Goal: Task Accomplishment & Management: Use online tool/utility

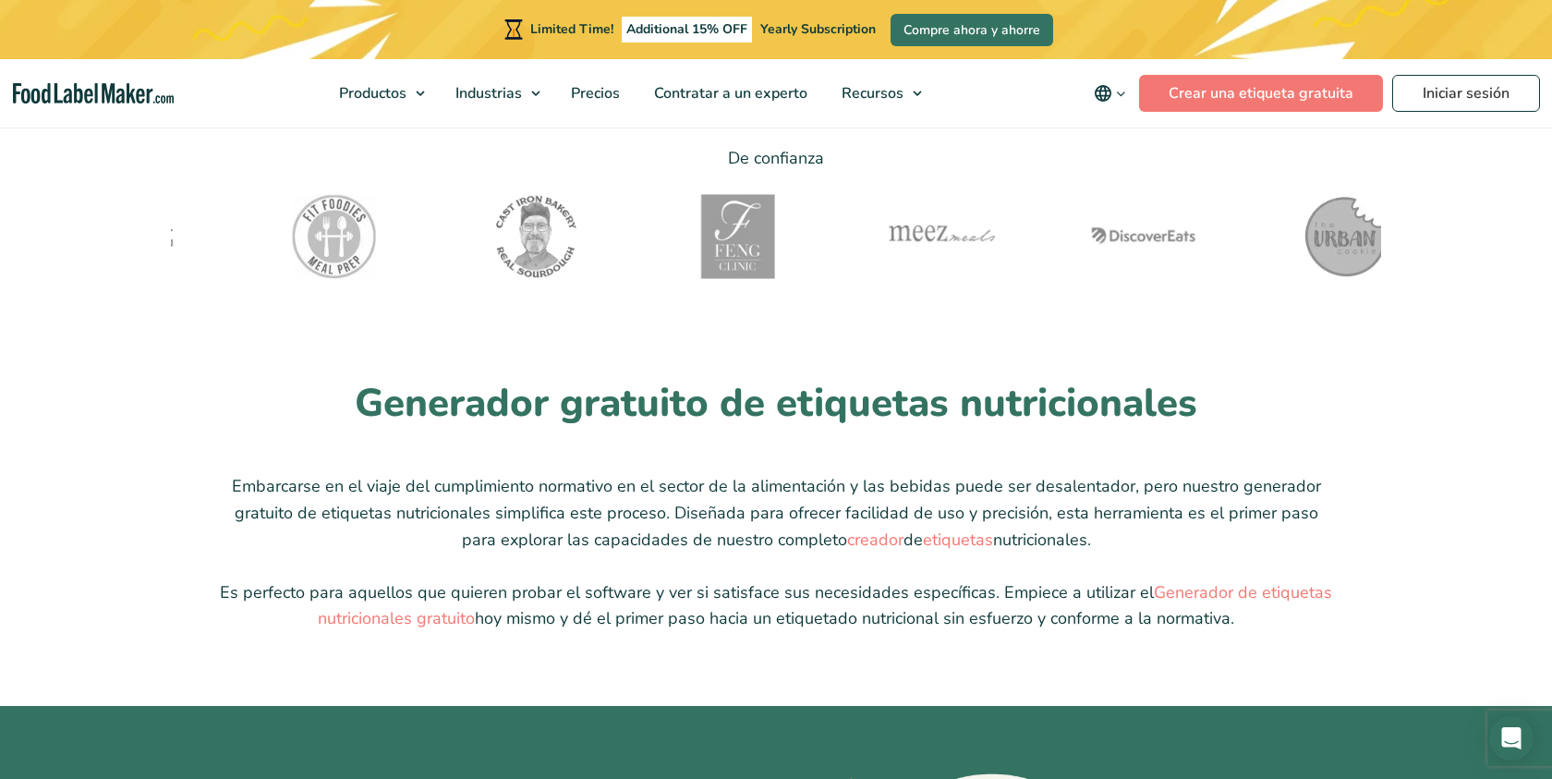
scroll to position [4413, 0]
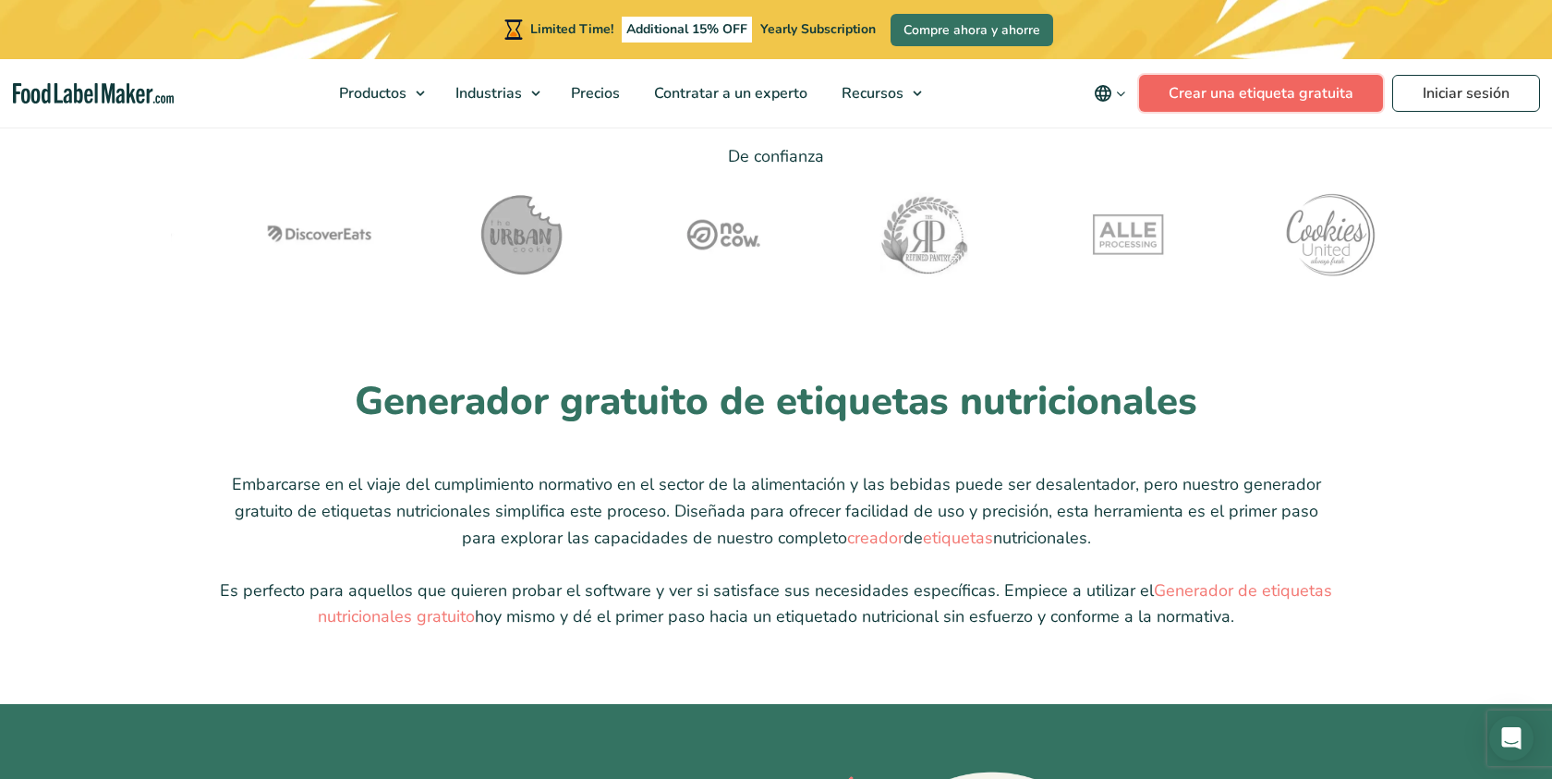
click at [1240, 90] on link "Crear una etiqueta gratuita" at bounding box center [1261, 93] width 244 height 37
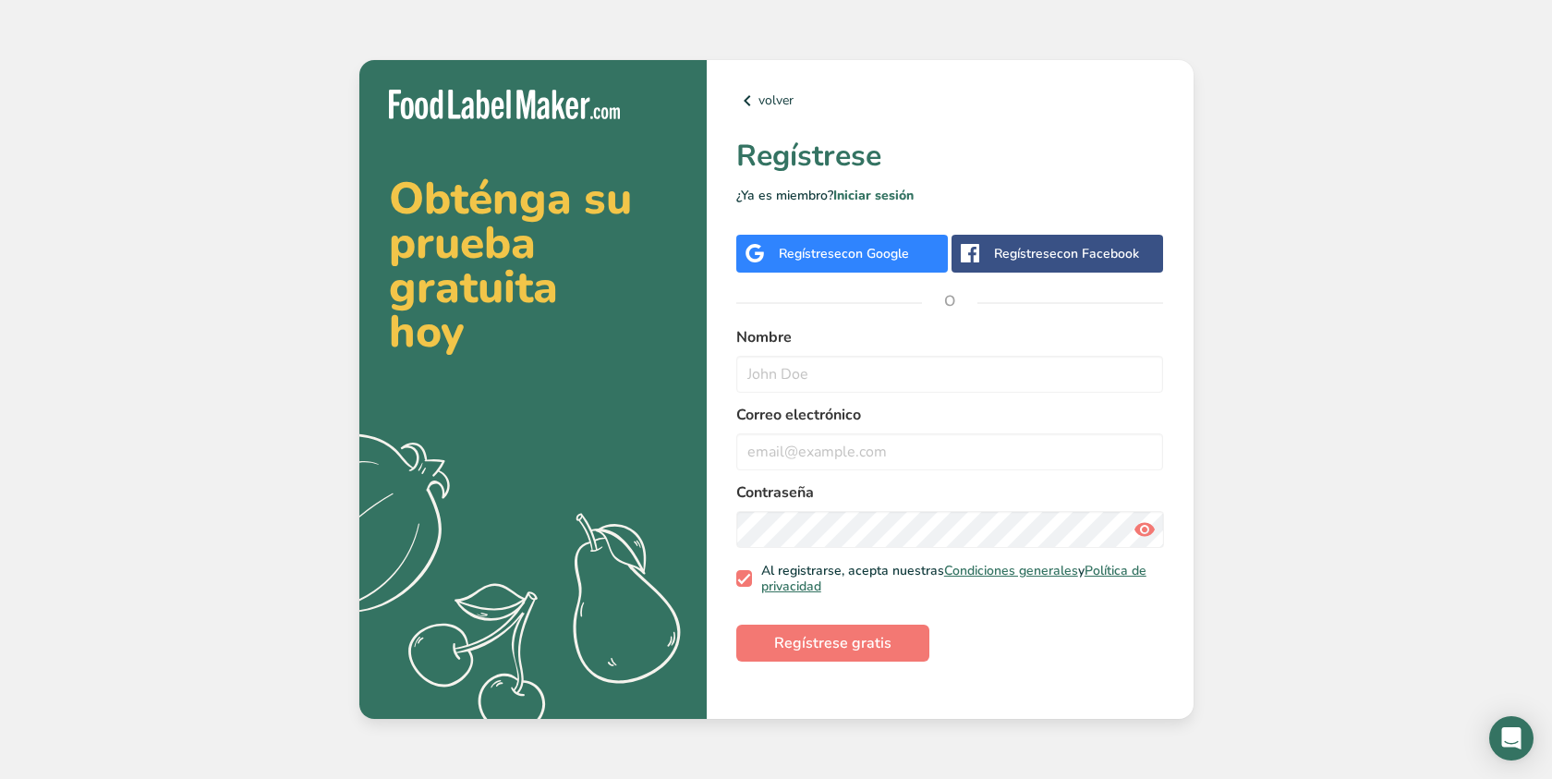
click at [817, 260] on div "Regístrese con Google" at bounding box center [844, 253] width 130 height 19
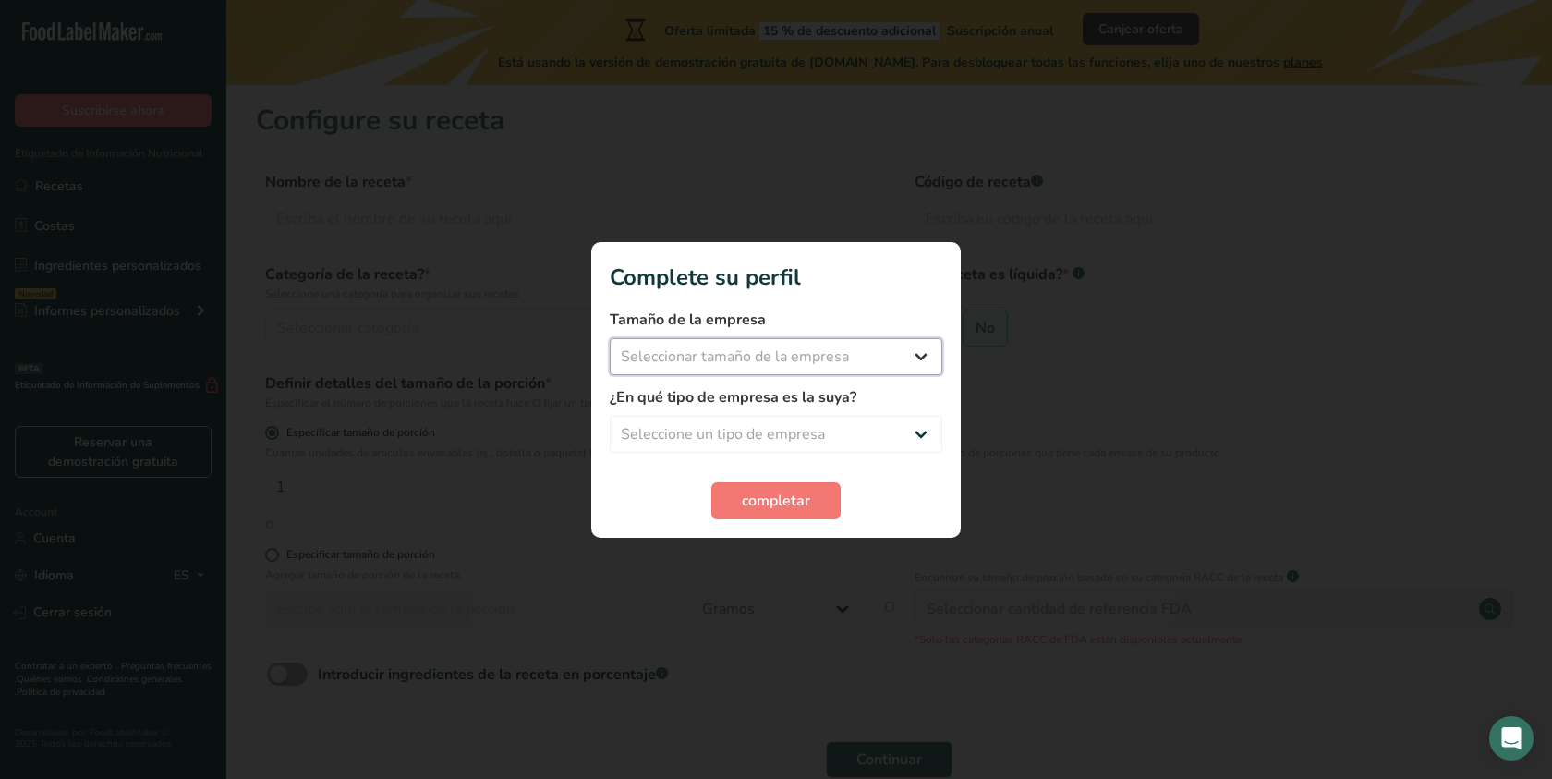
click at [818, 359] on select "Seleccionar tamaño de la empresa Menos de 10 empleados De 10 a 50 empleados De …" at bounding box center [776, 356] width 333 height 37
select select "1"
click at [610, 338] on select "Seleccionar tamaño de la empresa Menos de 10 empleados De 10 a 50 empleados De …" at bounding box center [776, 356] width 333 height 37
click at [788, 437] on select "Seleccione un tipo de empresa Fabricante de alimentos envasados Restaurante y c…" at bounding box center [776, 434] width 333 height 37
select select "4"
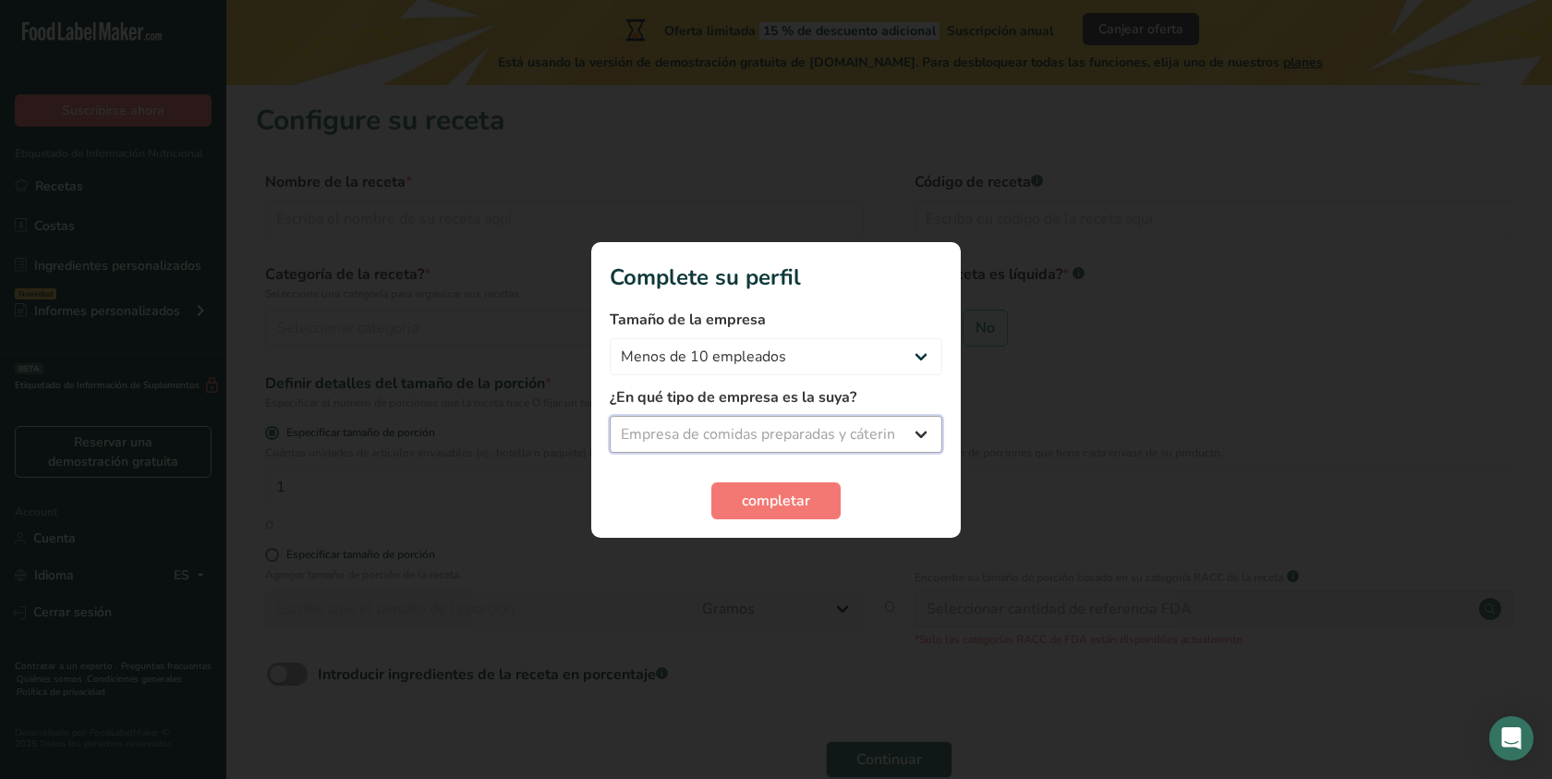
click at [610, 416] on select "Seleccione un tipo de empresa Fabricante de alimentos envasados Restaurante y c…" at bounding box center [776, 434] width 333 height 37
click at [792, 498] on span "completar" at bounding box center [776, 501] width 68 height 22
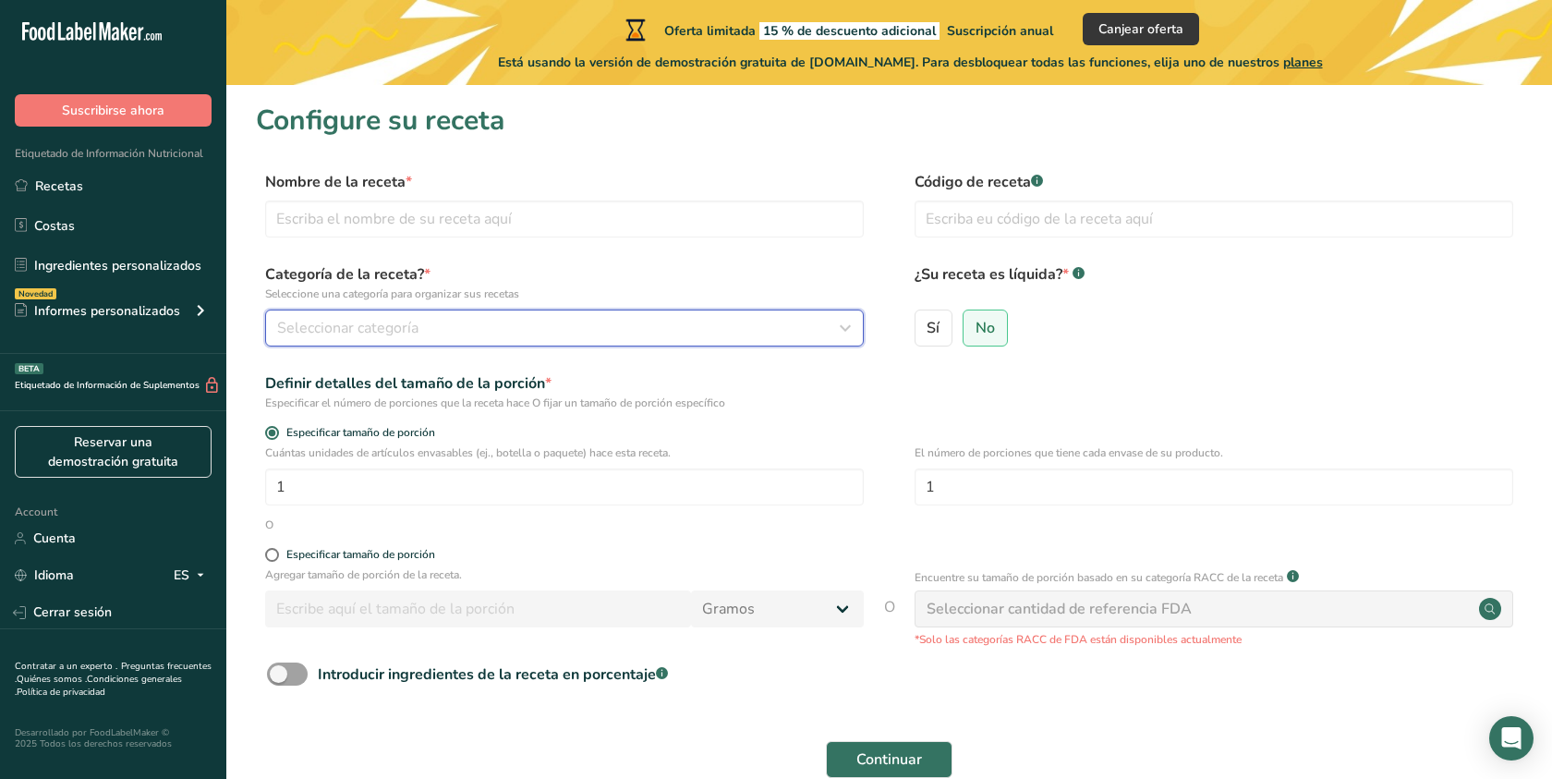
click at [413, 327] on span "Seleccionar categoría" at bounding box center [347, 328] width 141 height 22
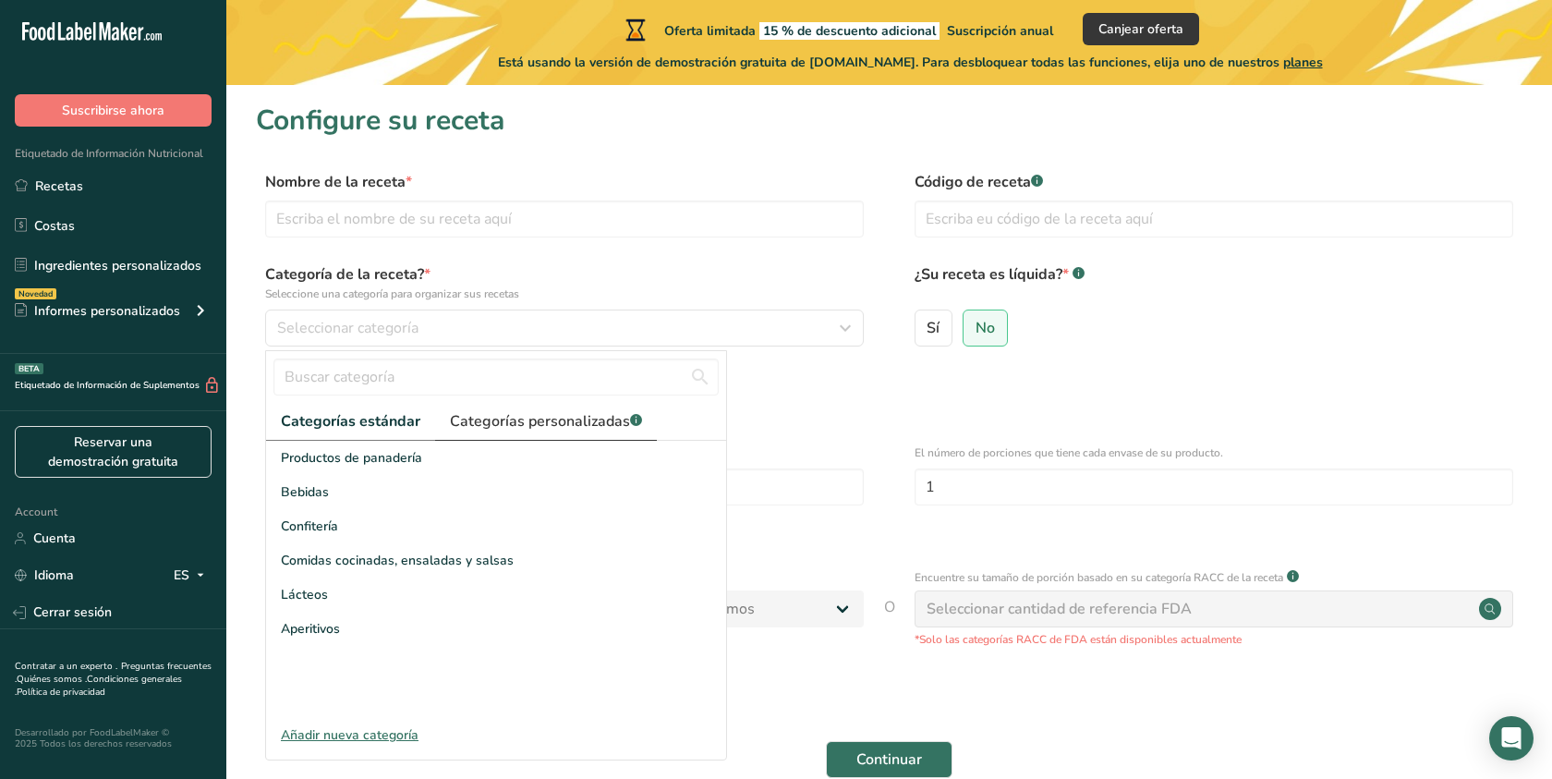
click at [507, 425] on span "Categorías personalizadas .a-a{fill:#347362;}.b-a{fill:#fff;}" at bounding box center [546, 421] width 192 height 22
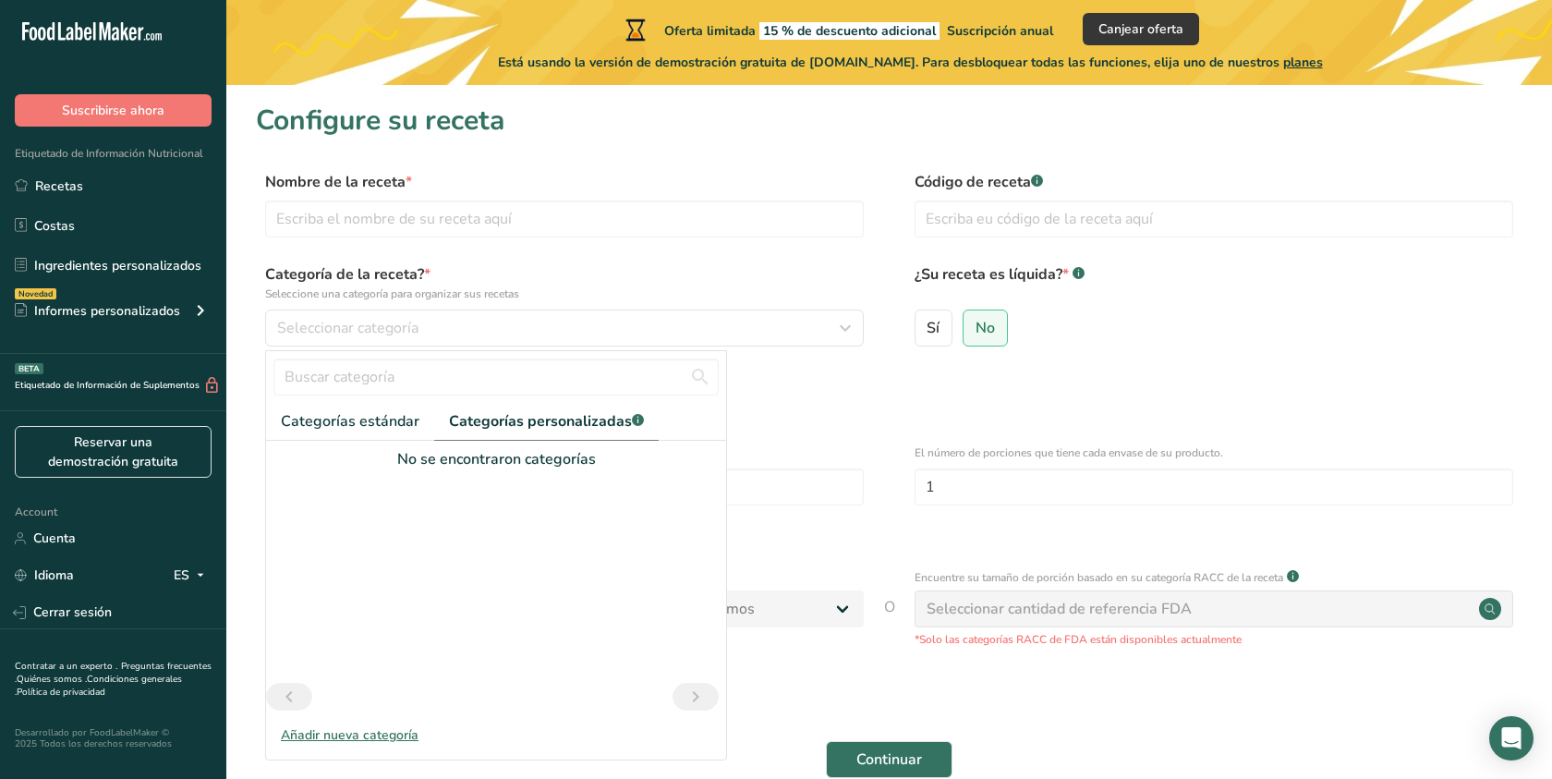
click at [369, 731] on div "Añadir nueva categoría" at bounding box center [496, 734] width 460 height 19
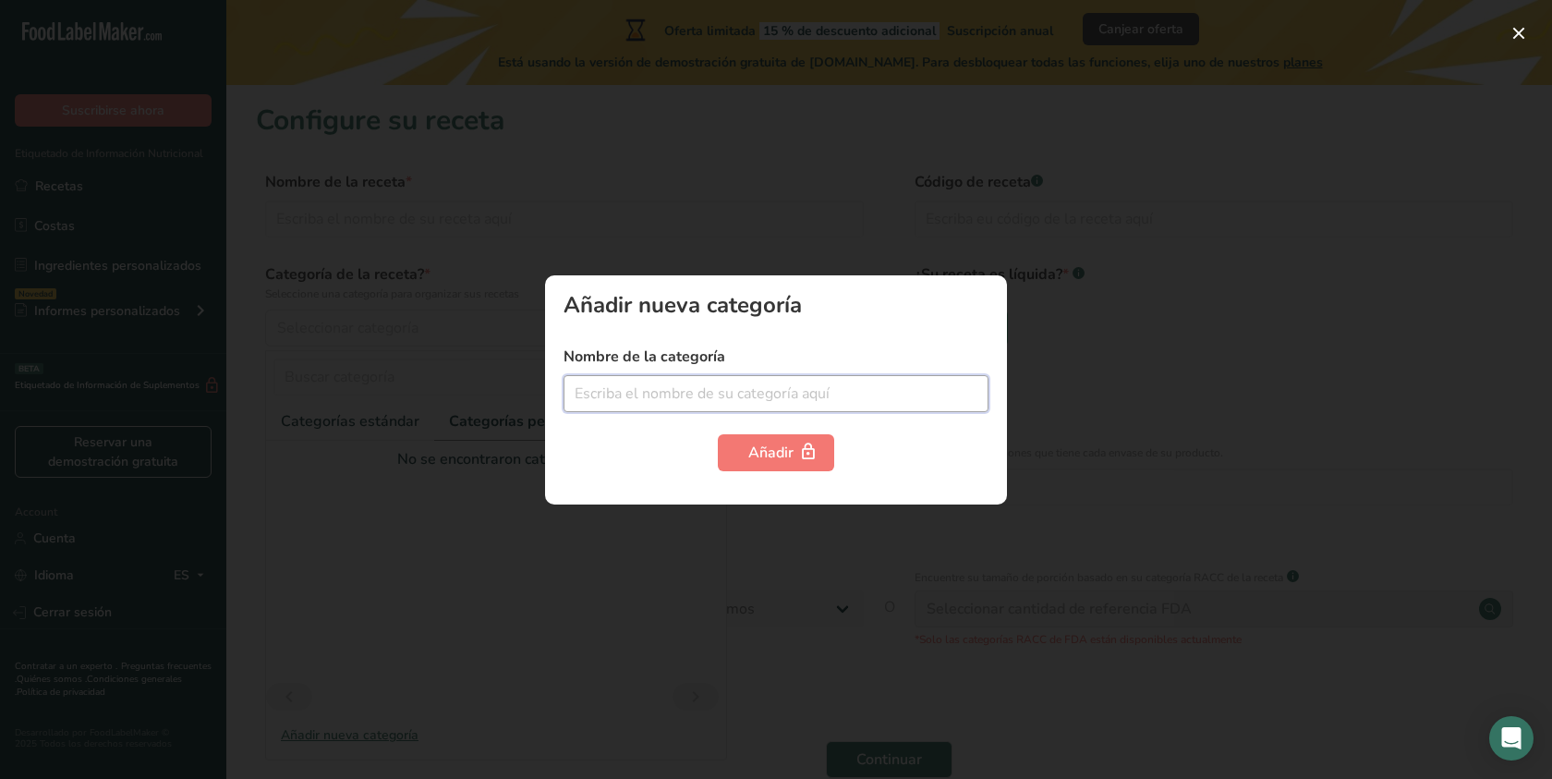
click at [636, 402] on input "text" at bounding box center [775, 393] width 425 height 37
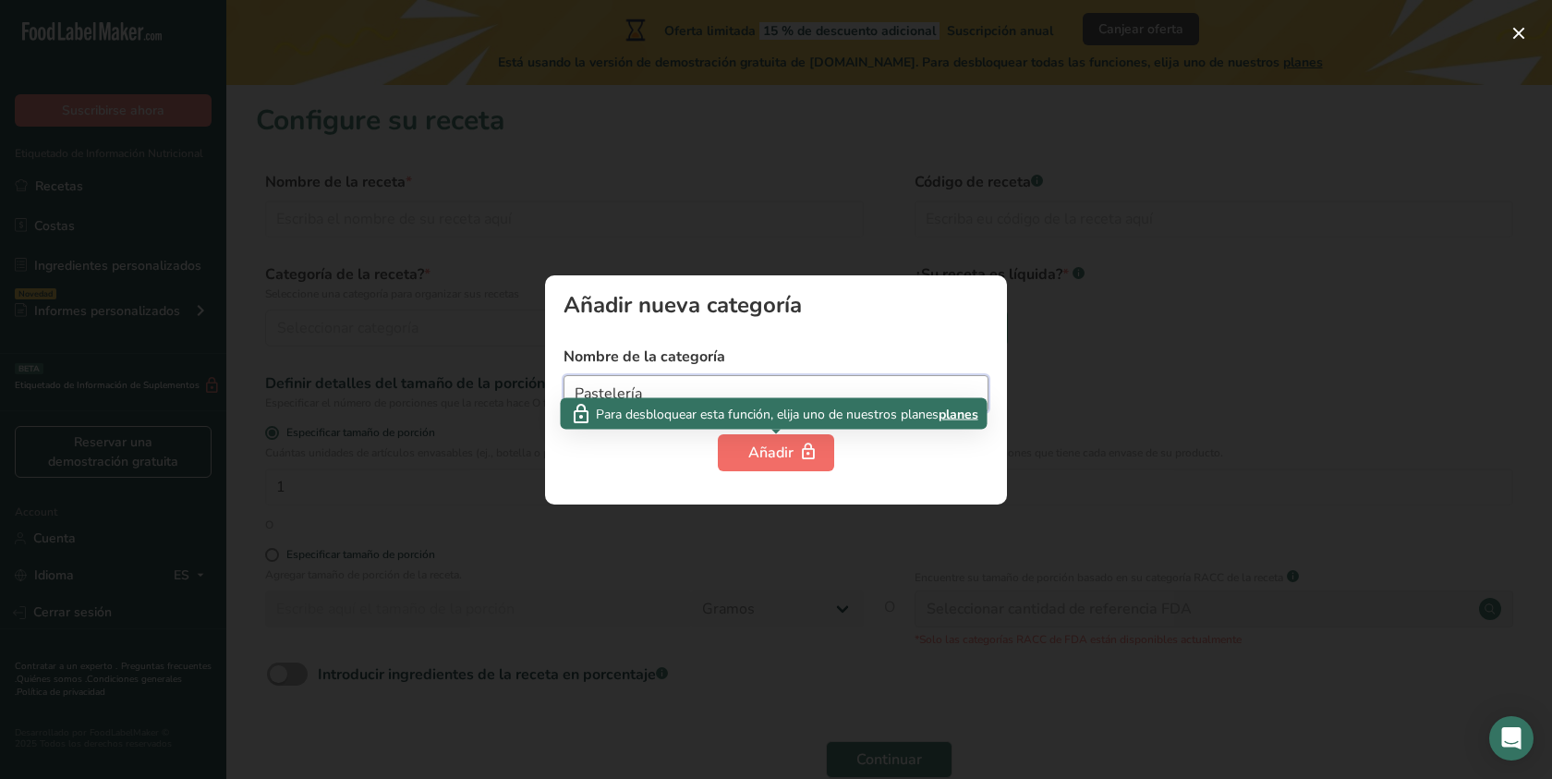
type input "Pastelería"
click at [829, 448] on button "Añadir" at bounding box center [776, 452] width 116 height 37
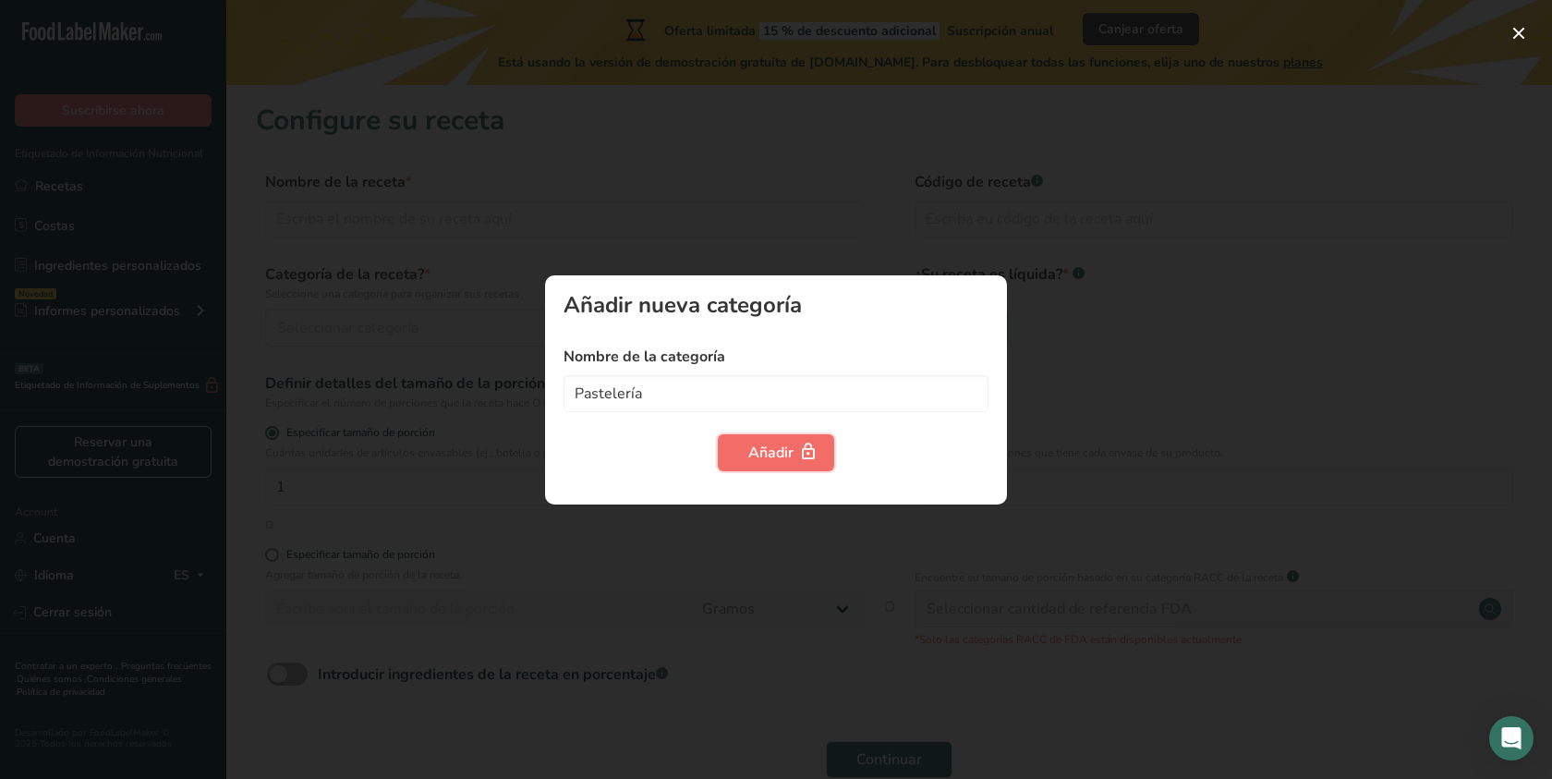
click at [810, 448] on icon "button" at bounding box center [808, 452] width 18 height 29
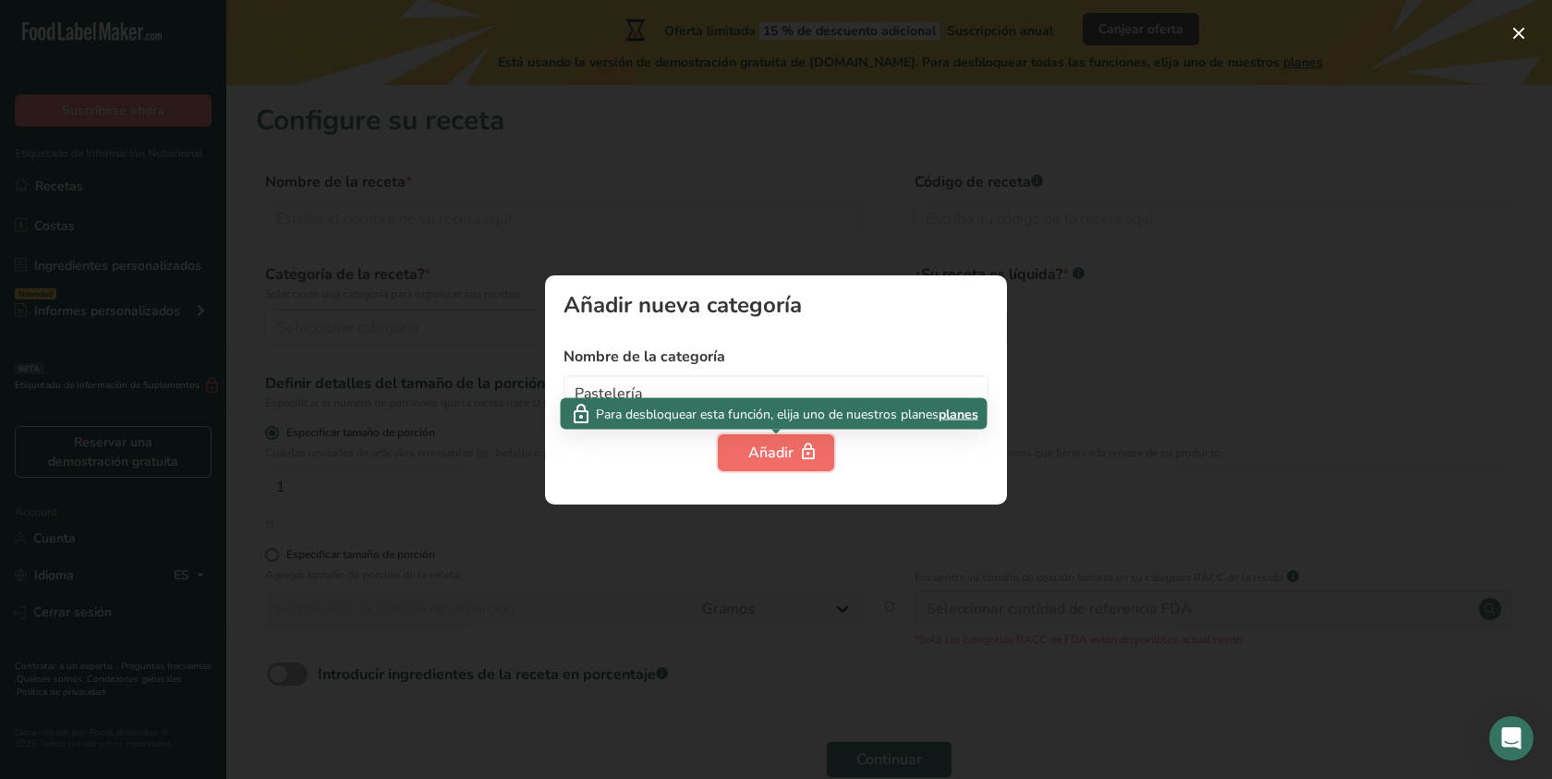
click at [770, 457] on div "Añadir" at bounding box center [775, 453] width 55 height 22
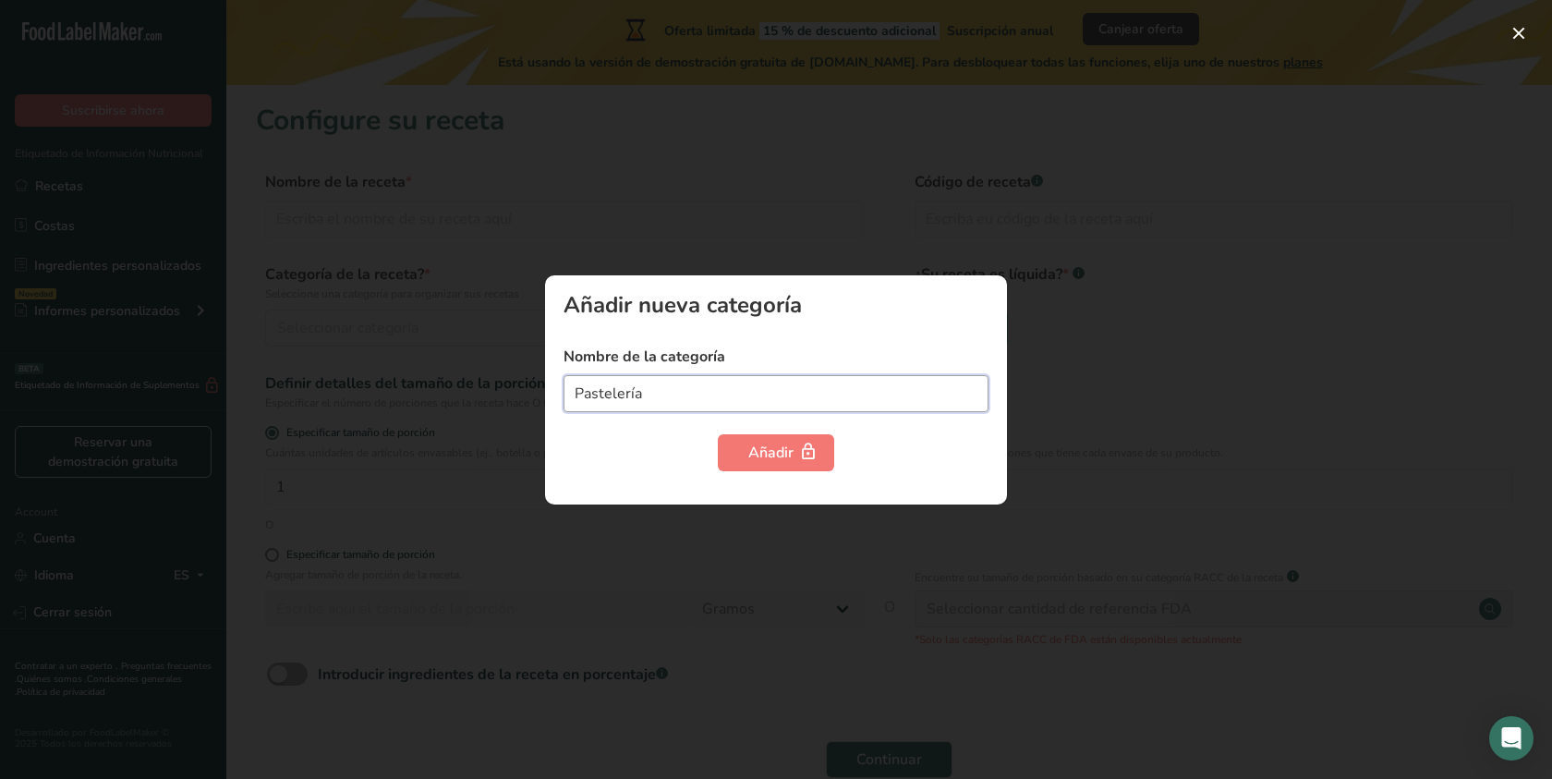
click at [727, 388] on input "Pastelería" at bounding box center [775, 393] width 425 height 37
click at [968, 450] on div "Añadir" at bounding box center [775, 452] width 425 height 37
click at [825, 561] on div at bounding box center [776, 389] width 1552 height 779
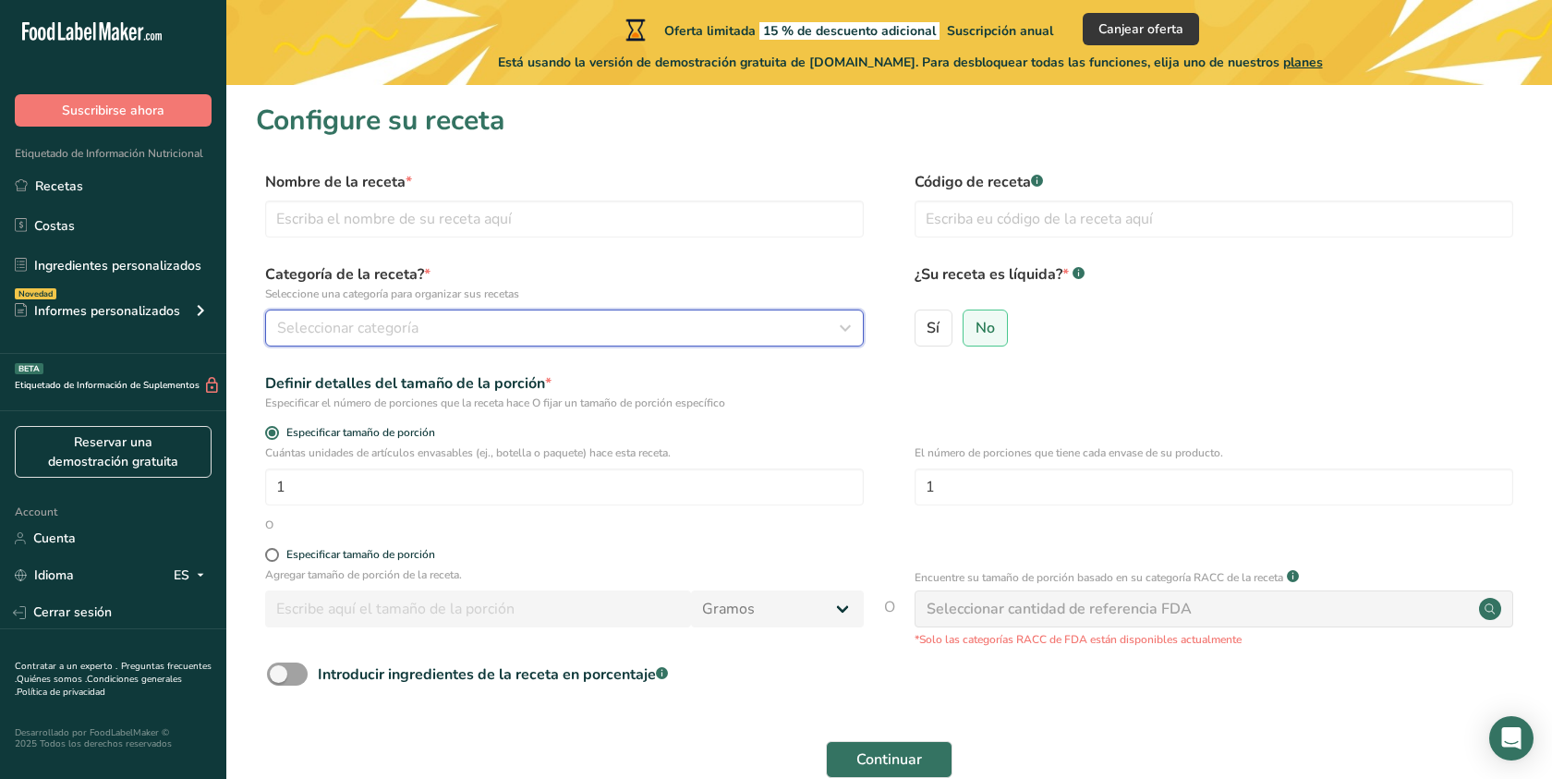
click at [384, 335] on span "Seleccionar categoría" at bounding box center [347, 328] width 141 height 22
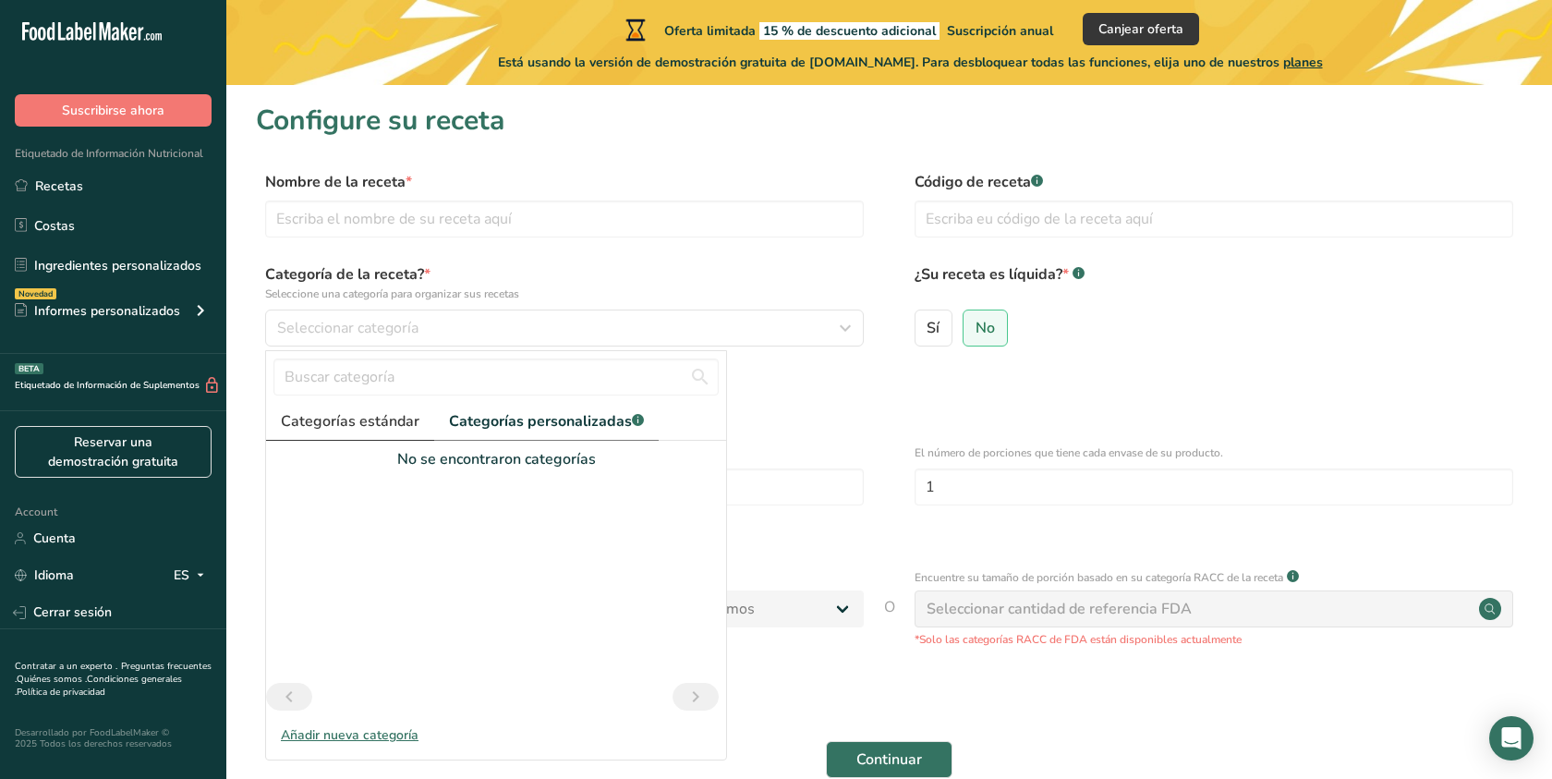
click at [361, 424] on span "Categorías estándar" at bounding box center [350, 421] width 139 height 22
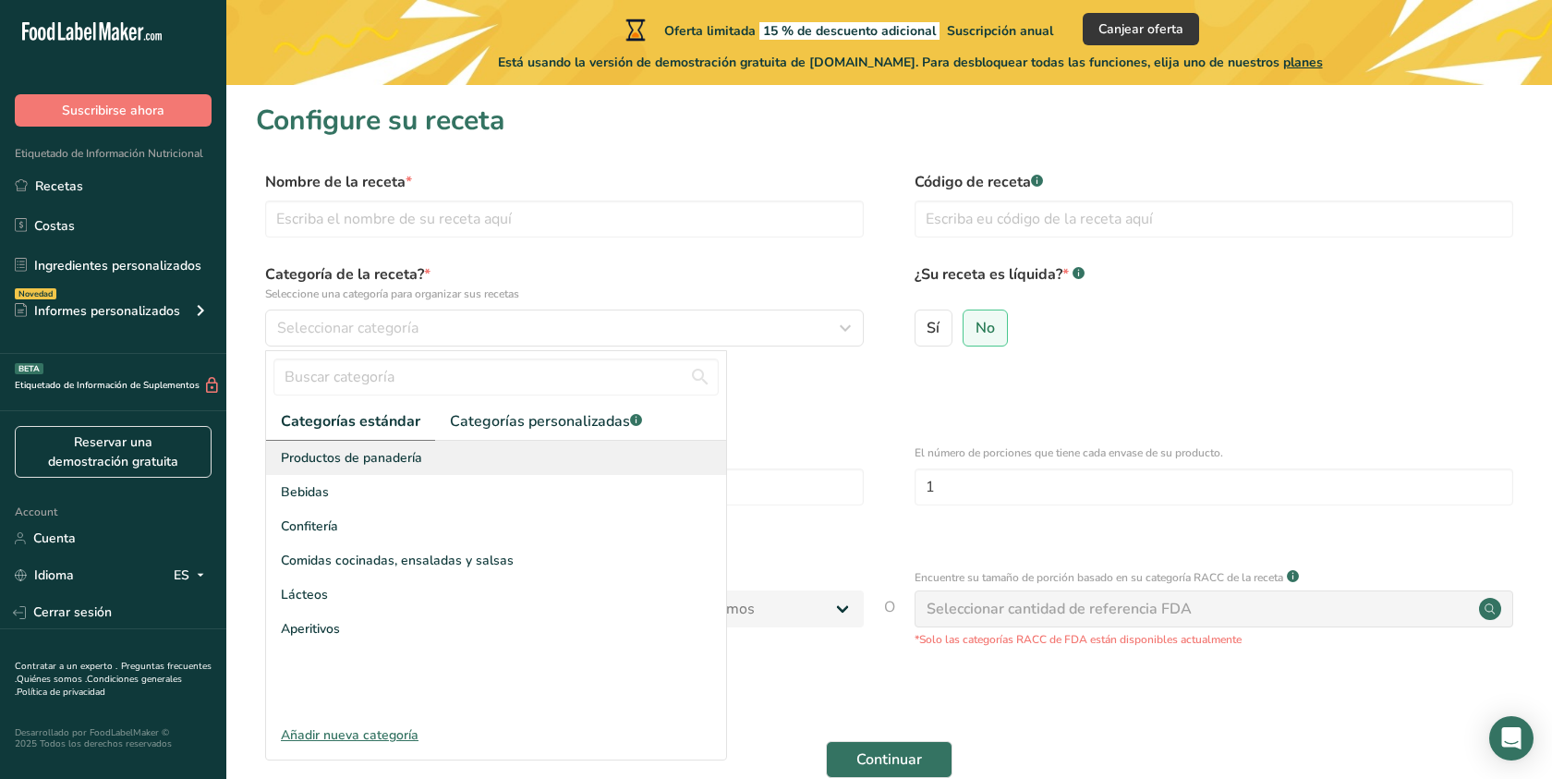
click at [367, 458] on span "Productos de panadería" at bounding box center [351, 457] width 141 height 19
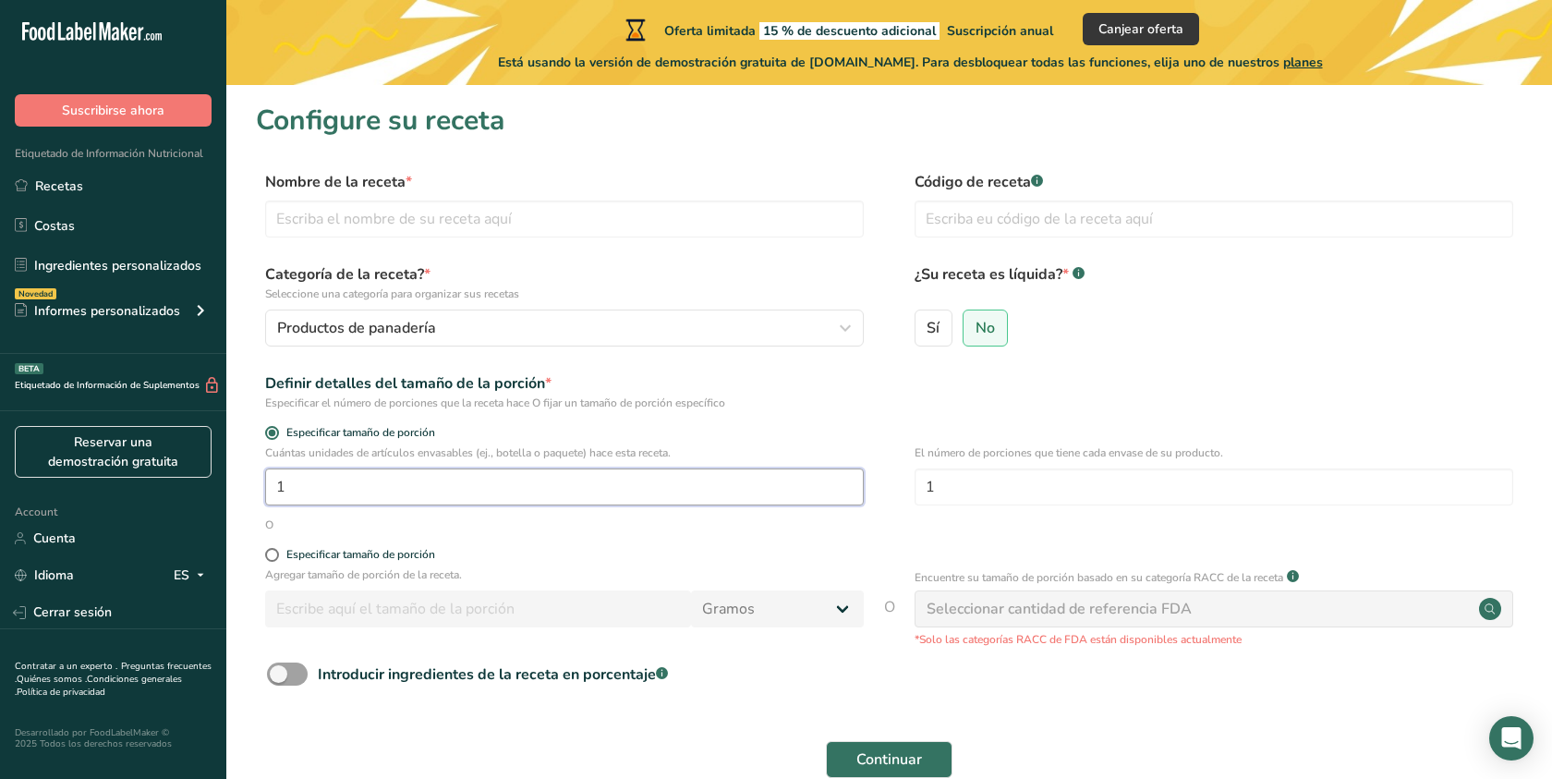
click at [435, 490] on input "1" at bounding box center [564, 486] width 599 height 37
click at [511, 551] on label "Especificar tamaño de porción" at bounding box center [564, 555] width 599 height 14
click at [277, 551] on input "Especificar tamaño de porción" at bounding box center [271, 555] width 12 height 12
radio input "true"
radio input "false"
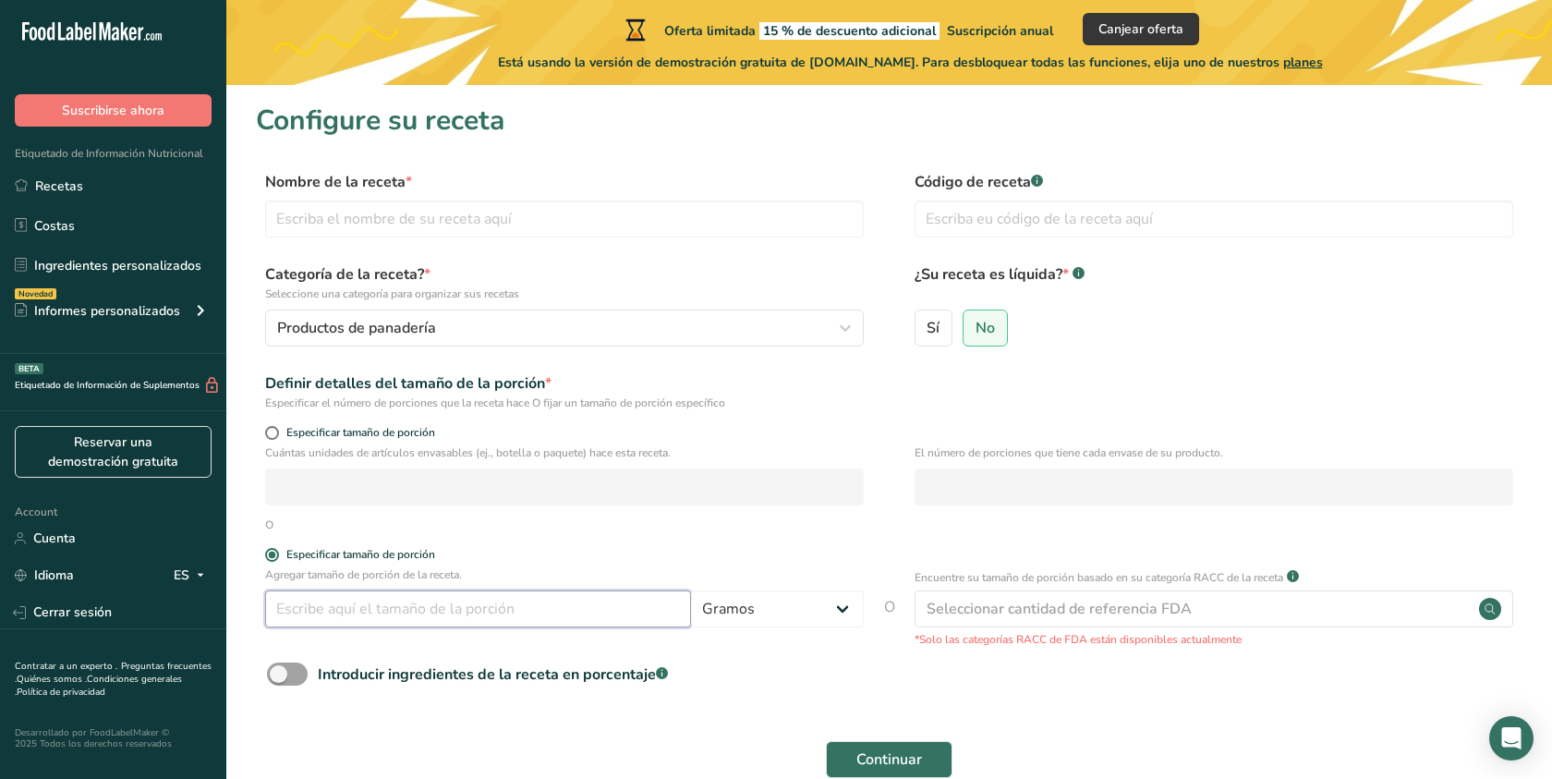
click at [478, 610] on input "number" at bounding box center [478, 608] width 426 height 37
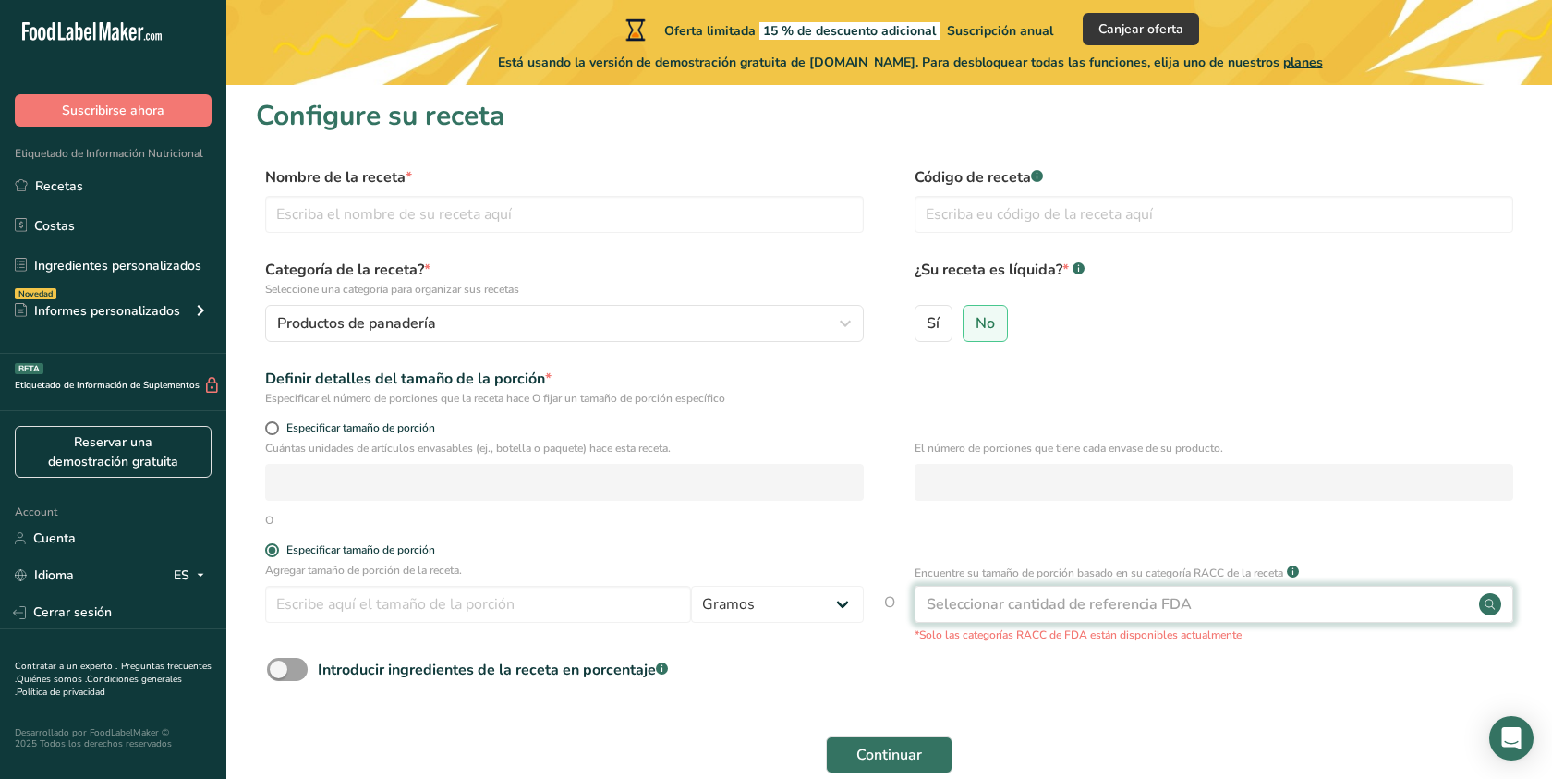
click at [1132, 614] on div "Seleccionar cantidad de referencia FDA" at bounding box center [1058, 604] width 265 height 22
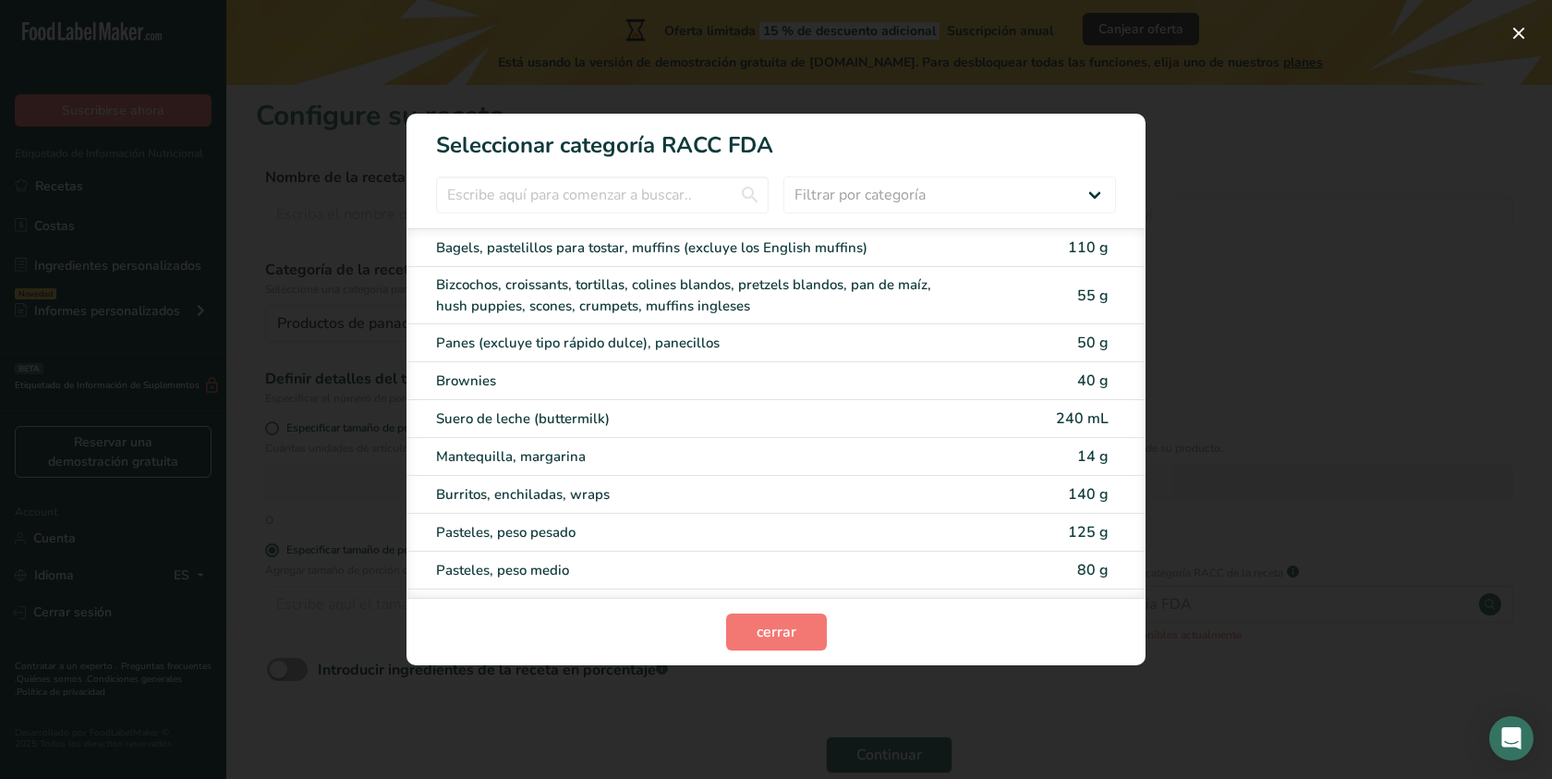
click at [1275, 436] on div "RACC Category Selection Modal" at bounding box center [776, 389] width 1552 height 779
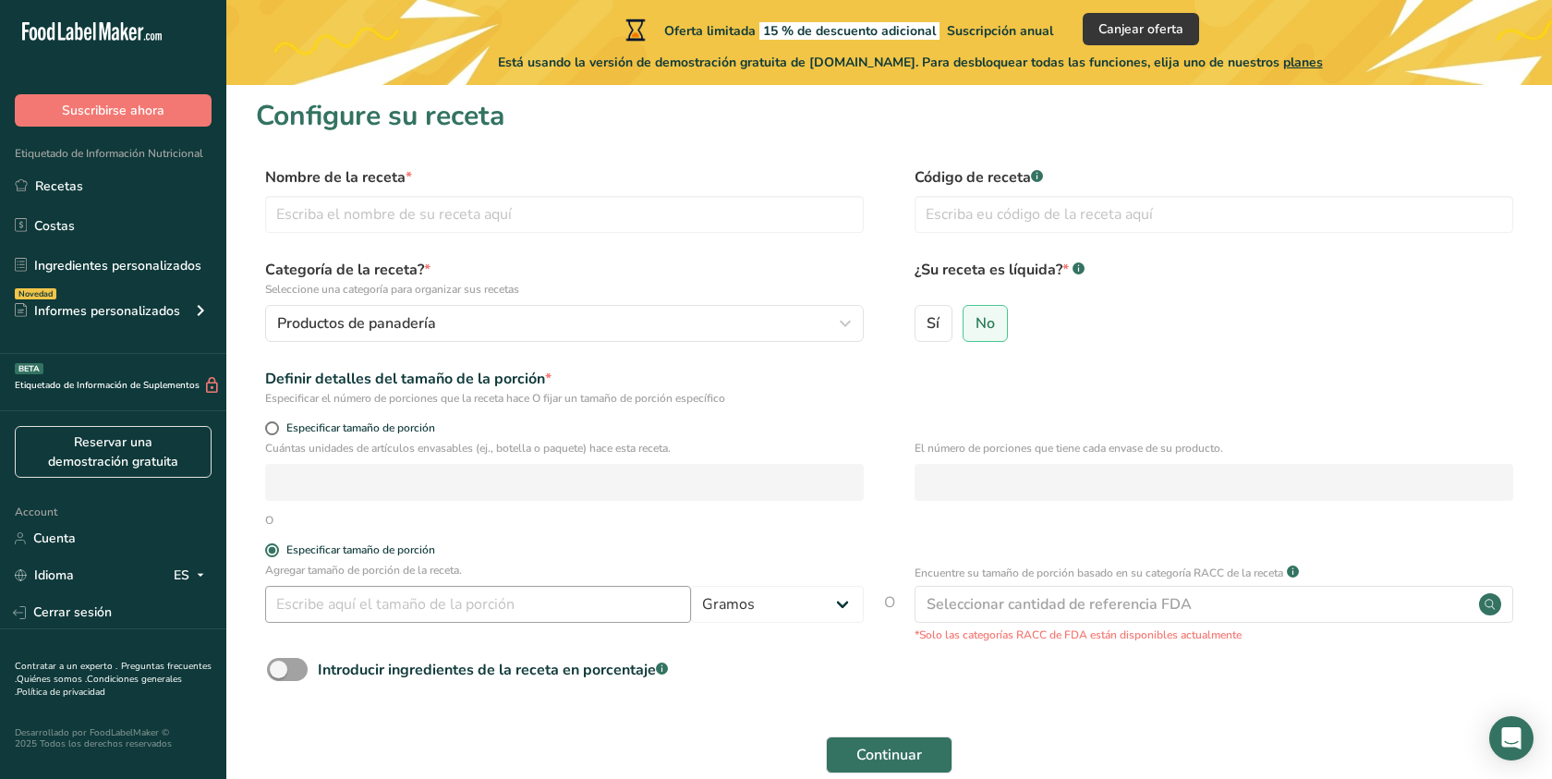
scroll to position [99, 0]
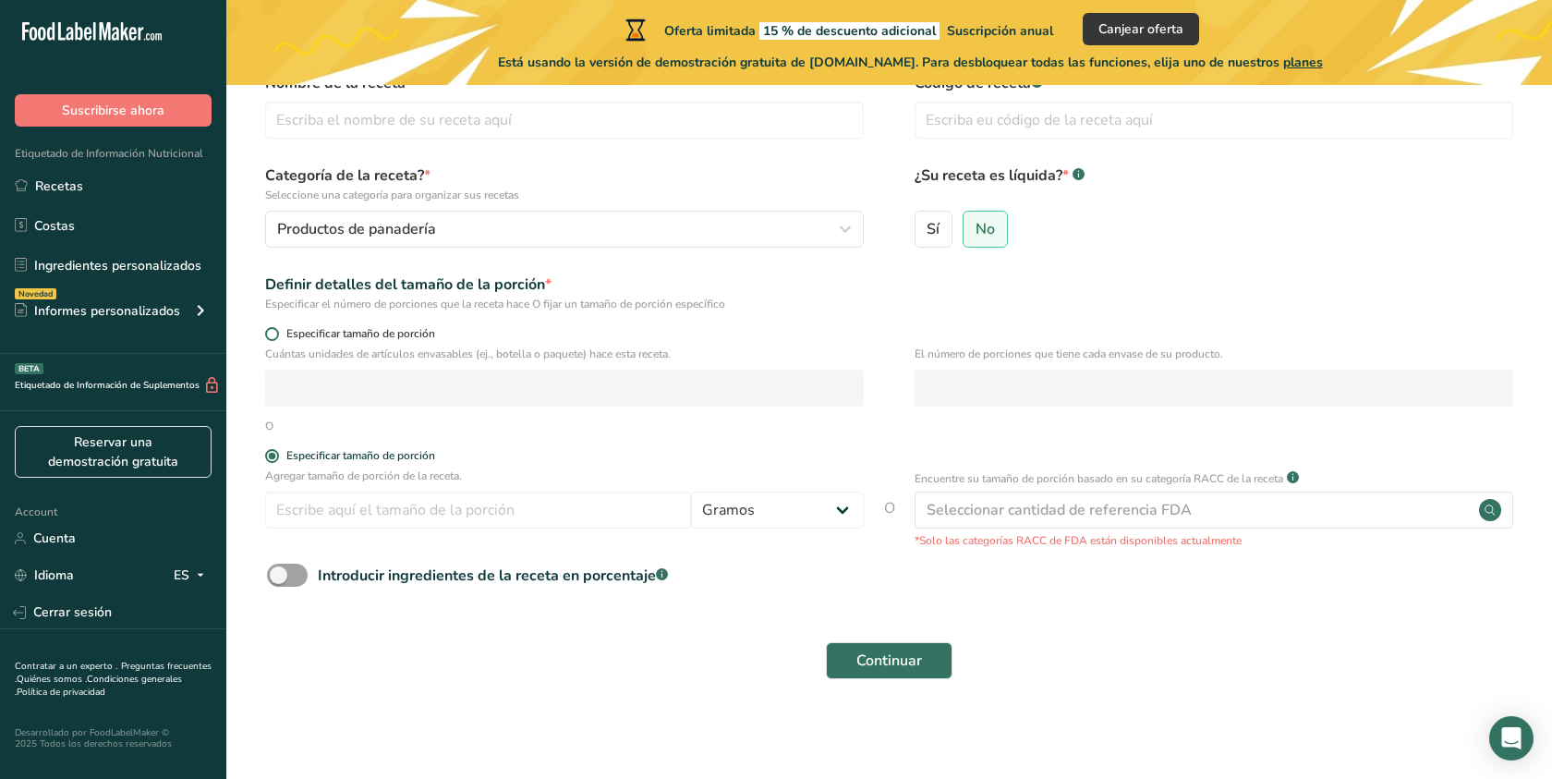
click at [355, 334] on span "Especificar tamaño de porción" at bounding box center [357, 334] width 156 height 14
click at [277, 334] on input "Especificar tamaño de porción" at bounding box center [271, 334] width 12 height 12
radio input "true"
radio input "false"
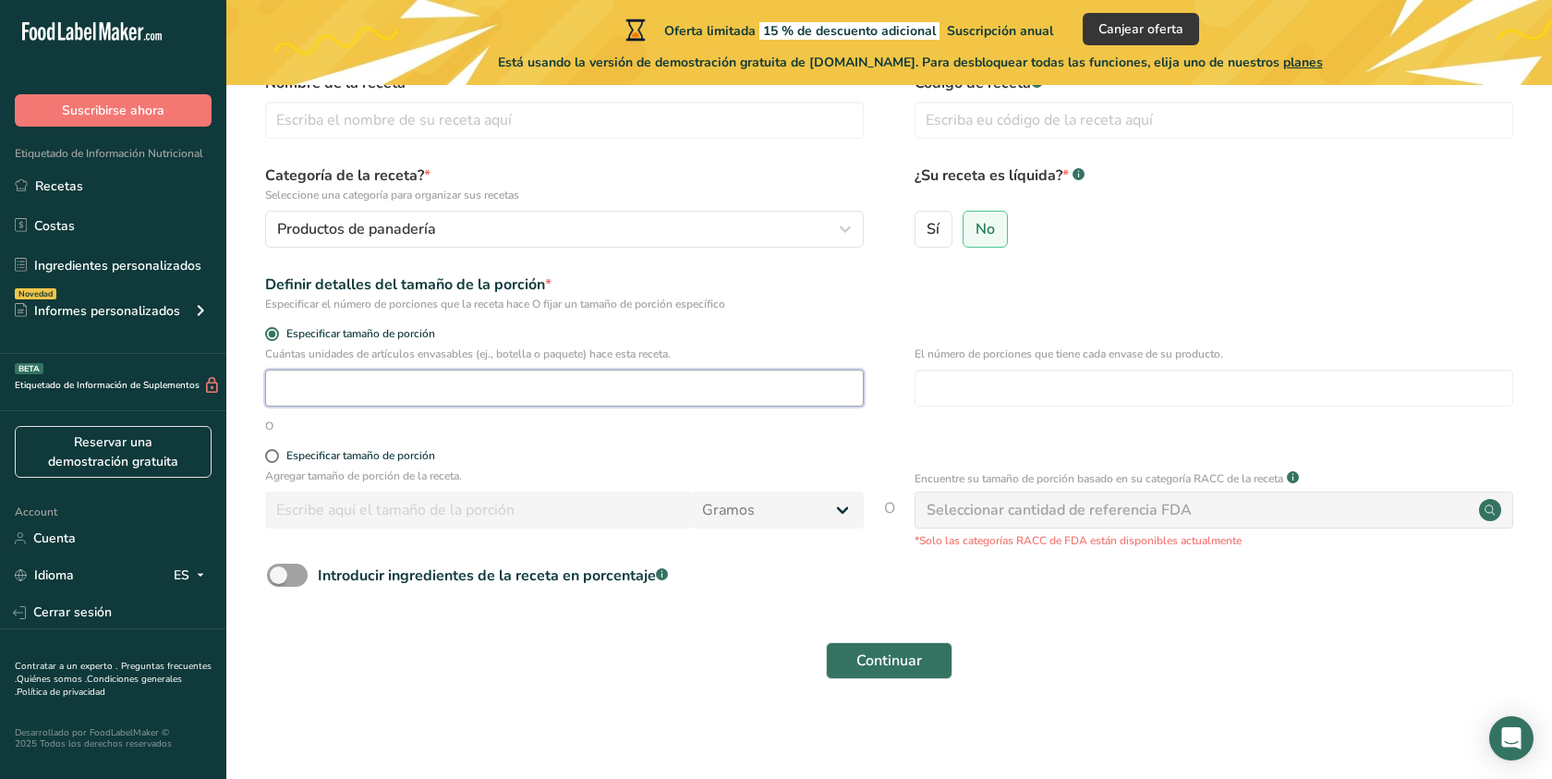
click at [320, 386] on input "number" at bounding box center [564, 387] width 599 height 37
type input "10"
click at [527, 451] on label "Especificar tamaño de porción" at bounding box center [564, 456] width 599 height 14
click at [277, 451] on input "Especificar tamaño de porción" at bounding box center [271, 456] width 12 height 12
radio input "true"
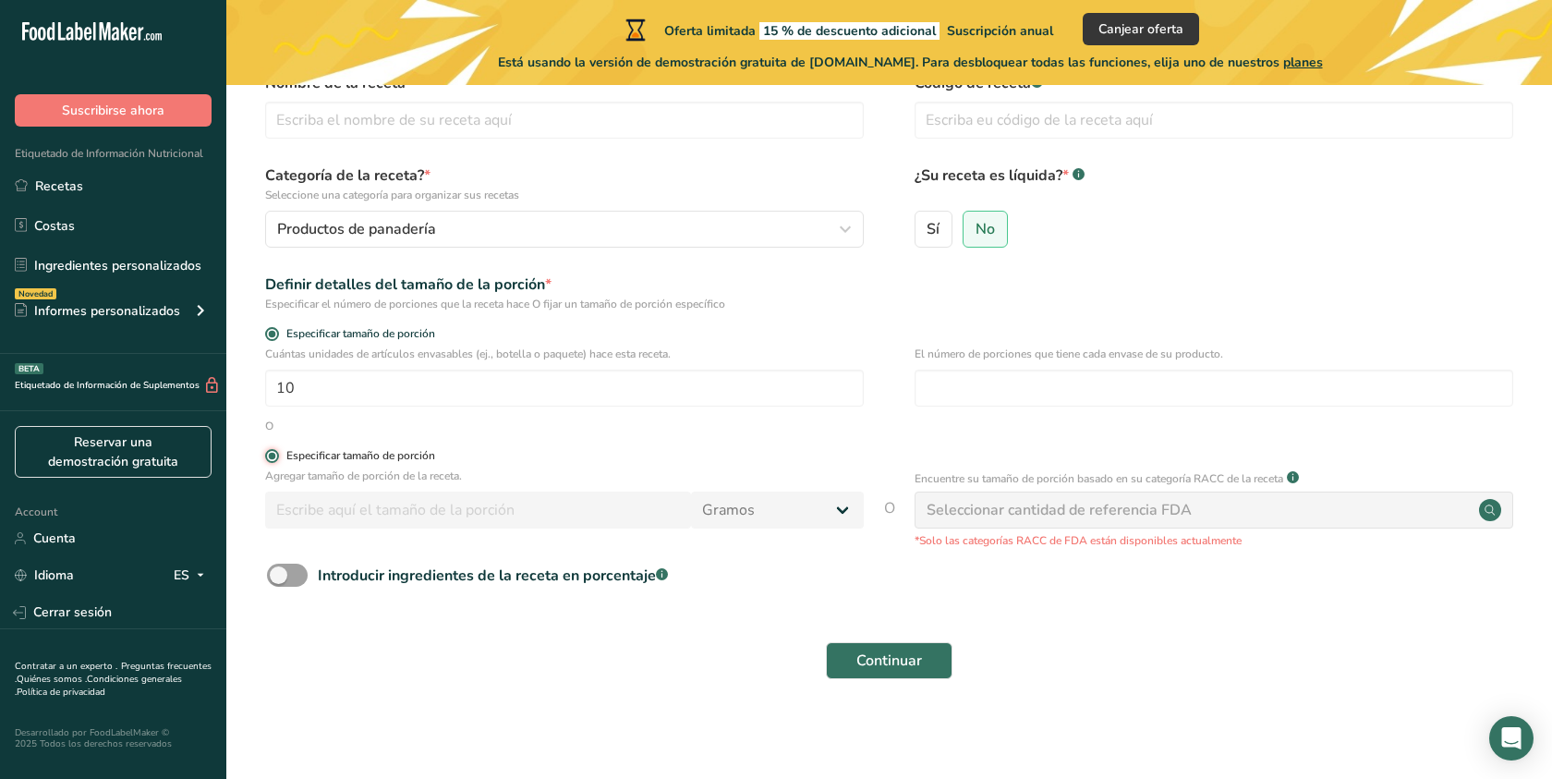
radio input "false"
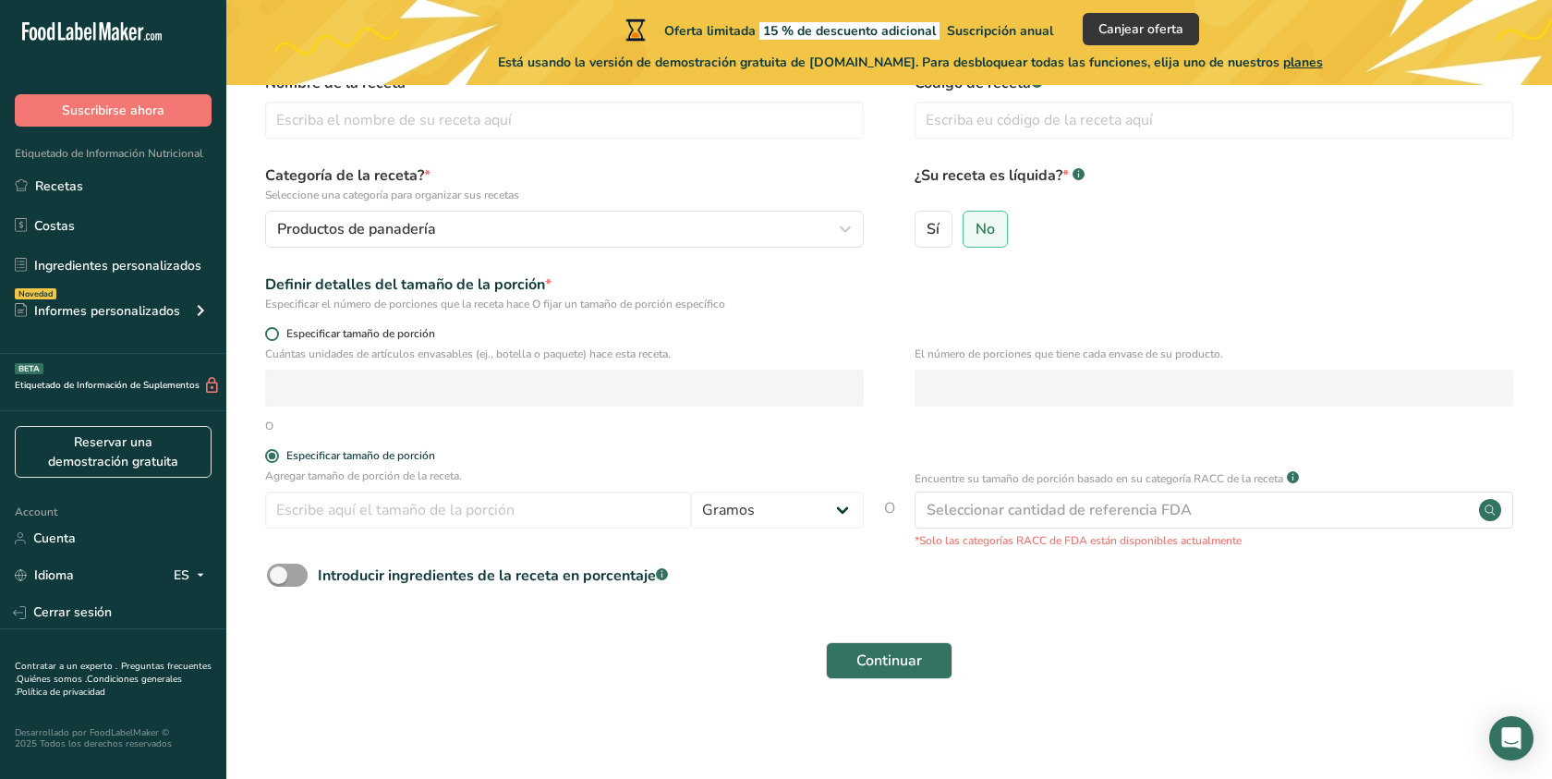
click at [367, 331] on span "Especificar tamaño de porción" at bounding box center [357, 334] width 156 height 14
click at [277, 331] on input "Especificar tamaño de porción" at bounding box center [271, 334] width 12 height 12
radio input "true"
radio input "false"
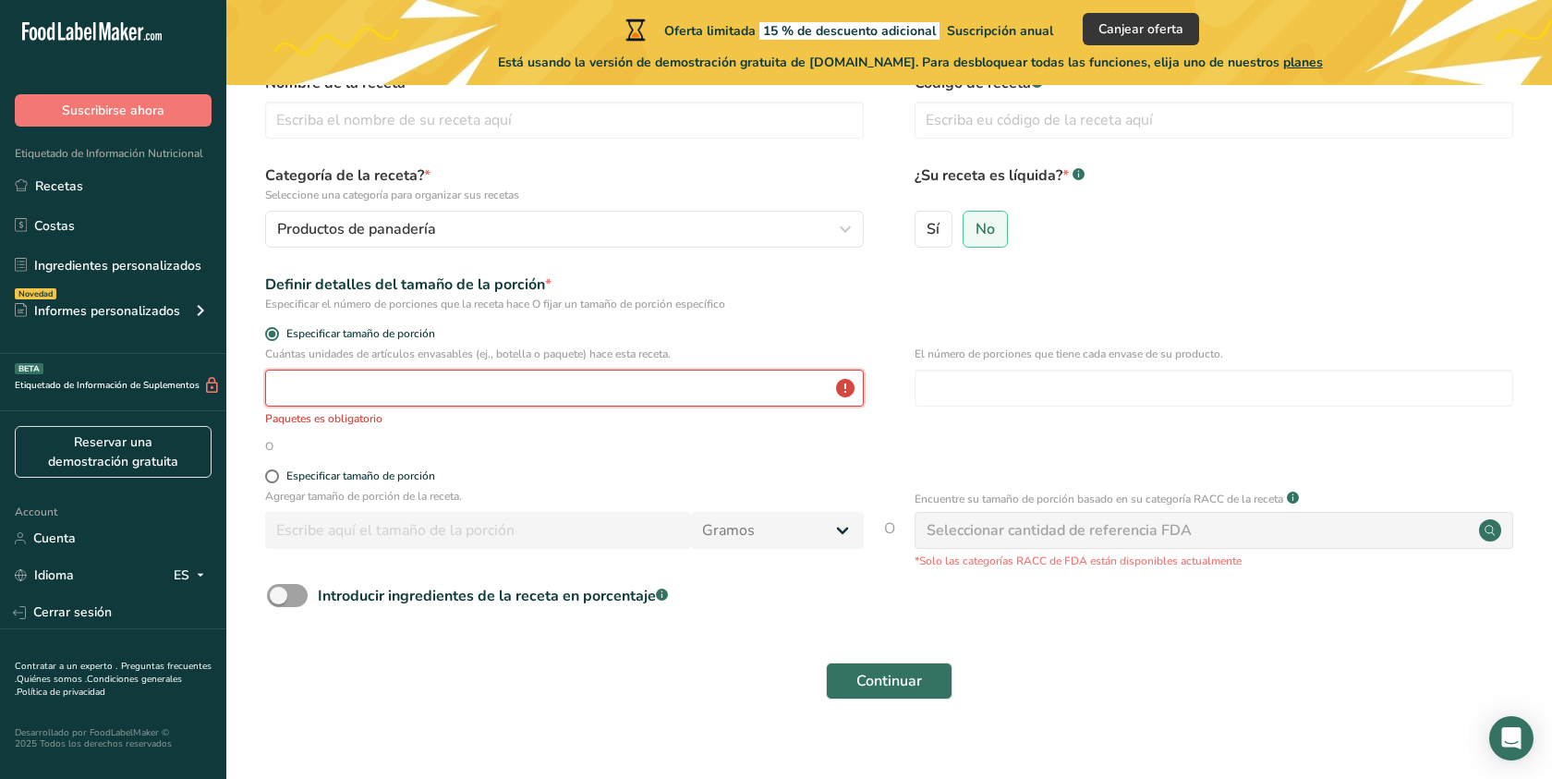
click at [450, 382] on input "number" at bounding box center [564, 387] width 599 height 37
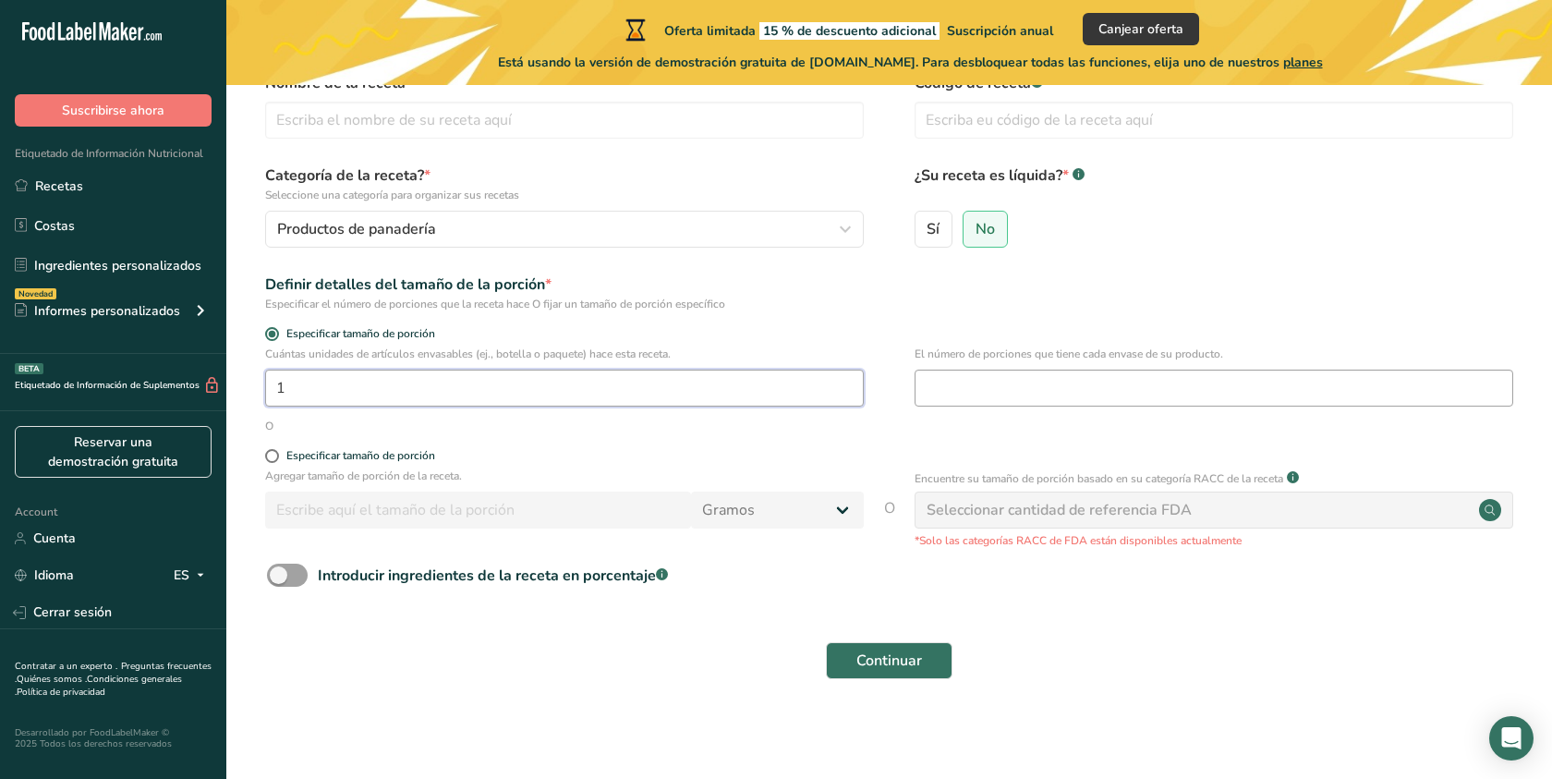
type input "1"
click at [993, 387] on input "number" at bounding box center [1213, 387] width 599 height 37
type input "10"
click at [644, 451] on label "Especificar tamaño de porción" at bounding box center [564, 456] width 599 height 14
click at [277, 451] on input "Especificar tamaño de porción" at bounding box center [271, 456] width 12 height 12
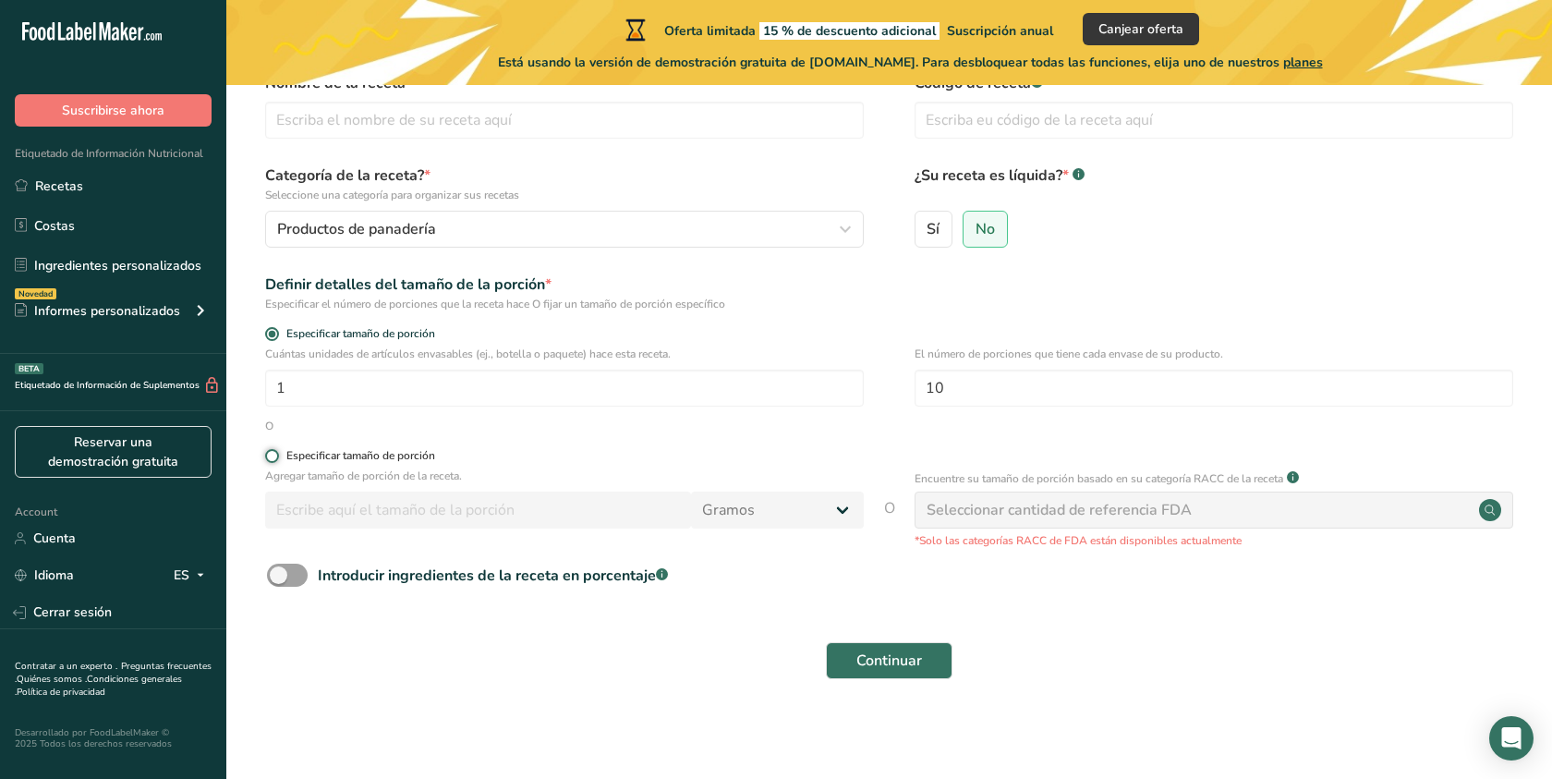
radio input "true"
radio input "false"
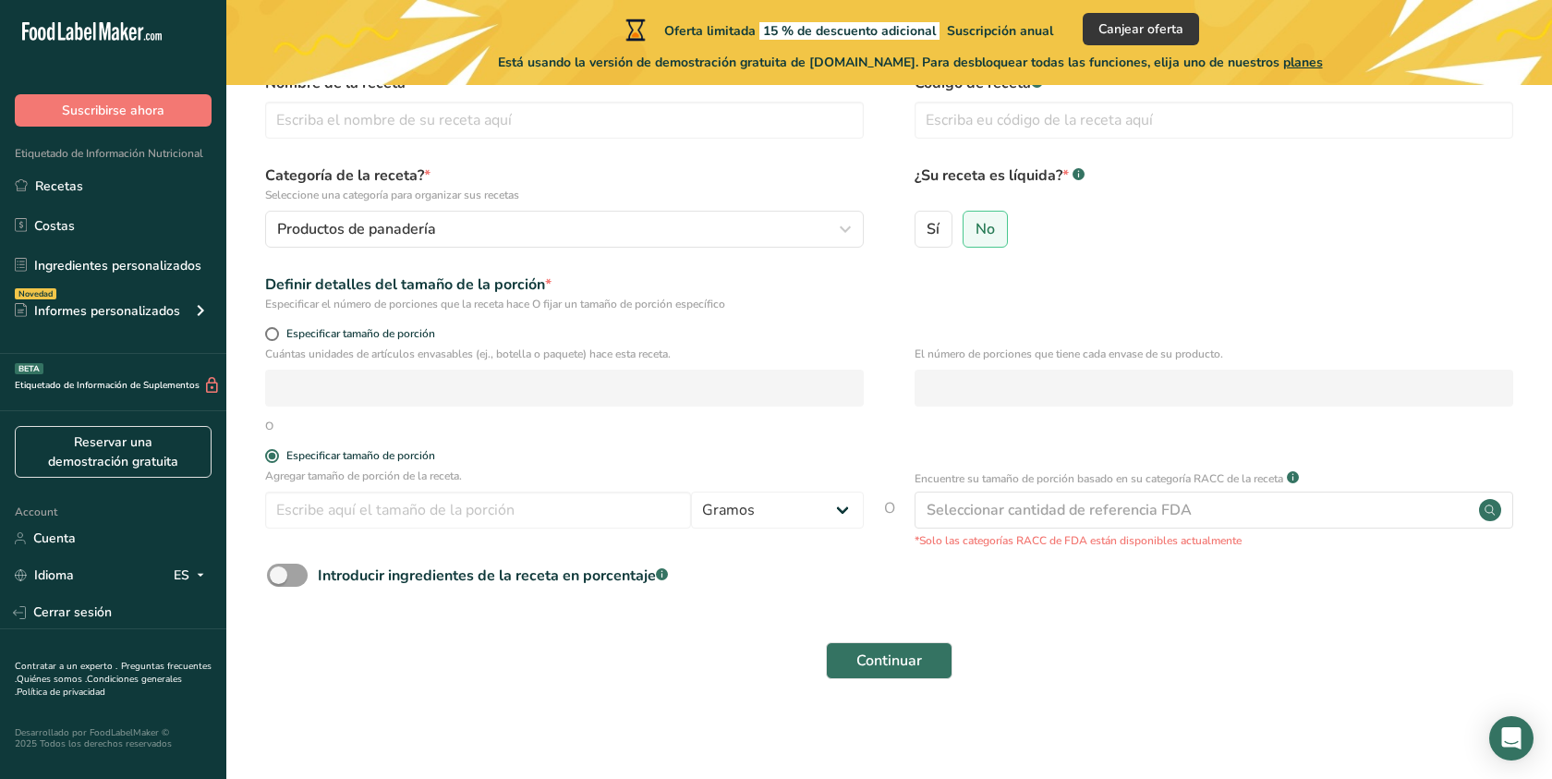
click at [381, 321] on form "Nombre de la receta * Código de receta .a-a{fill:#347362;}.b-a{fill:#fff;} Cate…" at bounding box center [889, 381] width 1266 height 618
click at [375, 340] on span "Especificar tamaño de porción" at bounding box center [357, 334] width 156 height 14
click at [277, 340] on input "Especificar tamaño de porción" at bounding box center [271, 334] width 12 height 12
radio input "true"
radio input "false"
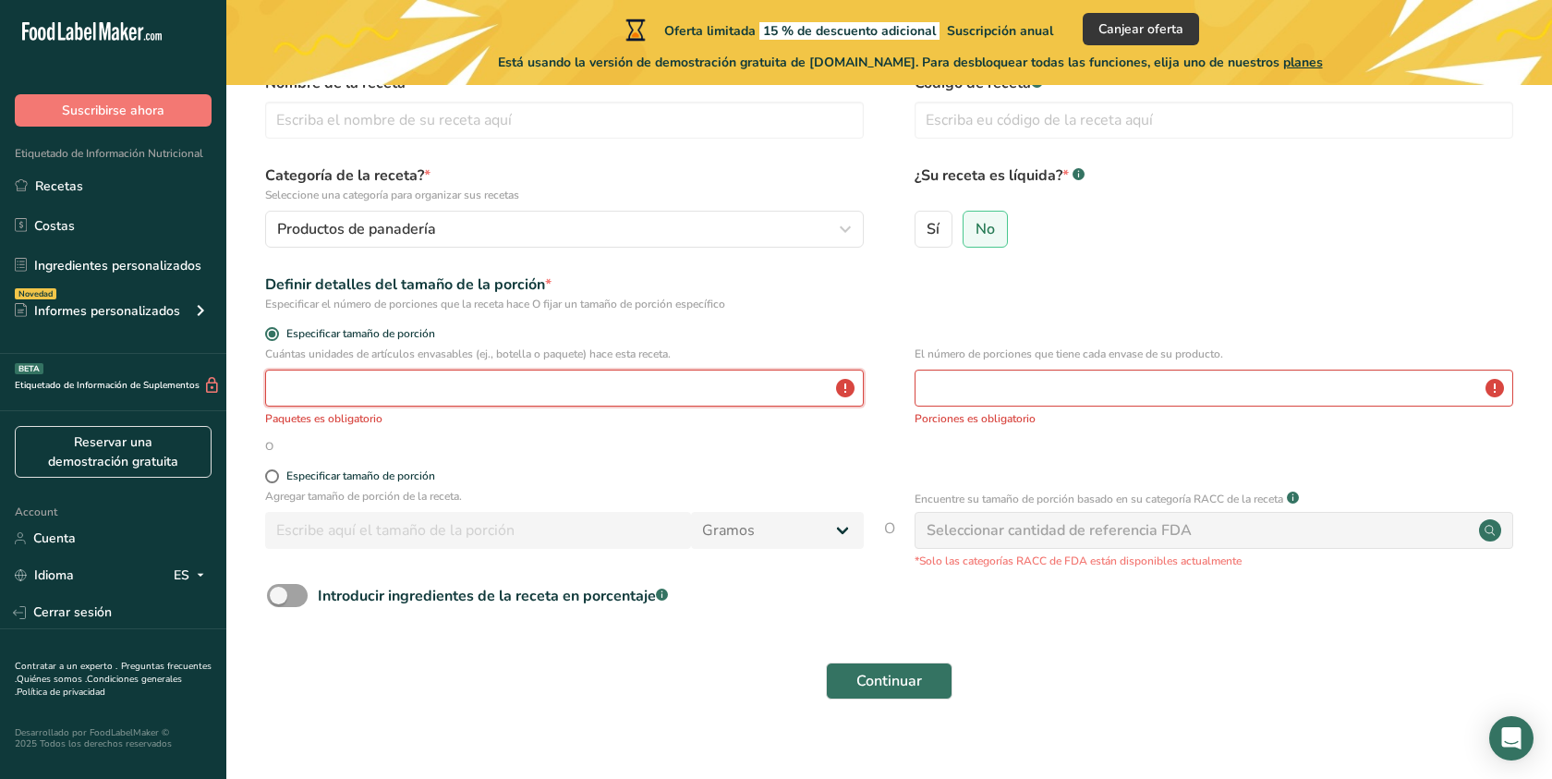
click at [412, 385] on input "number" at bounding box center [564, 387] width 599 height 37
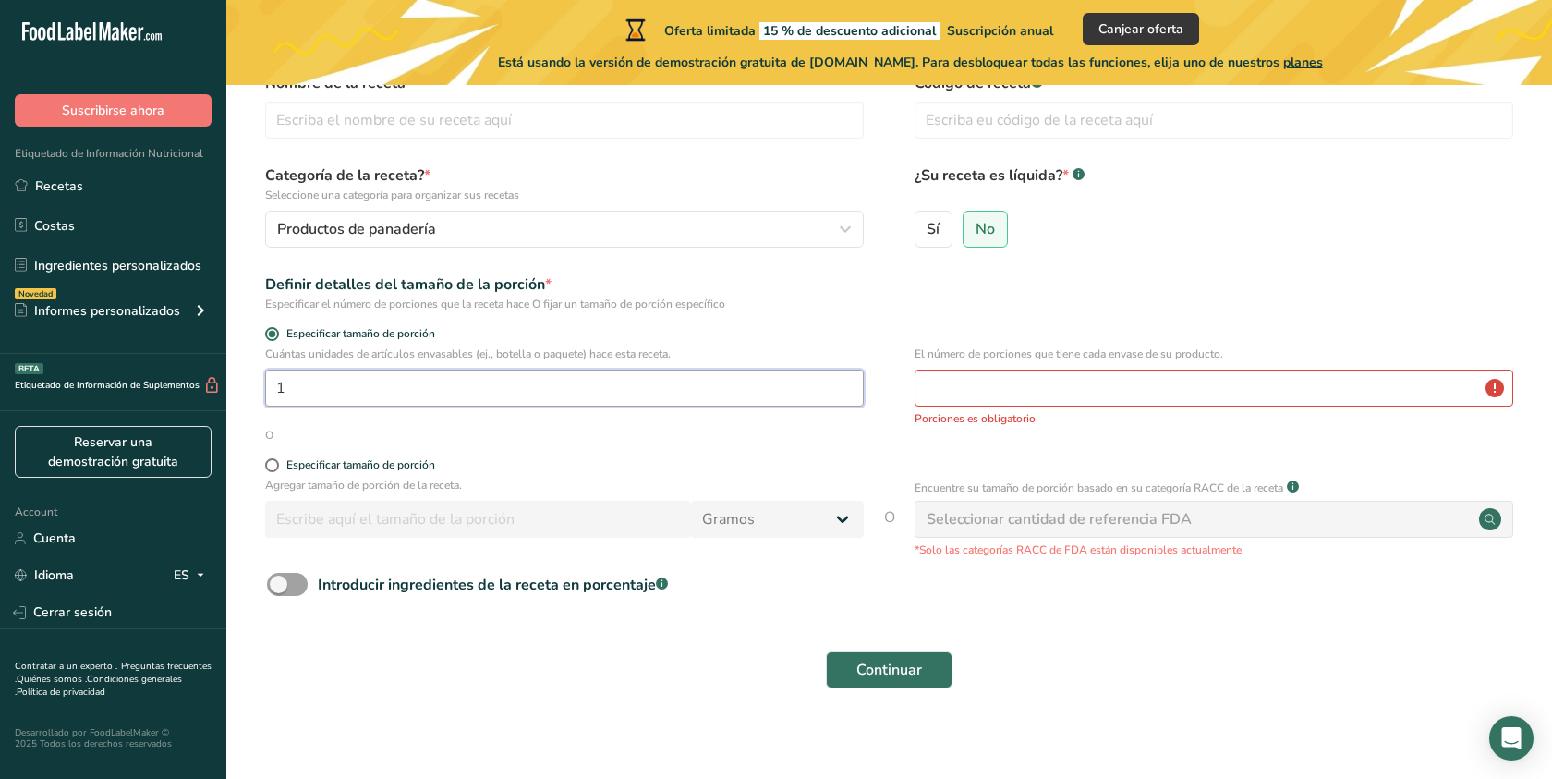
type input "1"
click at [1048, 397] on input "number" at bounding box center [1213, 387] width 599 height 37
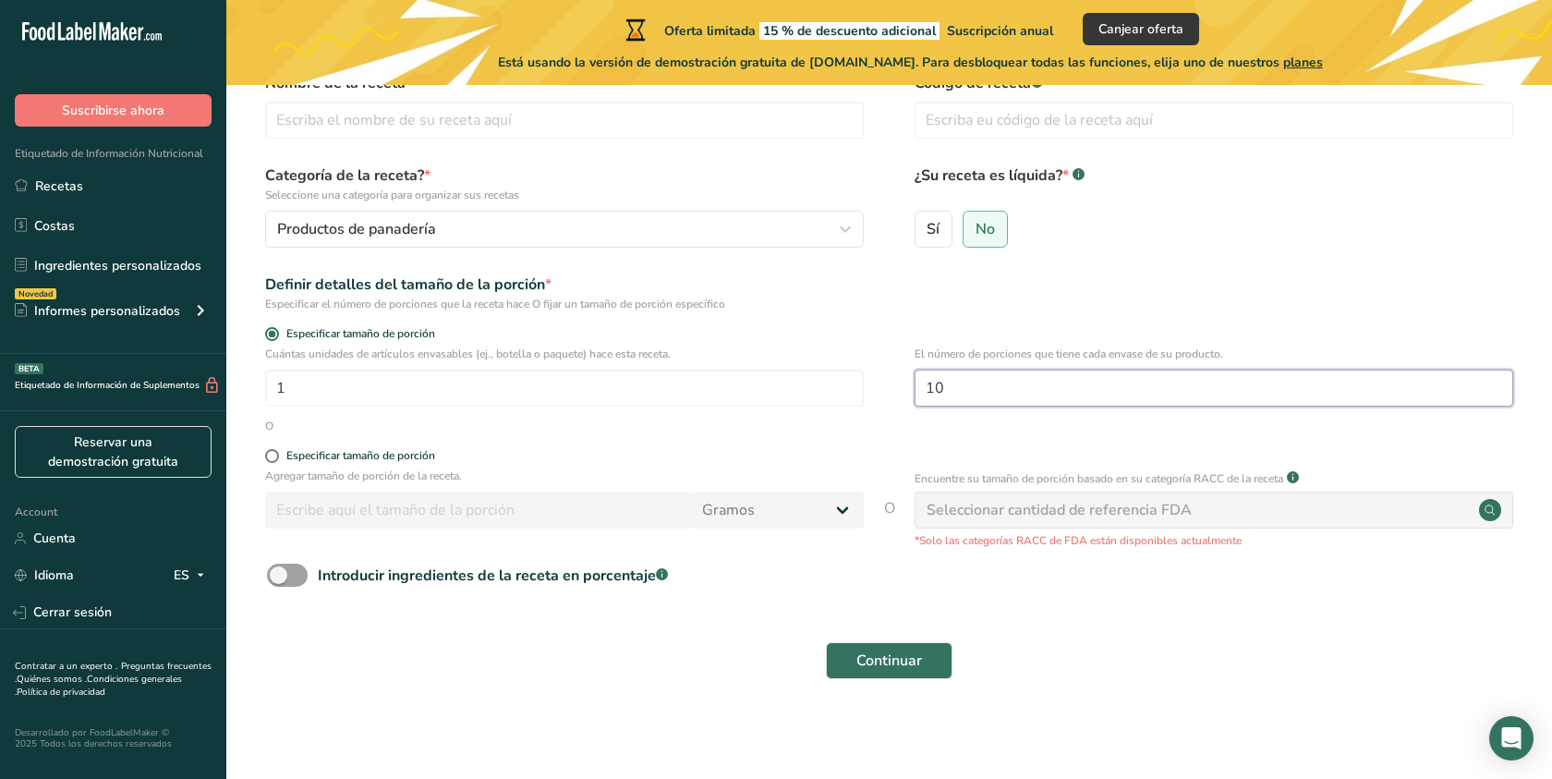
type input "10"
click at [1103, 513] on div "Seleccionar cantidad de referencia FDA" at bounding box center [1058, 510] width 265 height 22
click at [881, 659] on span "Continuar" at bounding box center [889, 660] width 66 height 22
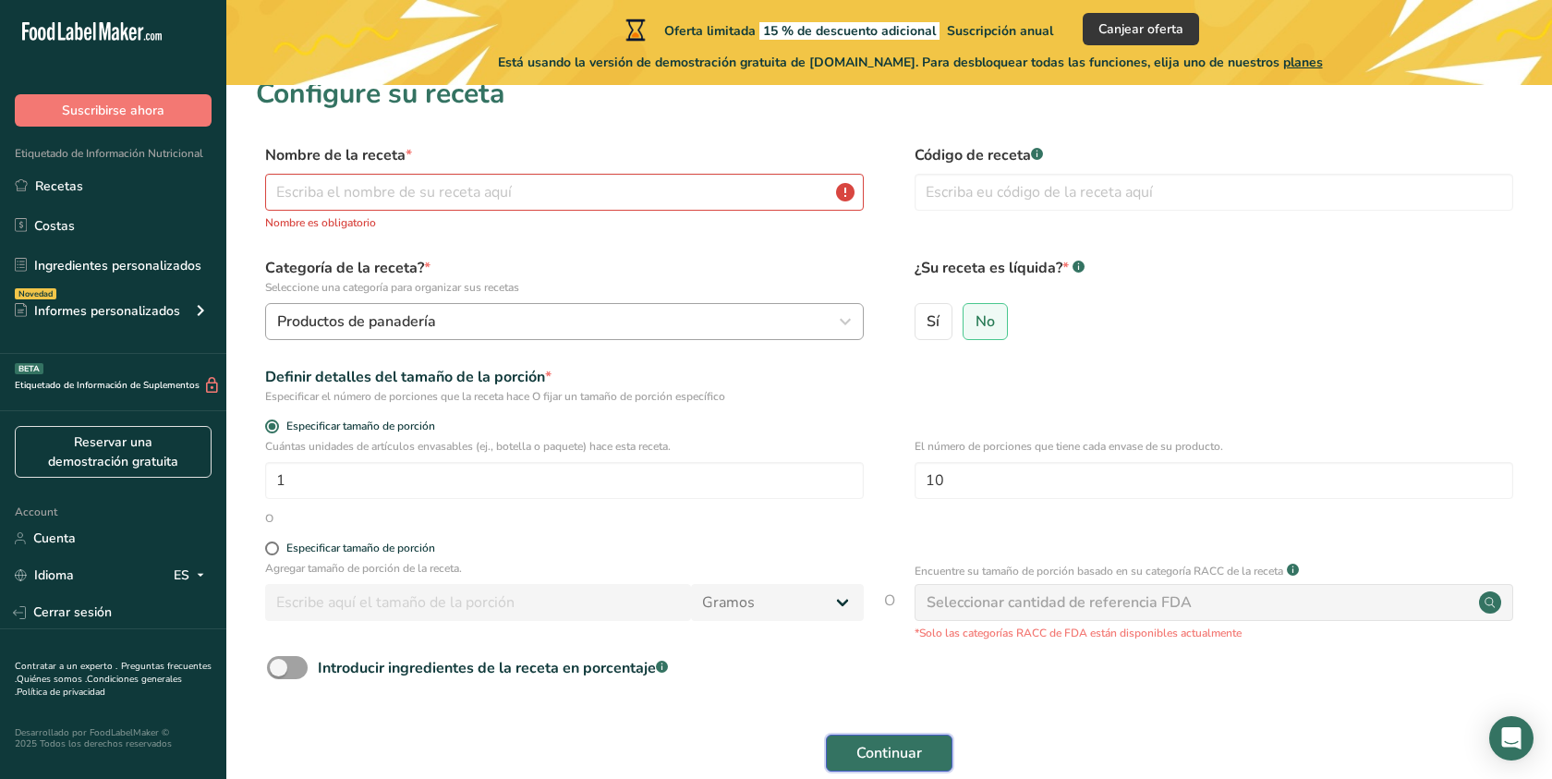
scroll to position [0, 0]
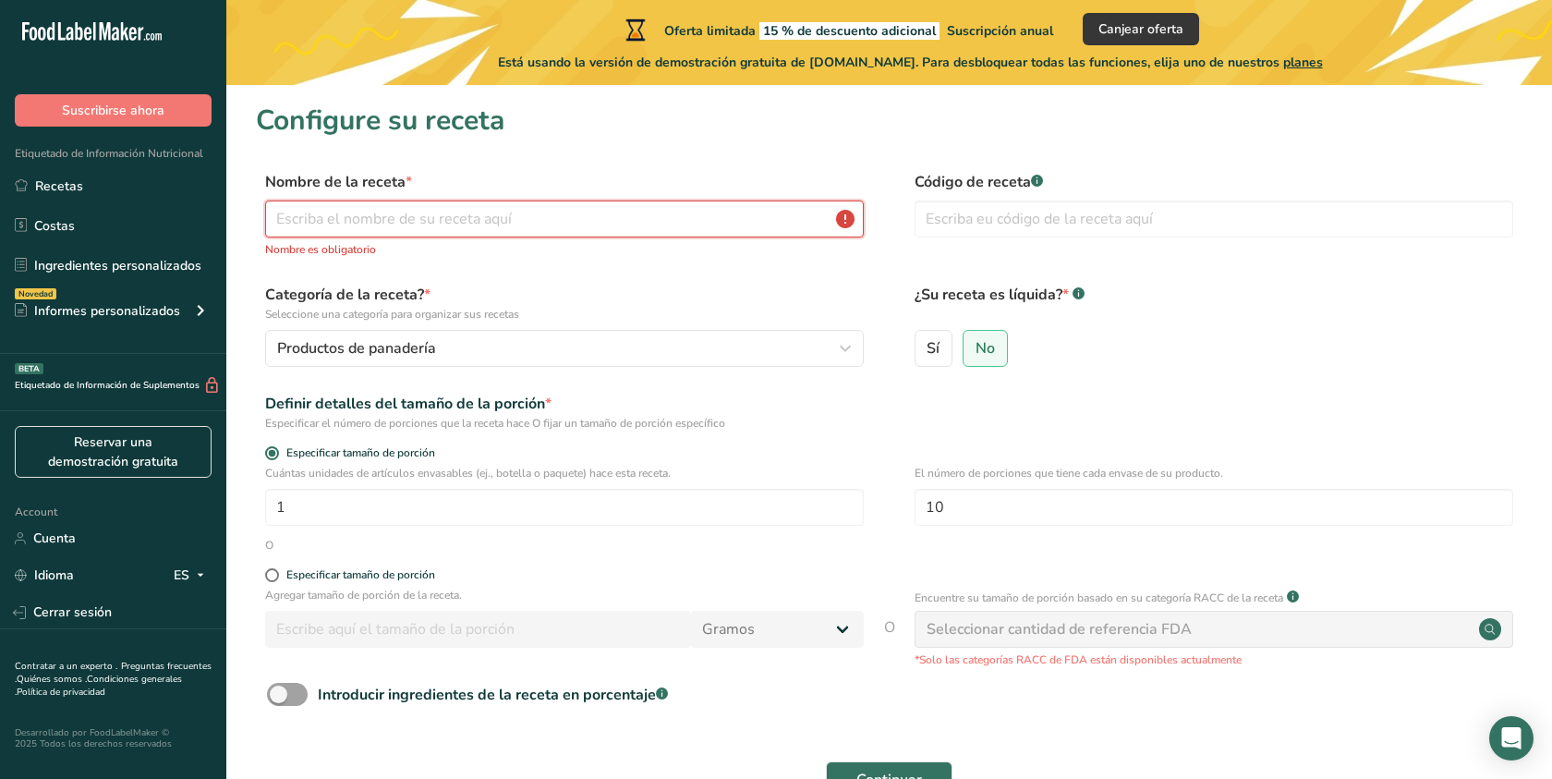
click at [668, 206] on input "text" at bounding box center [564, 218] width 599 height 37
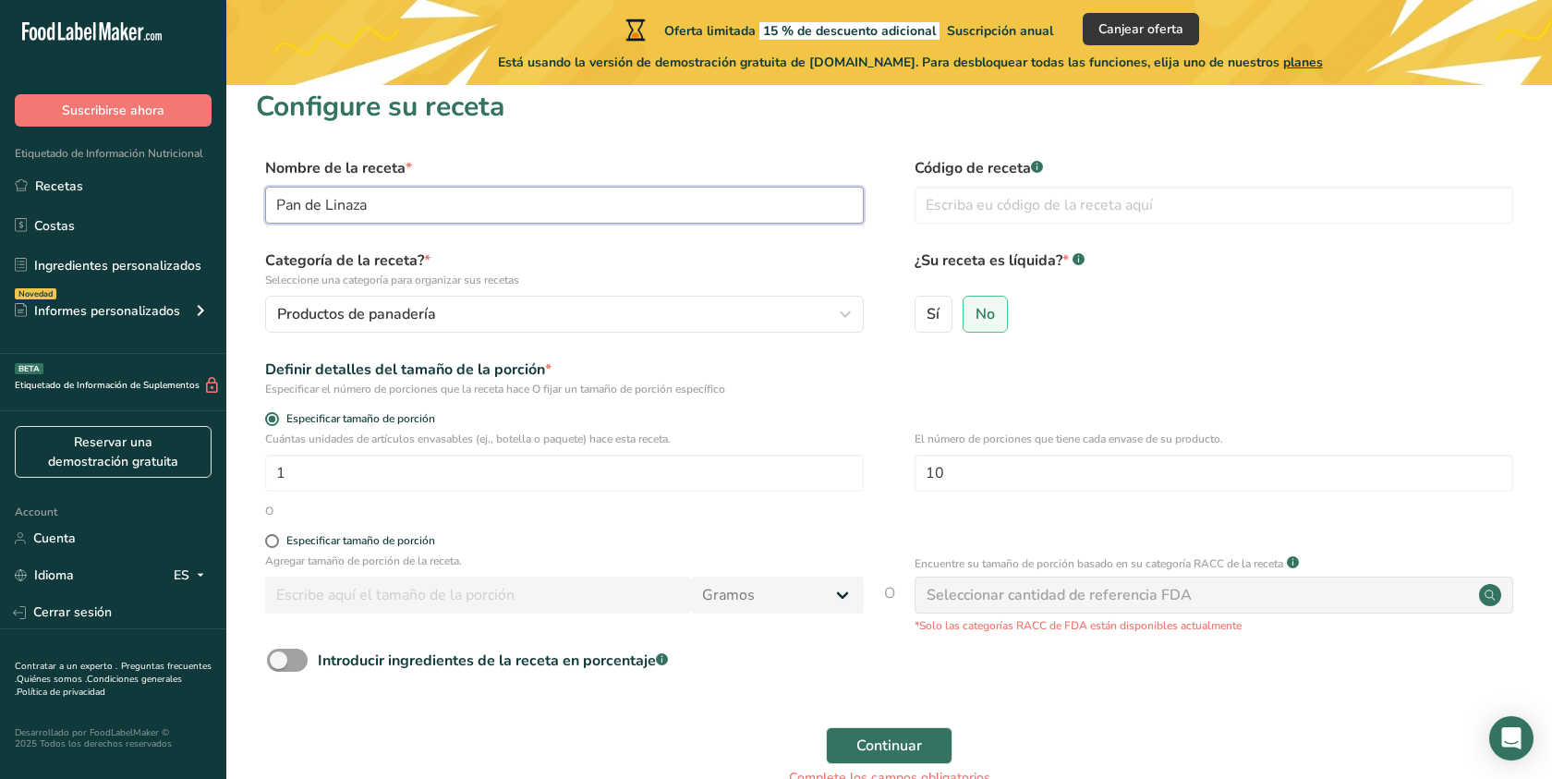
scroll to position [21, 0]
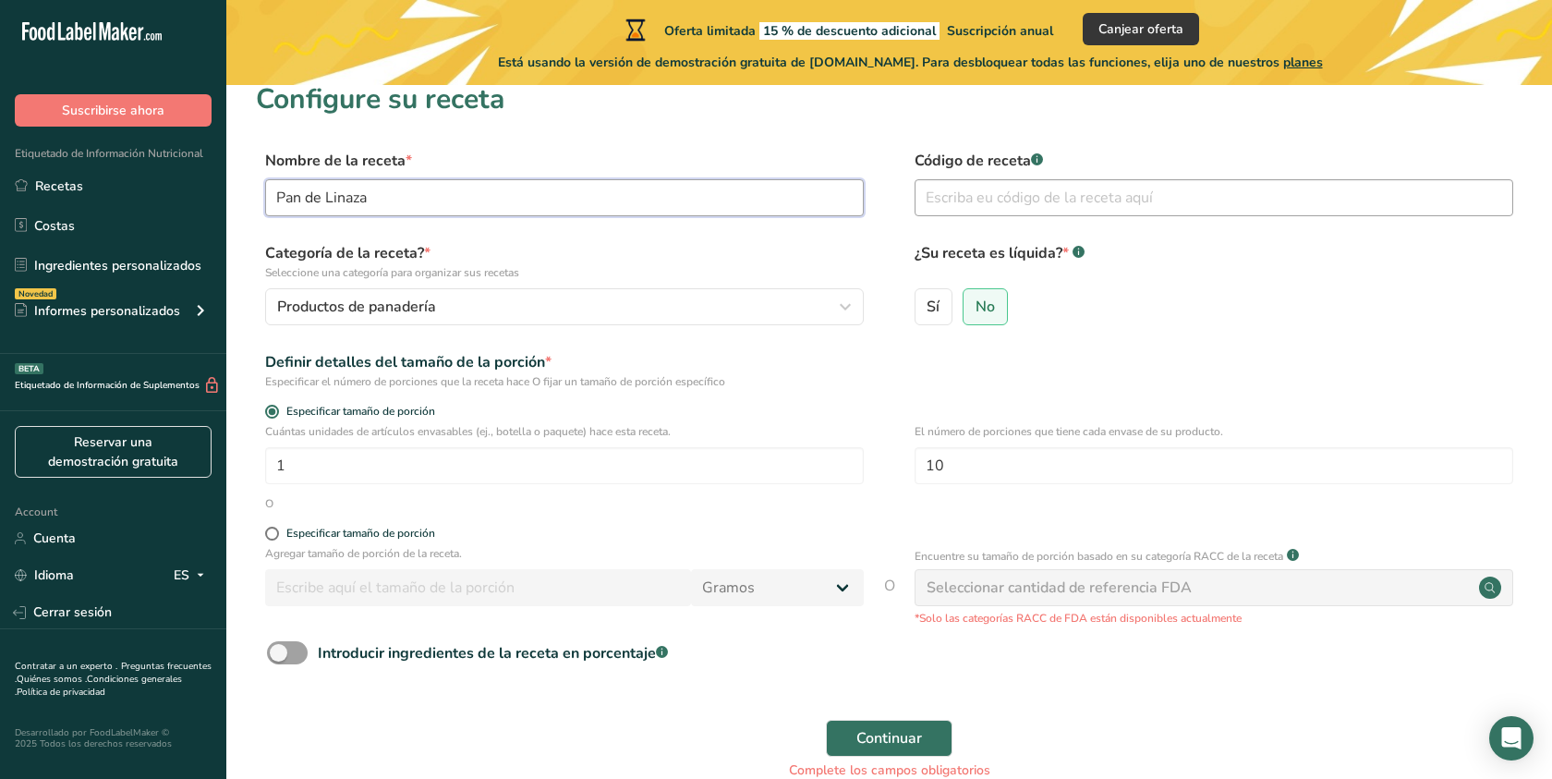
type input "Pan de Linaza"
click at [1017, 193] on input "text" at bounding box center [1213, 197] width 599 height 37
type input "PN001"
click at [869, 734] on span "Continuar" at bounding box center [889, 738] width 66 height 22
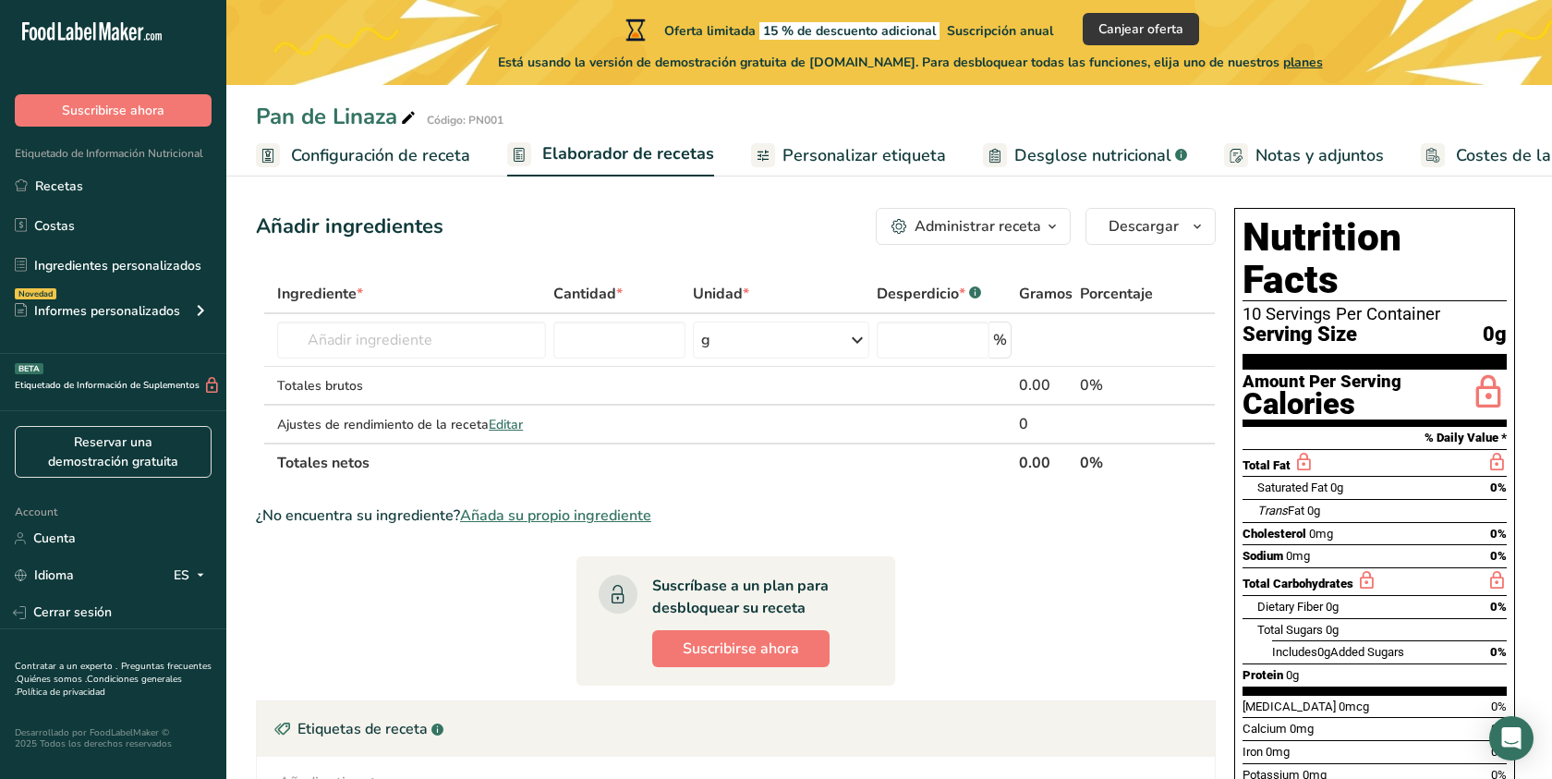
scroll to position [11, 0]
click at [450, 346] on input "text" at bounding box center [411, 339] width 269 height 37
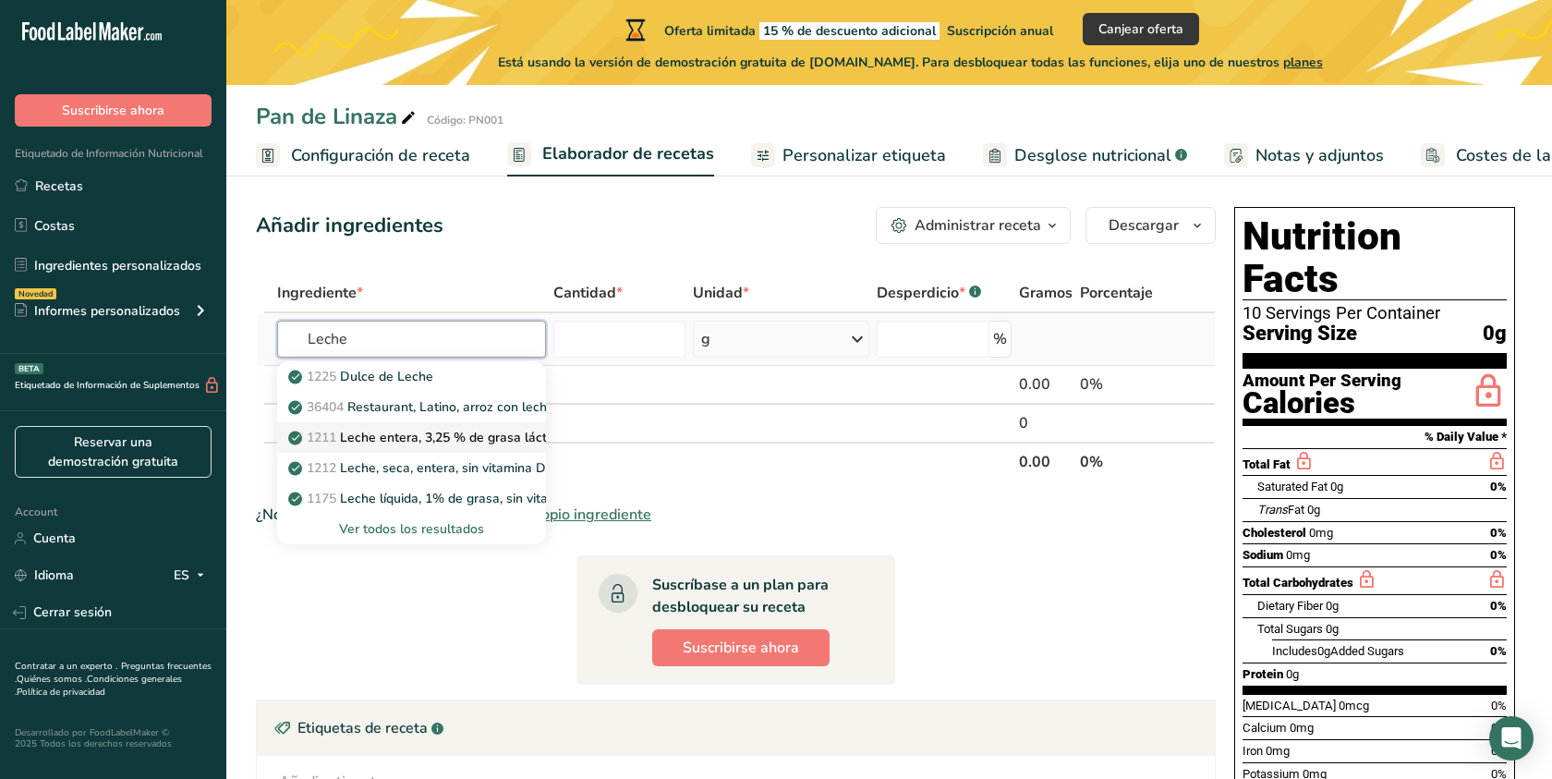
type input "Leche"
click at [472, 435] on p "1211 Leche entera, 3,25 % de grasa láctea, sin vitamina A ni vitamina D añadidas" at bounding box center [541, 437] width 498 height 19
type input "Milk, whole, 3.25% milkfat, without added vitamin A and [MEDICAL_DATA]"
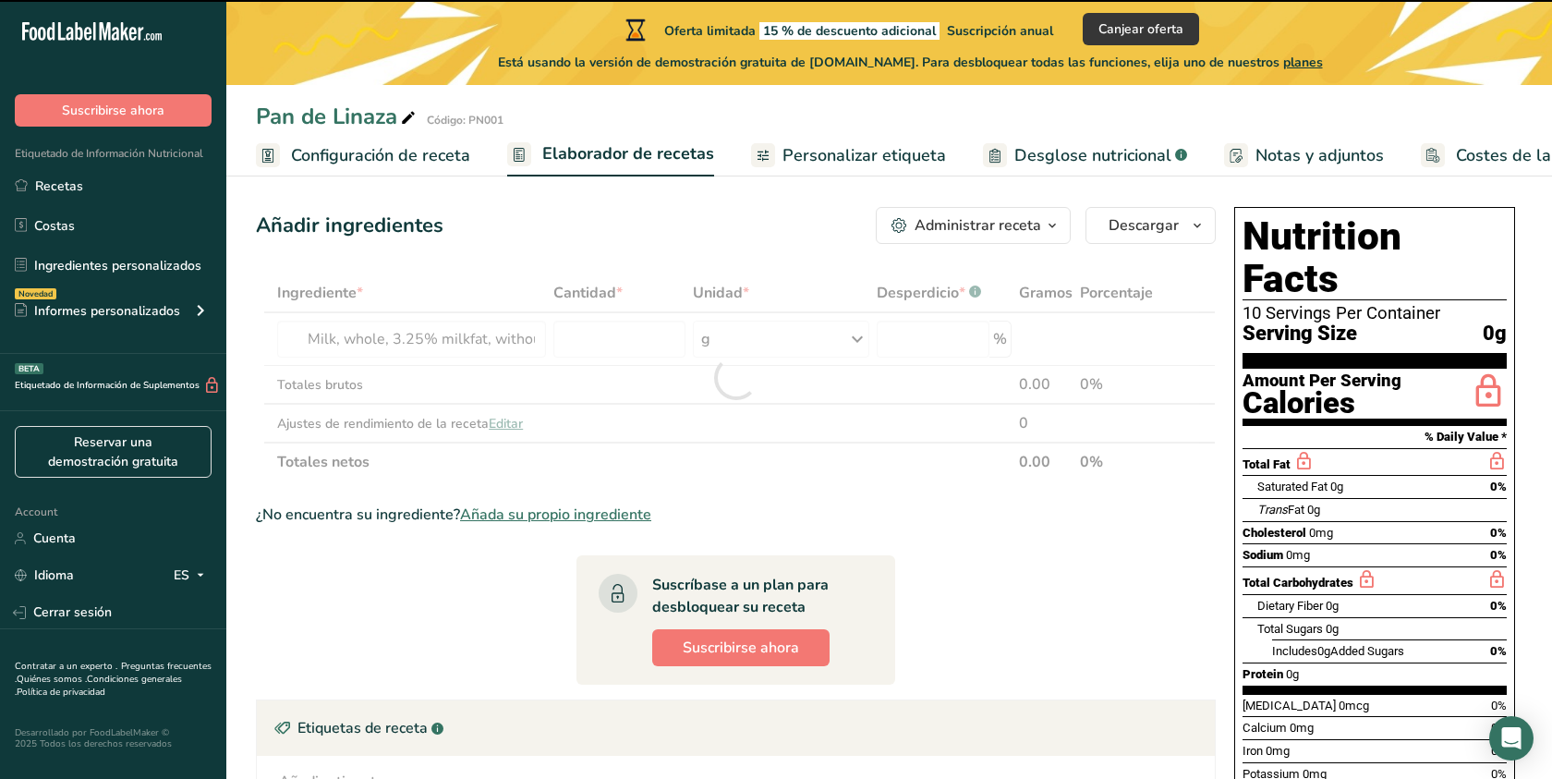
type input "0"
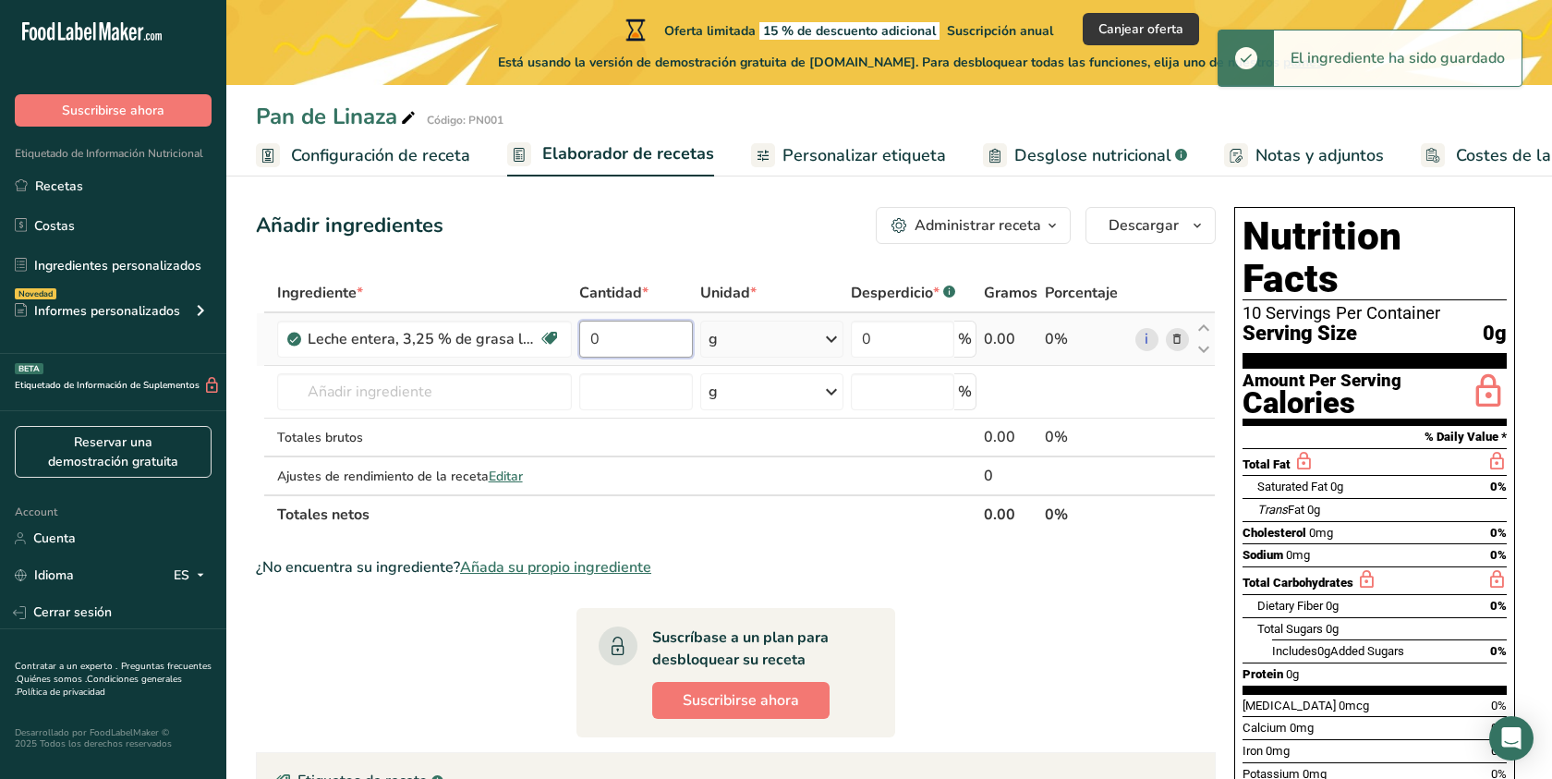
click at [613, 337] on input "0" at bounding box center [636, 339] width 115 height 37
type input "233"
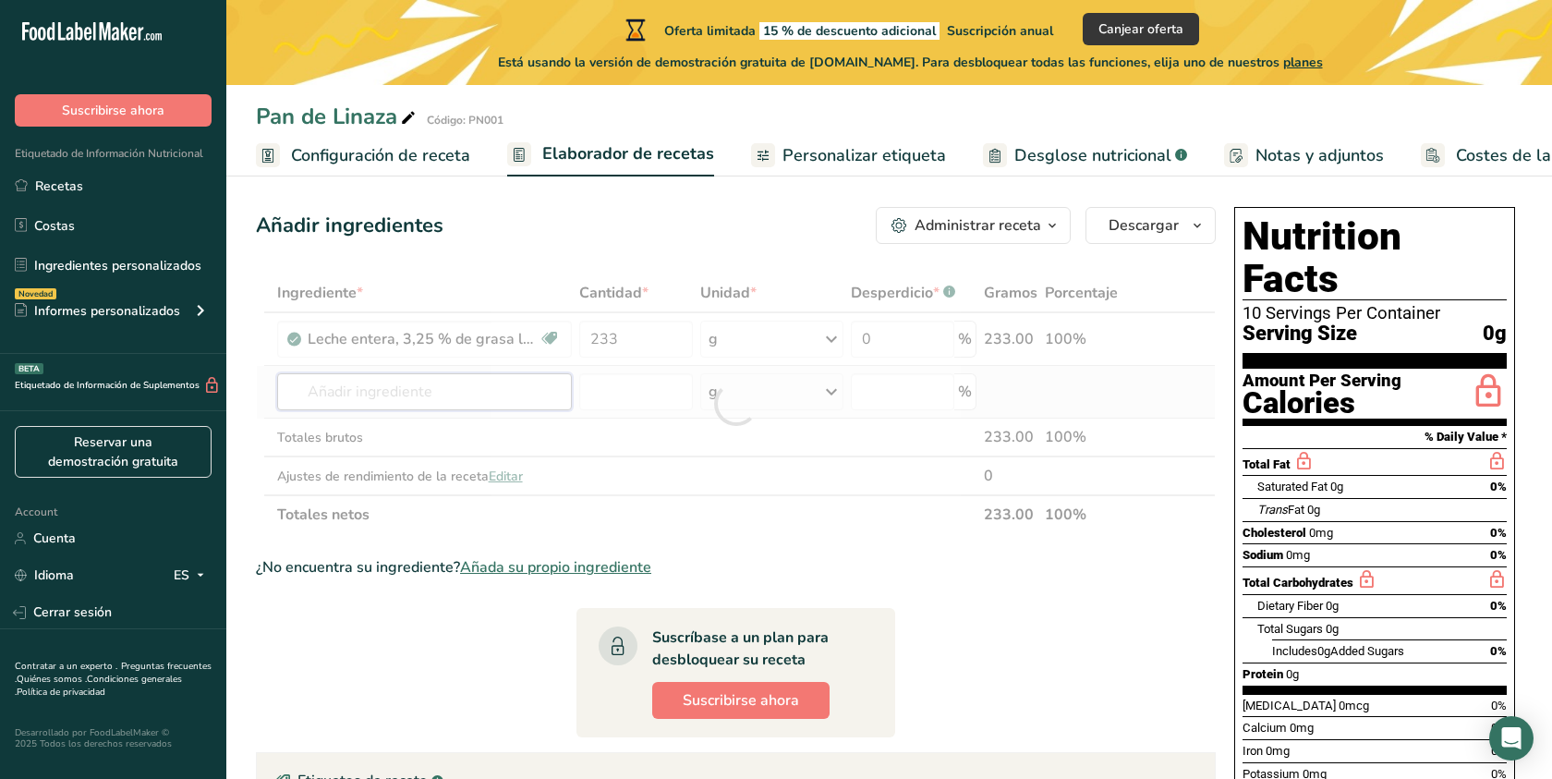
click at [461, 392] on div "Ingrediente * Cantidad * Unidad * Desperdicio * .a-a{fill:#347362;}.b-a{fill:#f…" at bounding box center [736, 403] width 960 height 260
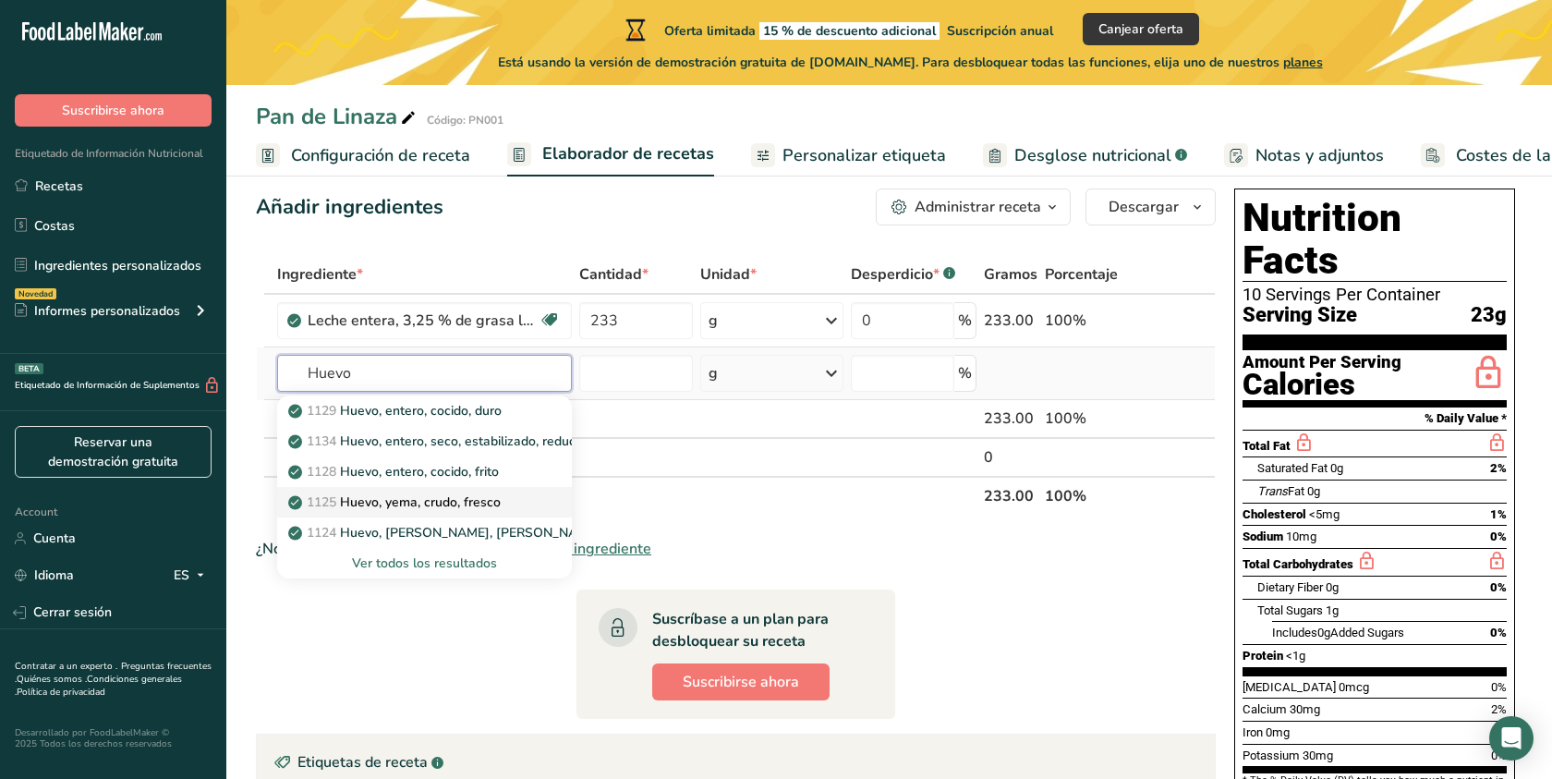
scroll to position [37, 0]
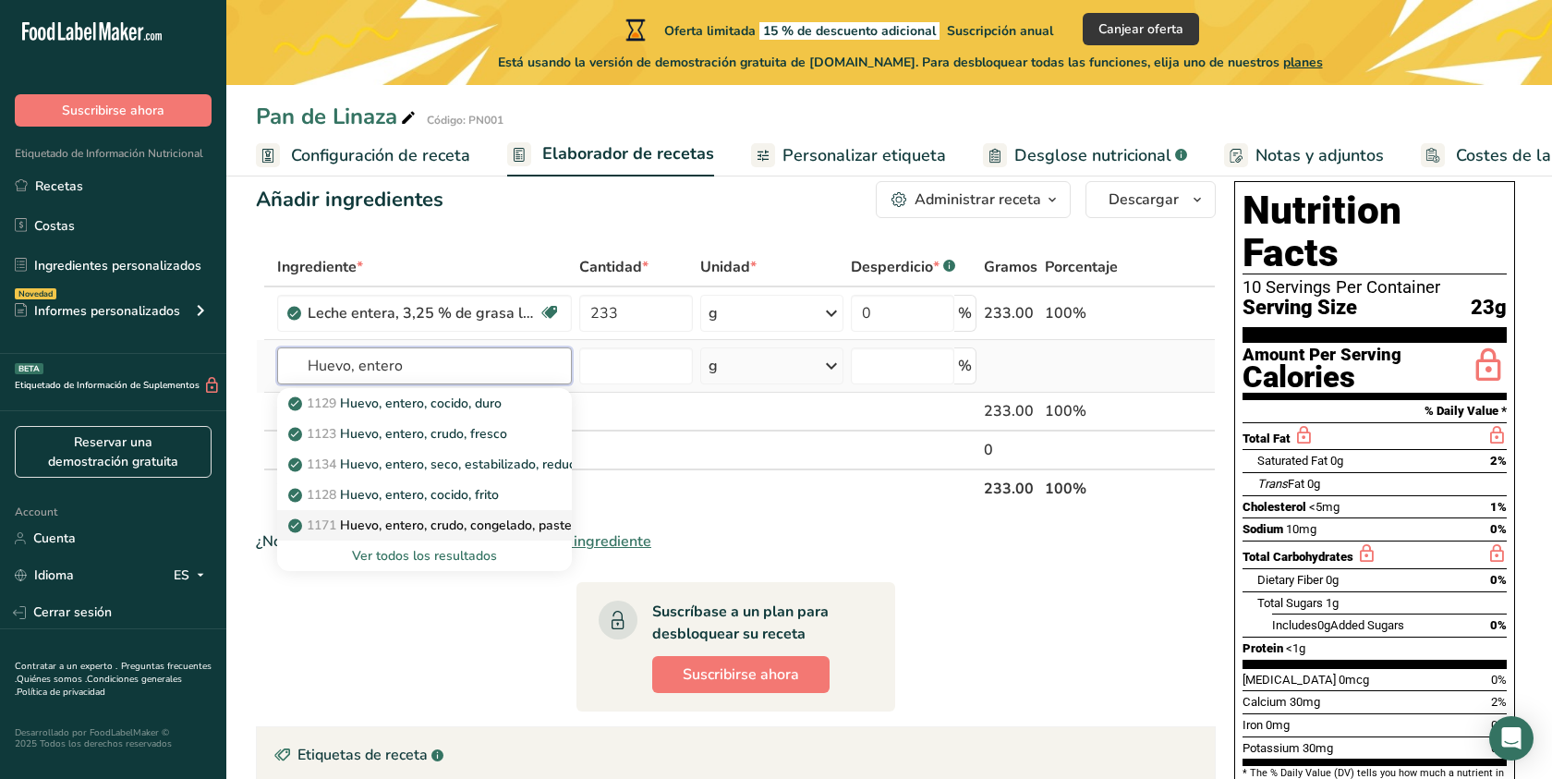
type input "Huevo, entero"
click at [491, 526] on p "1171 Huevo, entero, crudo, congelado, pasteurizado (Incluye alimentos para el P…" at bounding box center [684, 524] width 785 height 19
type input "Egg, whole, raw, frozen, pasteurized (Includes foods for USDA's Food Distributi…"
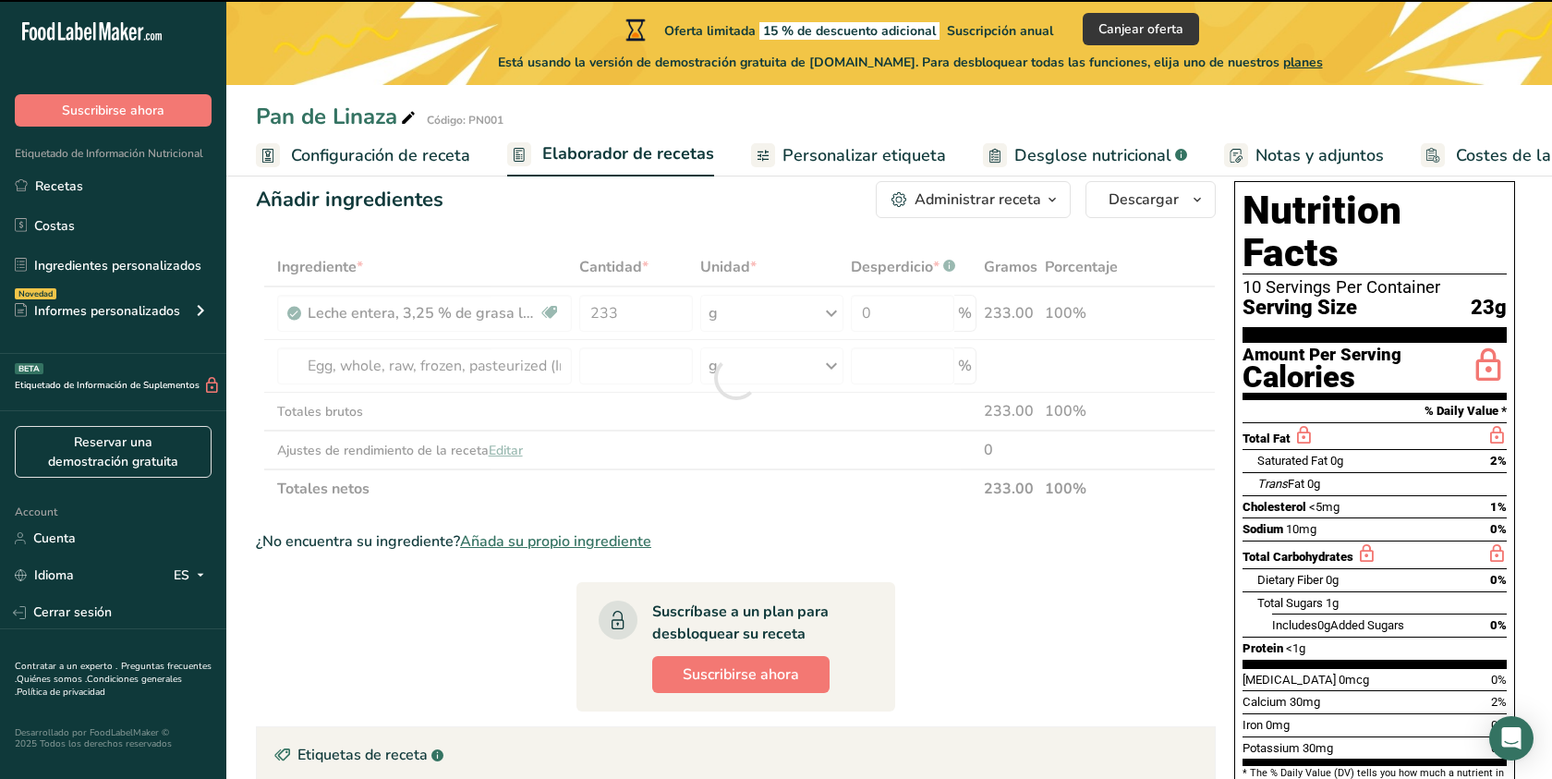
type input "0"
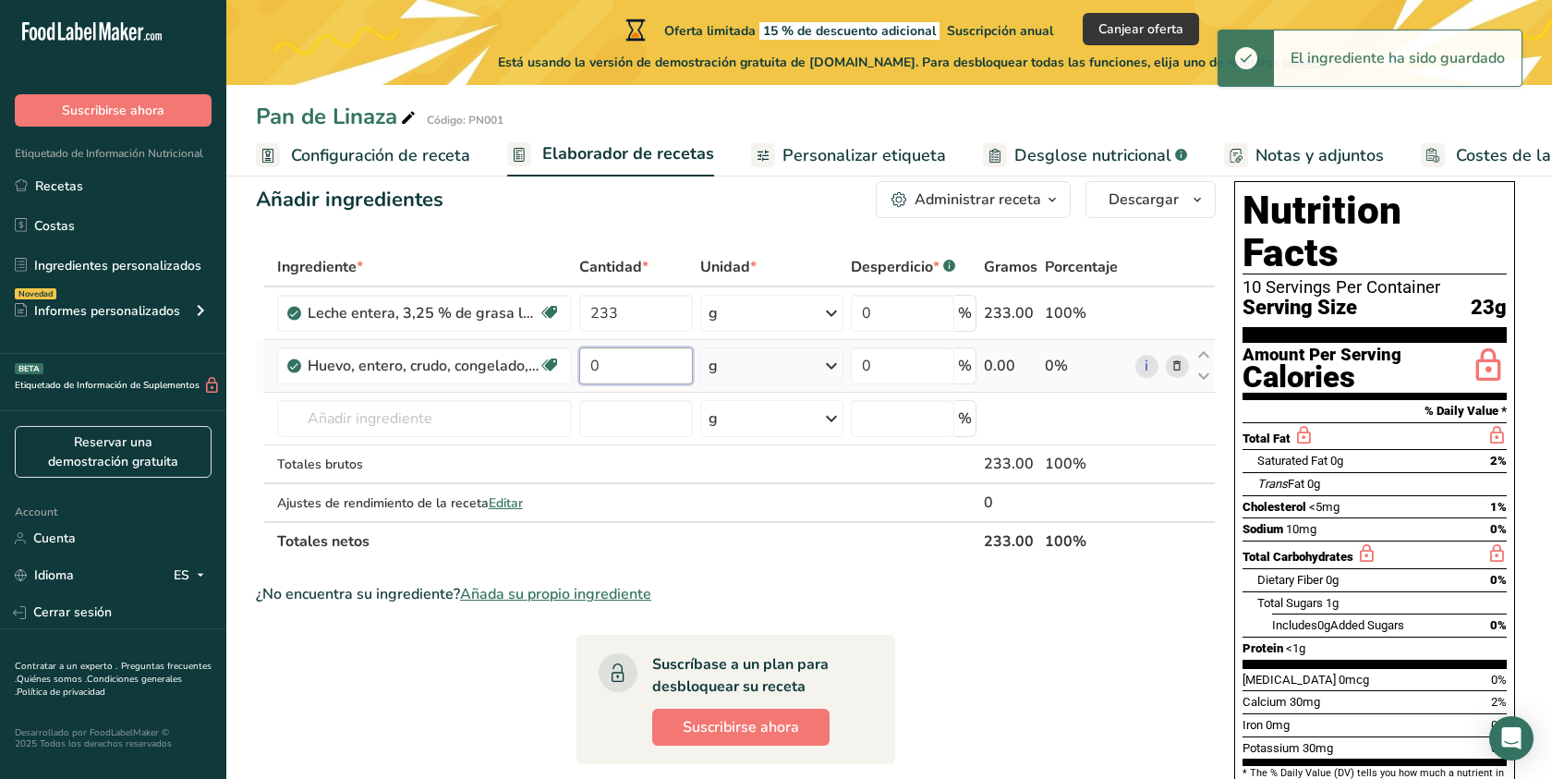
click at [620, 376] on input "0" at bounding box center [636, 365] width 115 height 37
type input "0"
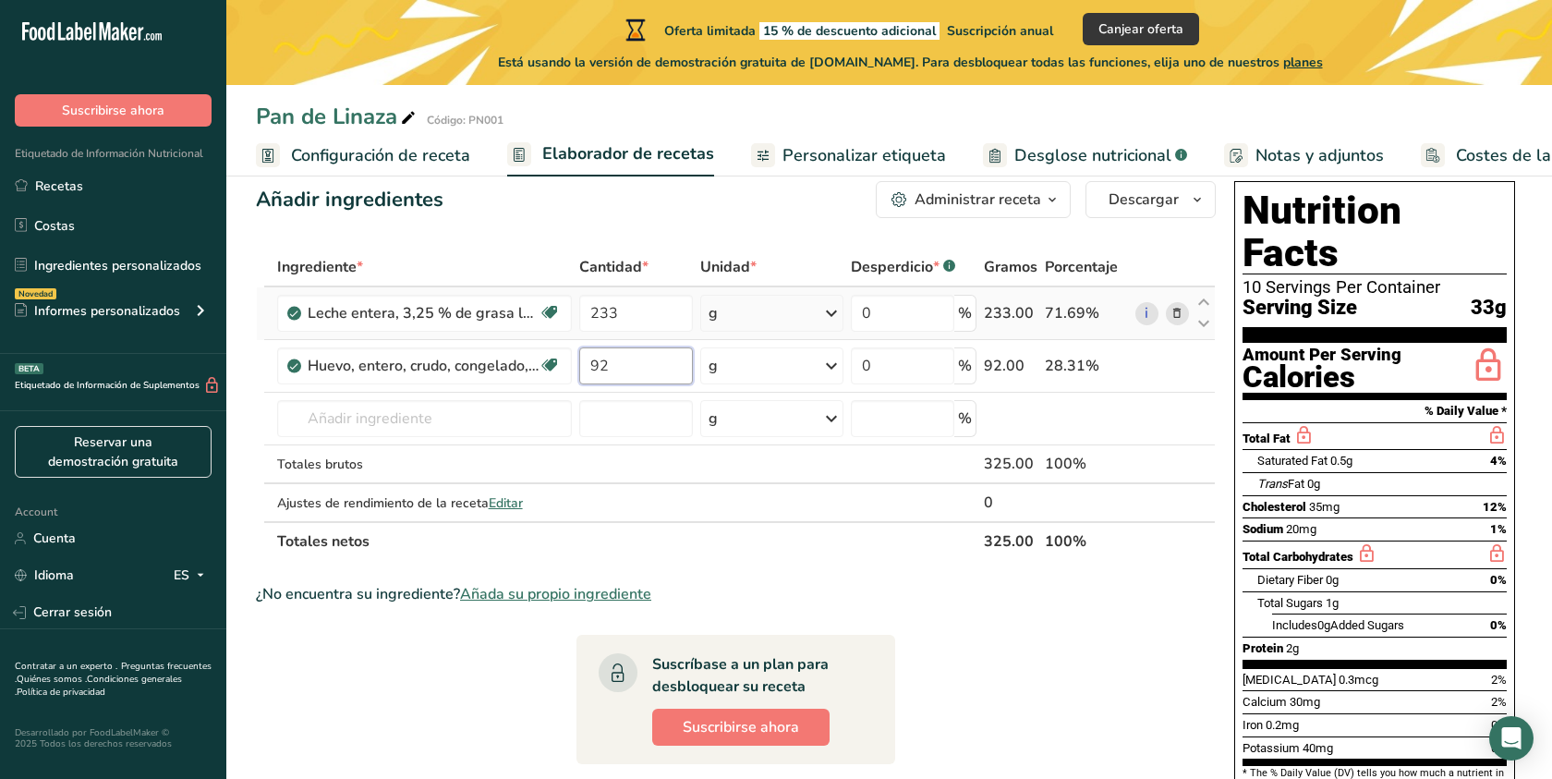
type input "9"
type input "100"
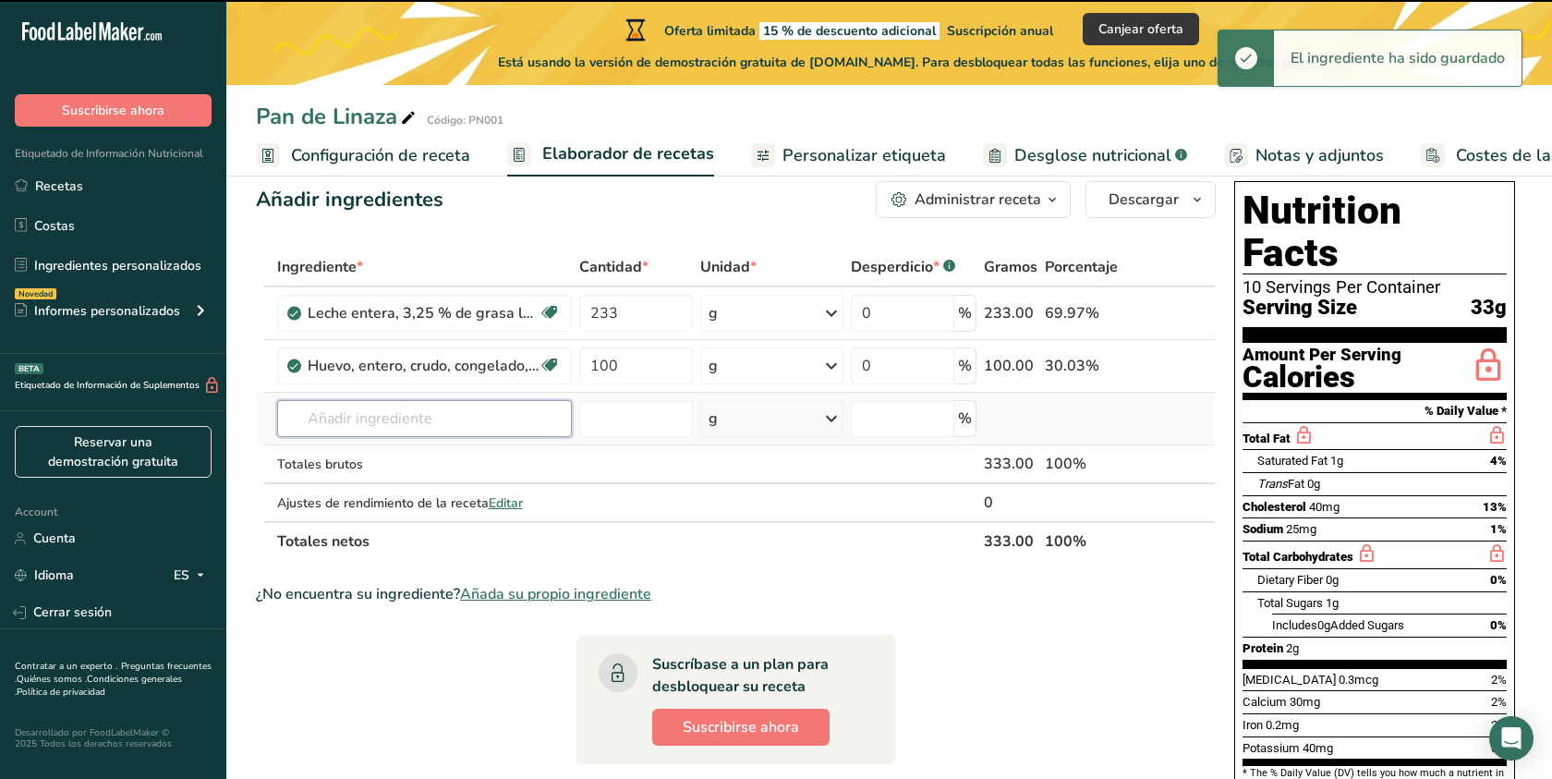
click at [390, 414] on div "Ingrediente * Cantidad * Unidad * Desperdicio * .a-a{fill:#347362;}.b-a{fill:#f…" at bounding box center [736, 404] width 960 height 313
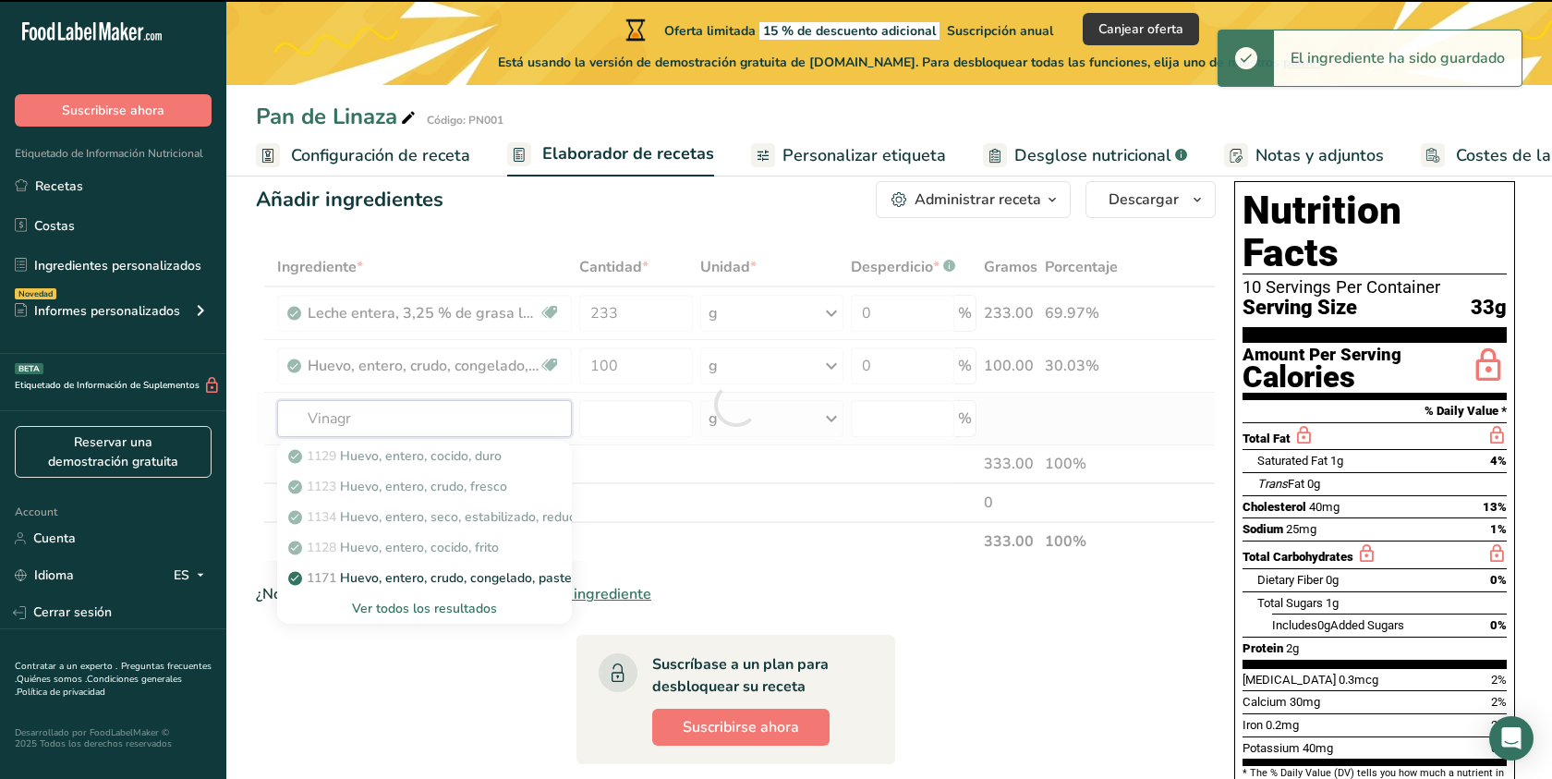
type input "Vinagre"
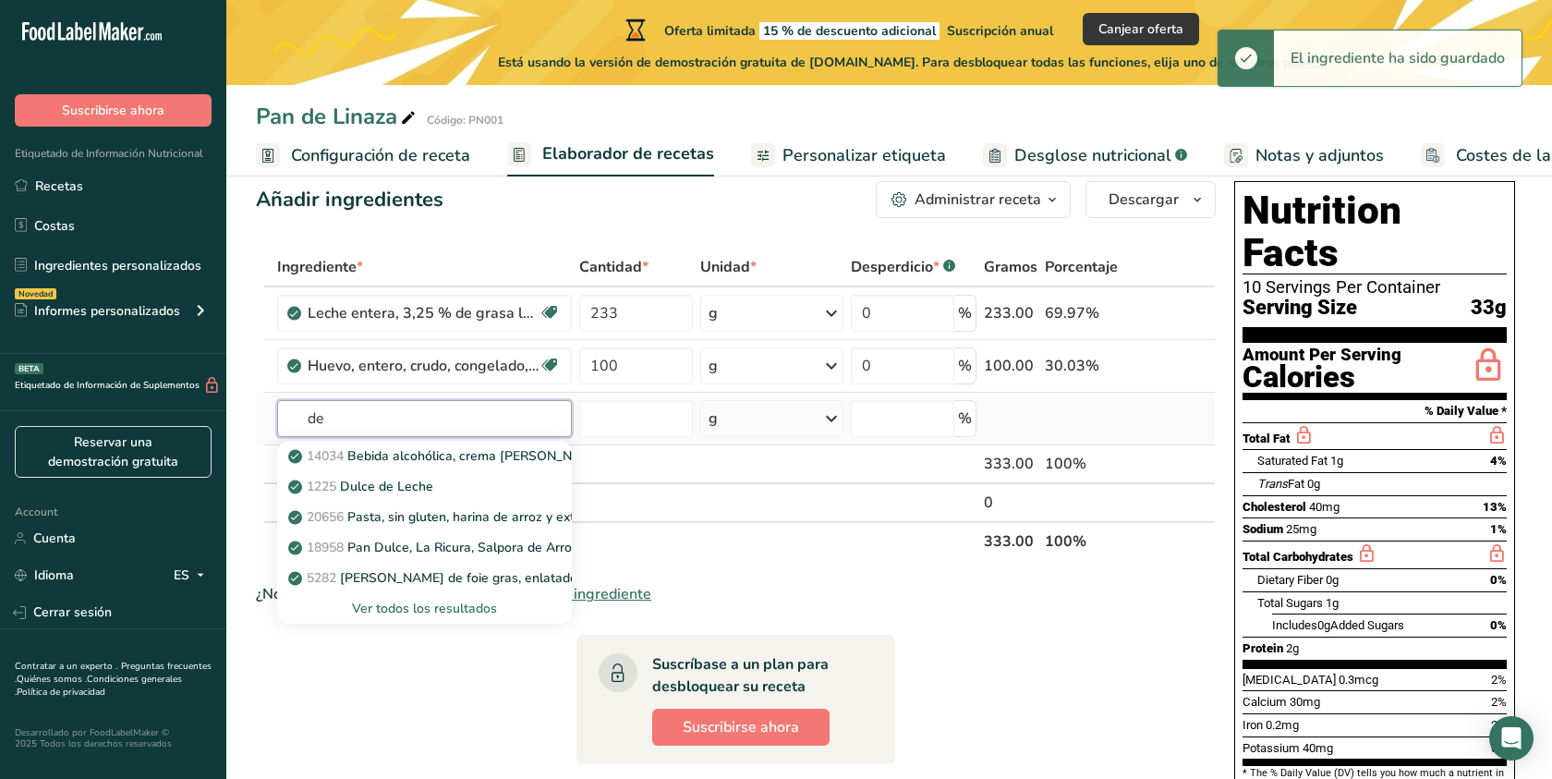
type input "d"
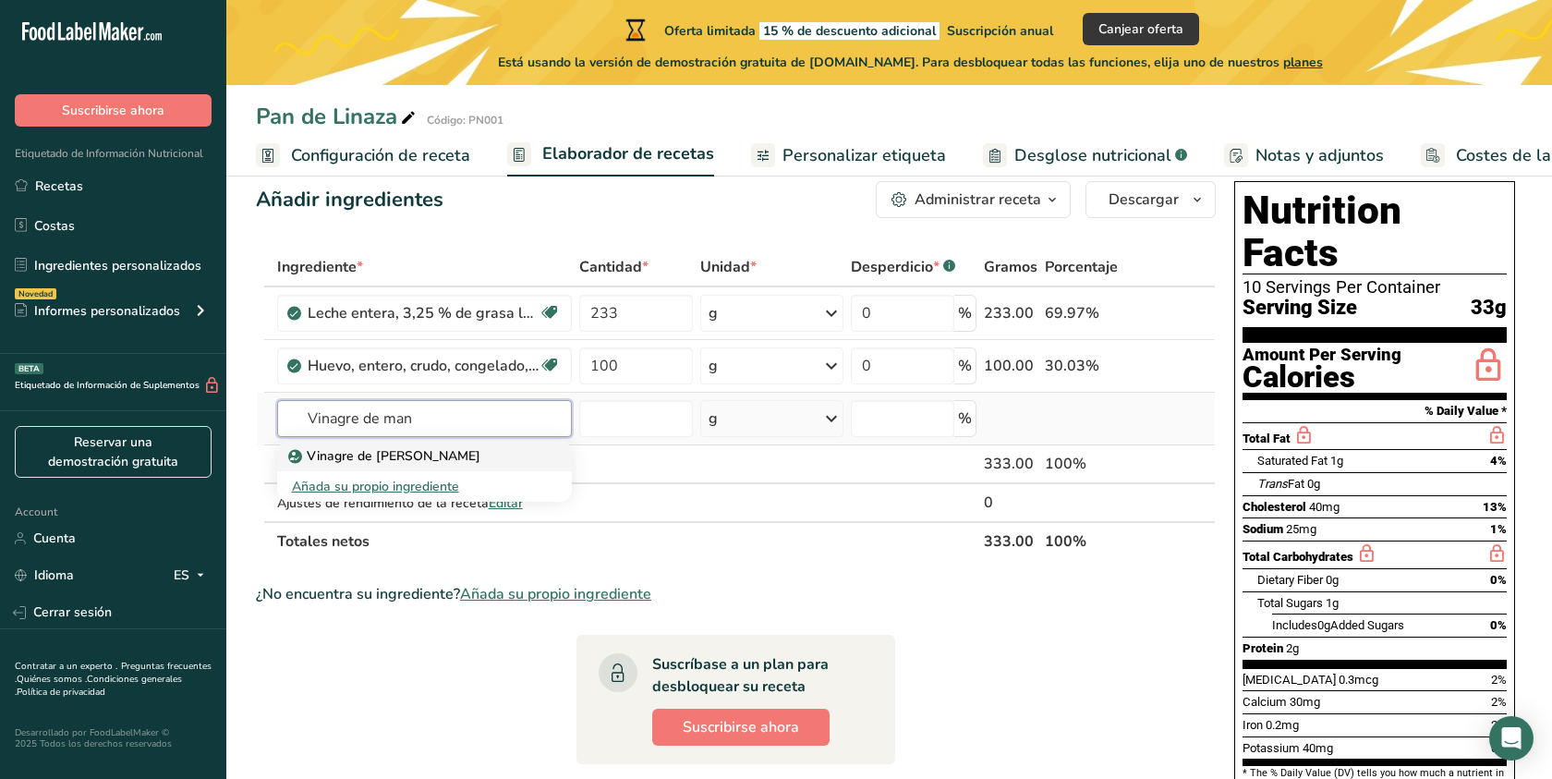
type input "Vinagre de man"
click at [425, 455] on p "Vinagre de [PERSON_NAME]" at bounding box center [386, 455] width 188 height 19
type input "Apple Cider Vinegar"
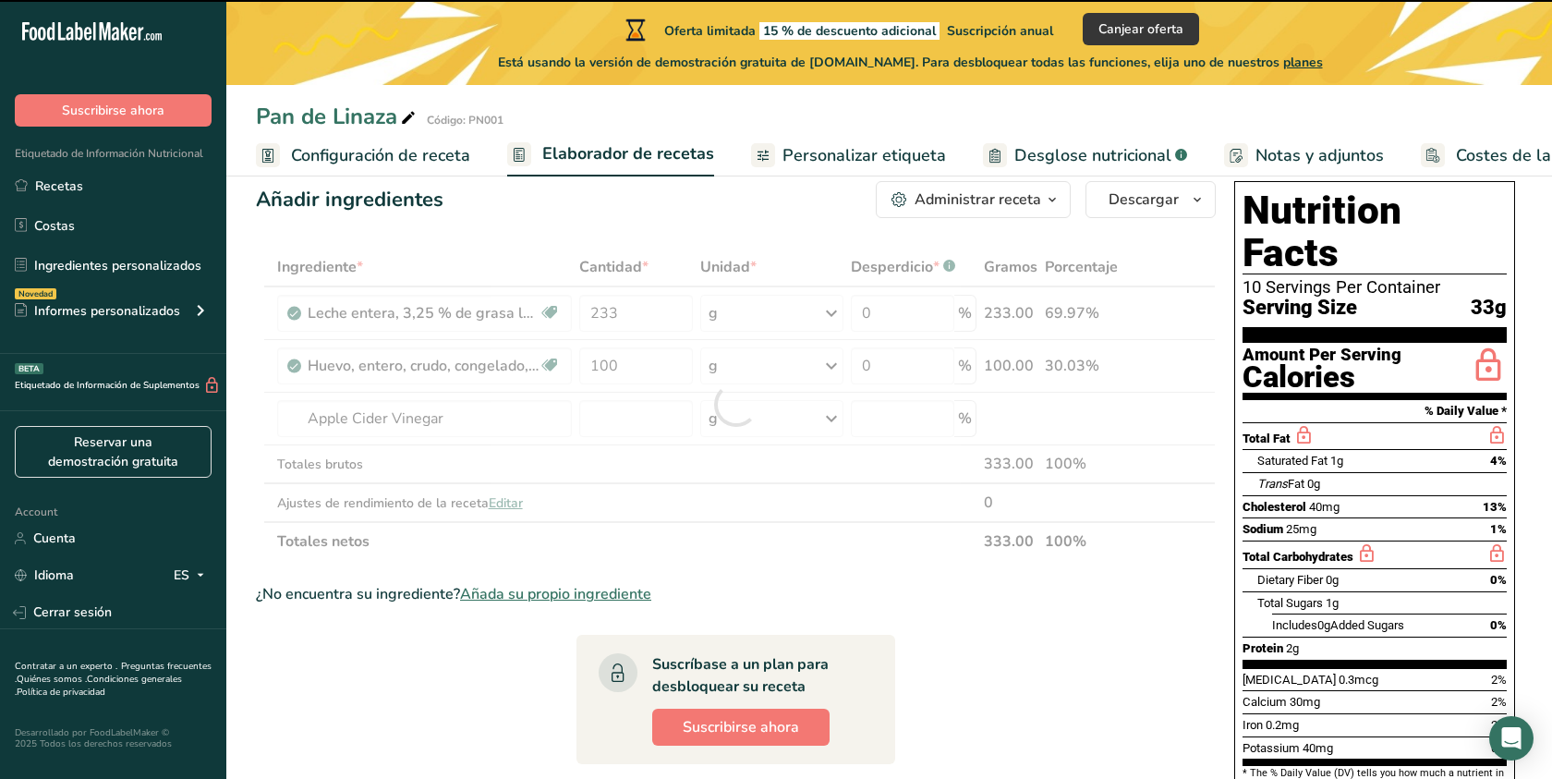
type input "0"
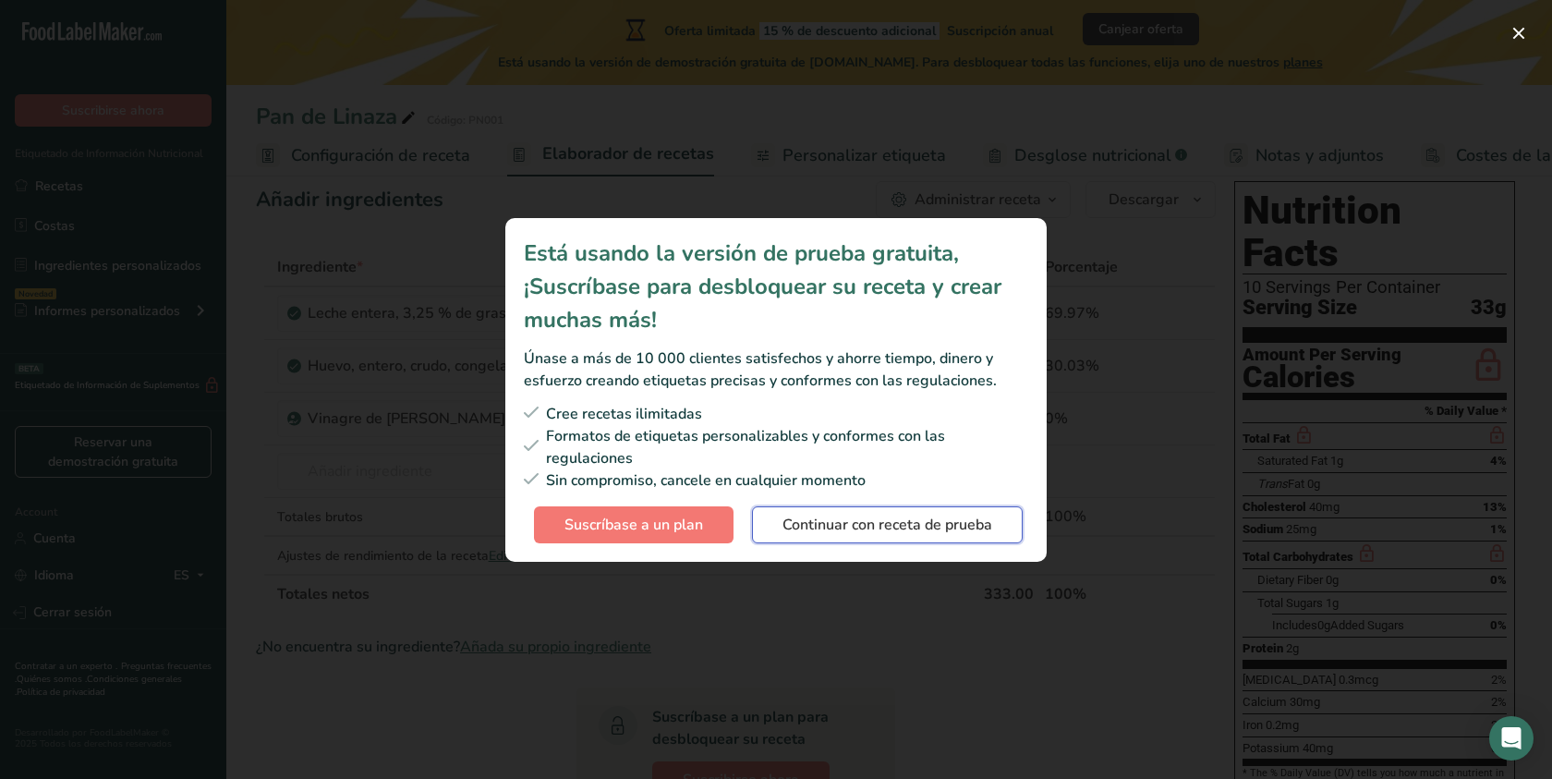
click at [768, 524] on button "Continuar con receta de prueba" at bounding box center [887, 524] width 271 height 37
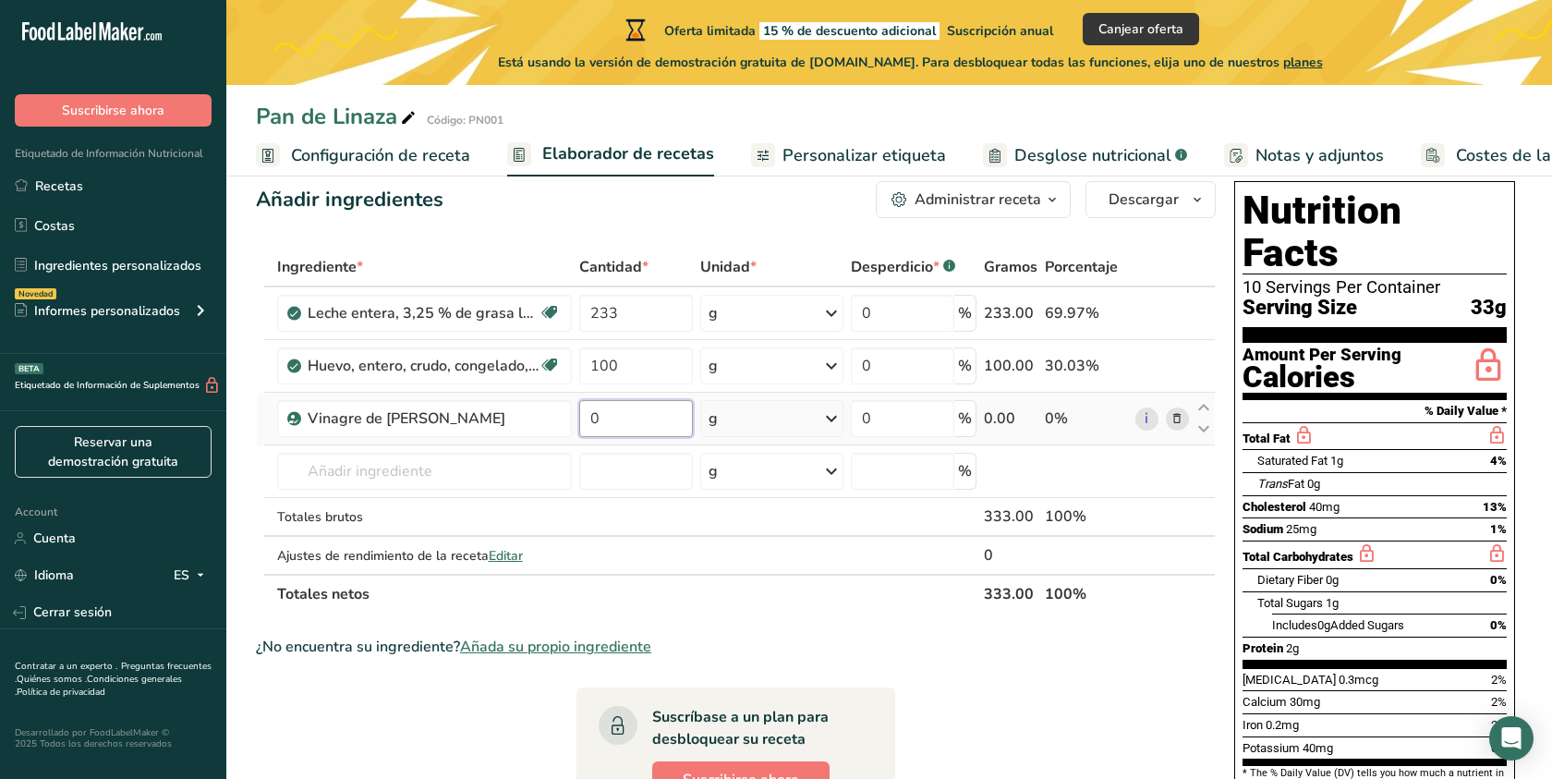
click at [663, 425] on input "0" at bounding box center [636, 418] width 115 height 37
type input "10"
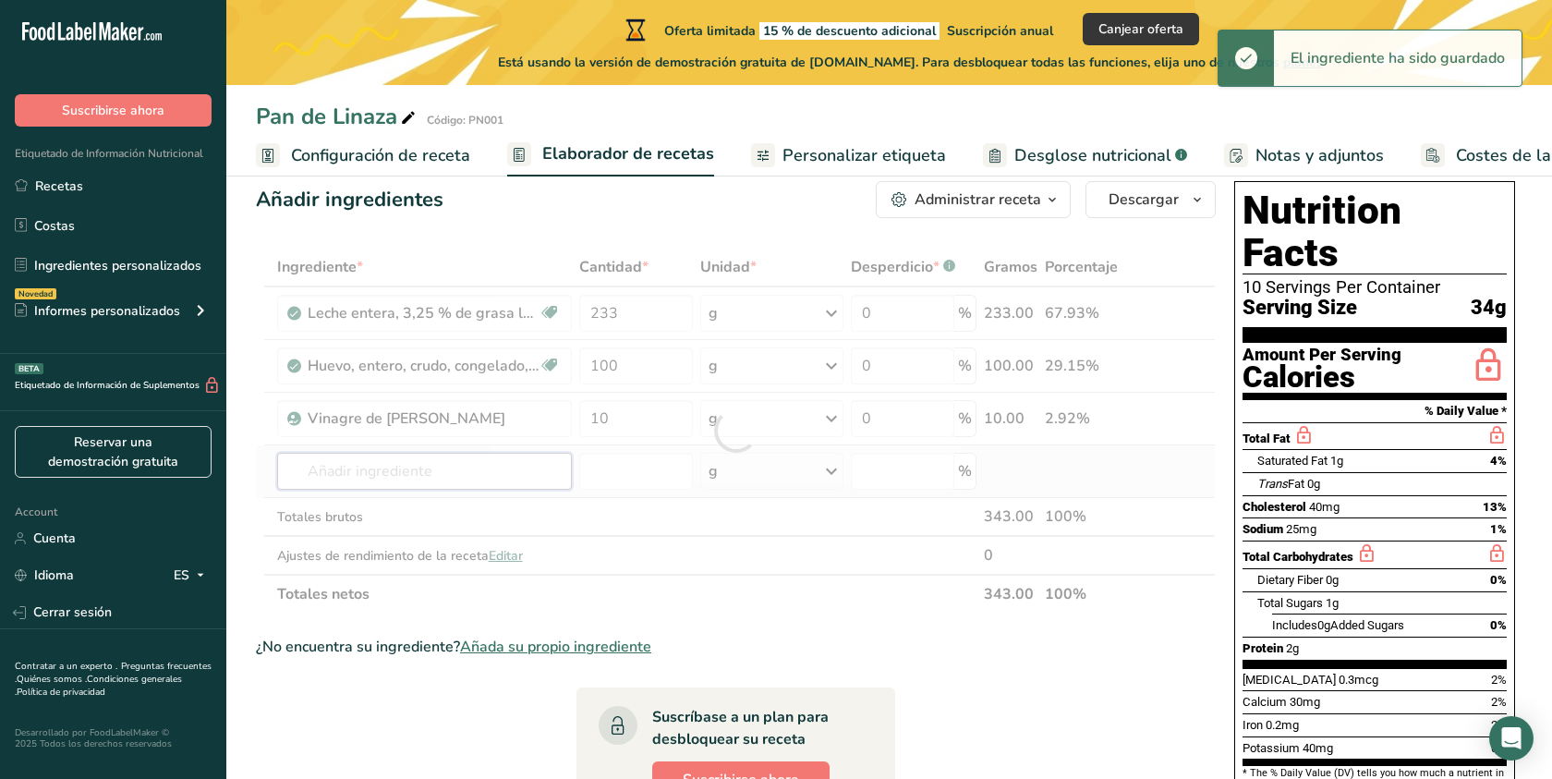
click at [363, 481] on div "Ingrediente * Cantidad * Unidad * Desperdicio * .a-a{fill:#347362;}.b-a{fill:#f…" at bounding box center [736, 431] width 960 height 366
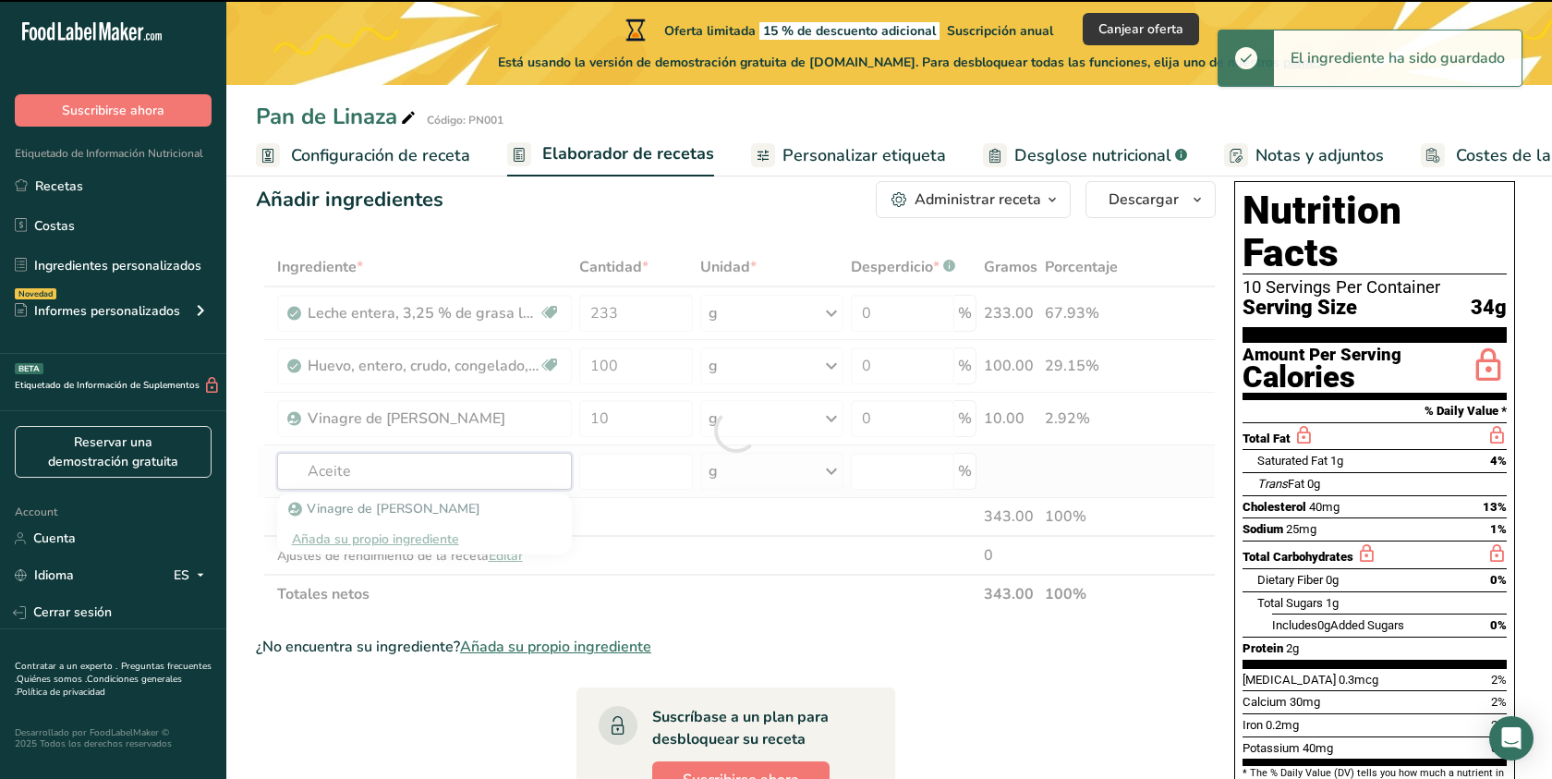
type input "Aceite"
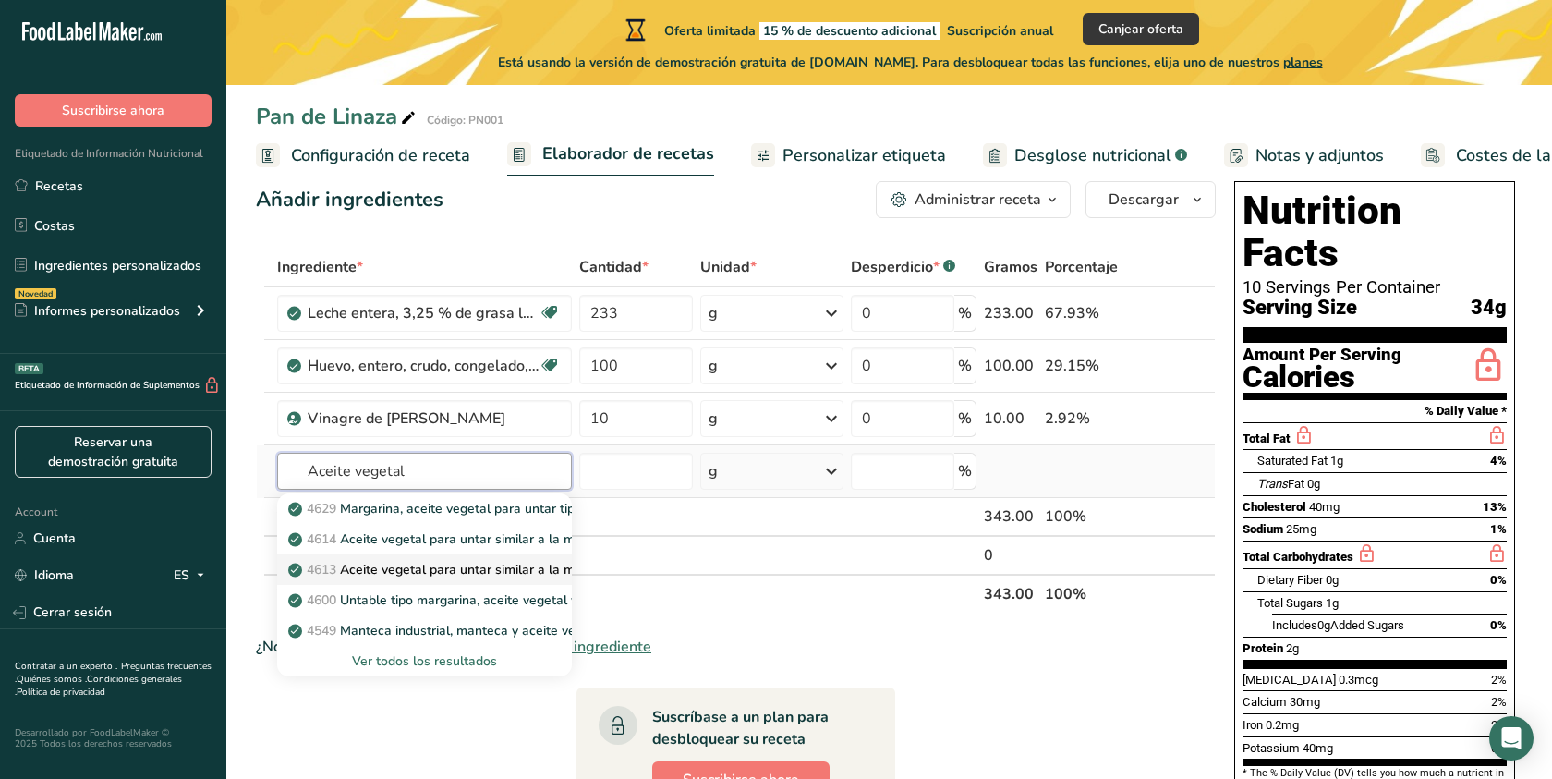
type input "Aceite vegetal"
click at [455, 569] on p "4613 Aceite vegetal para untar similar a la margarina, 60% de grasa, tarrina, c…" at bounding box center [549, 569] width 515 height 19
type input "Margarine-like, vegetable oil spread, 60% fat, tub, with salt"
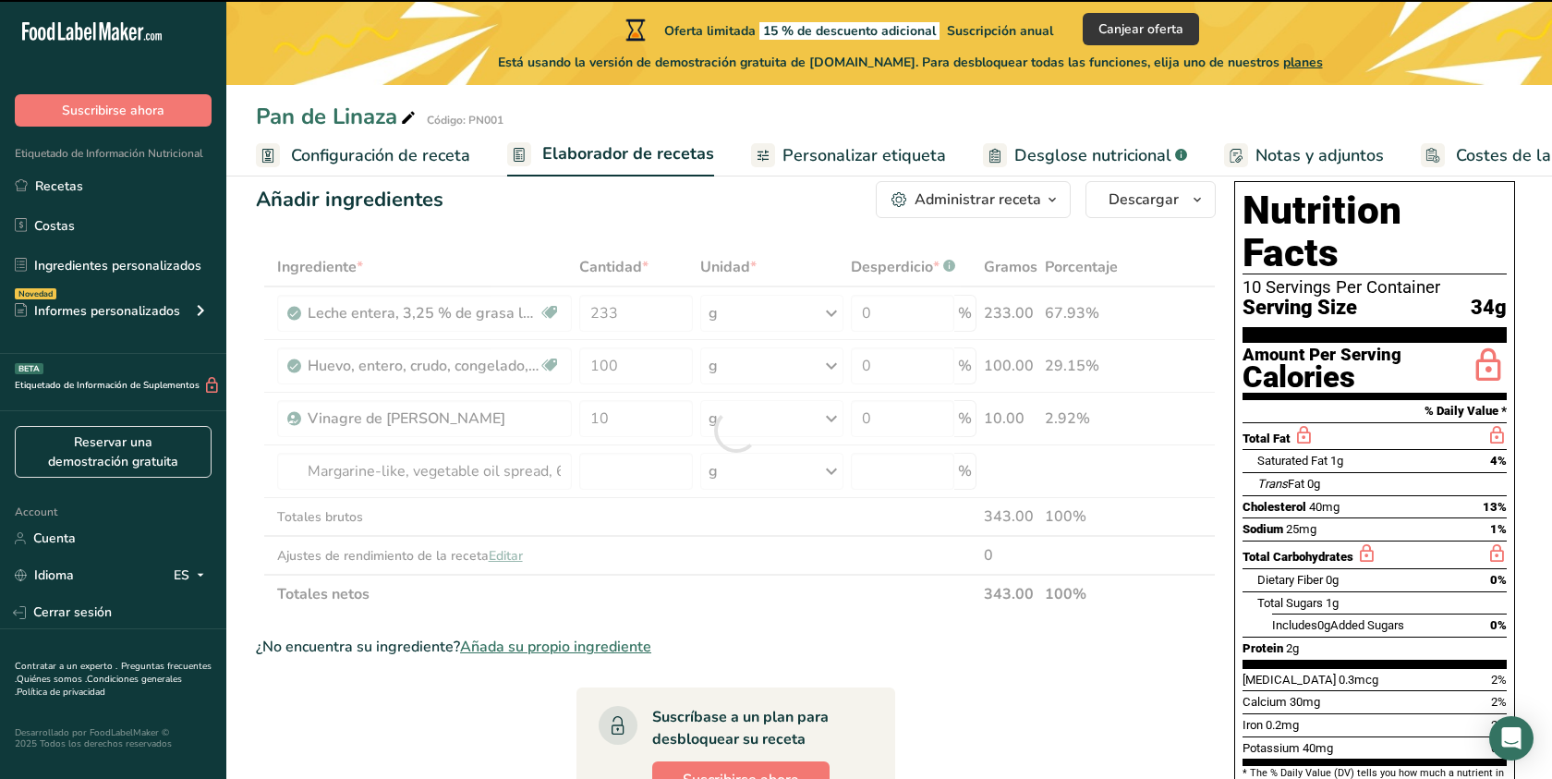
type input "0"
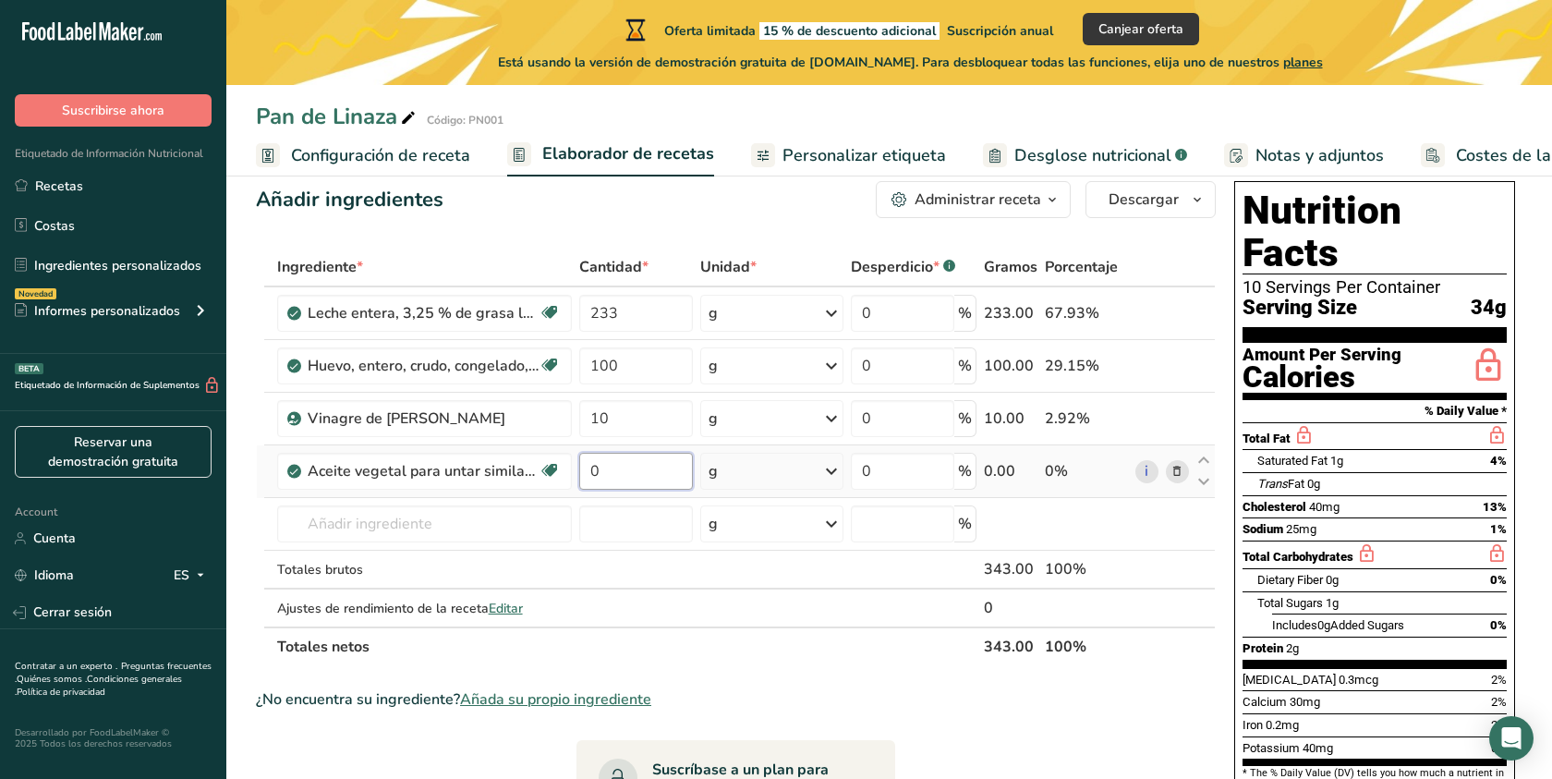
click at [608, 479] on input "0" at bounding box center [636, 471] width 115 height 37
type input "23"
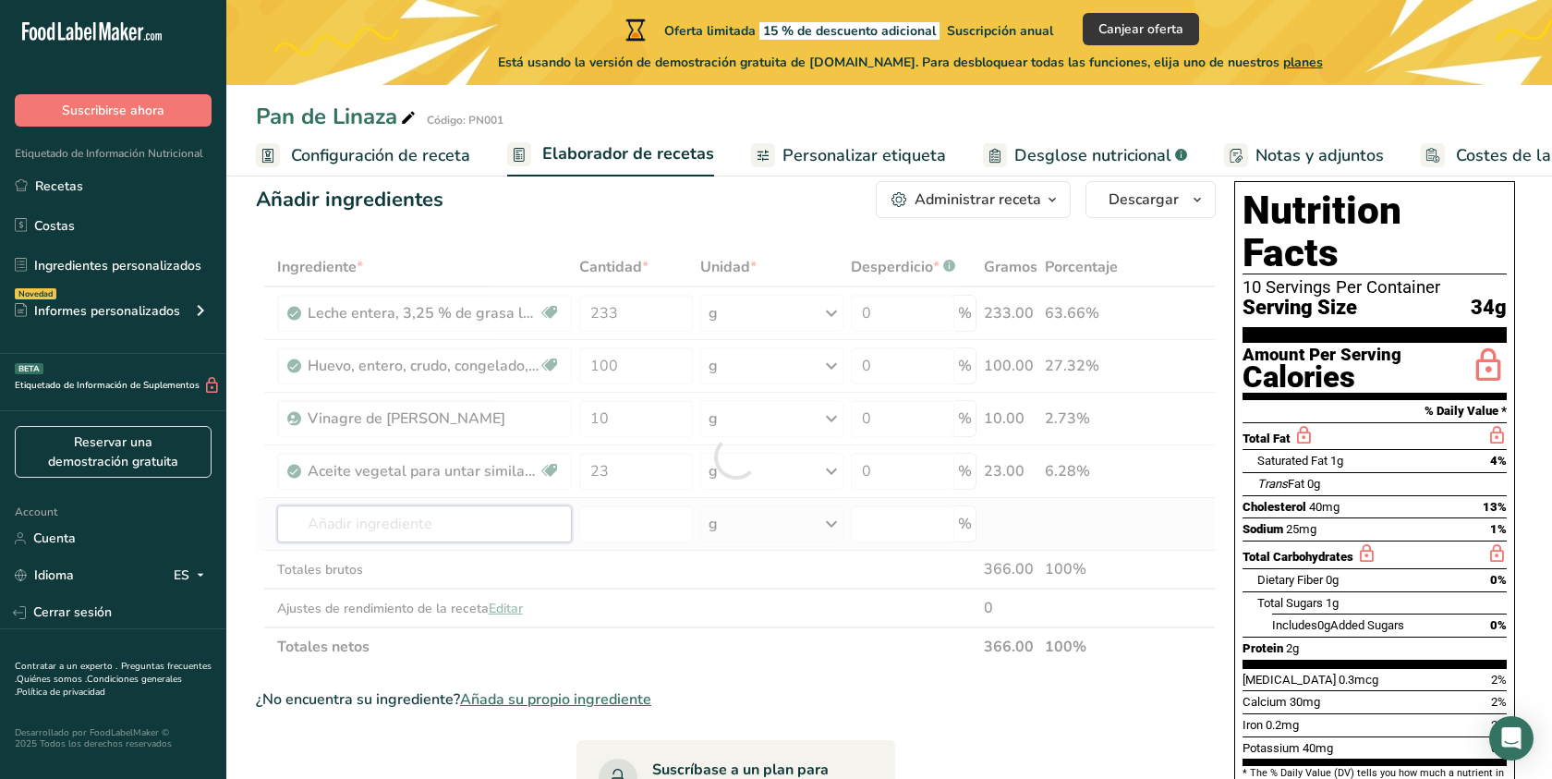
click at [443, 528] on div "Ingrediente * Cantidad * Unidad * Desperdicio * .a-a{fill:#347362;}.b-a{fill:#f…" at bounding box center [736, 457] width 960 height 418
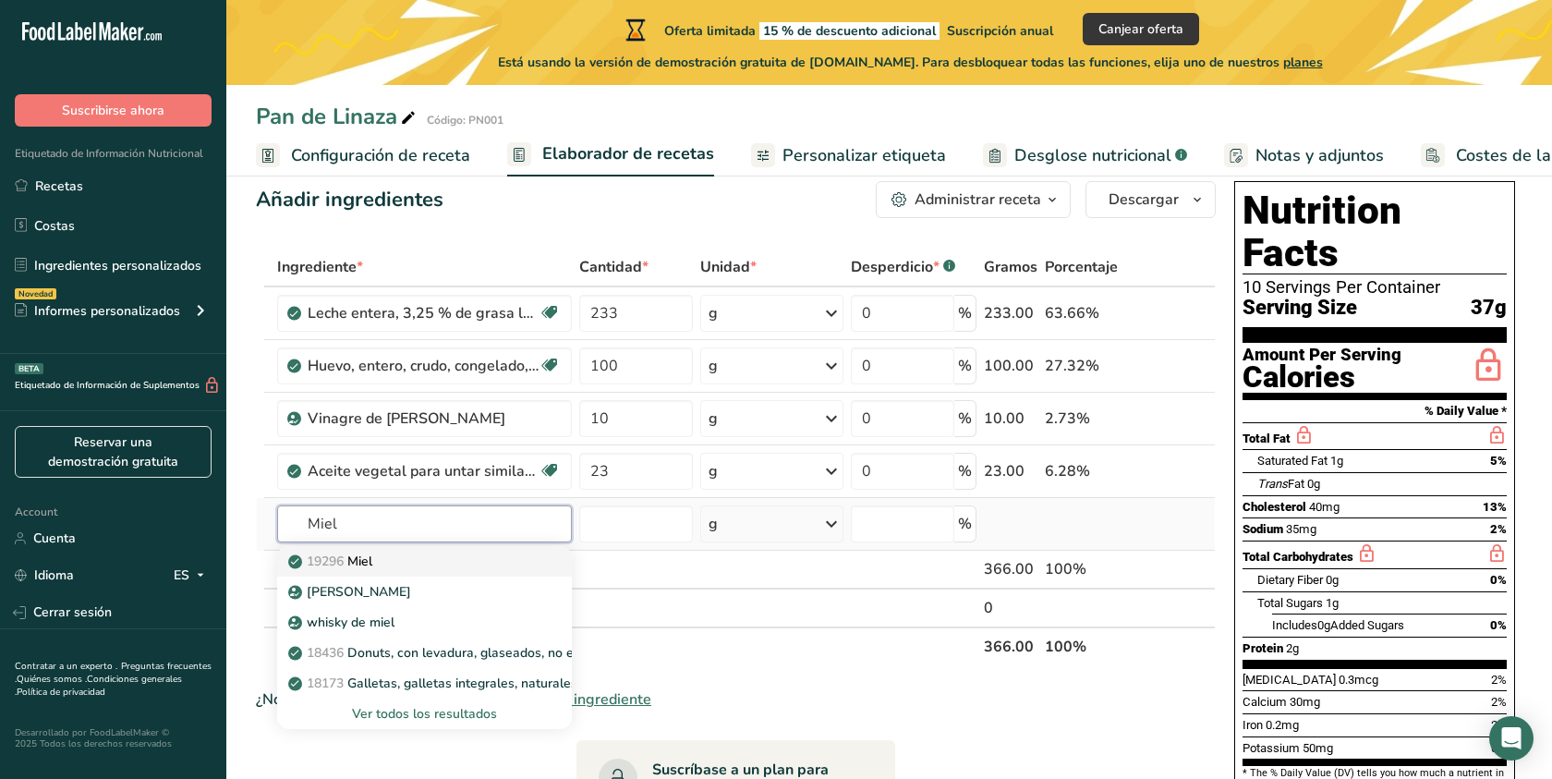
type input "Miel"
click at [454, 563] on div "19296 Miel" at bounding box center [410, 560] width 236 height 19
type input "Honey"
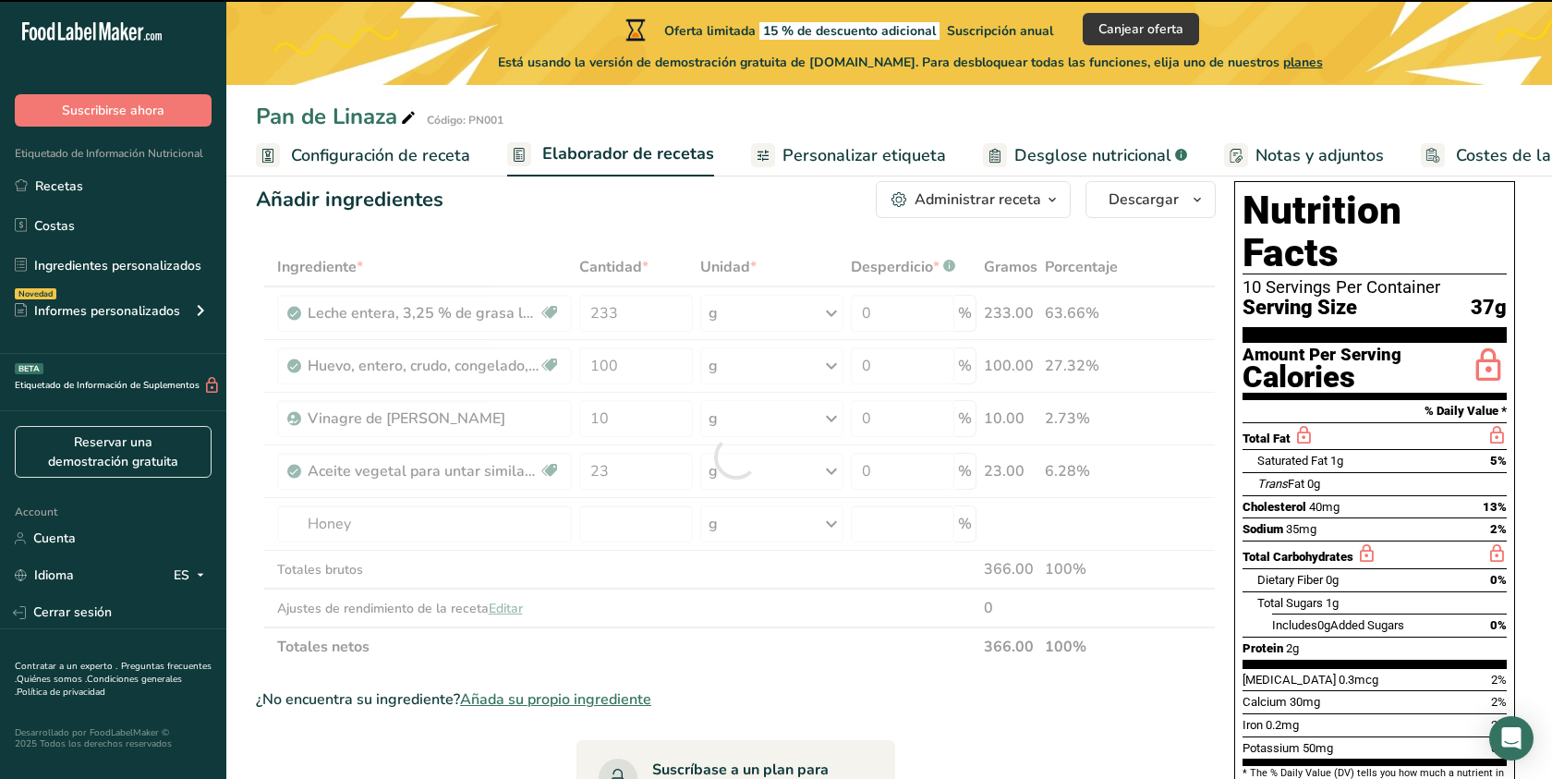
type input "0"
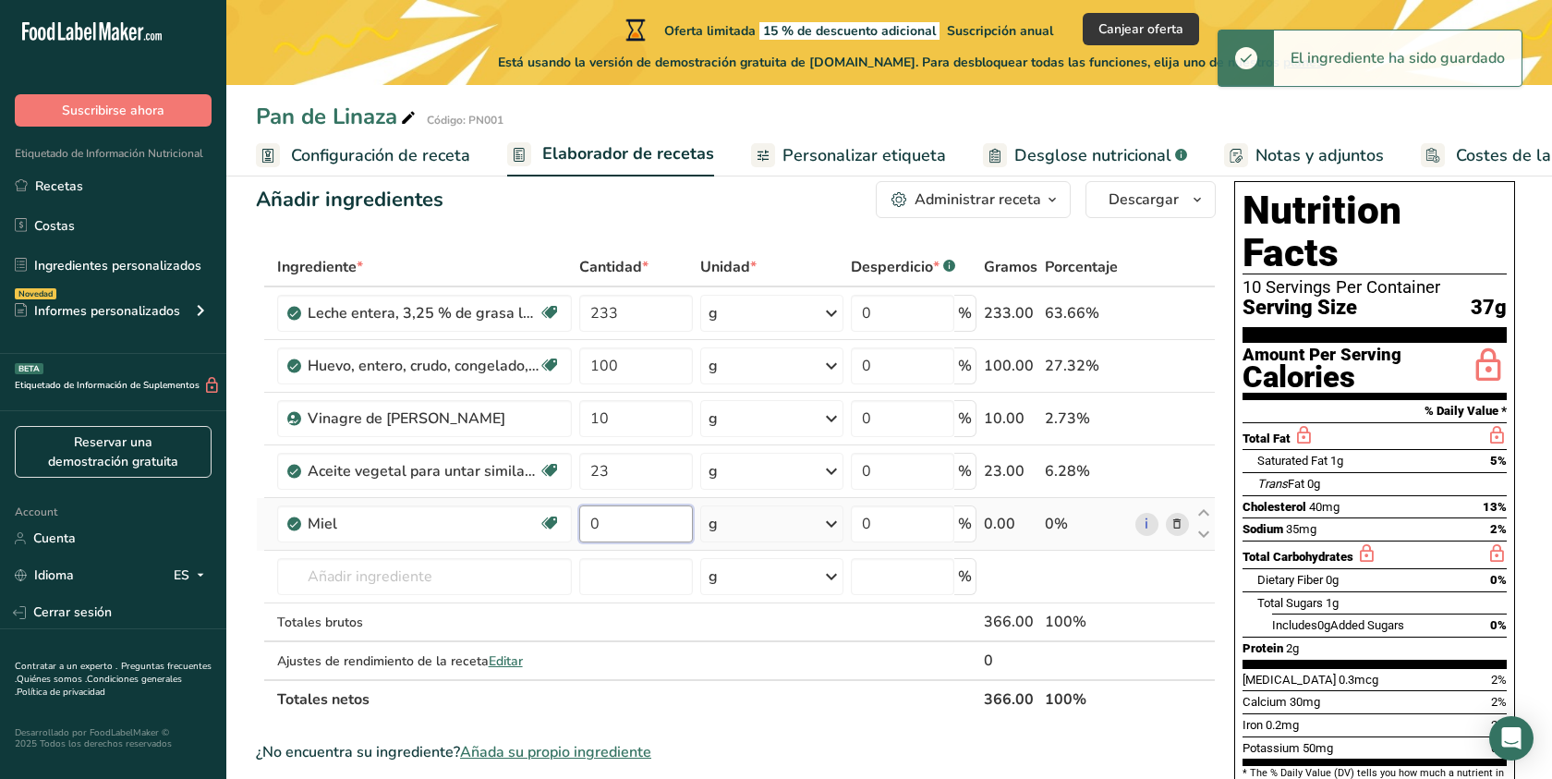
click at [621, 530] on input "0" at bounding box center [636, 523] width 115 height 37
type input "43"
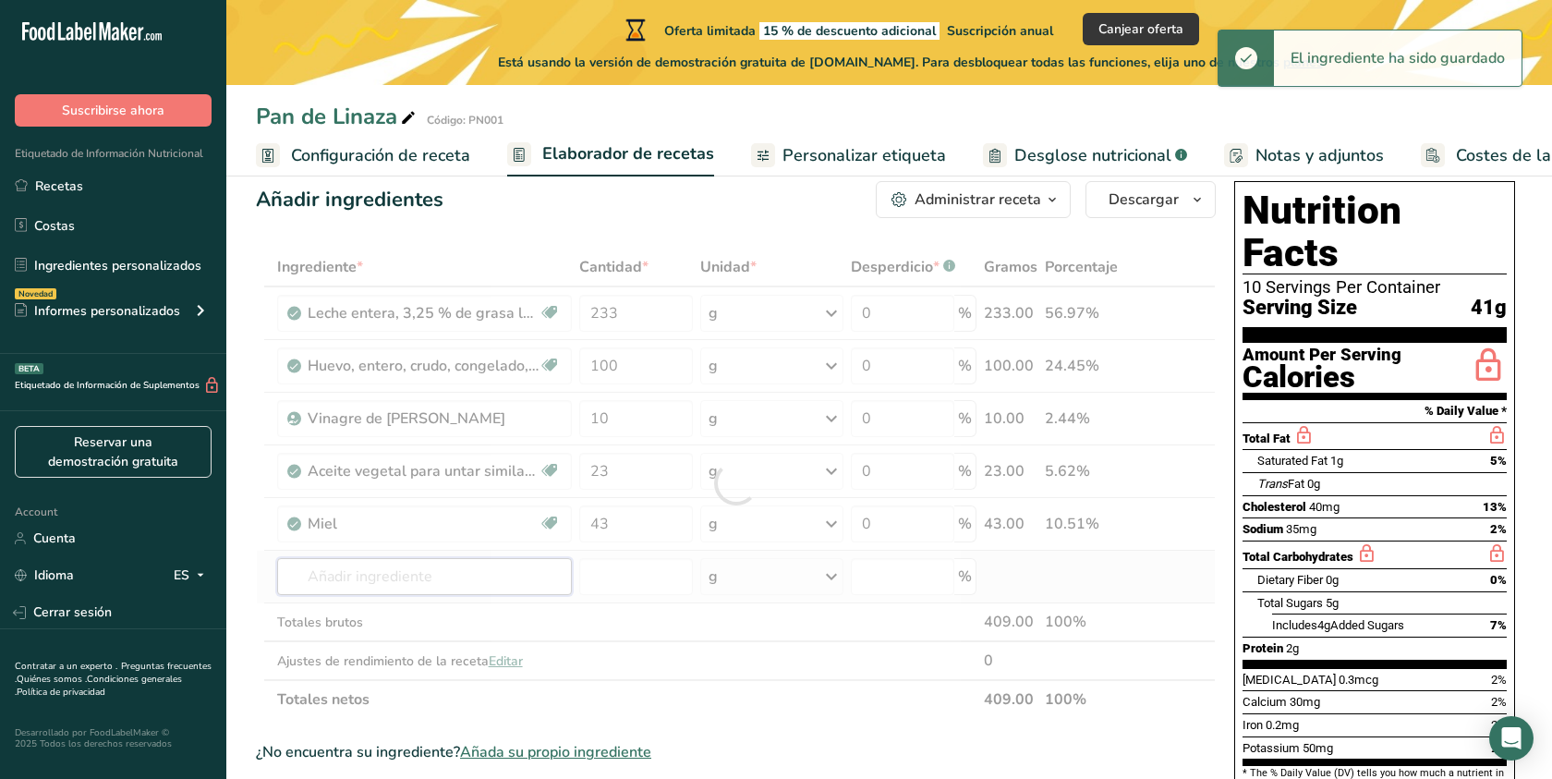
click at [431, 588] on div "Ingrediente * Cantidad * Unidad * Desperdicio * .a-a{fill:#347362;}.b-a{fill:#f…" at bounding box center [736, 483] width 960 height 471
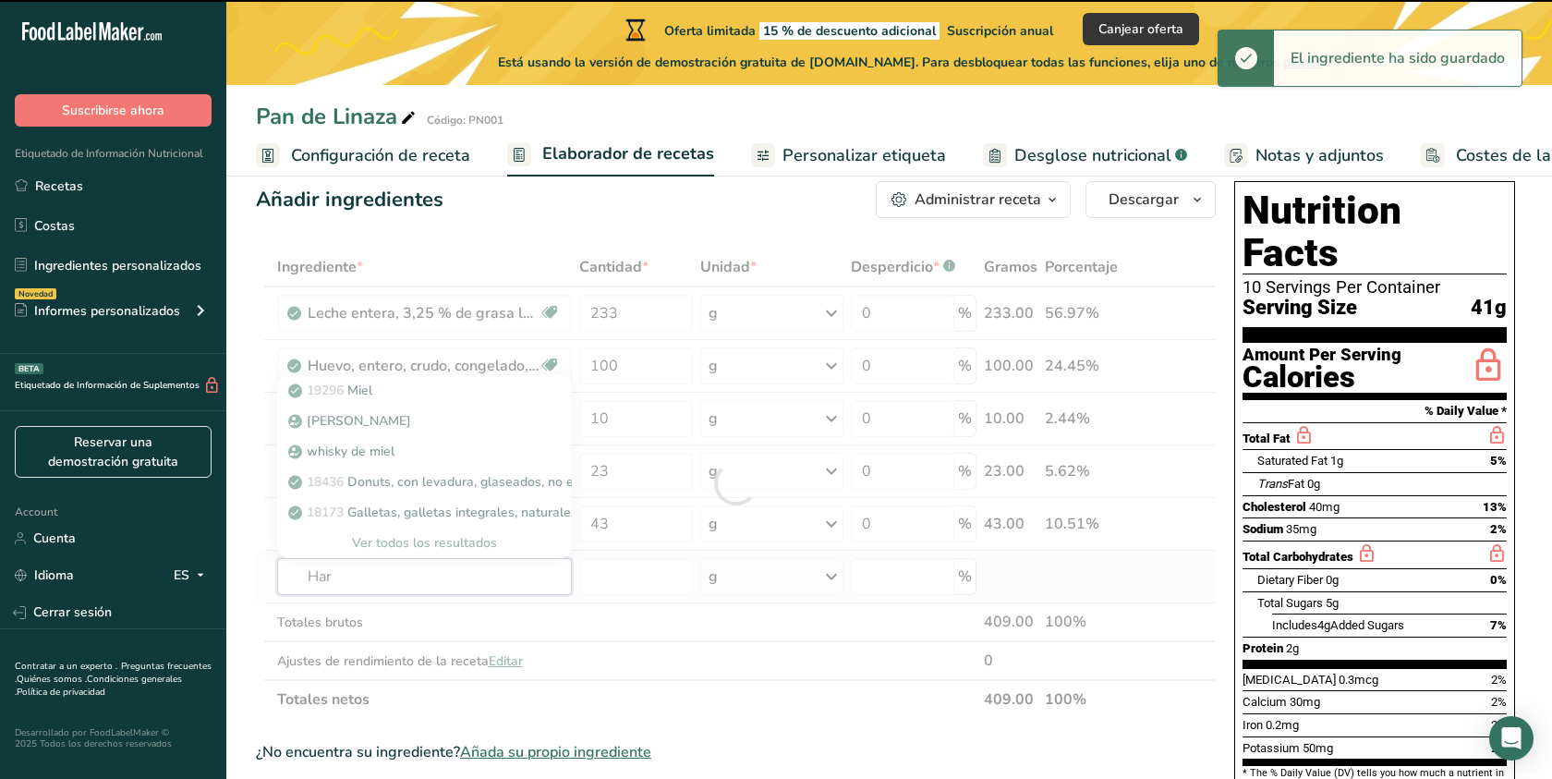
type input "[PERSON_NAME]"
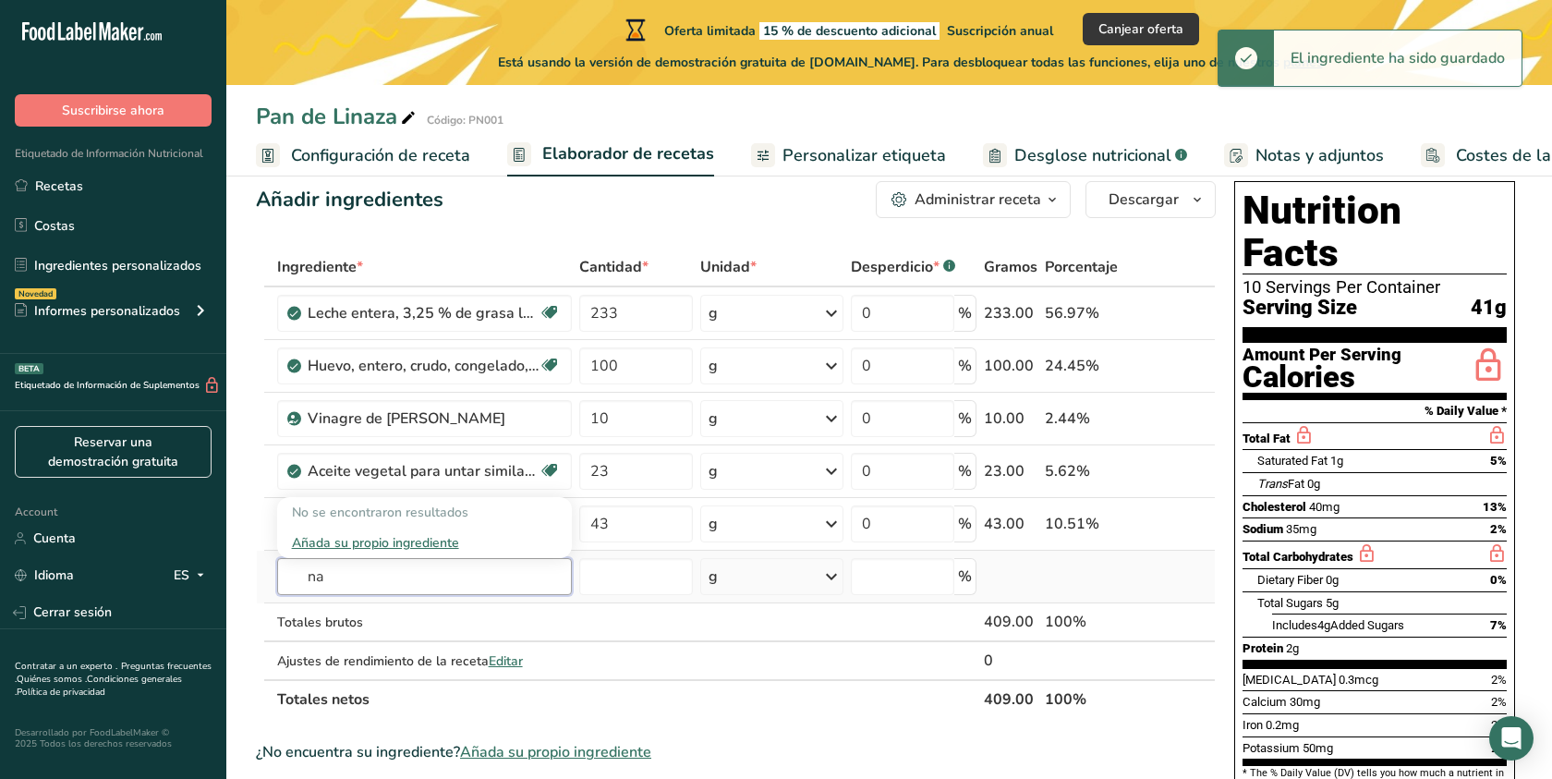
type input "n"
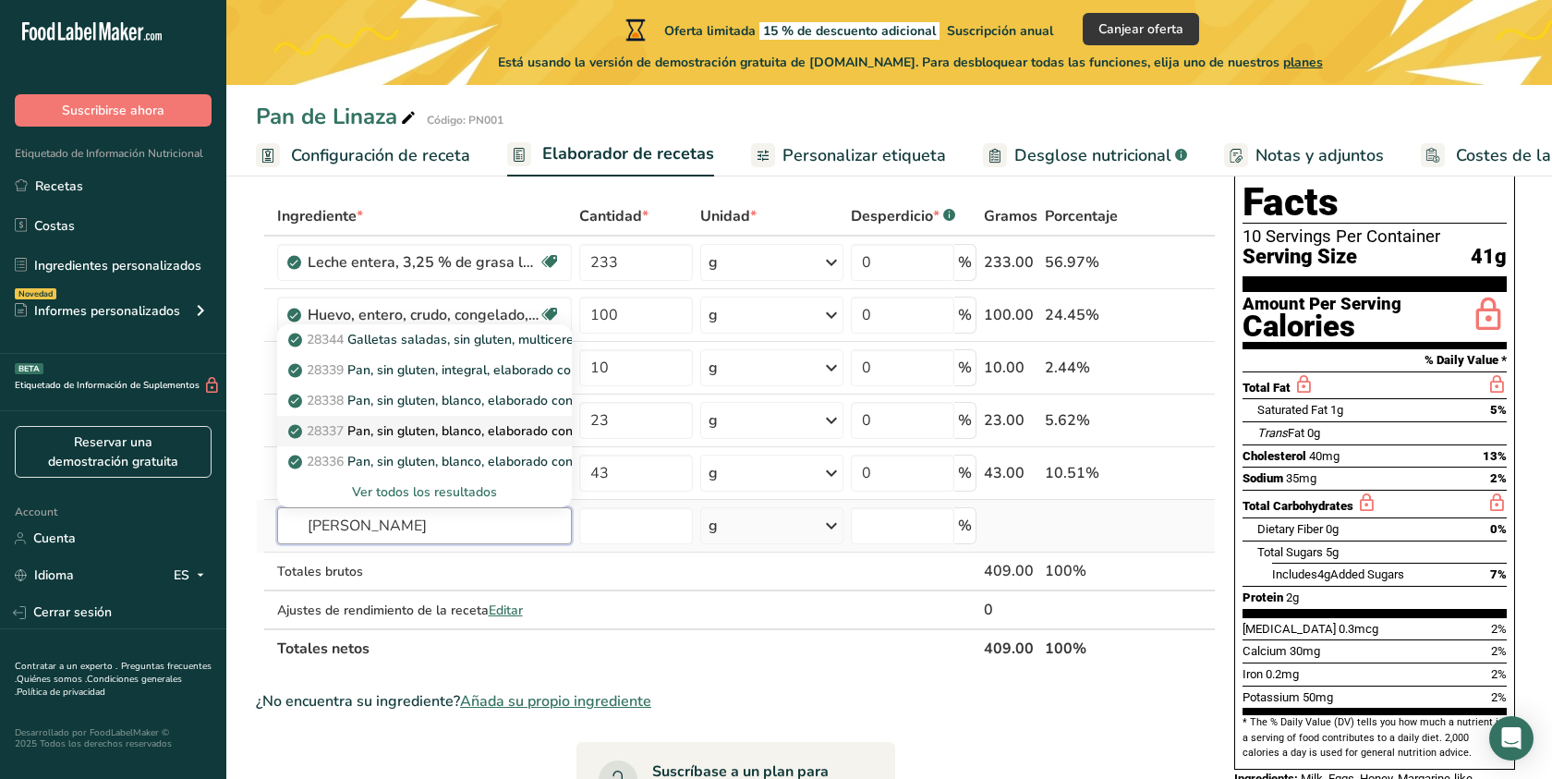
scroll to position [68, 0]
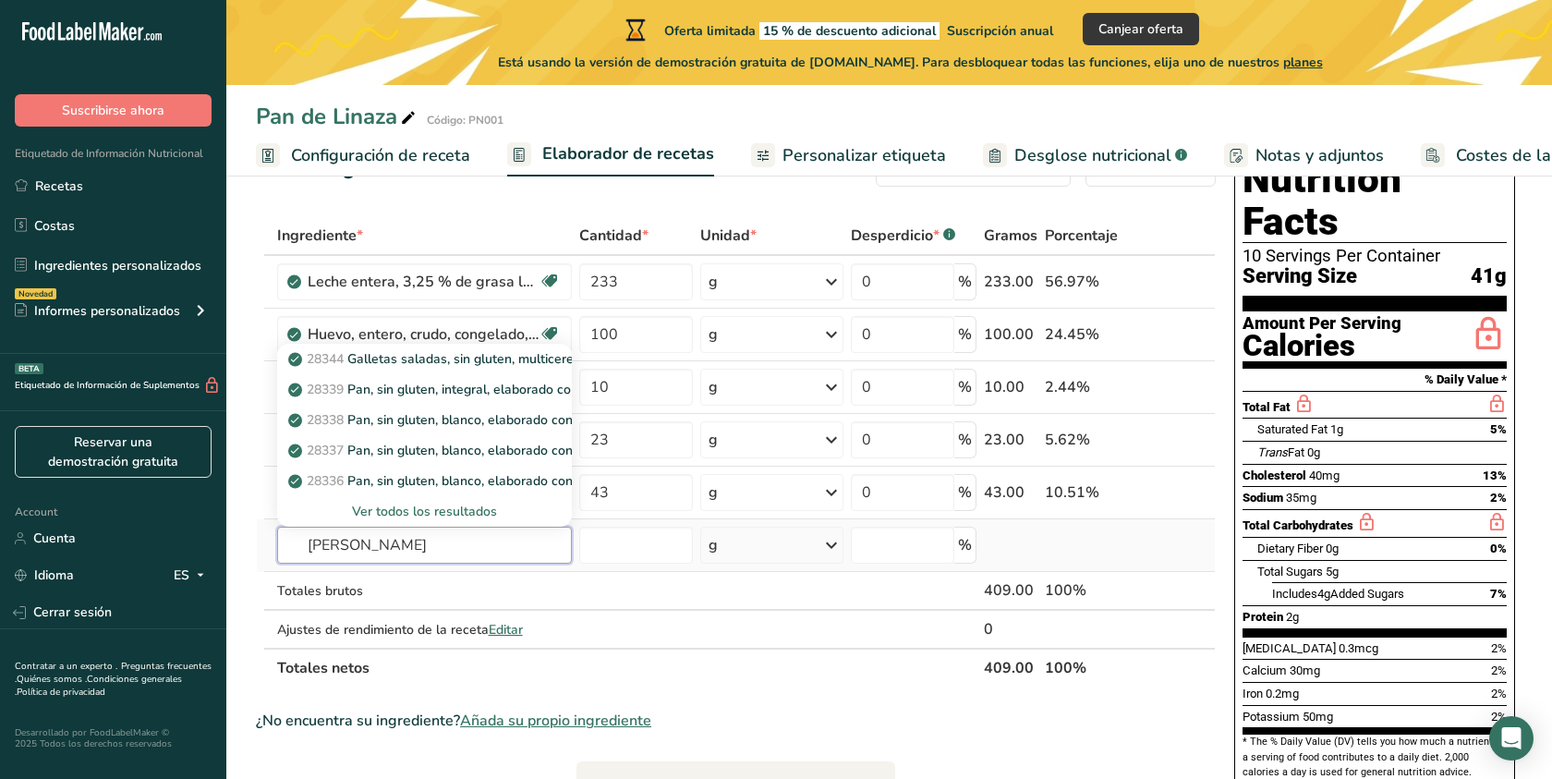
type input "[PERSON_NAME]"
click at [454, 512] on div "Ver todos los resultados" at bounding box center [424, 511] width 265 height 19
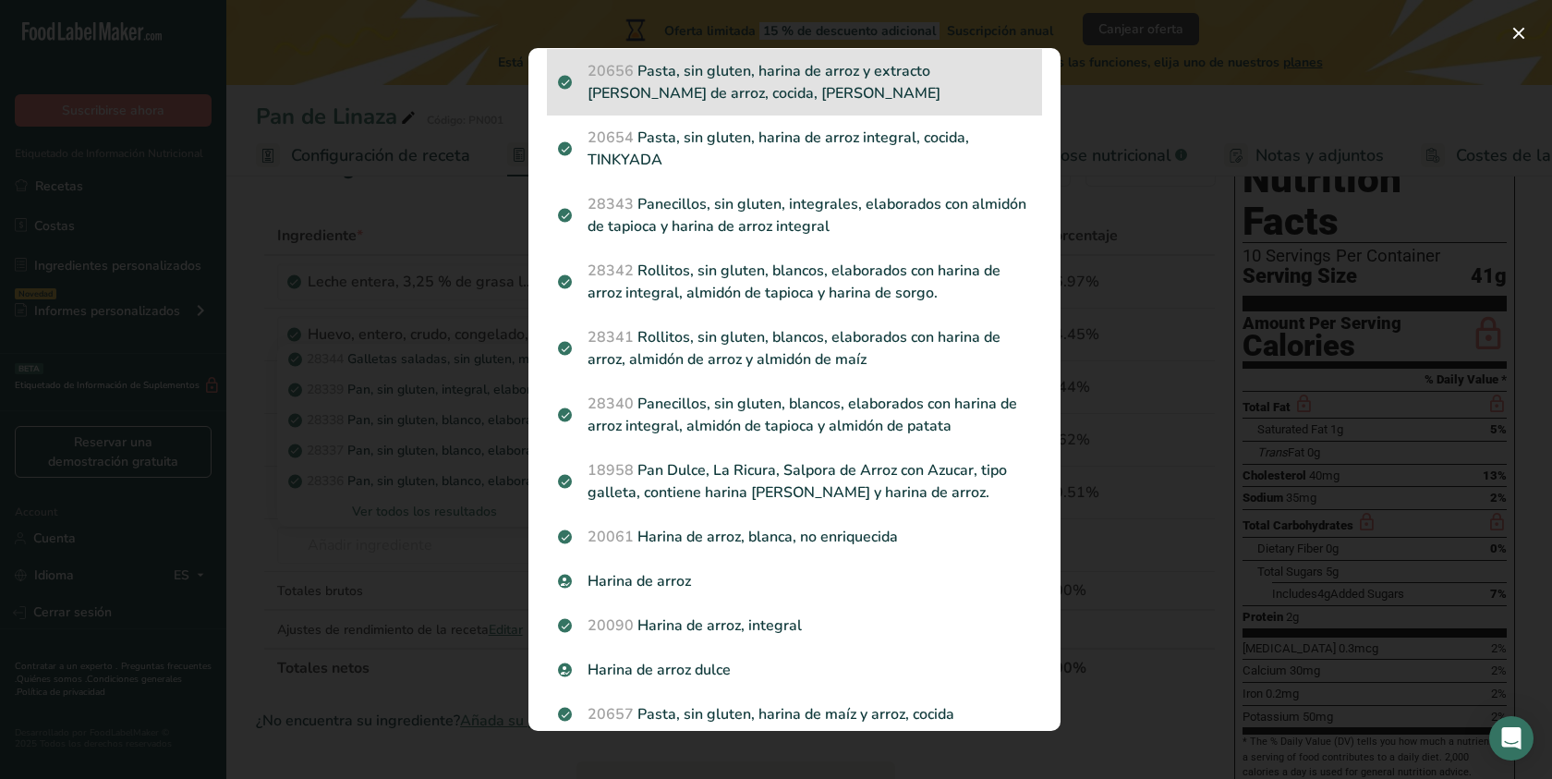
scroll to position [410, 0]
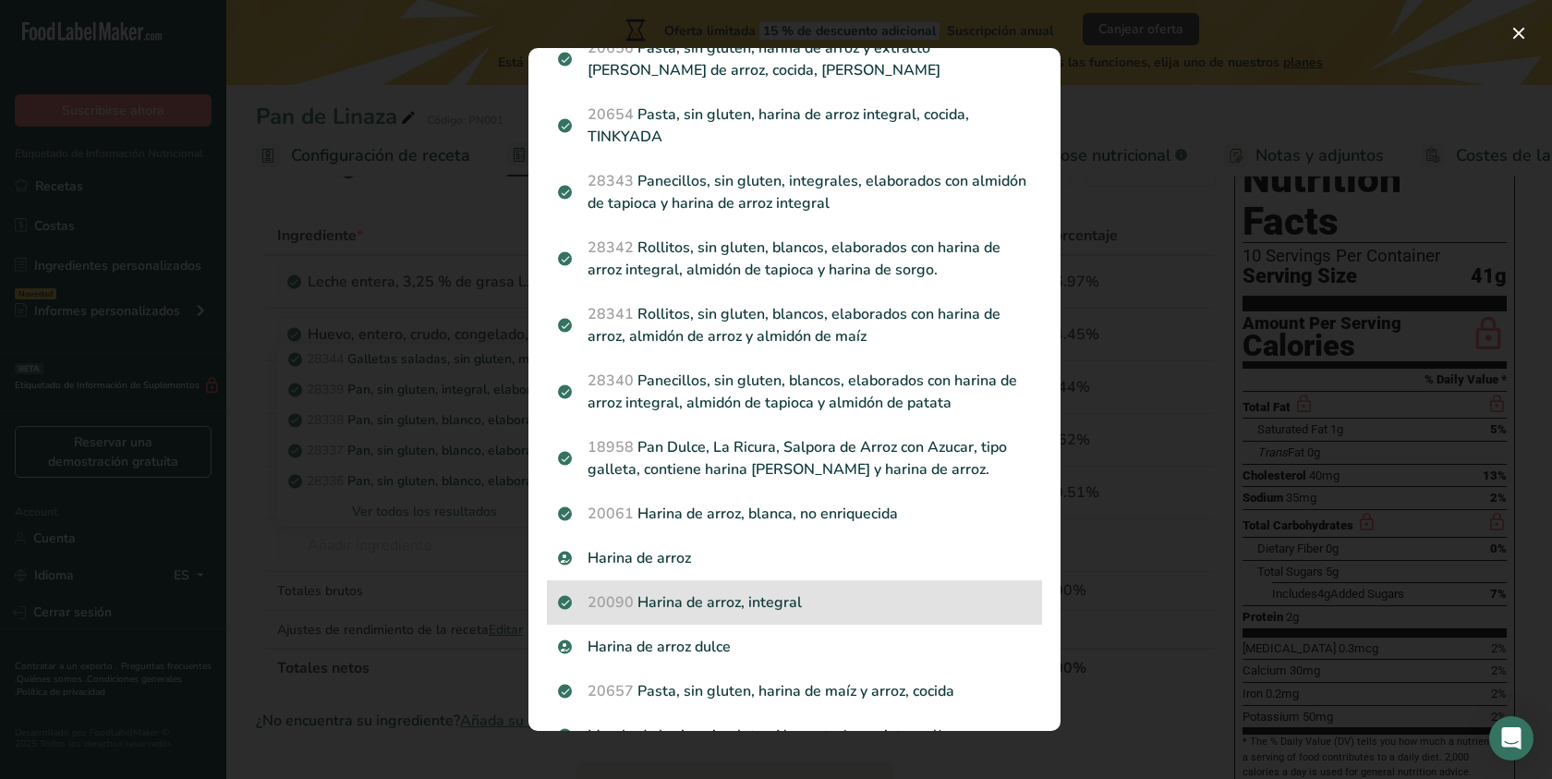
click at [793, 605] on p "20090 Harina de arroz, integral" at bounding box center [794, 602] width 473 height 22
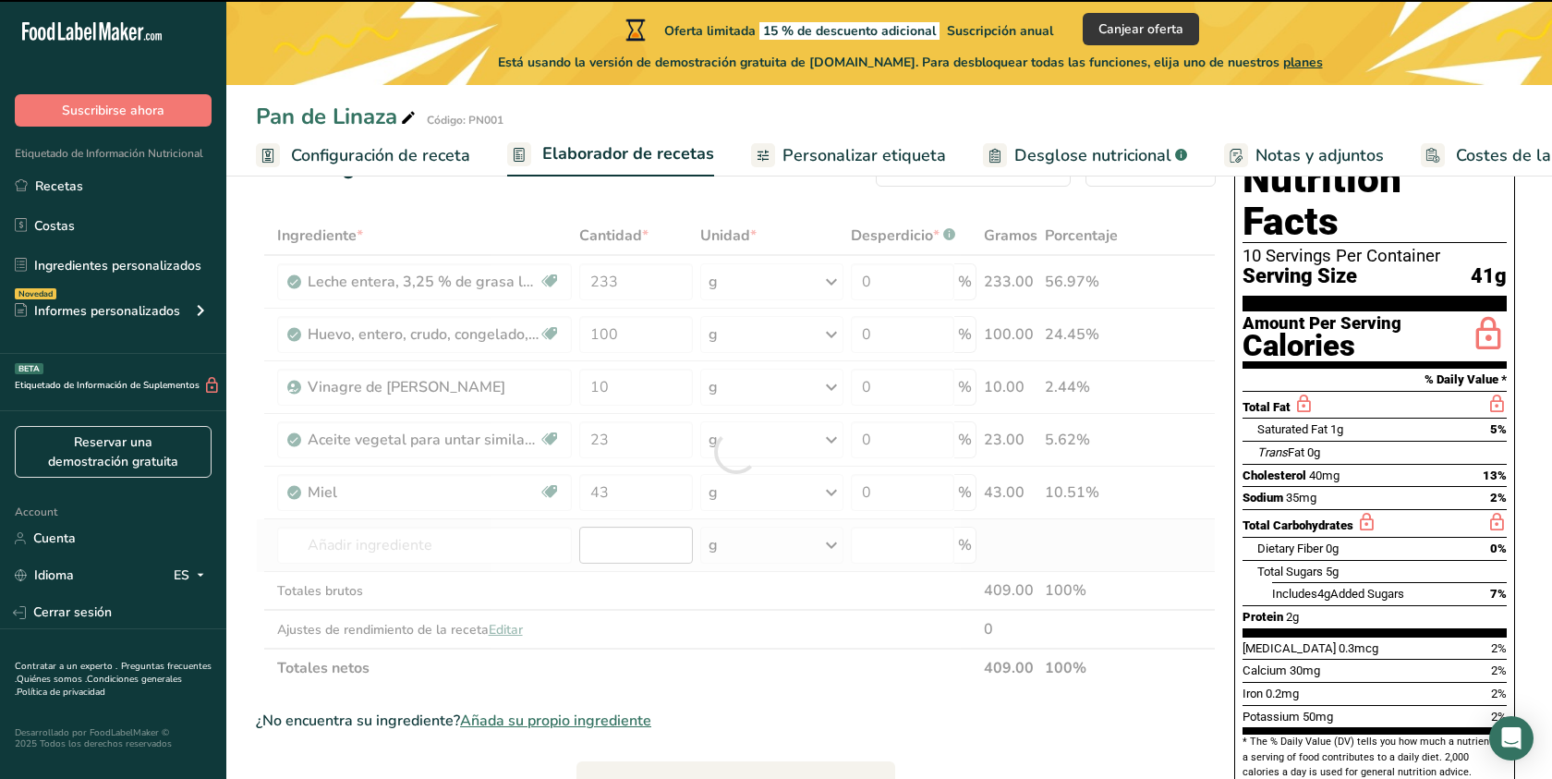
type input "0"
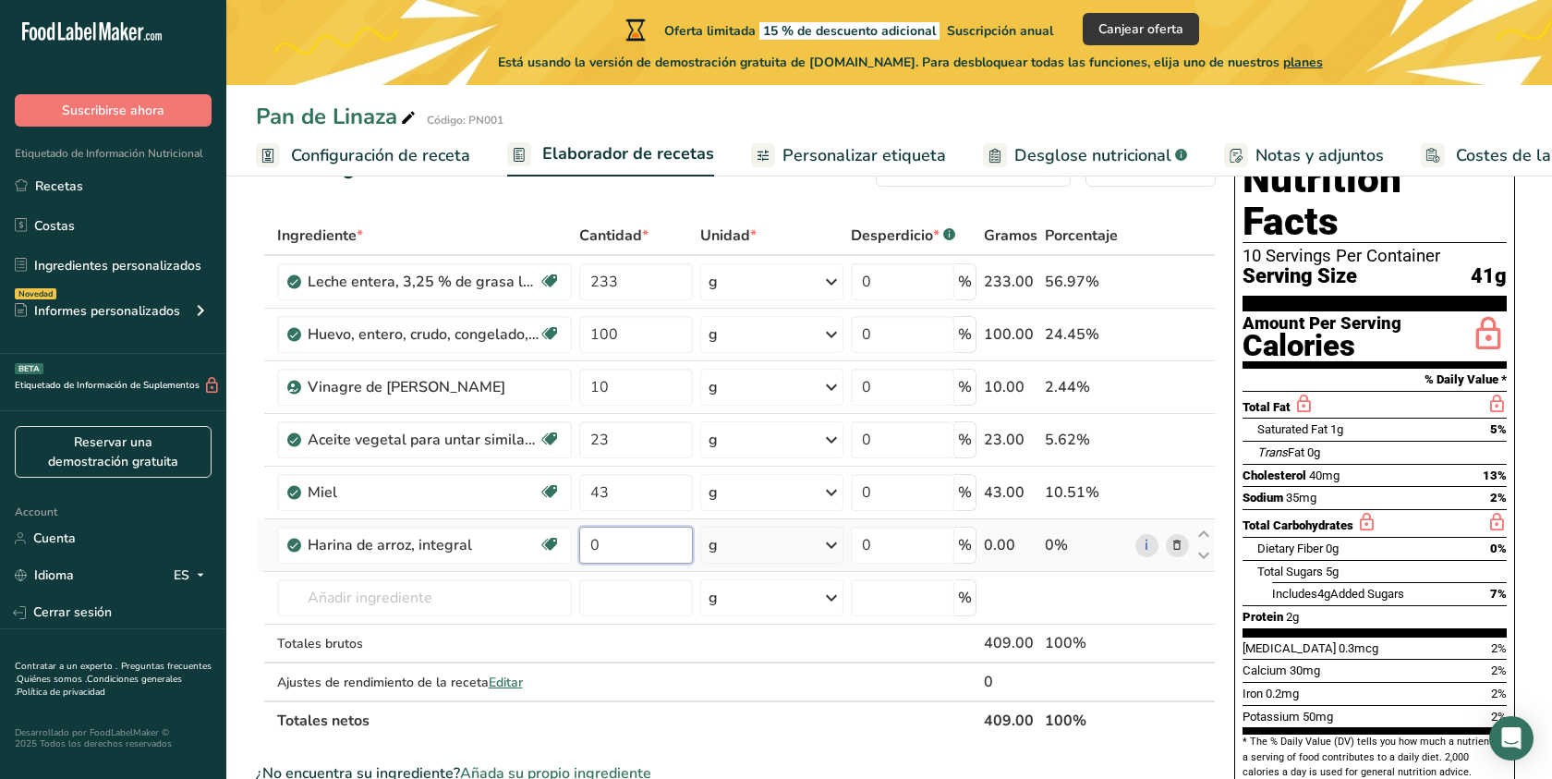
click at [633, 549] on input "0" at bounding box center [636, 545] width 115 height 37
type input "153"
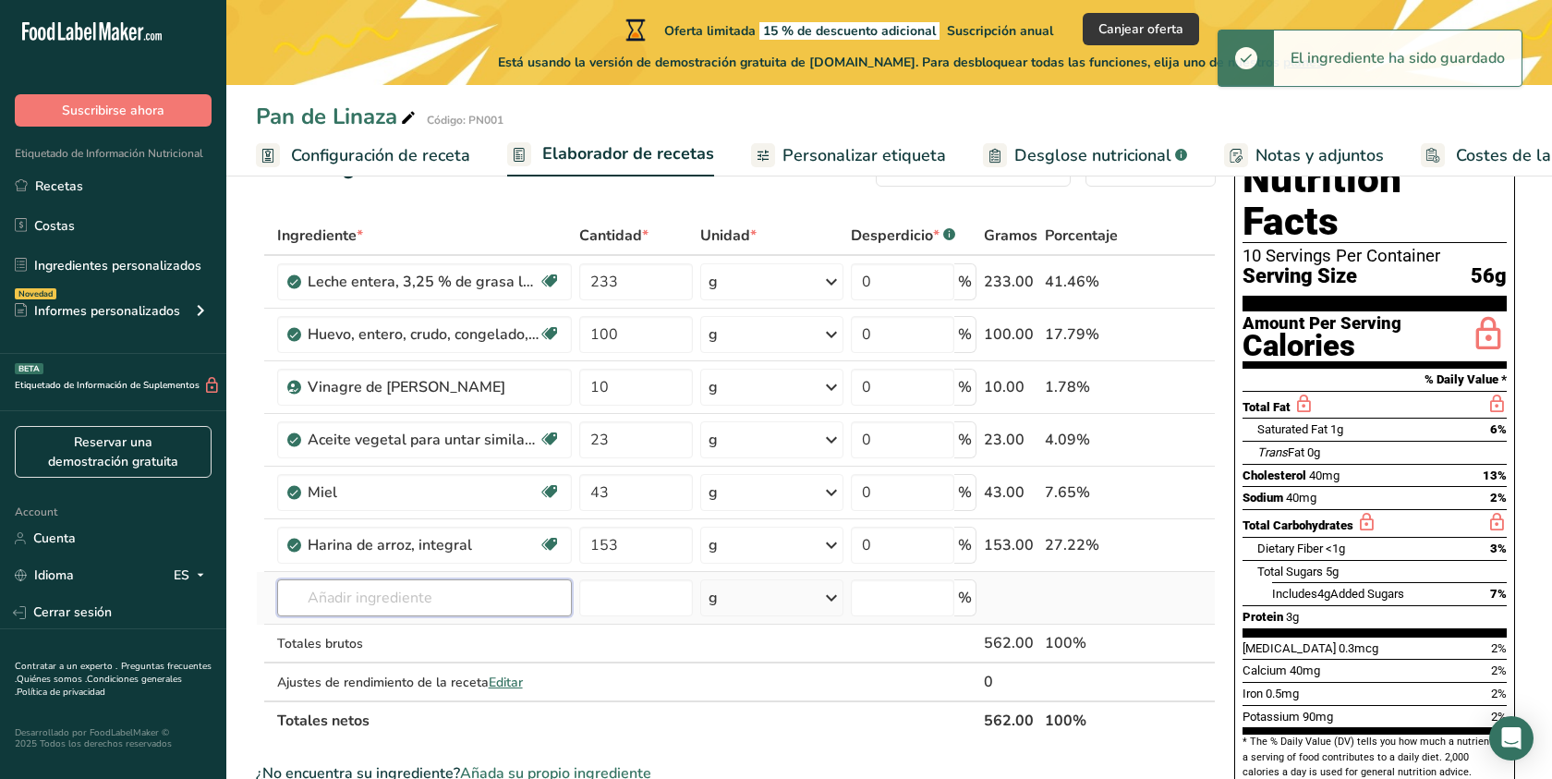
click at [423, 596] on div "Ingrediente * Cantidad * Unidad * Desperdicio * .a-a{fill:#347362;}.b-a{fill:#f…" at bounding box center [736, 478] width 960 height 524
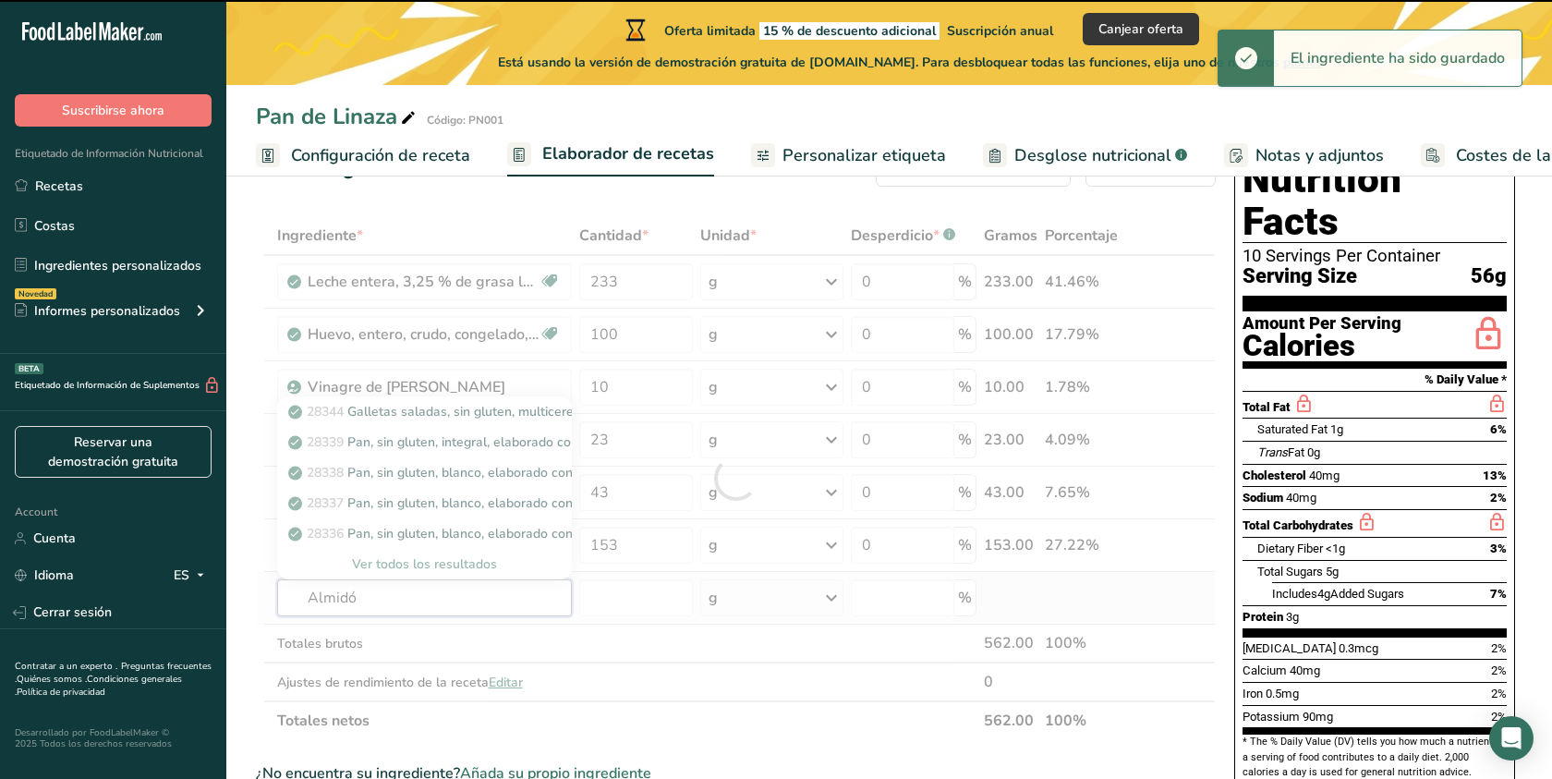
type input "Almidón"
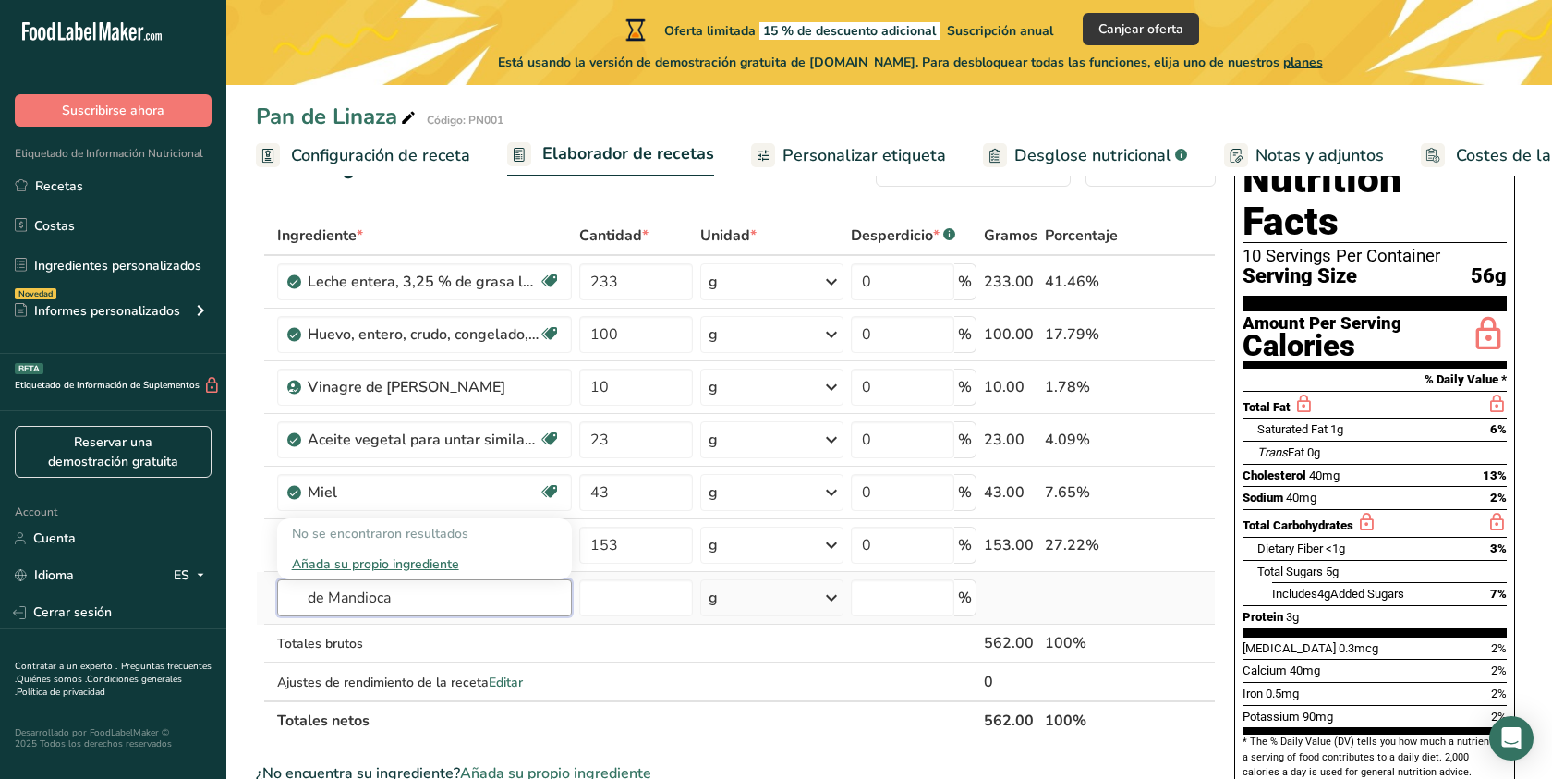
click at [309, 598] on input "de Mandioca" at bounding box center [424, 597] width 295 height 37
type input "Almidón de Mandioca"
click at [357, 562] on div "Añada su propio ingrediente" at bounding box center [424, 563] width 265 height 19
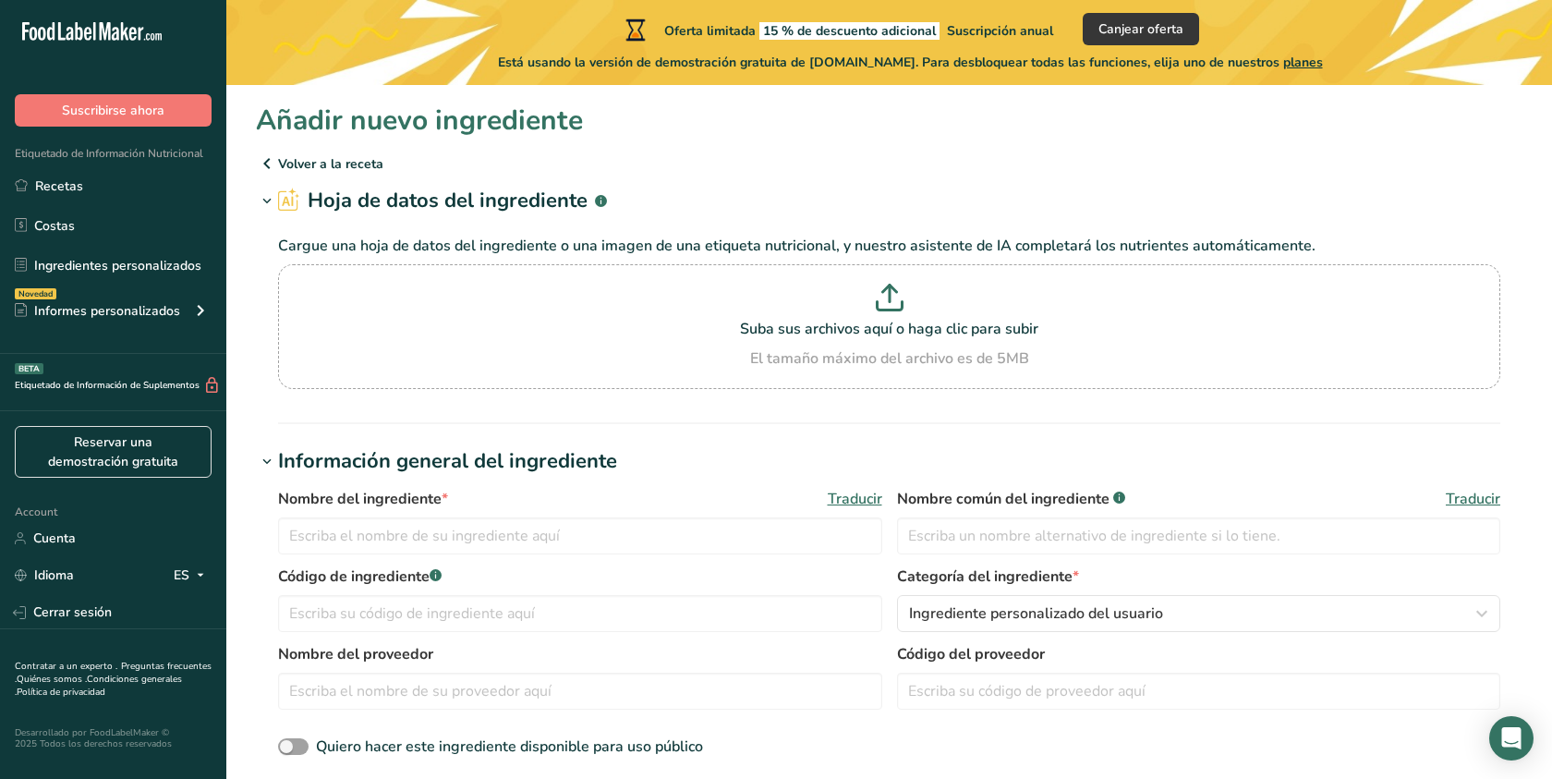
click at [260, 152] on icon at bounding box center [267, 163] width 22 height 33
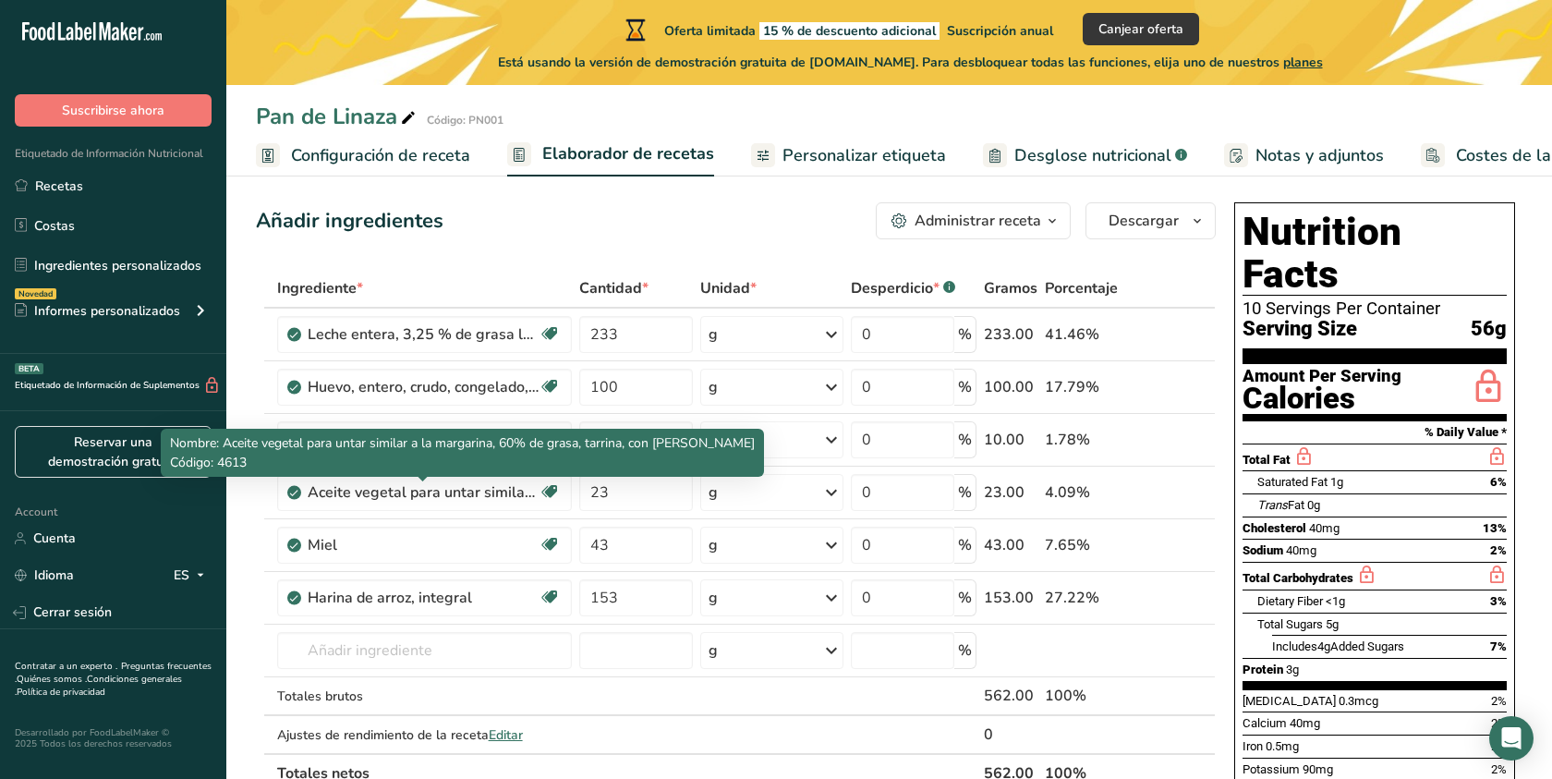
scroll to position [24, 0]
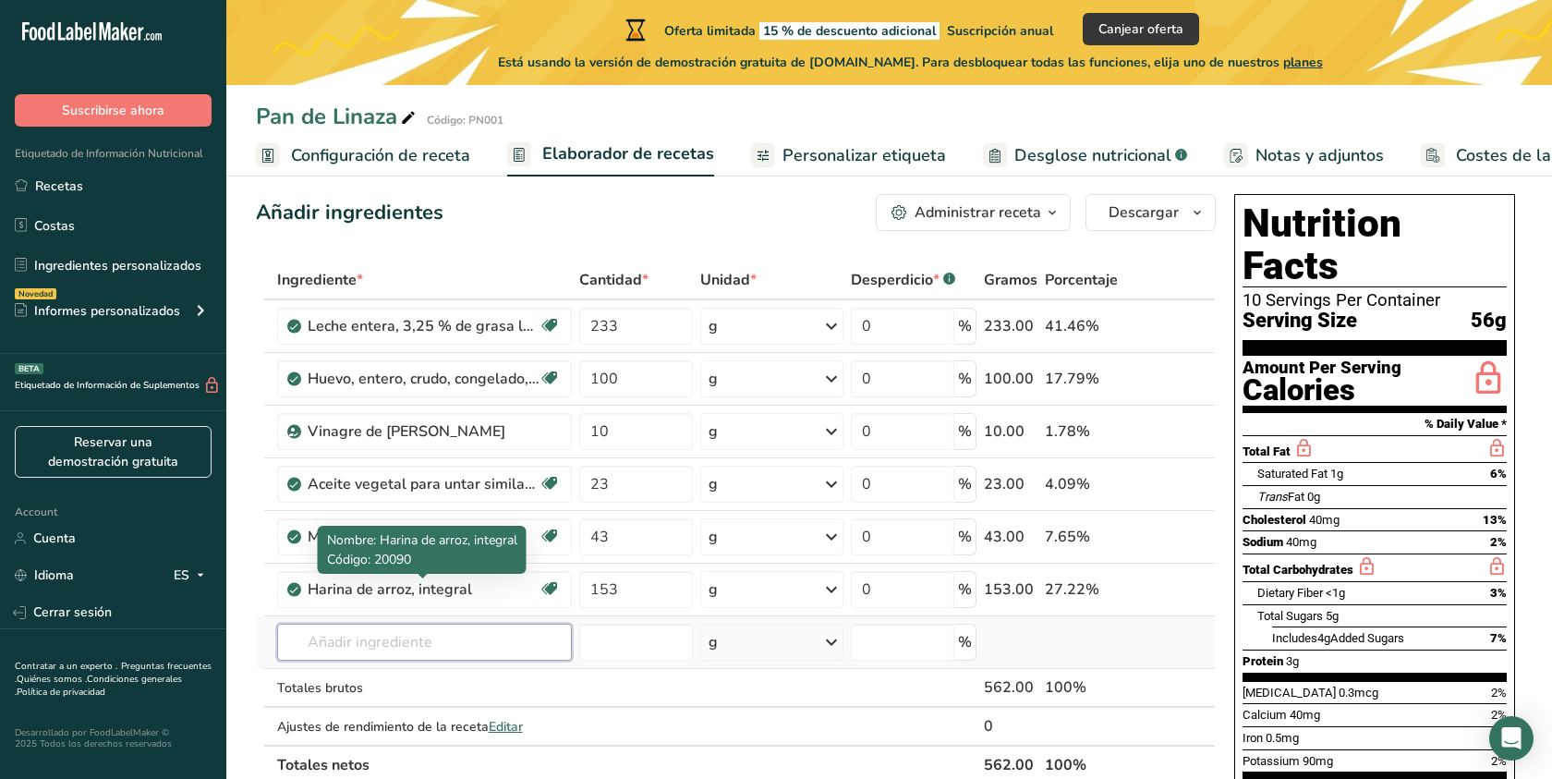
click at [350, 641] on input "text" at bounding box center [424, 641] width 295 height 37
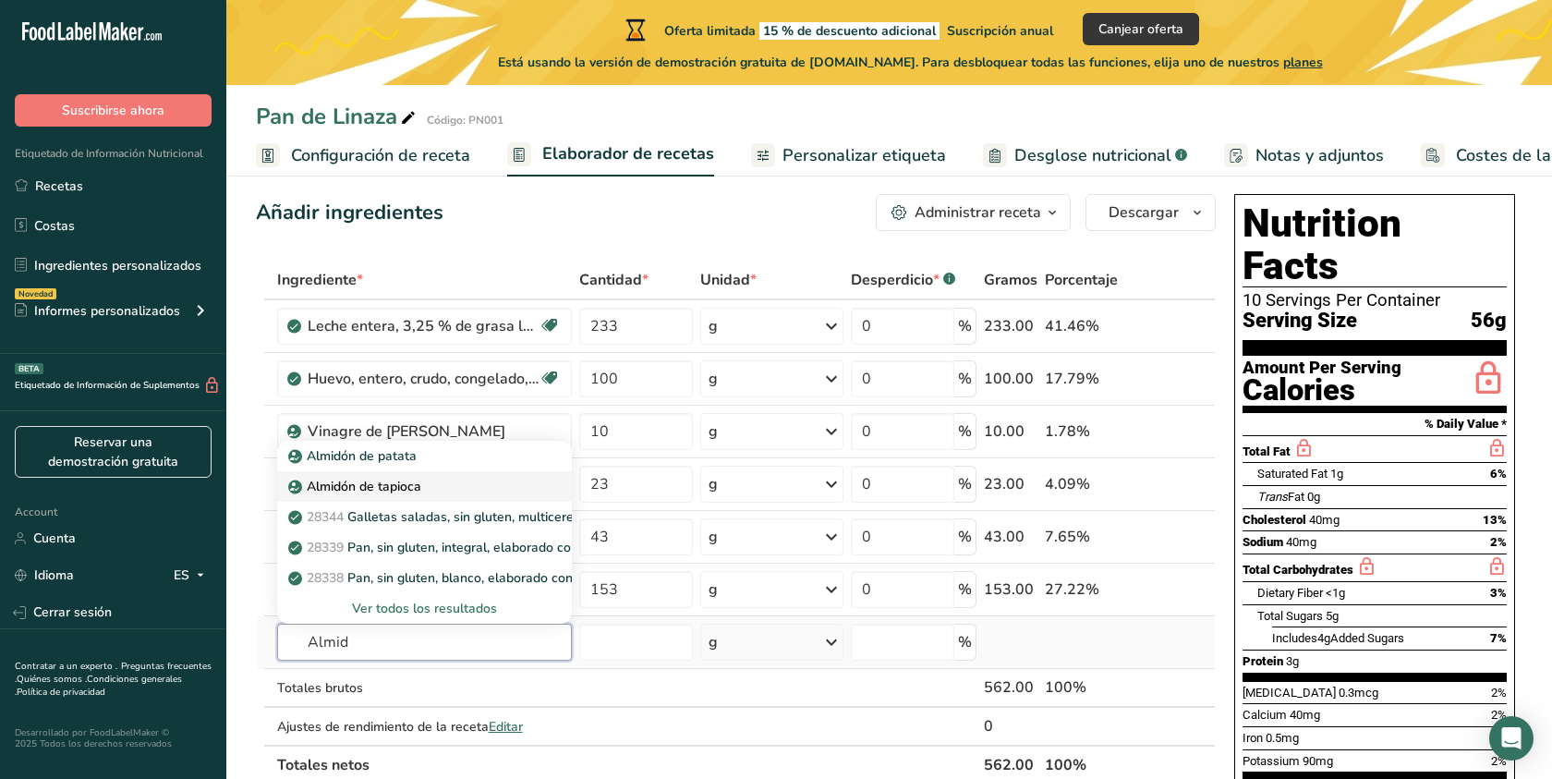
type input "Almid"
click at [391, 484] on p "Almidón de tapioca" at bounding box center [356, 486] width 129 height 19
type input "Starch"
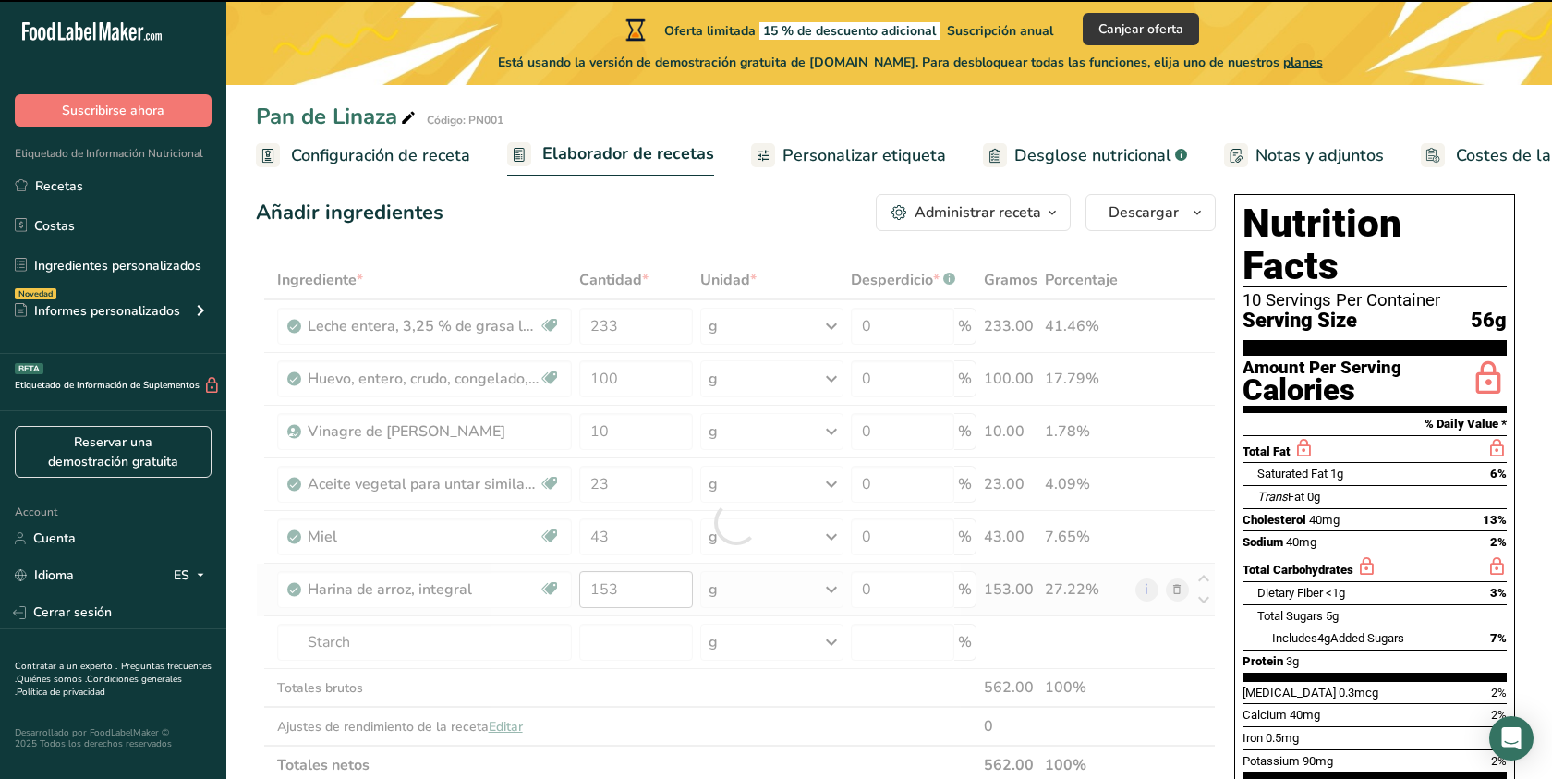
type input "0"
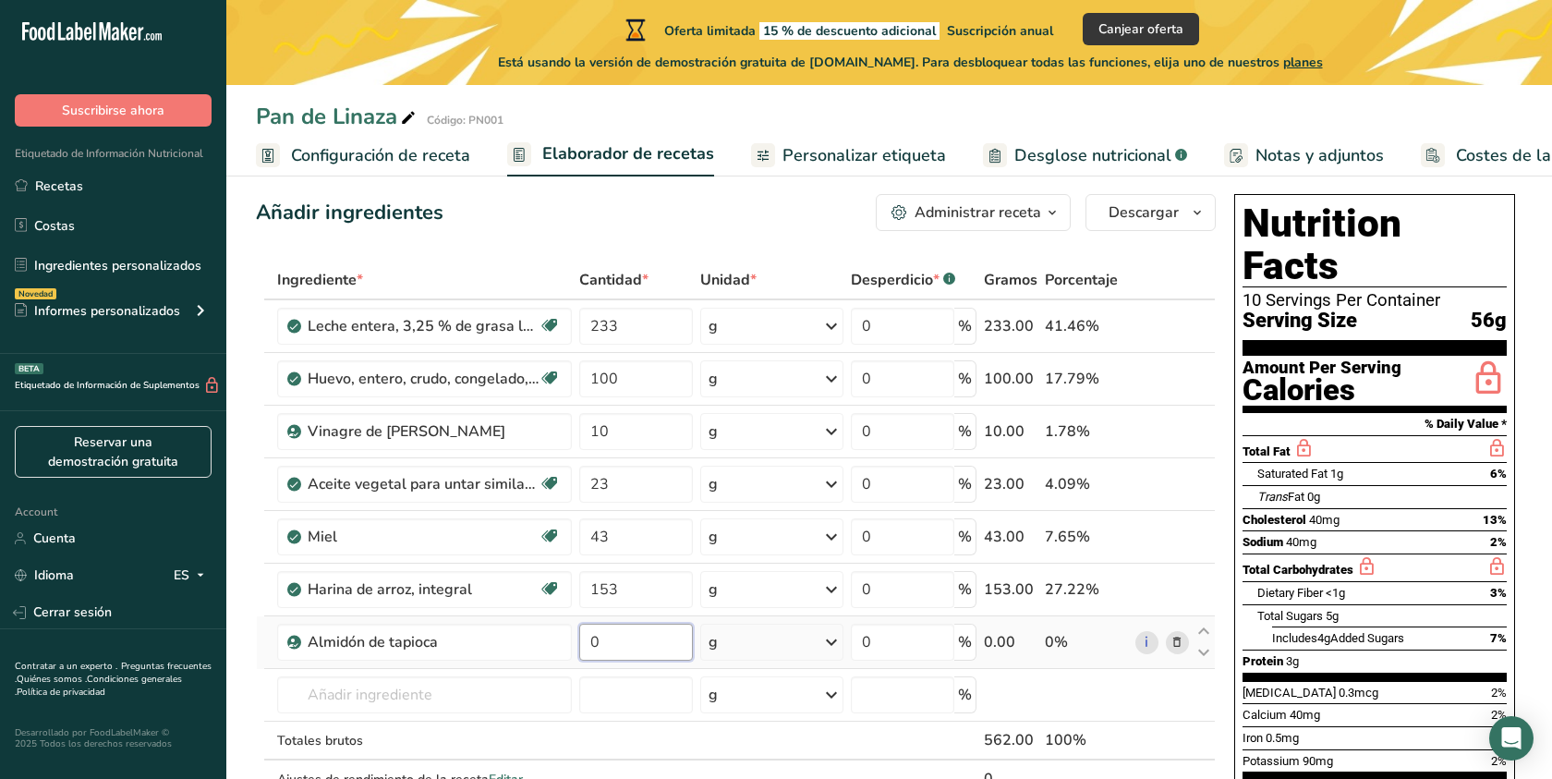
click at [636, 646] on input "0" at bounding box center [636, 641] width 115 height 37
type input "236"
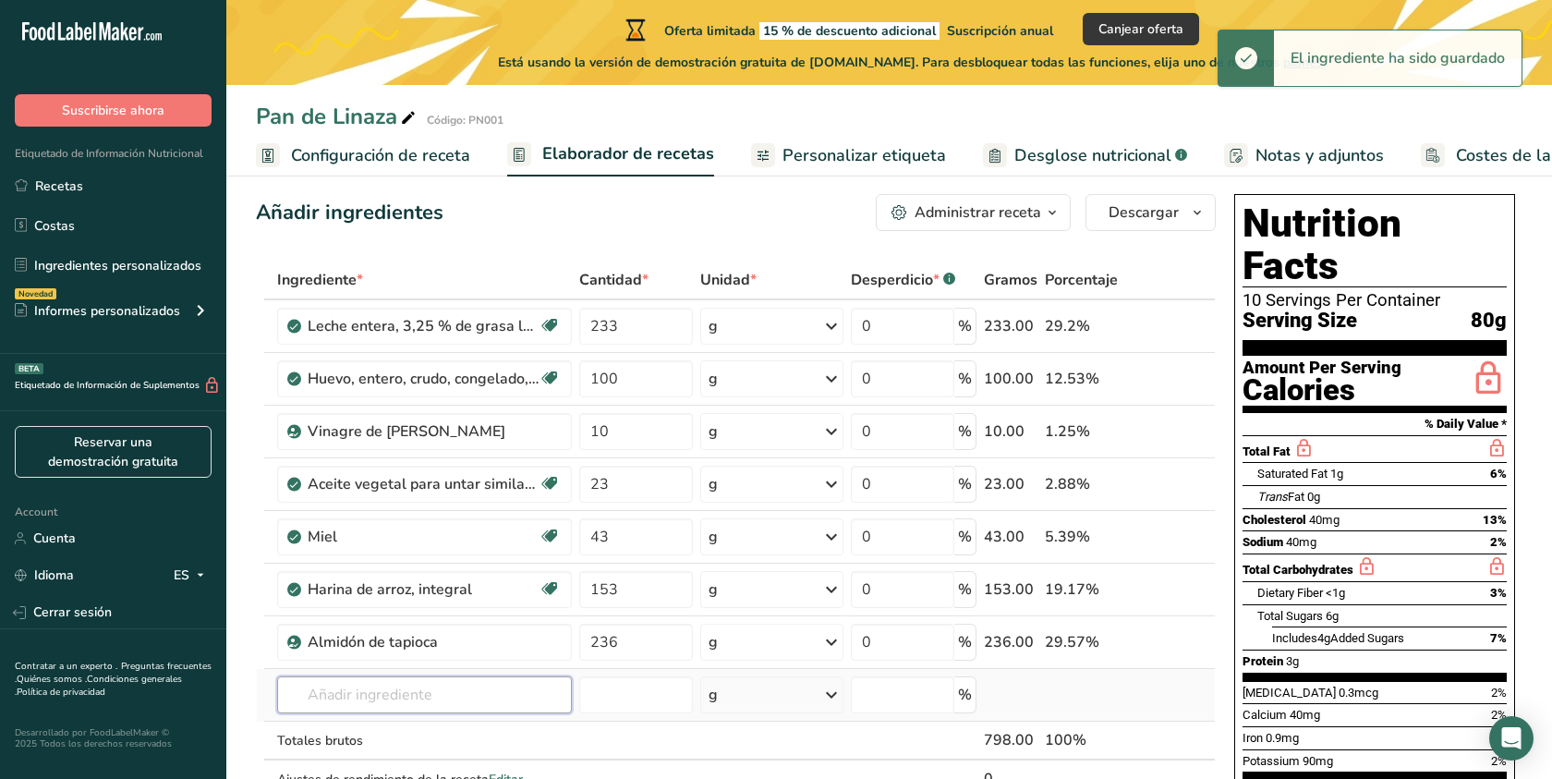
click at [385, 694] on div "Ingrediente * Cantidad * Unidad * Desperdicio * .a-a{fill:#347362;}.b-a{fill:#f…" at bounding box center [736, 548] width 960 height 576
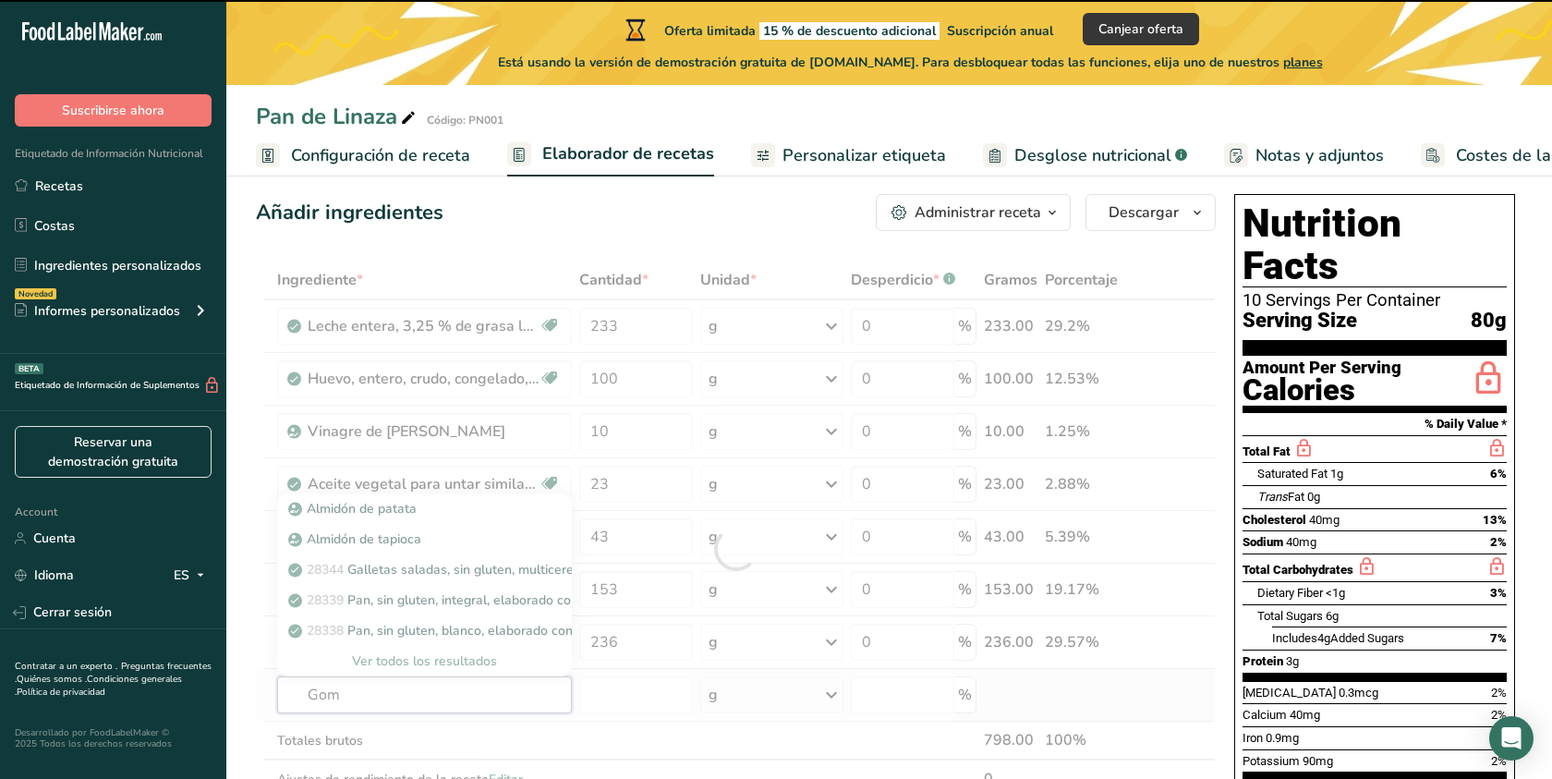
type input "Goma"
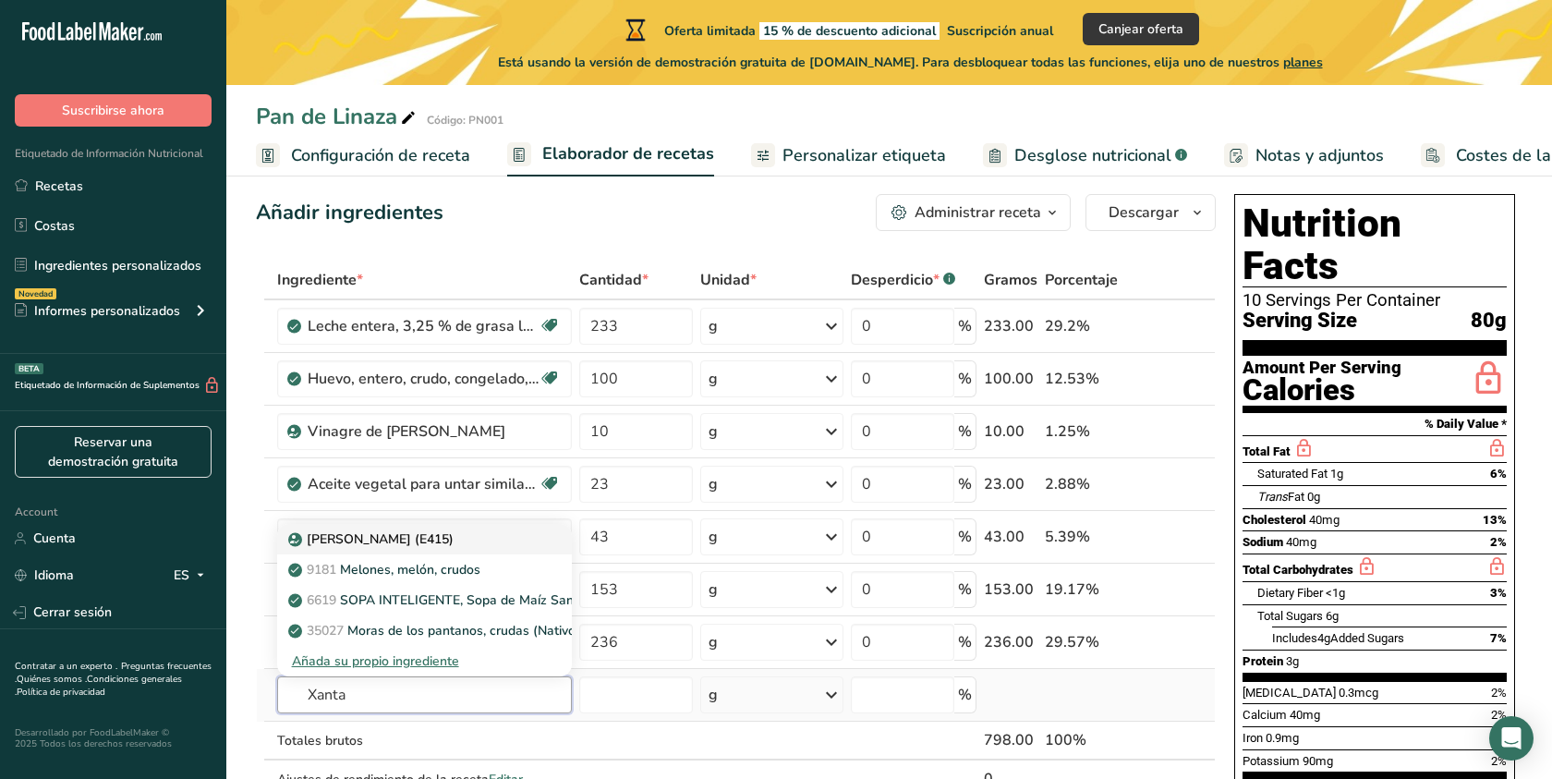
type input "Xanta"
click at [394, 541] on p "[PERSON_NAME] (E415)" at bounding box center [373, 538] width 162 height 19
type input "Xanthan gum (E415)"
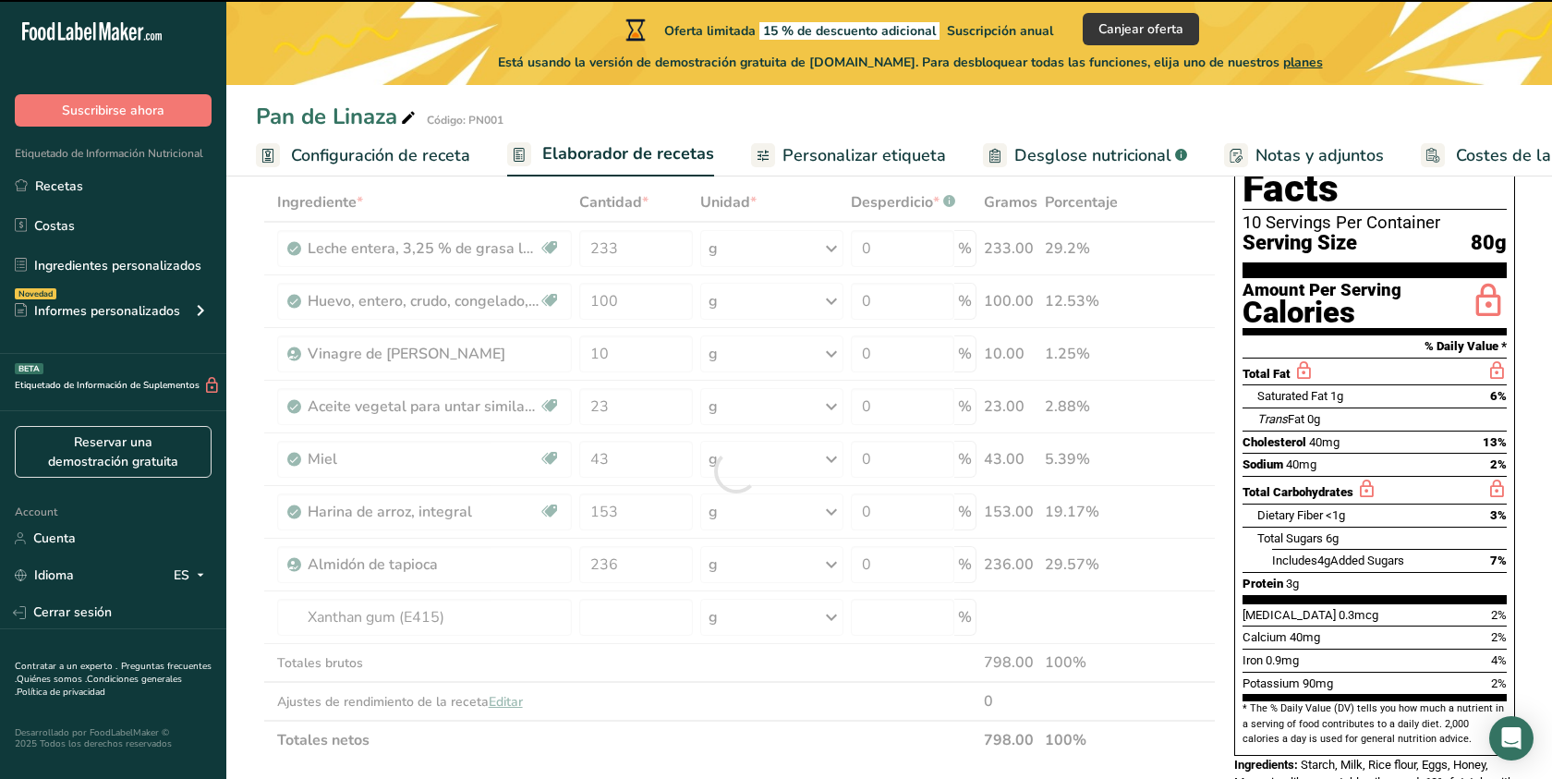
type input "0"
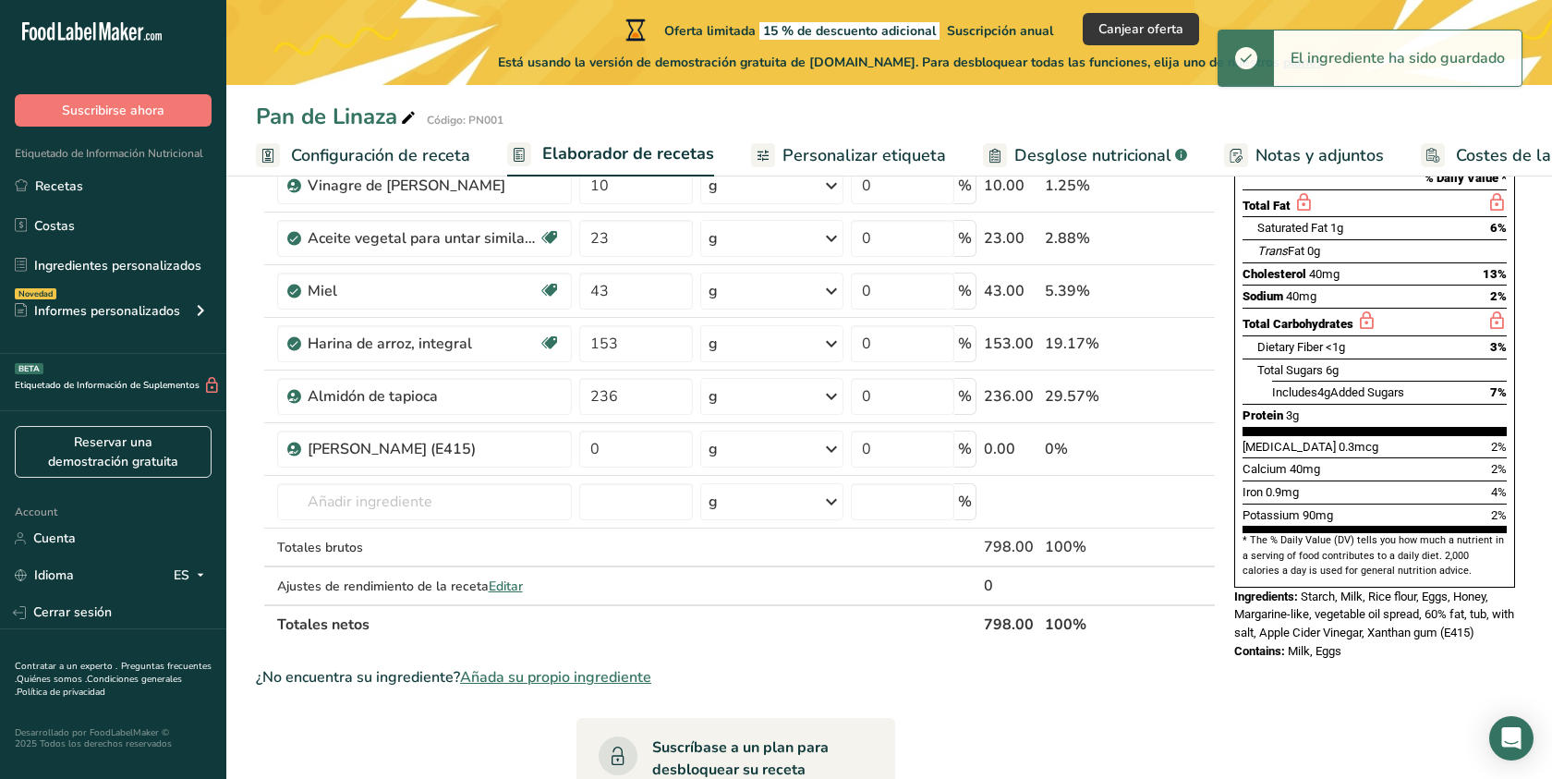
scroll to position [275, 0]
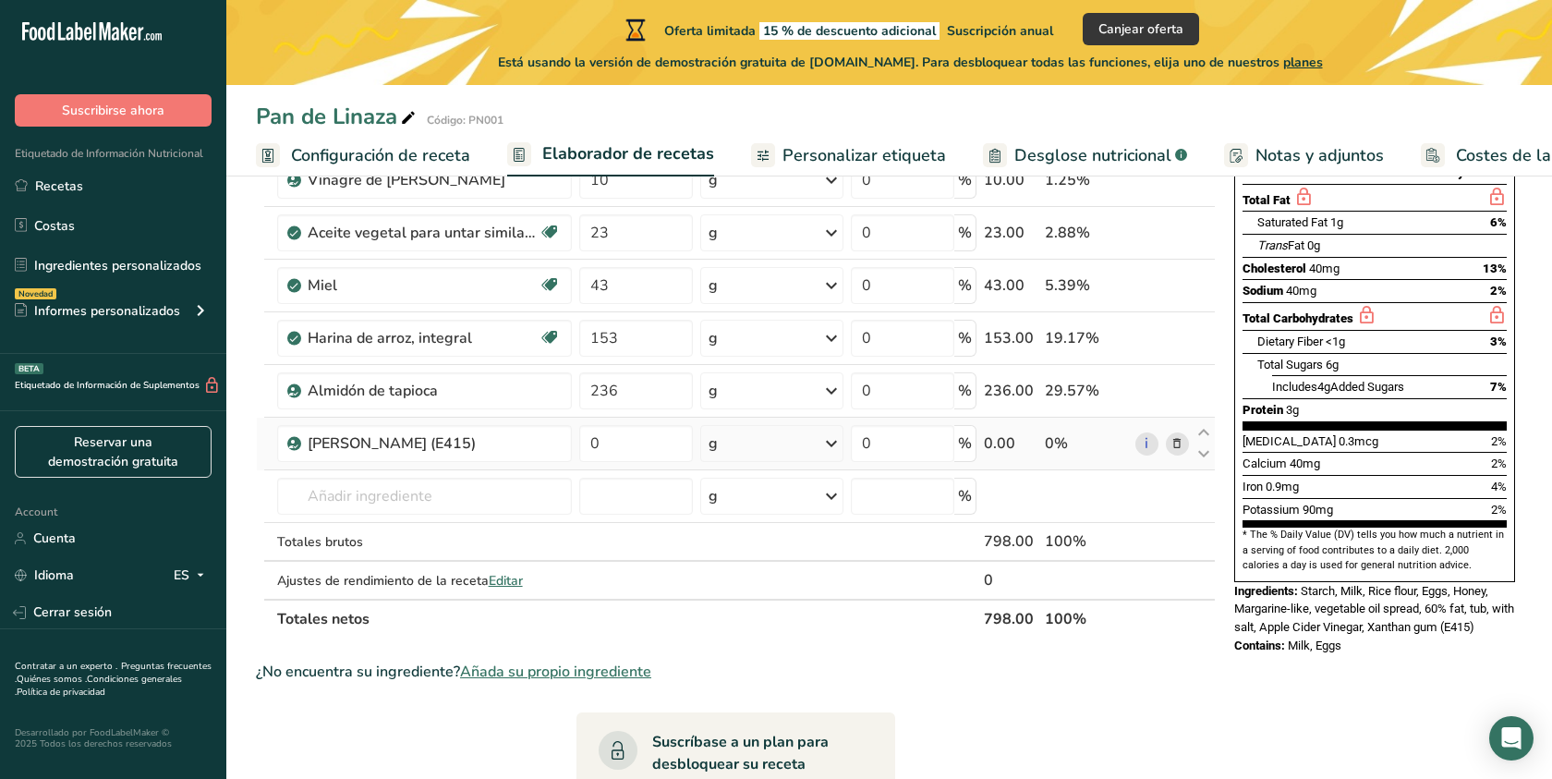
click at [616, 421] on td "0" at bounding box center [636, 444] width 122 height 53
click at [618, 435] on input "0" at bounding box center [636, 443] width 115 height 37
type input "5"
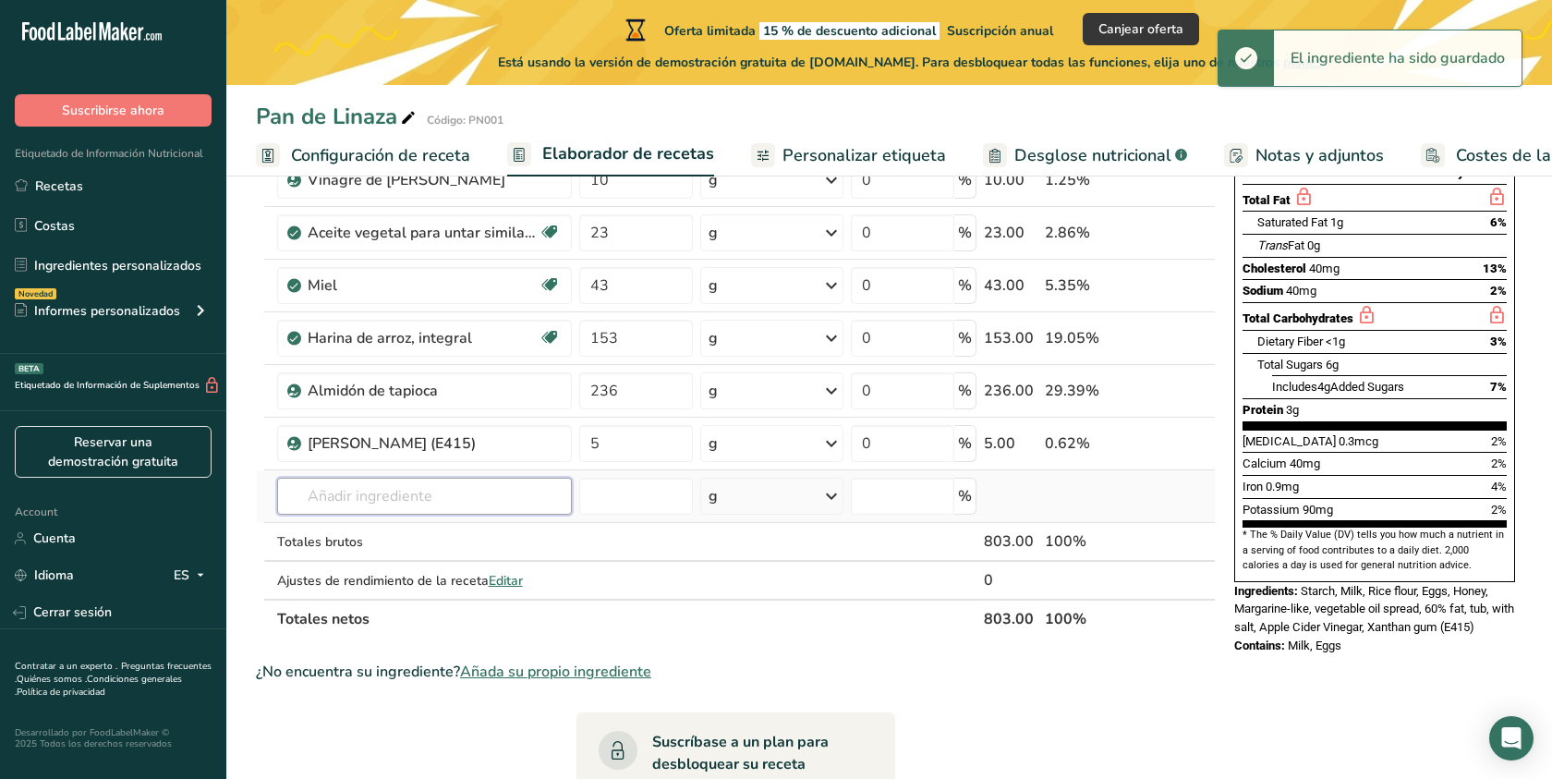
click at [390, 503] on div "Ingrediente * Cantidad * Unidad * Desperdicio * .a-a{fill:#347362;}.b-a{fill:#f…" at bounding box center [736, 323] width 960 height 629
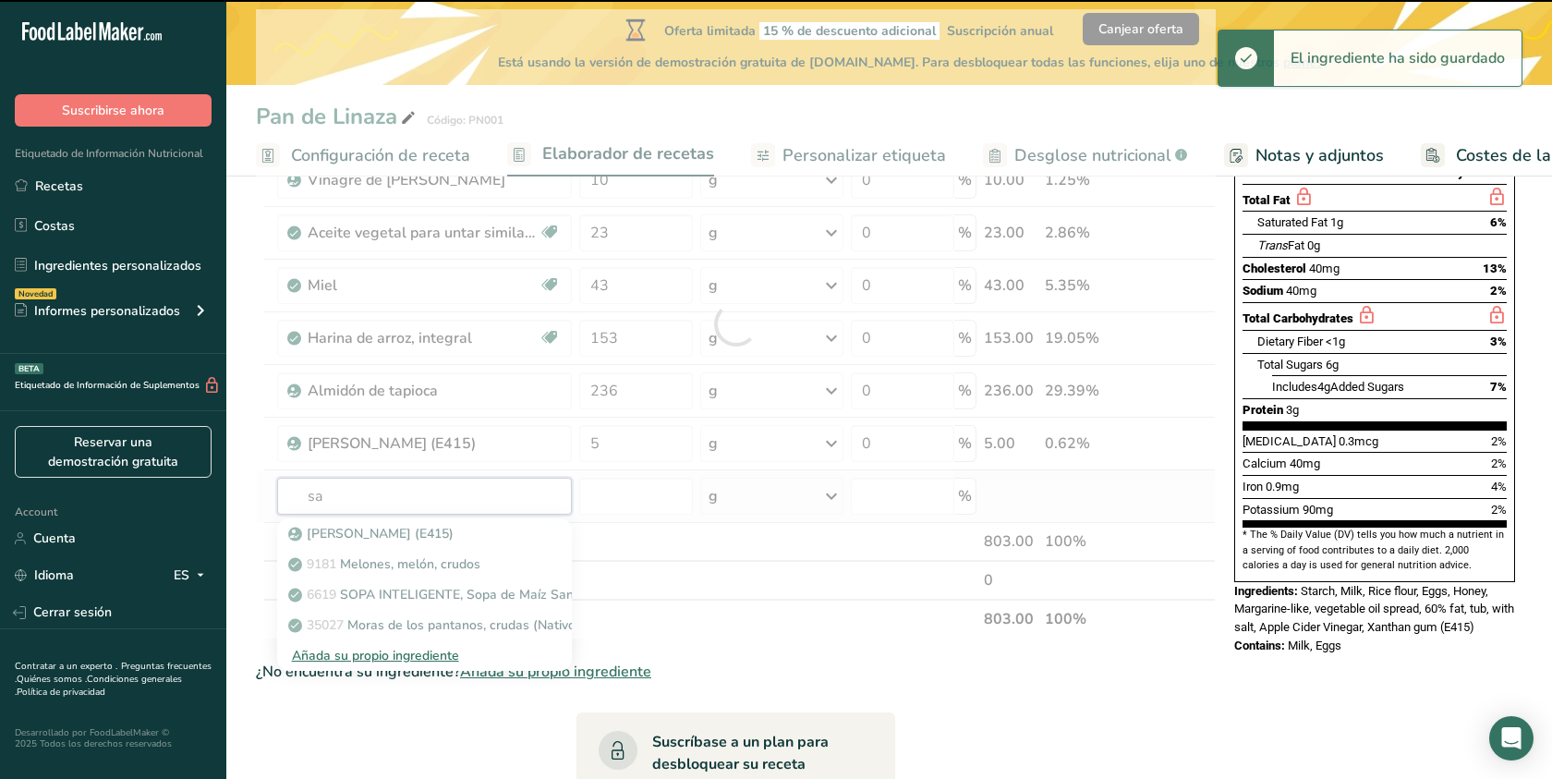
type input "sal"
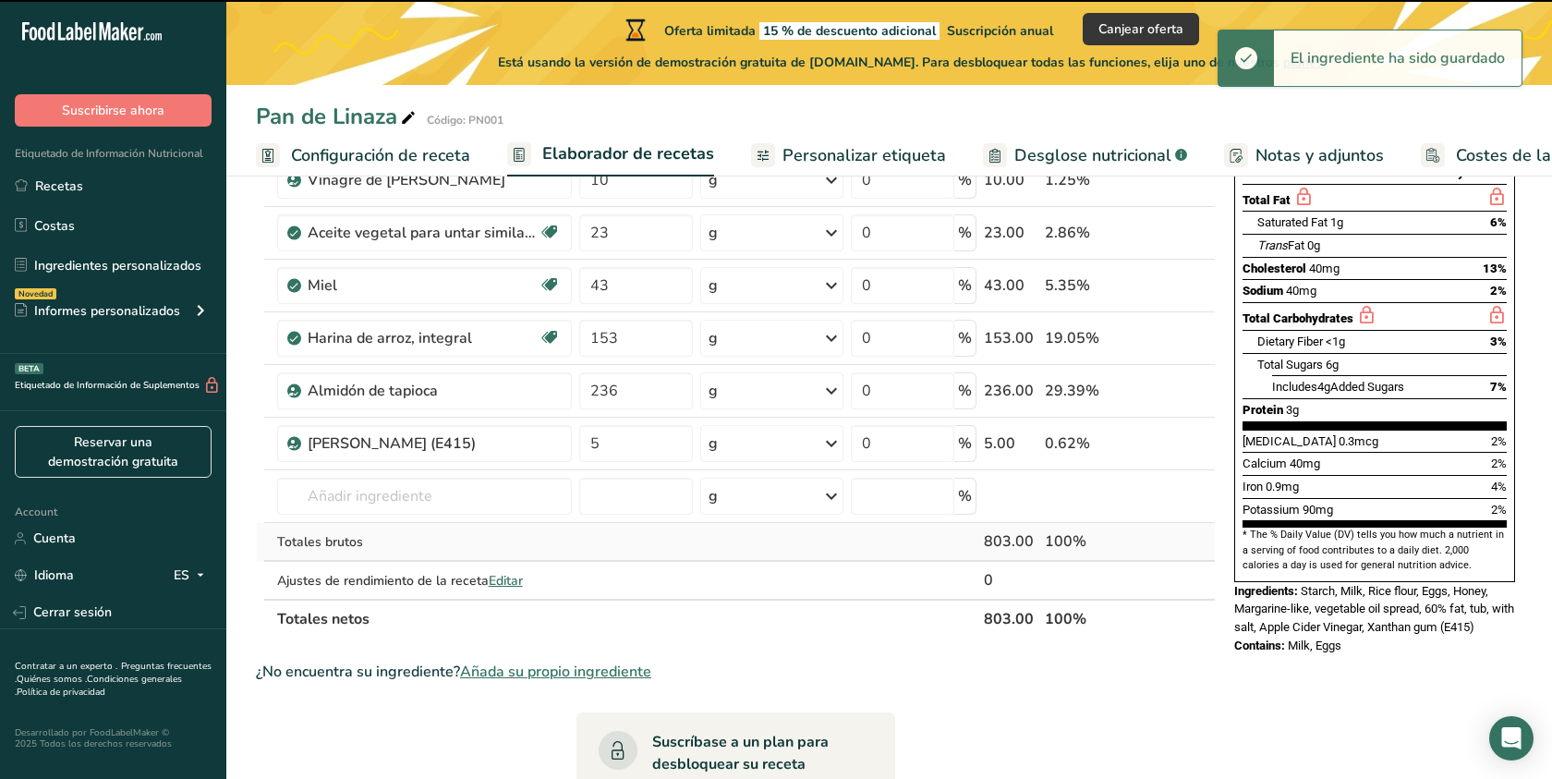
click at [416, 526] on td "Totales brutos" at bounding box center [424, 542] width 302 height 39
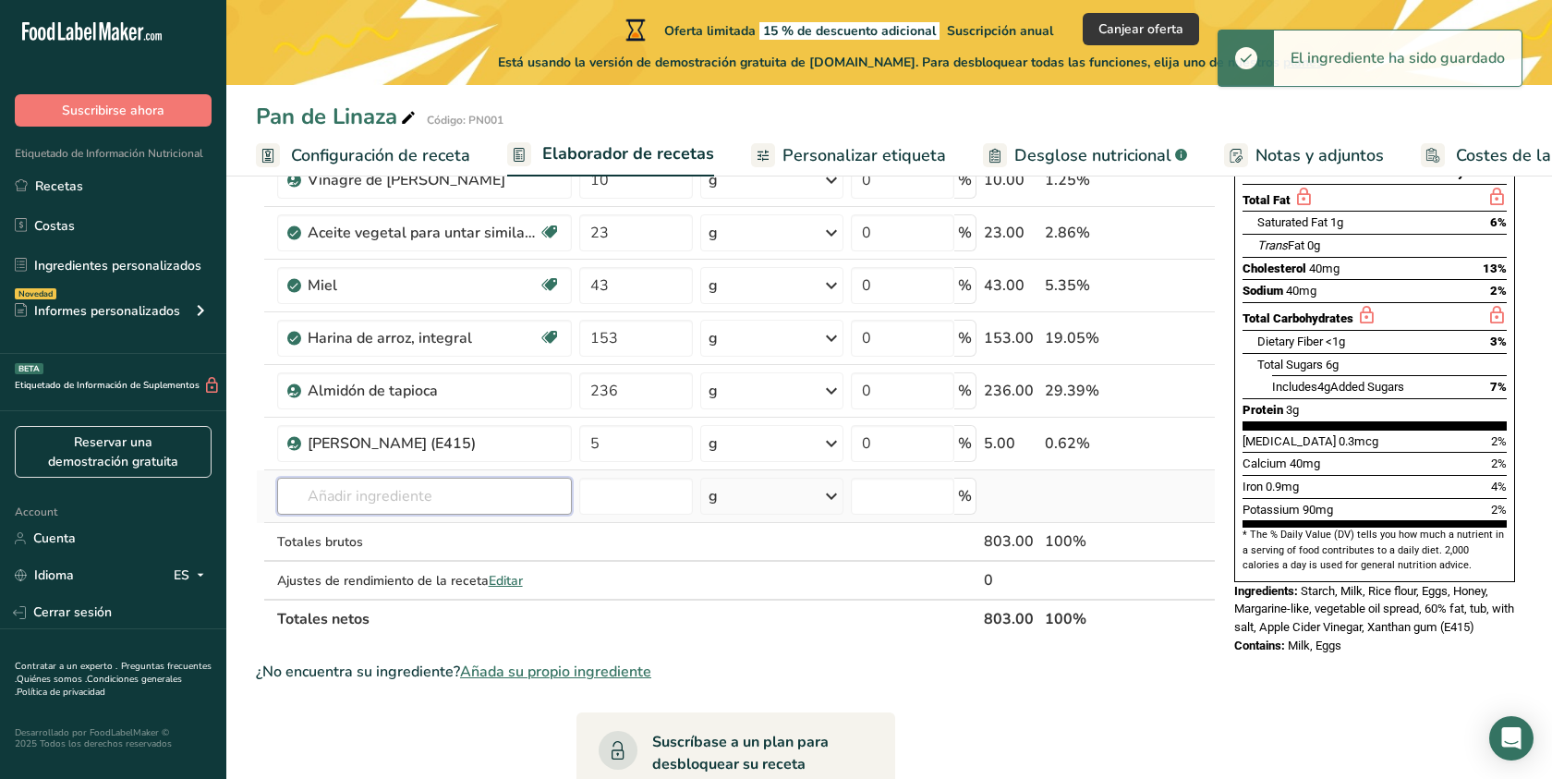
click at [400, 493] on input "text" at bounding box center [424, 496] width 295 height 37
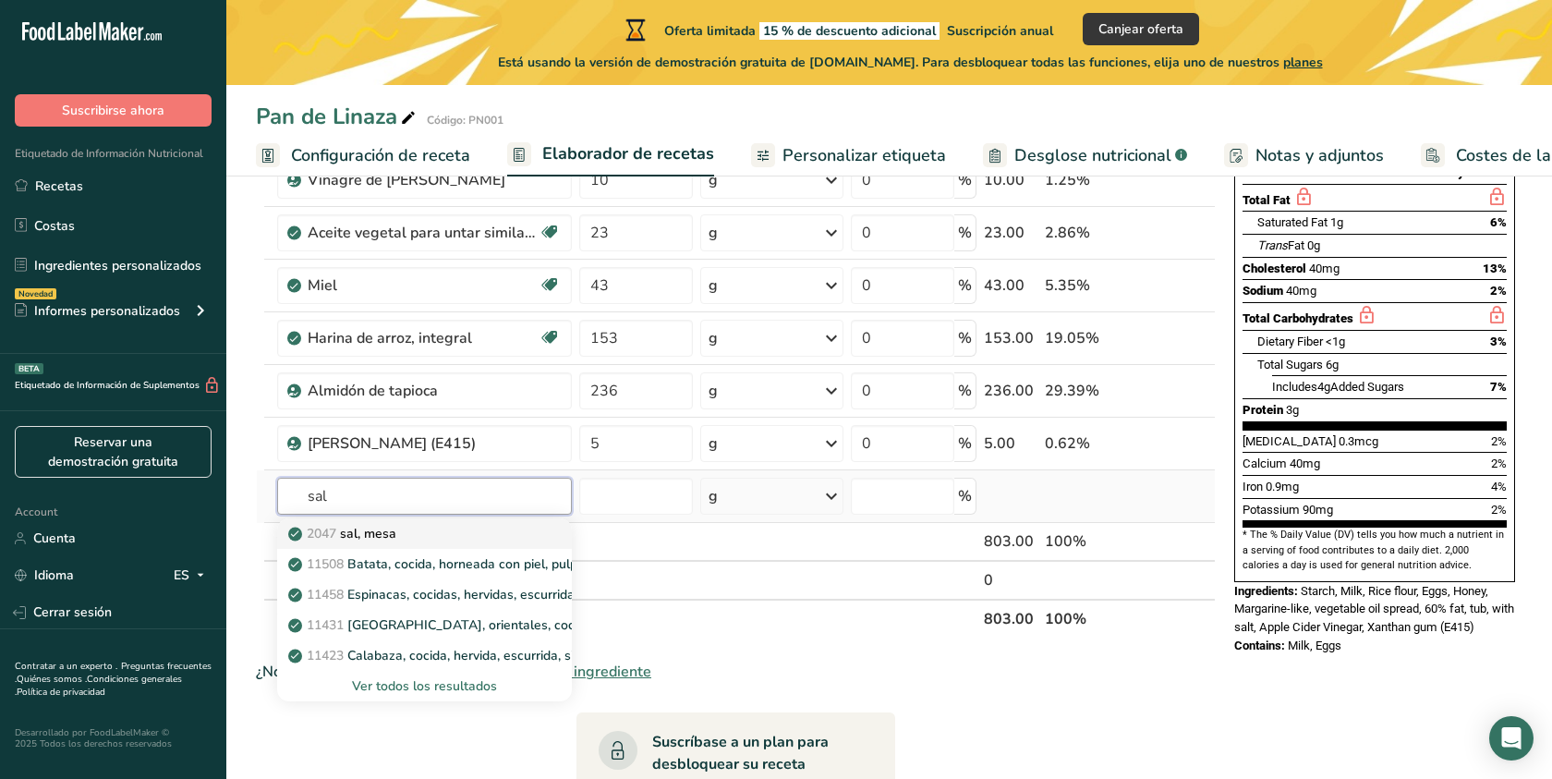
type input "sal"
click at [381, 533] on p "2047 [PERSON_NAME], [GEOGRAPHIC_DATA]" at bounding box center [344, 533] width 104 height 19
type input "Salt, table"
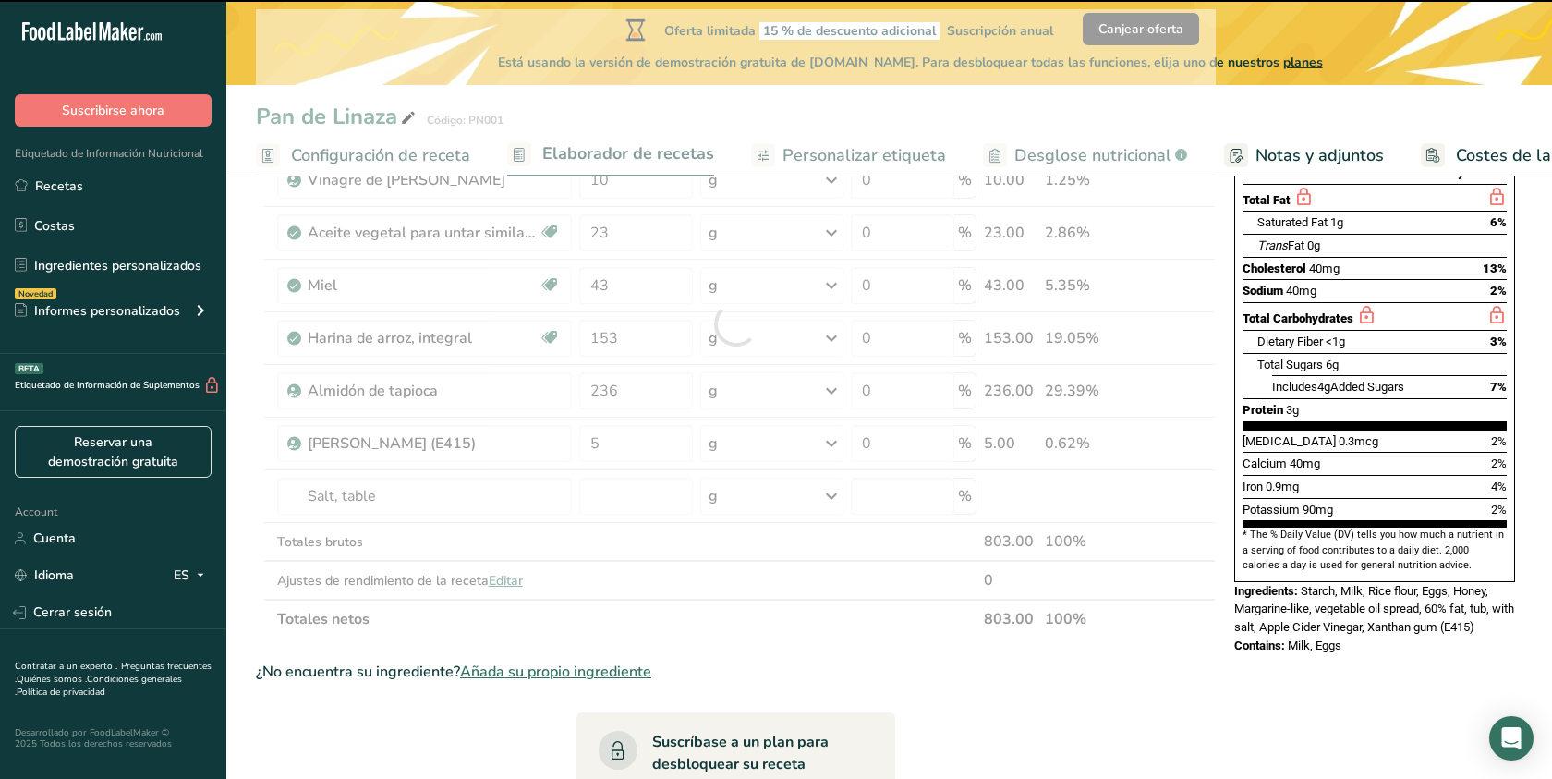
type input "0"
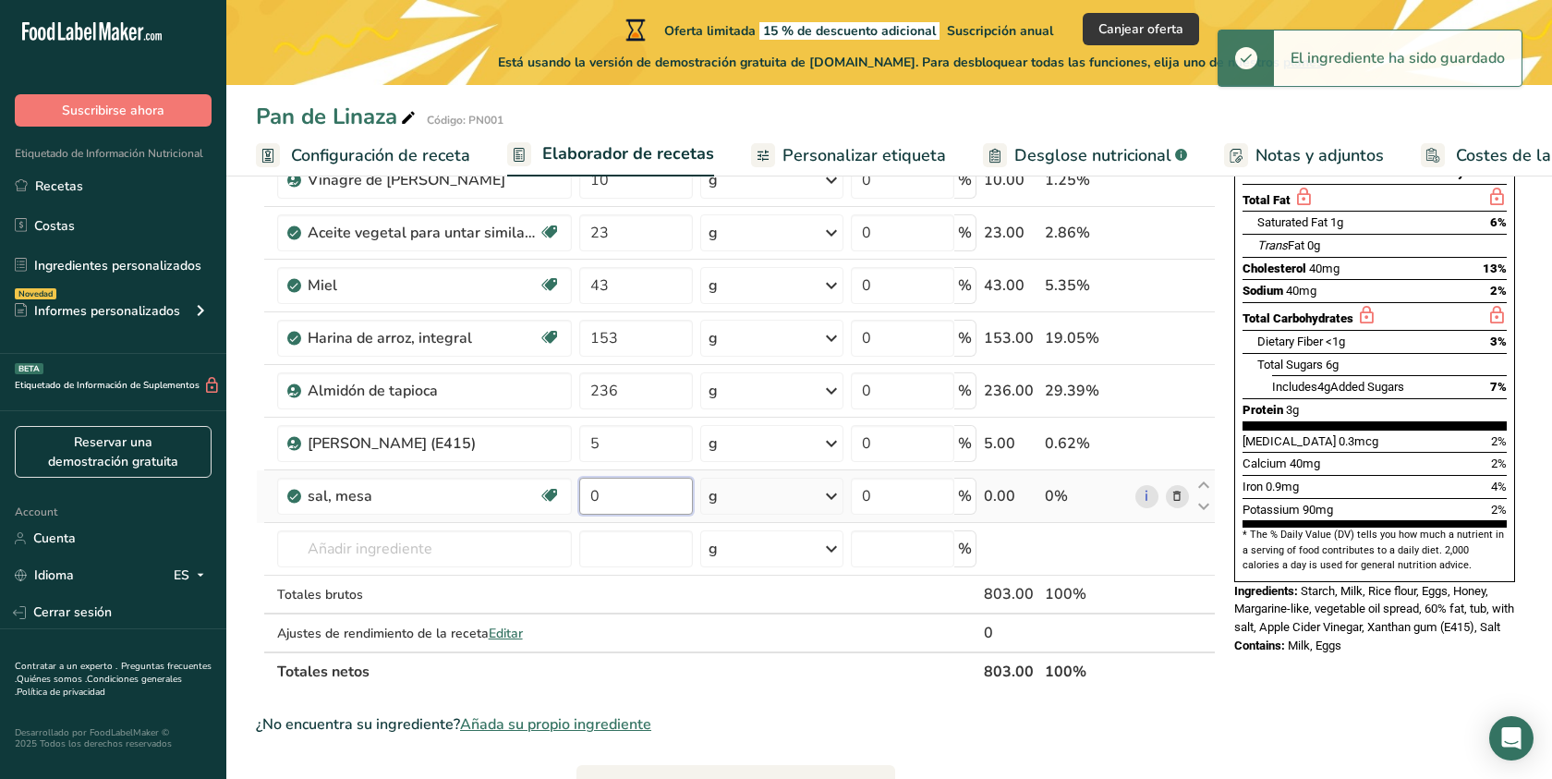
click at [617, 493] on input "0" at bounding box center [636, 496] width 115 height 37
type input "6"
click at [363, 543] on div "Ingrediente * Cantidad * Unidad * Desperdicio * .a-a{fill:#347362;}.b-a{fill:#f…" at bounding box center [736, 350] width 960 height 682
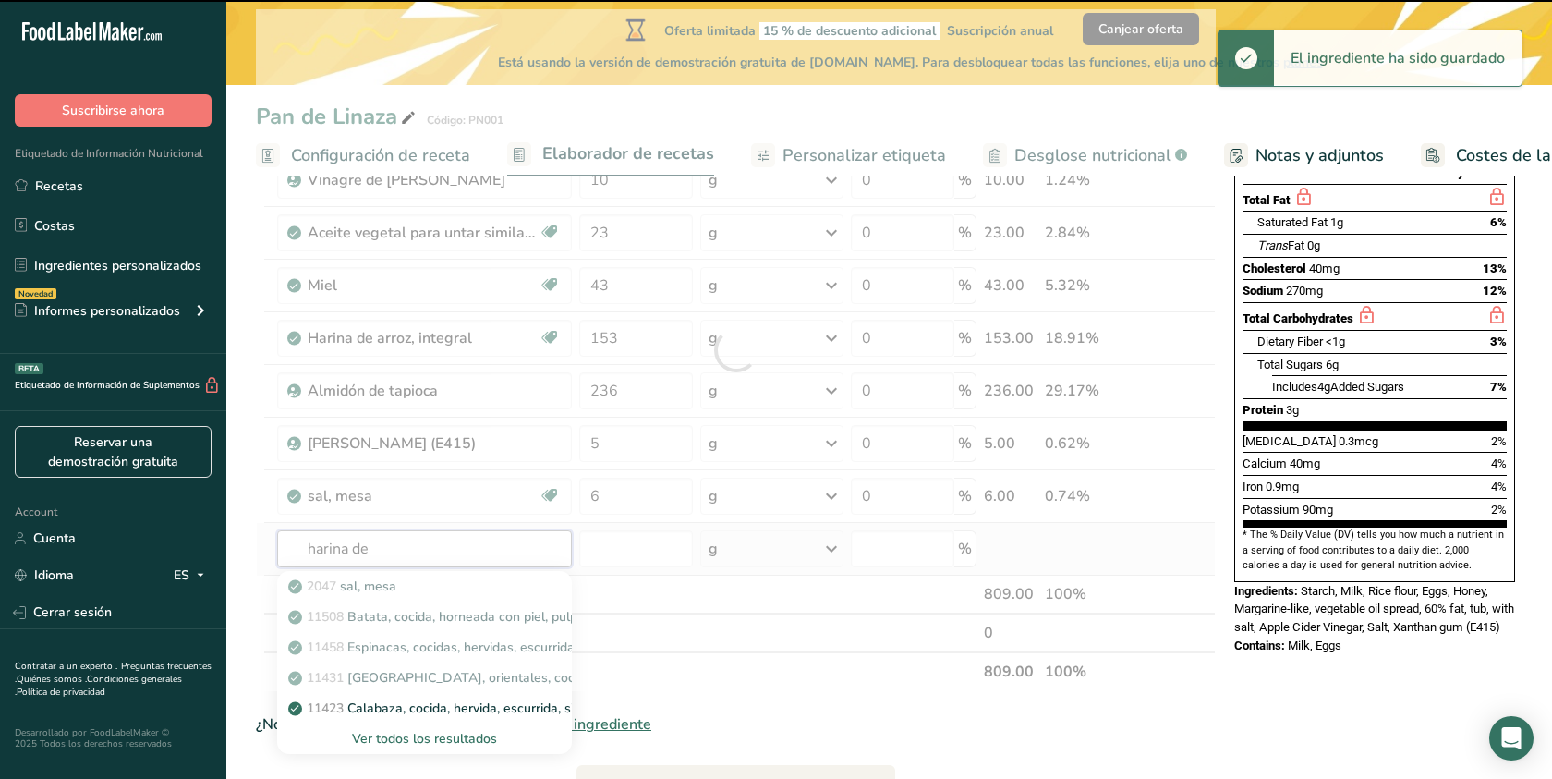
type input "harina de k"
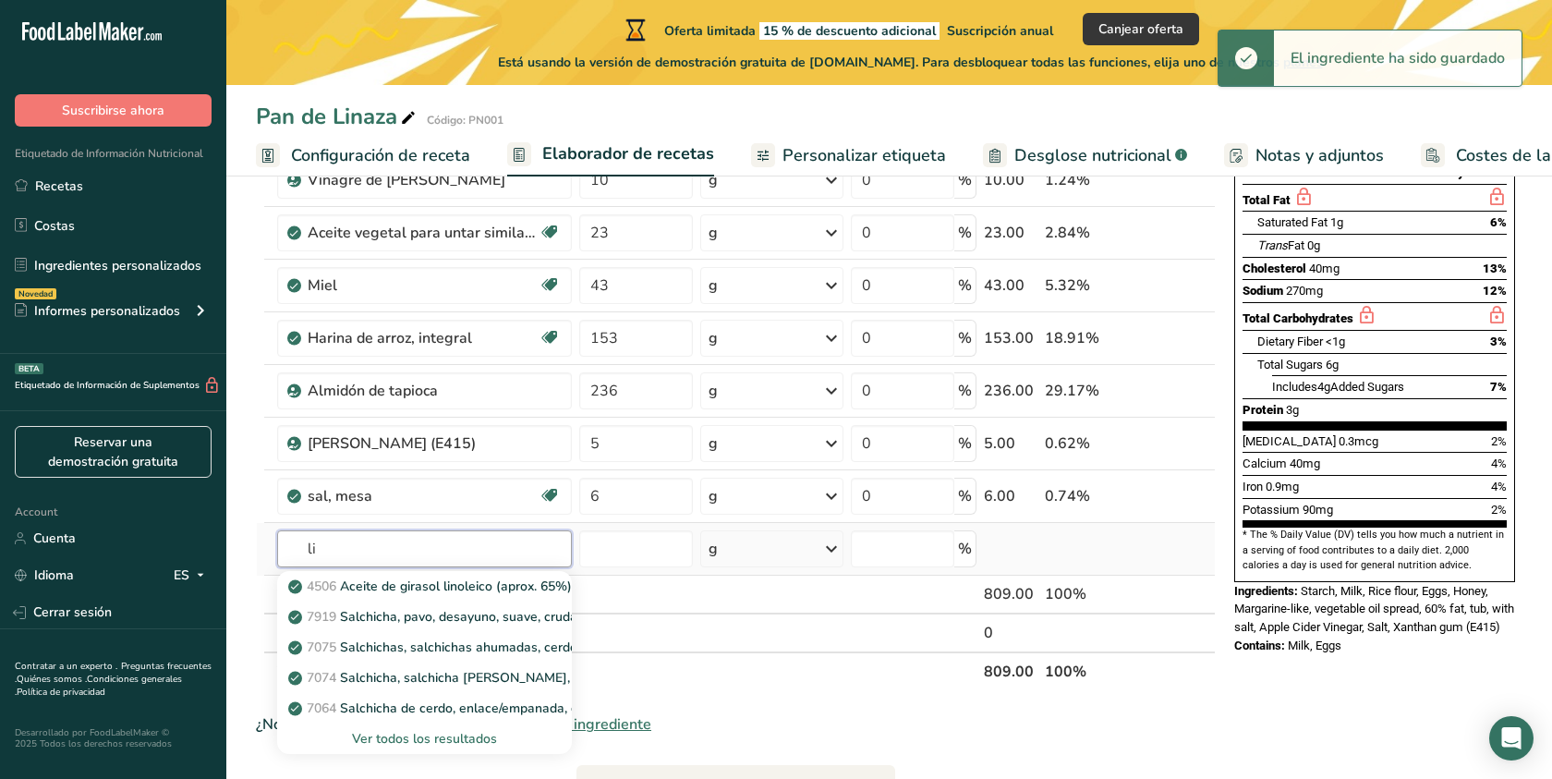
type input "l"
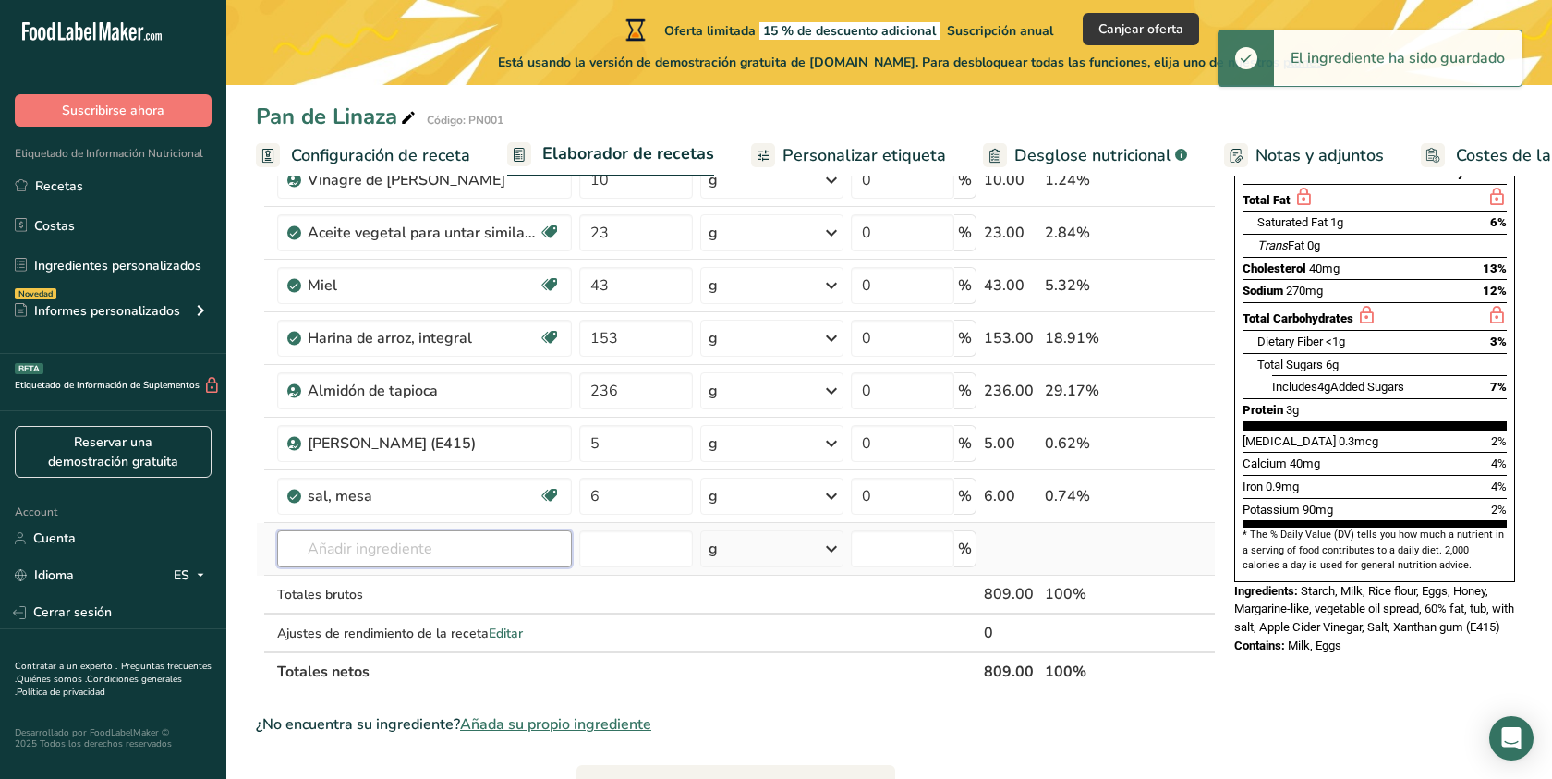
type input "a"
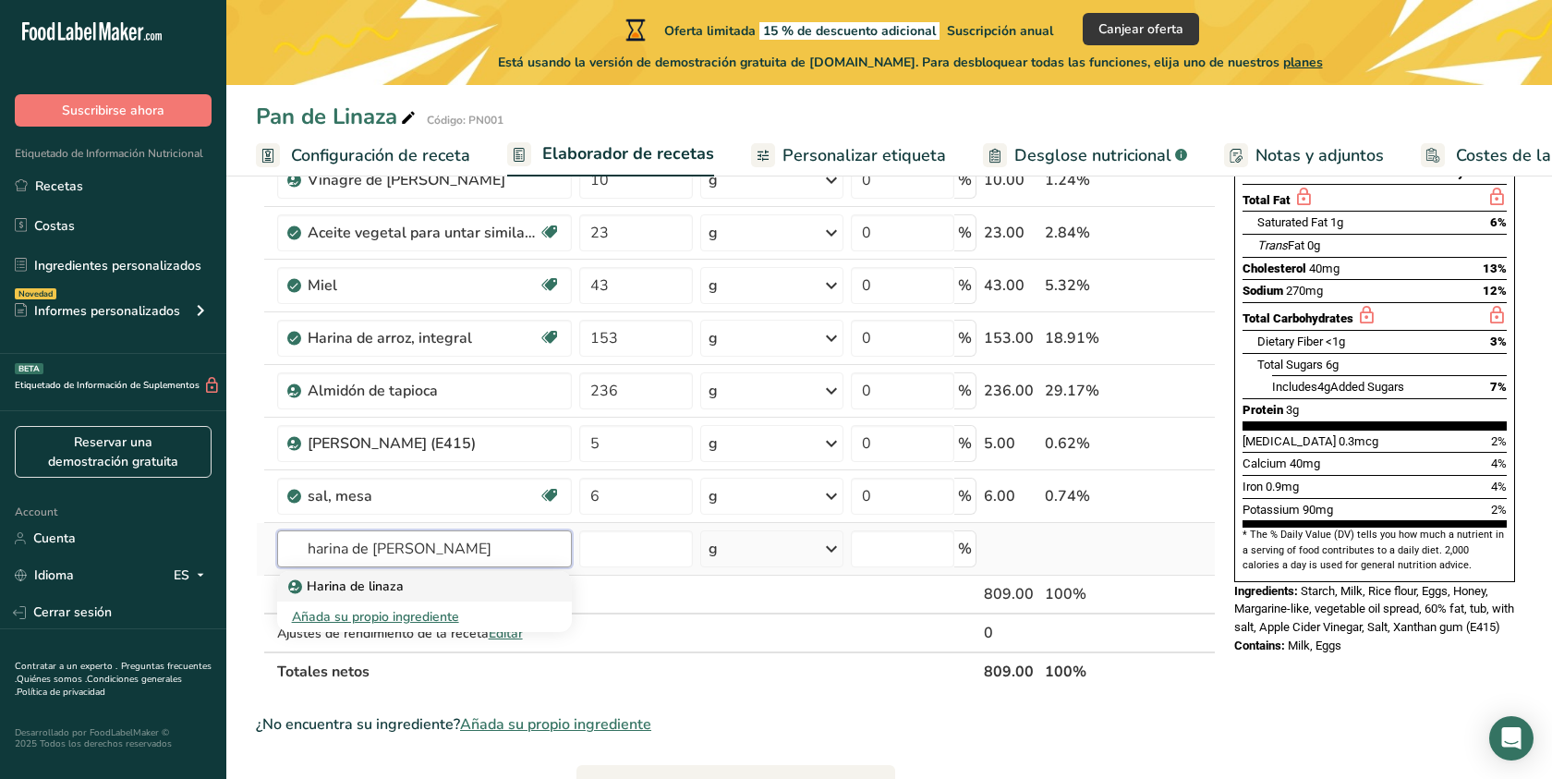
type input "harina de [PERSON_NAME]"
click at [345, 589] on p "Harina de linaza" at bounding box center [348, 585] width 112 height 19
type input "Flaxseed Meal"
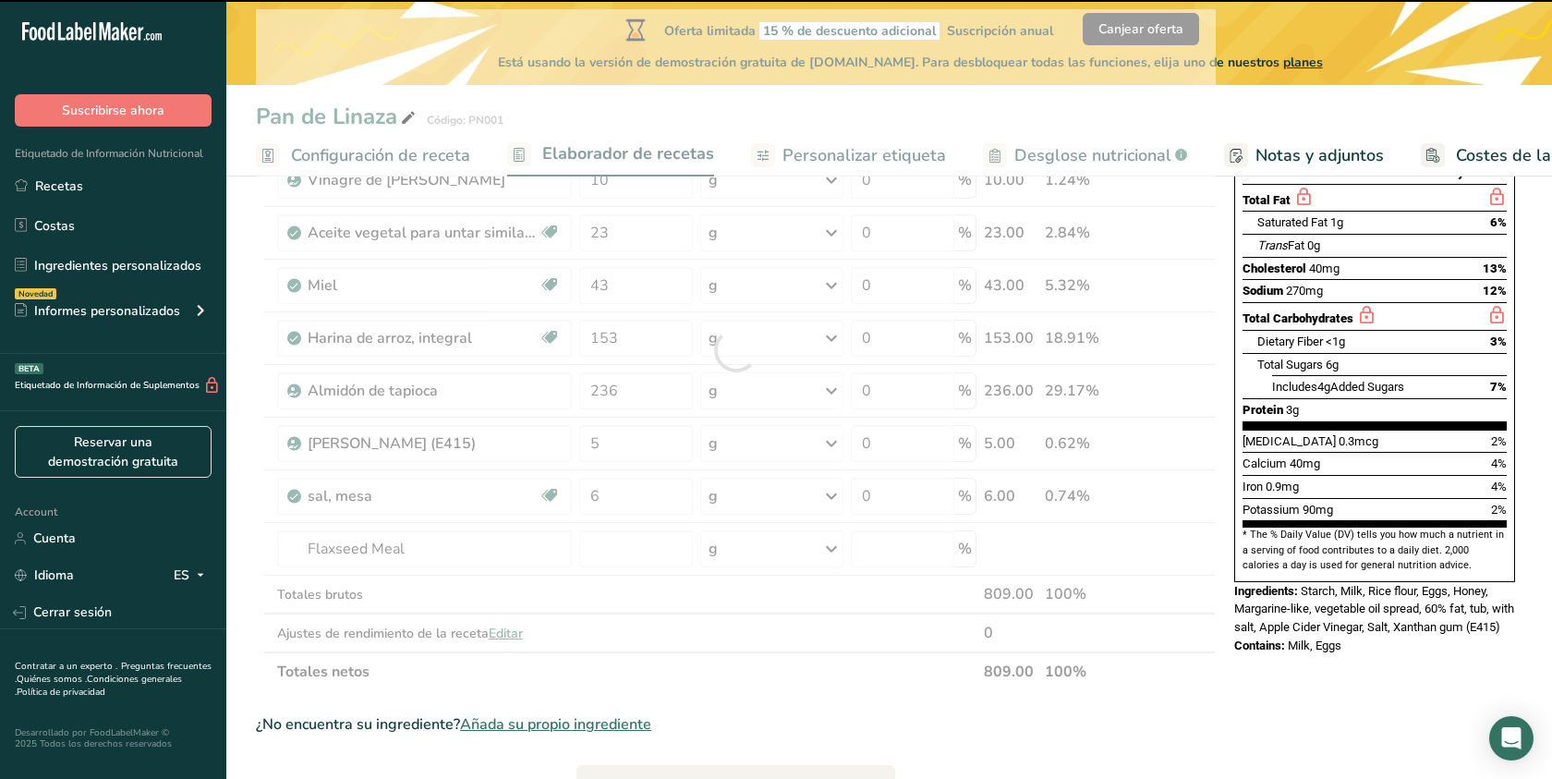
type input "0"
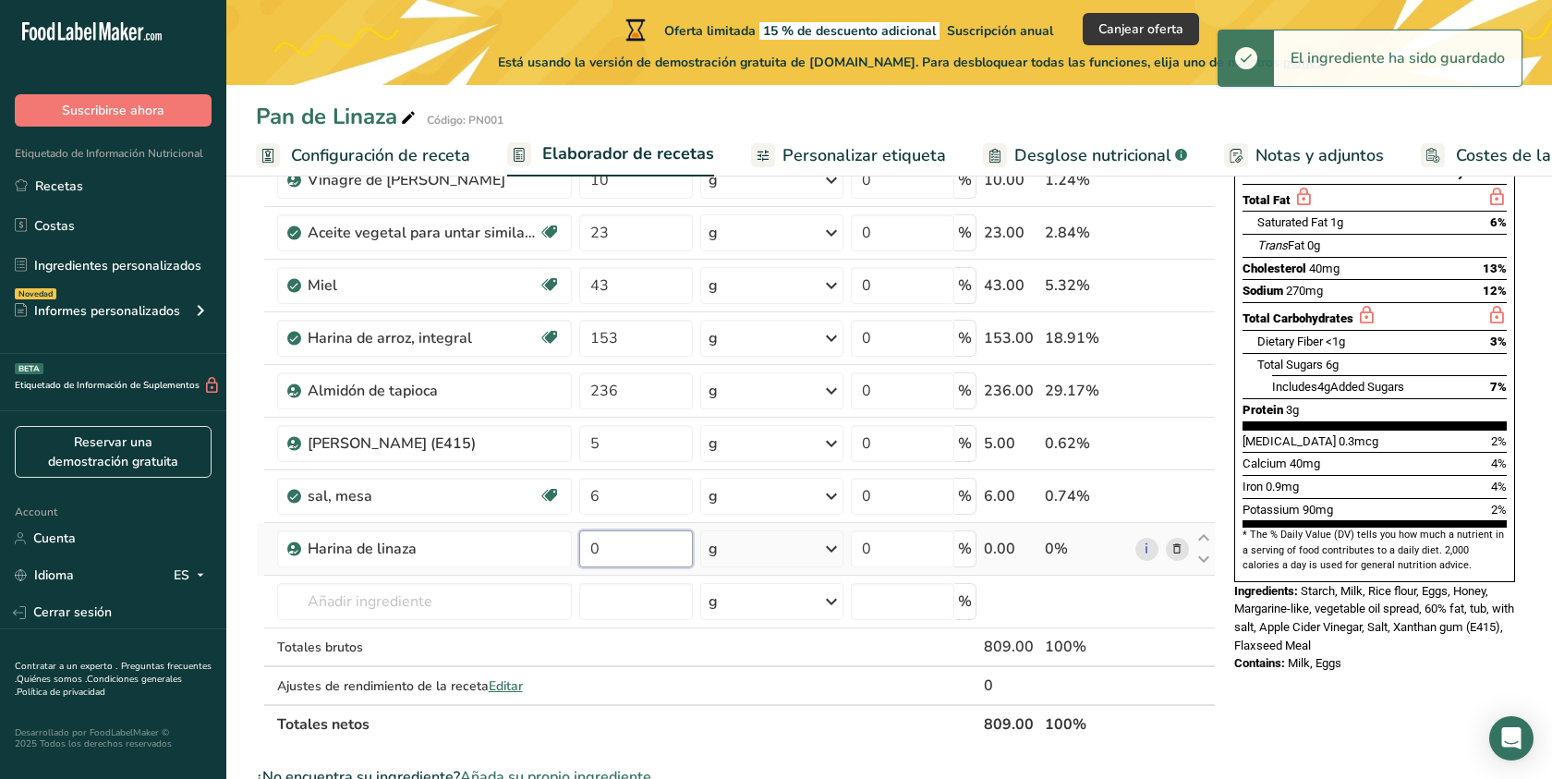
click at [629, 551] on input "0" at bounding box center [636, 548] width 115 height 37
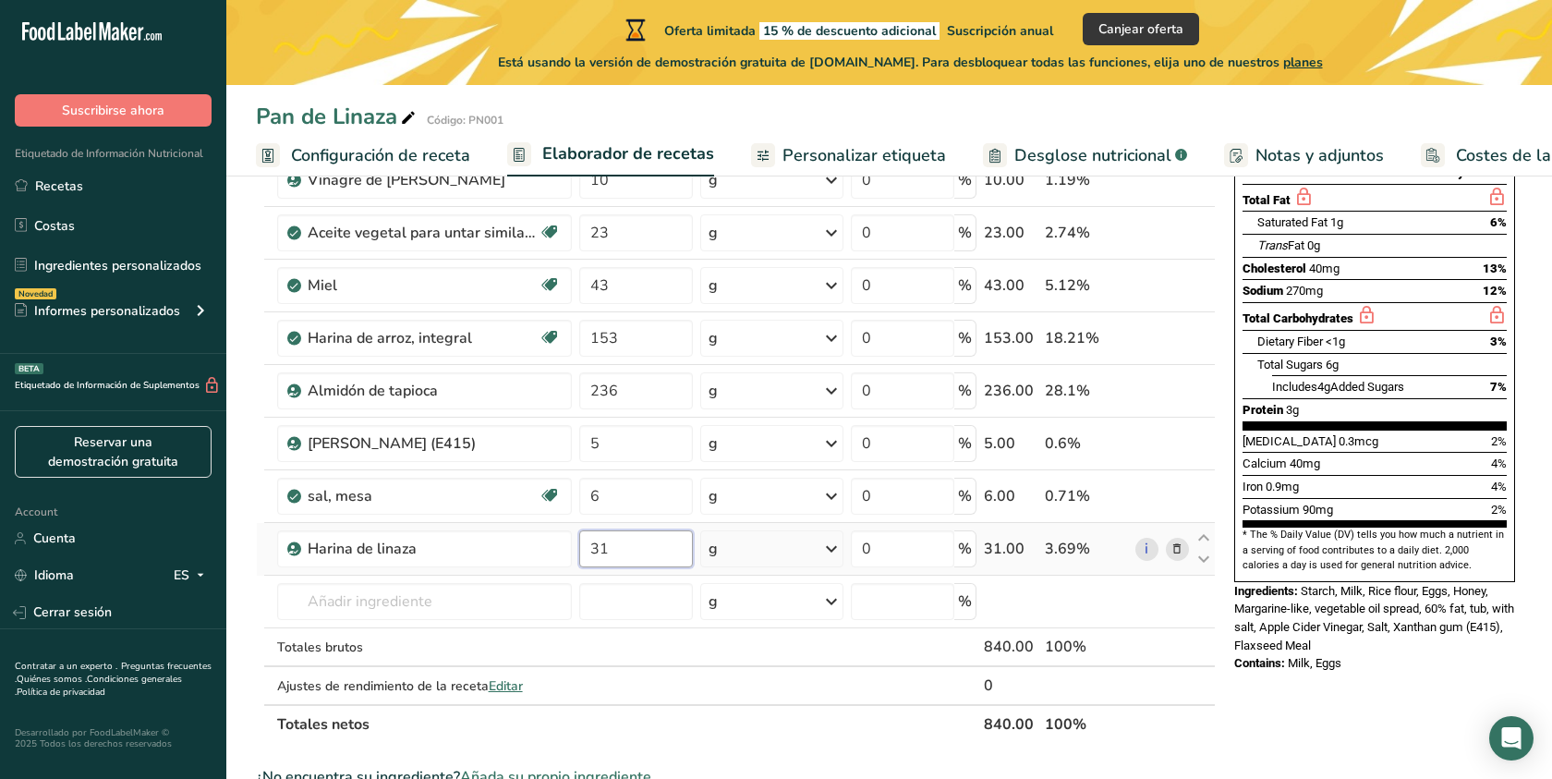
type input "31"
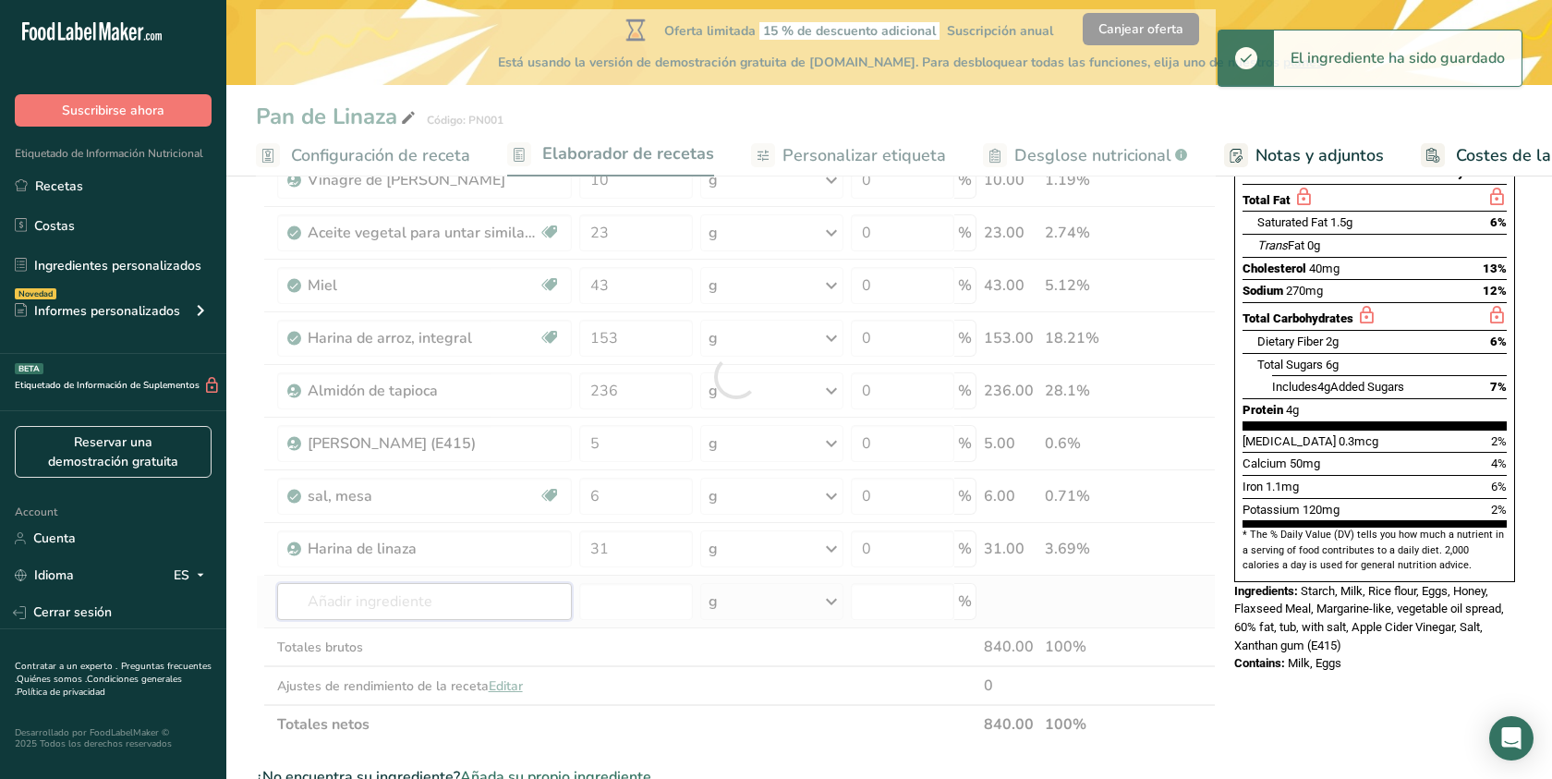
click at [371, 610] on div "Ingrediente * Cantidad * Unidad * Desperdicio * .a-a{fill:#347362;}.b-a{fill:#f…" at bounding box center [736, 376] width 960 height 734
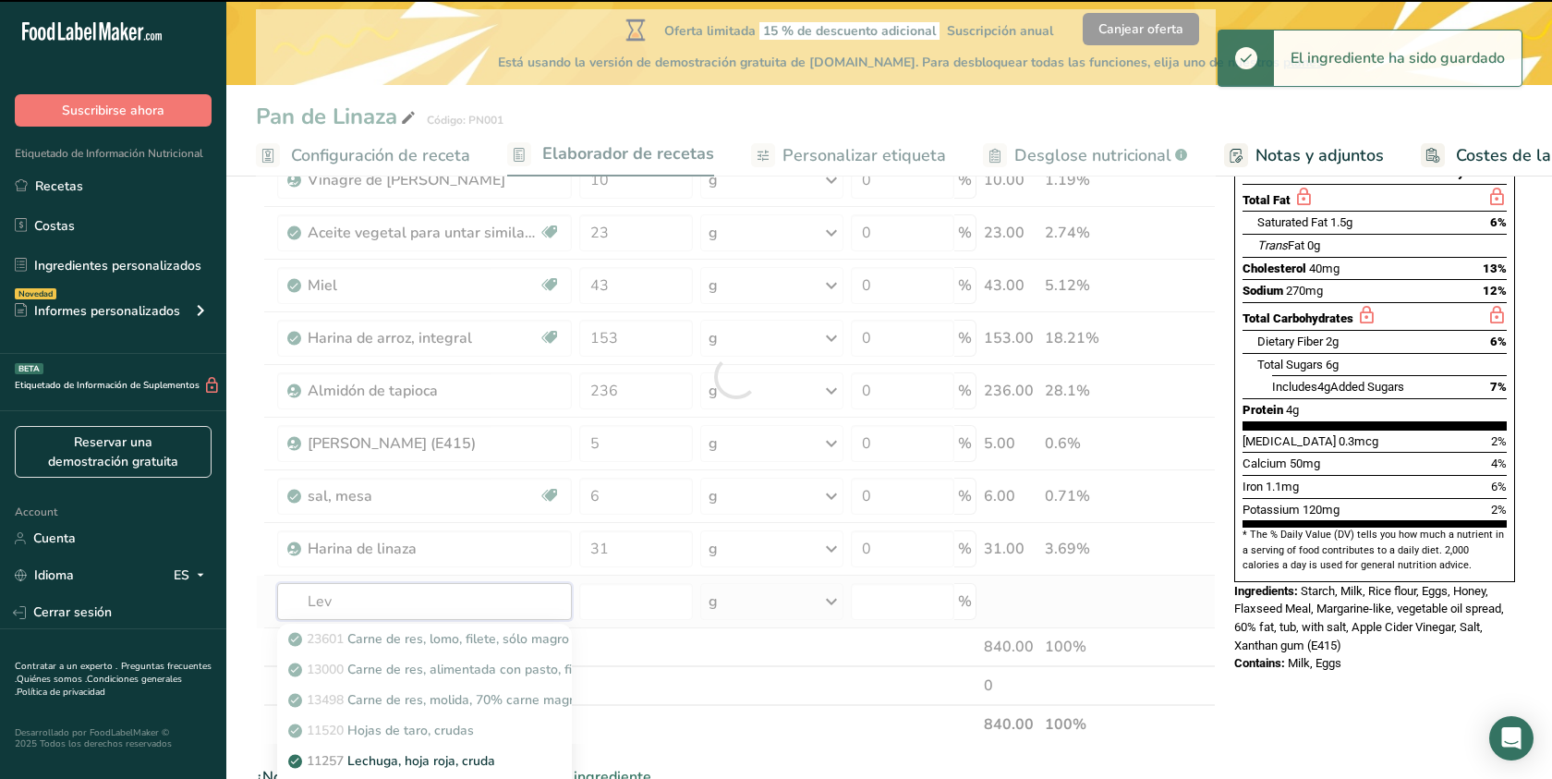
type input "Leva"
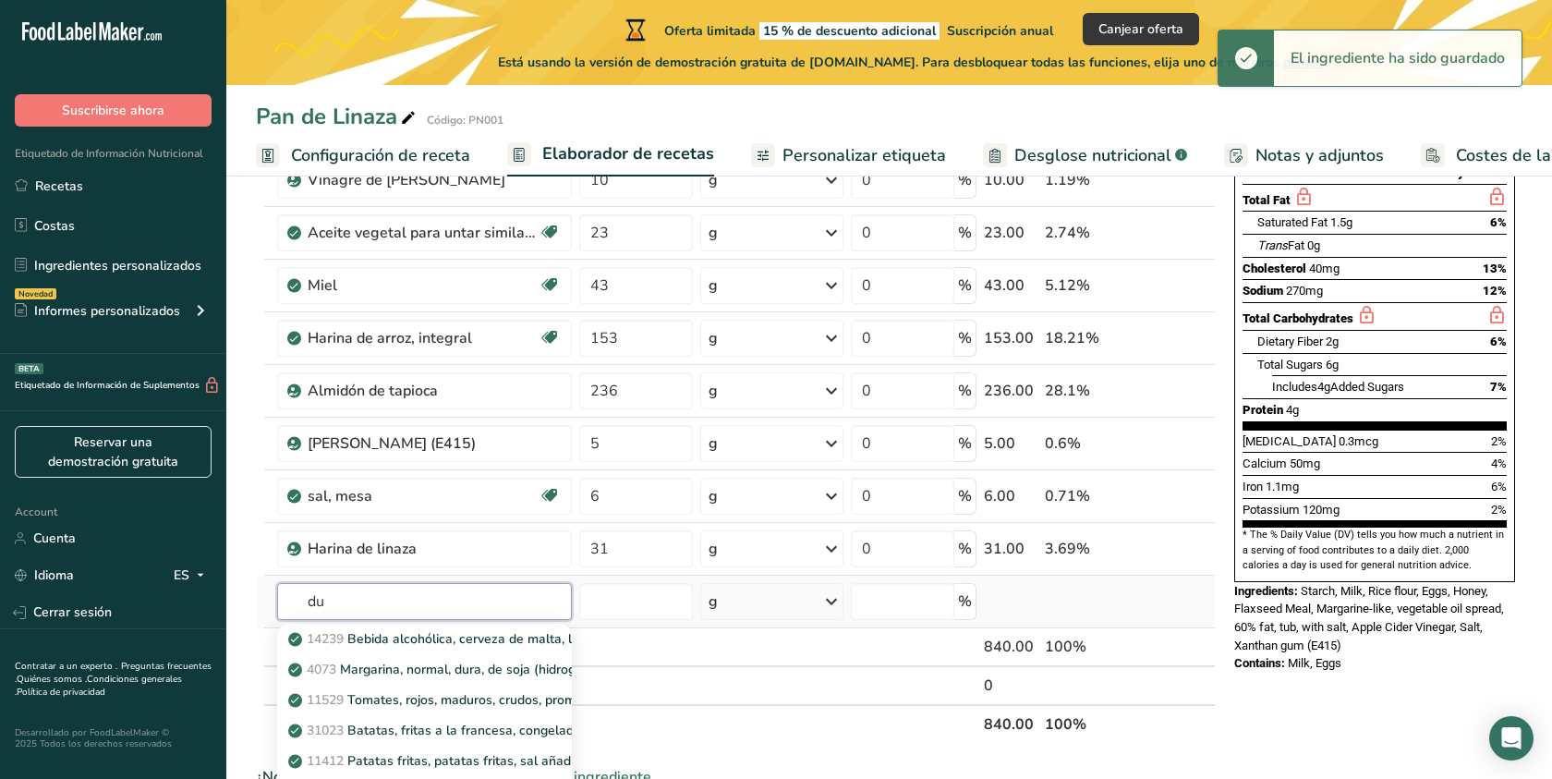
type input "d"
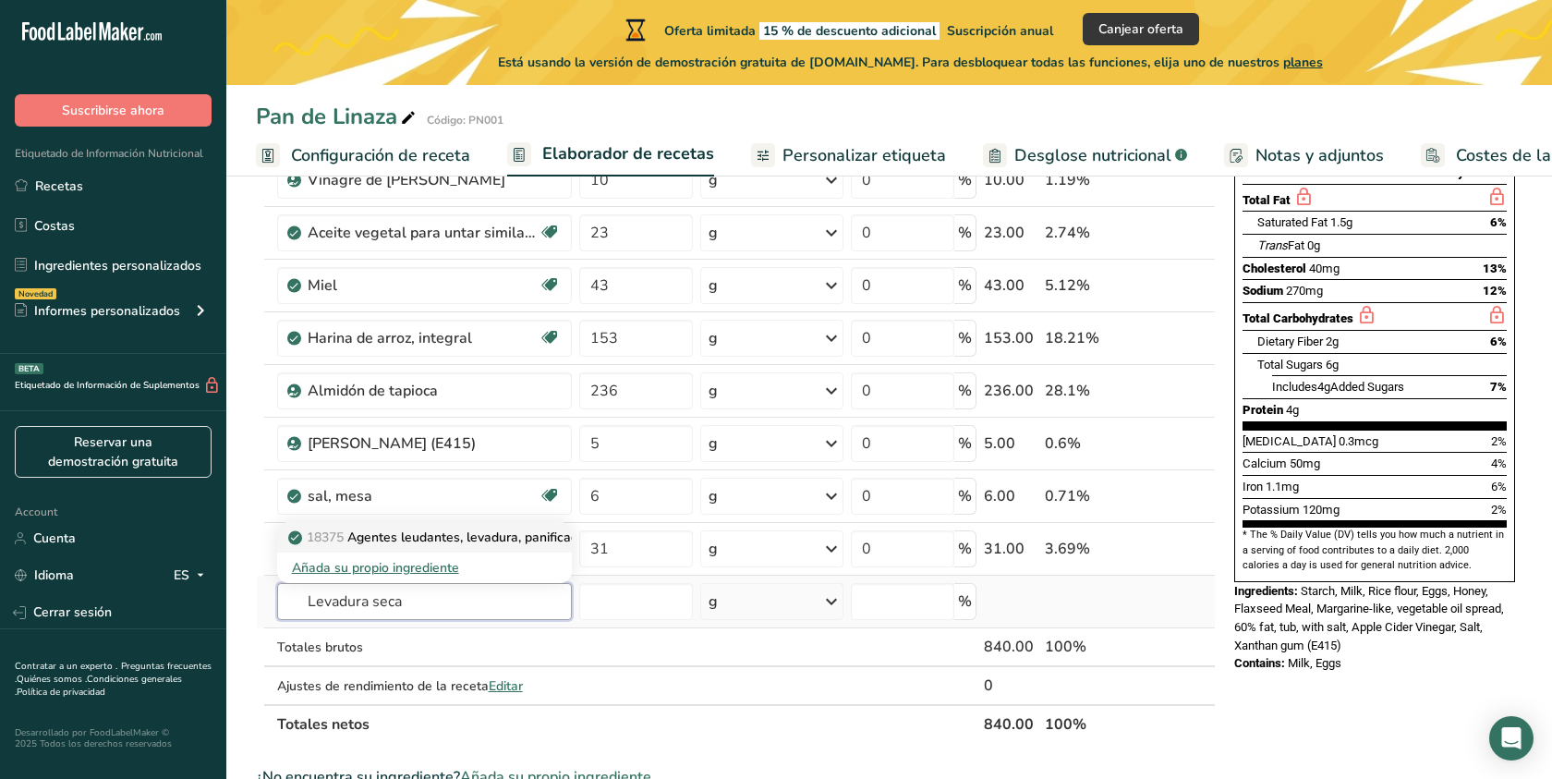
type input "Levadura seca"
click at [431, 539] on p "18375 Agentes leudantes, levadura, panificación, activos secos." at bounding box center [488, 536] width 392 height 19
type input "Leavening agents, yeast, baker's, active dry"
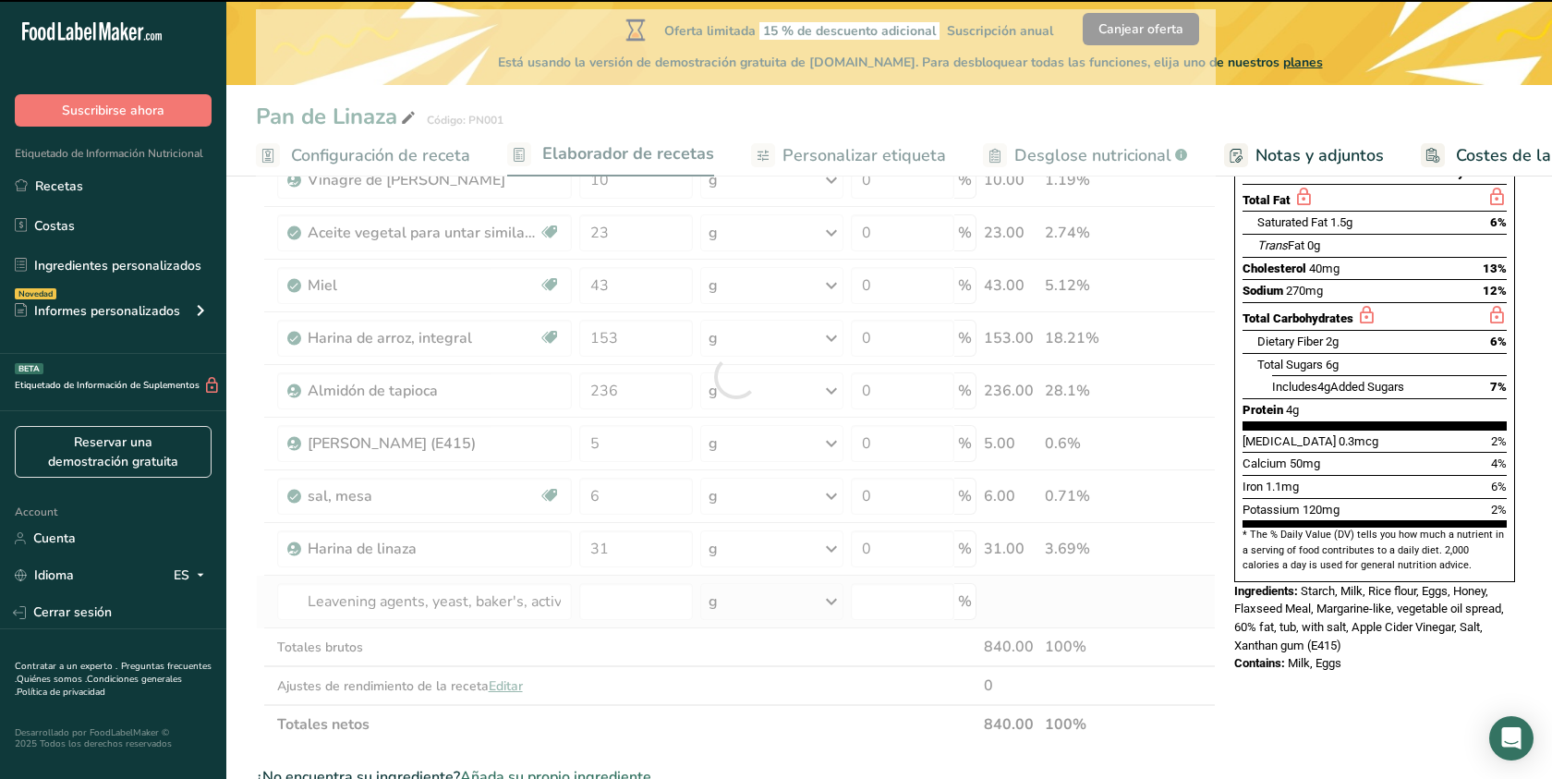
type input "0"
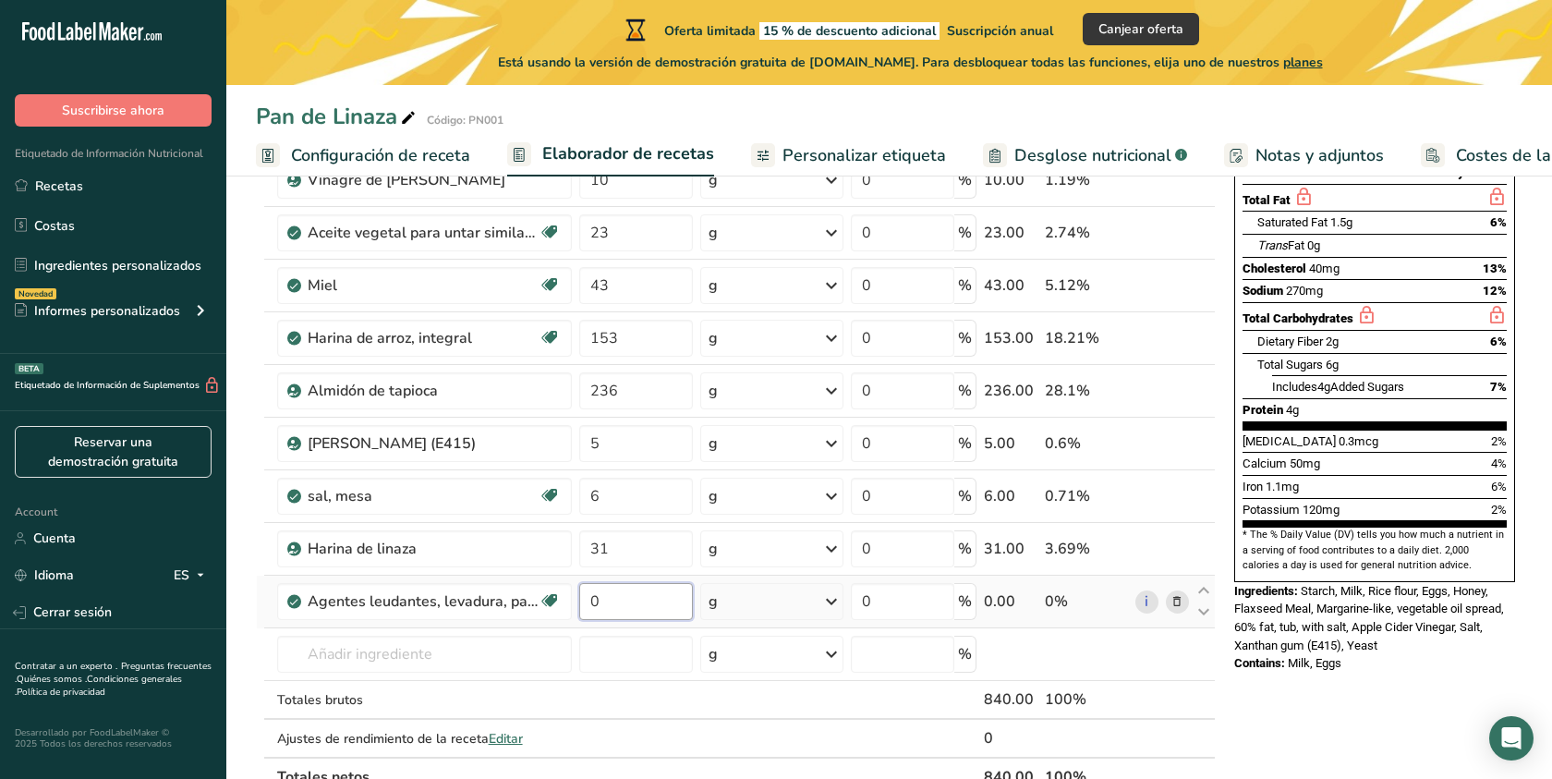
click at [651, 615] on input "0" at bounding box center [636, 601] width 115 height 37
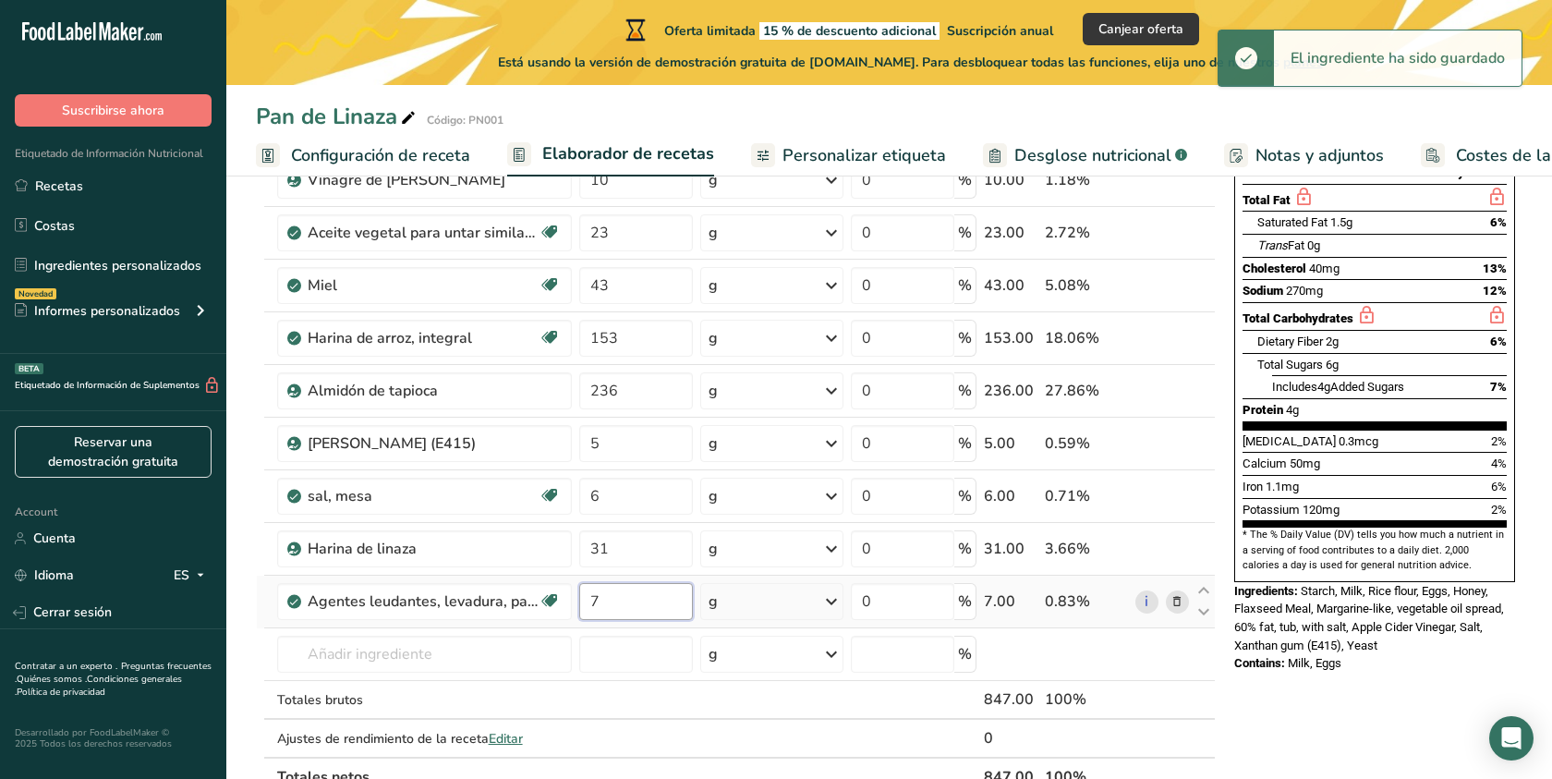
type input "7"
click at [401, 660] on div "Ingrediente * Cantidad * Unidad * Desperdicio * .a-a{fill:#347362;}.b-a{fill:#f…" at bounding box center [736, 402] width 960 height 787
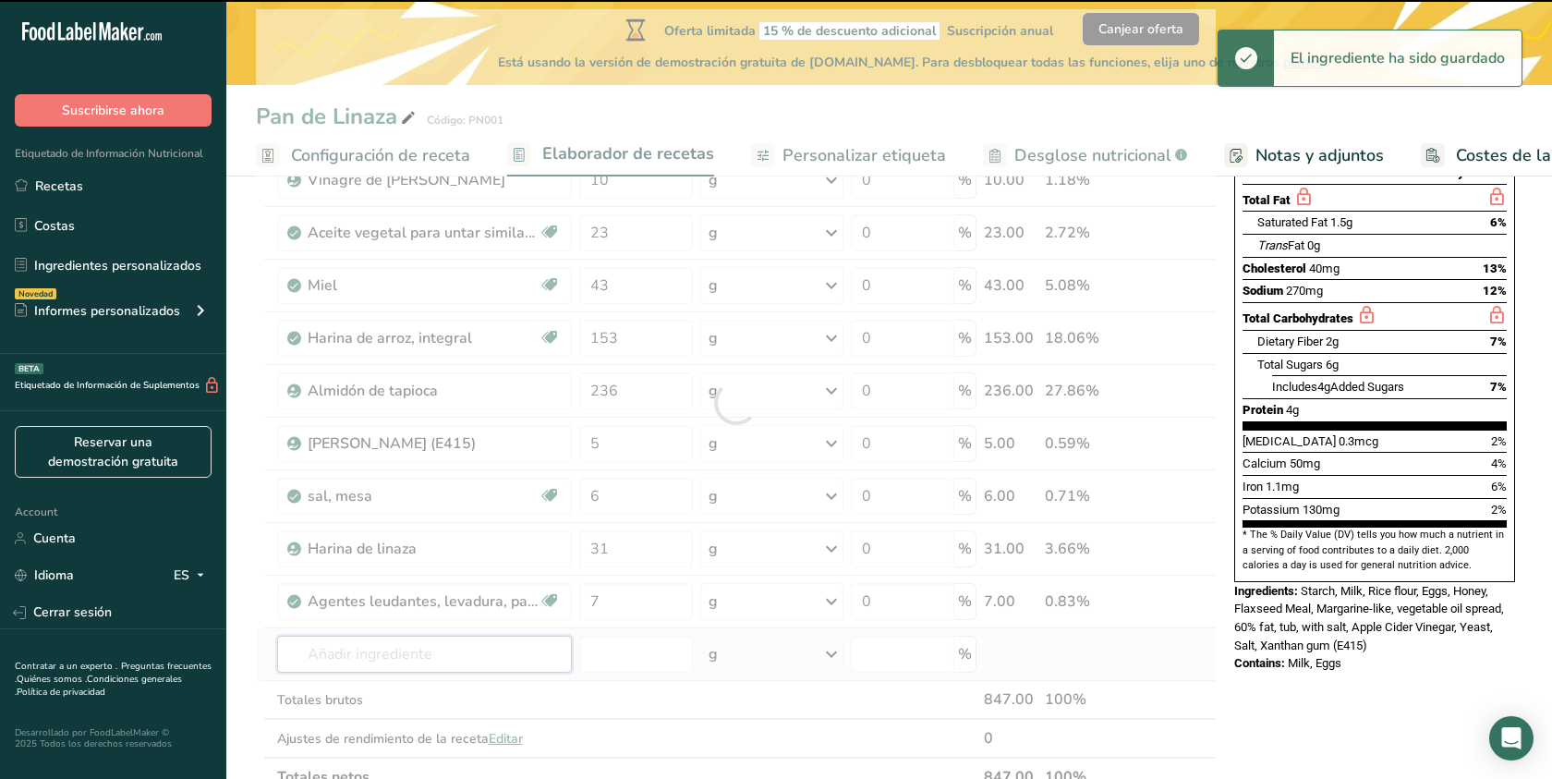
type input "P"
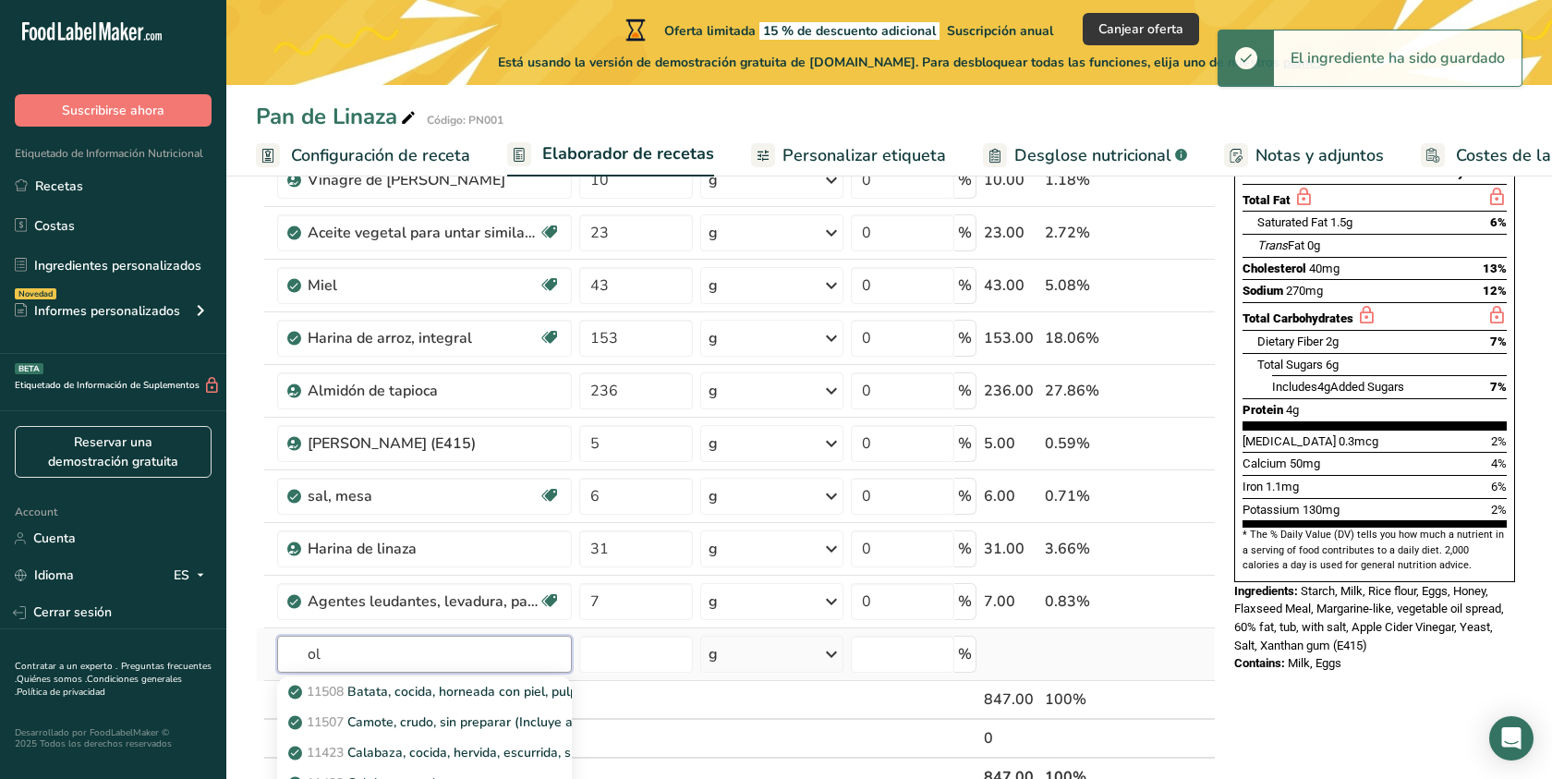
type input "o"
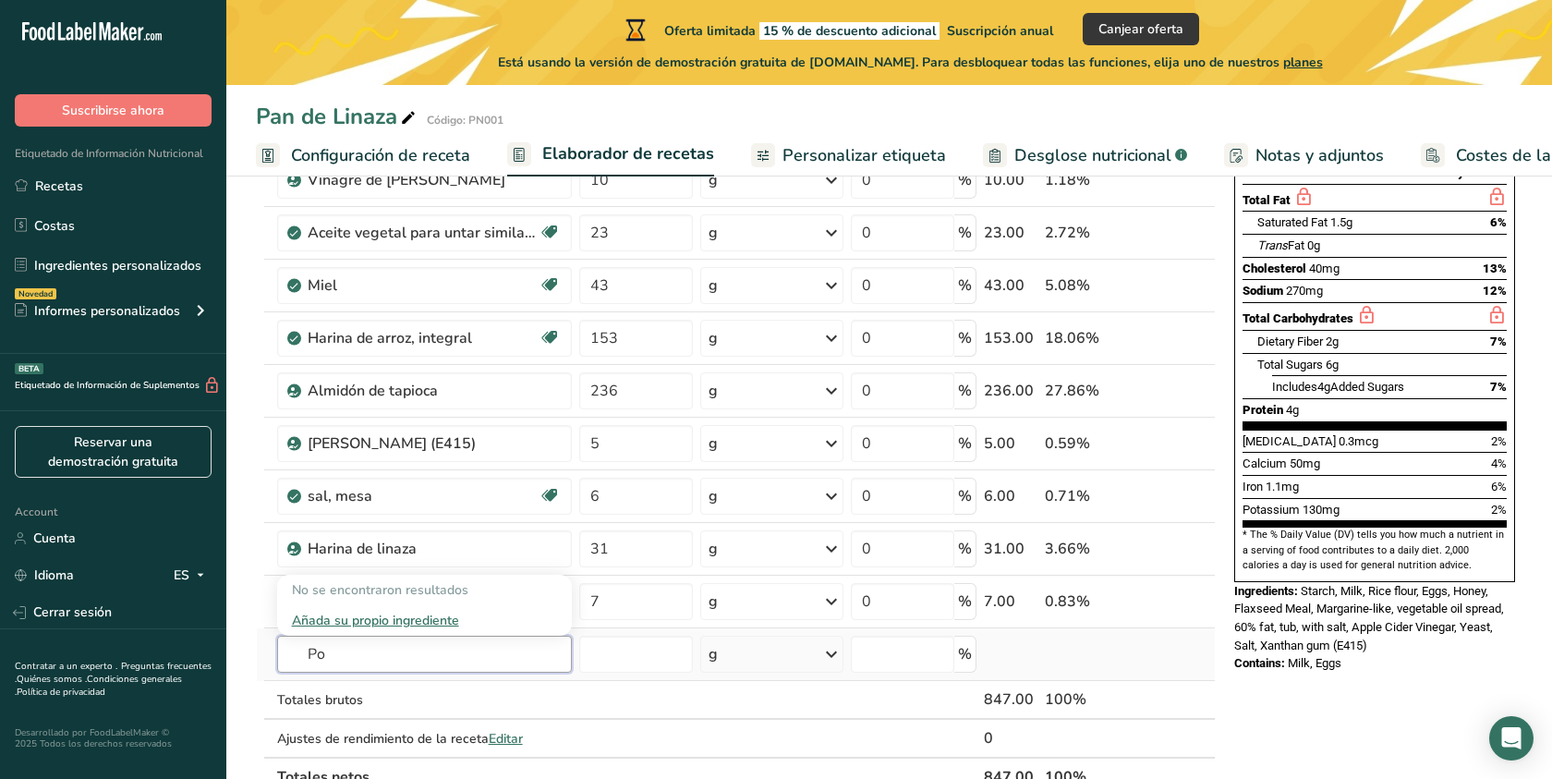
type input "P"
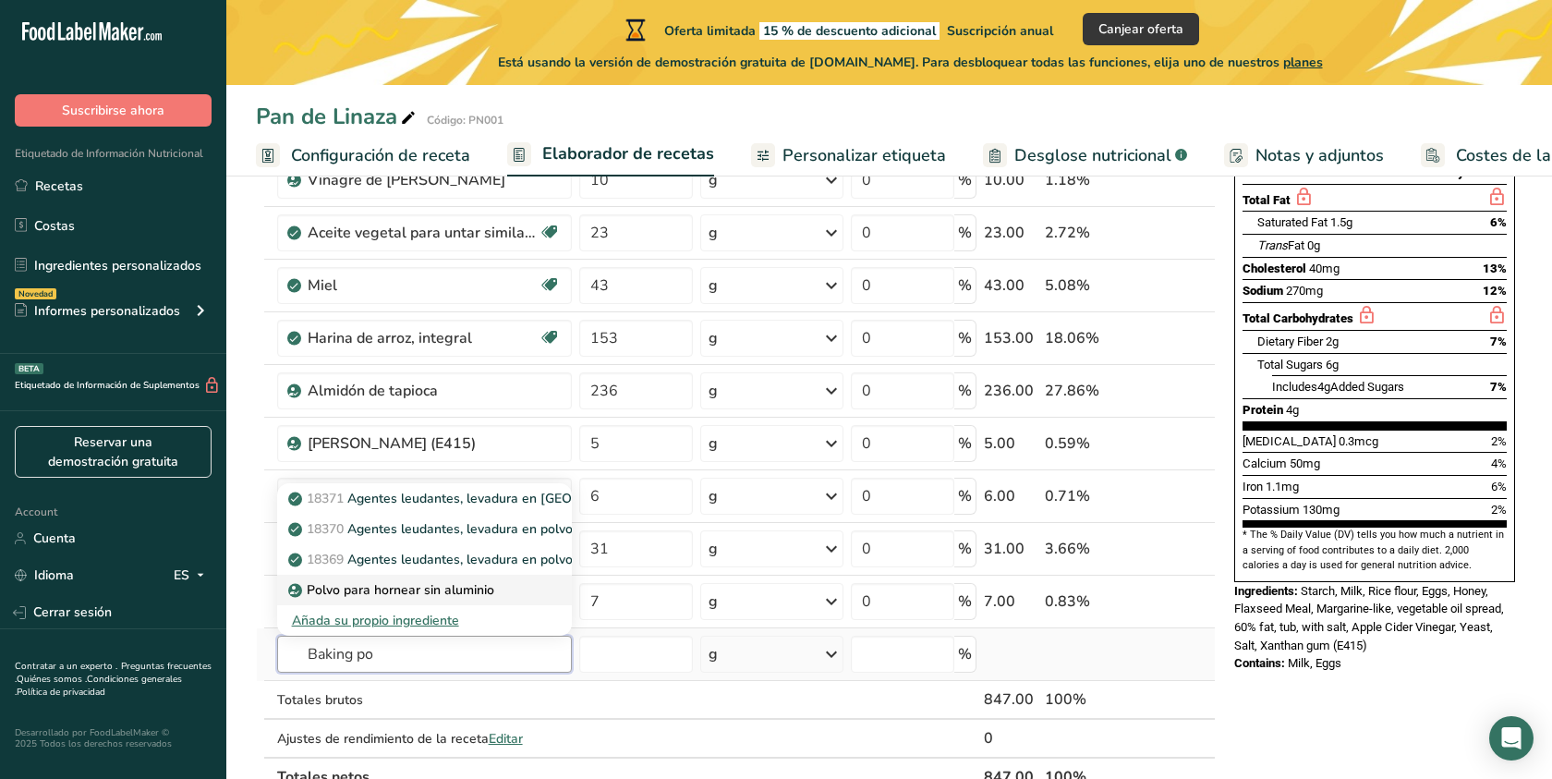
type input "Baking po"
click at [429, 589] on p "Polvo para hornear sin aluminio" at bounding box center [393, 589] width 202 height 19
type input "Aluminum Free Baking Powder"
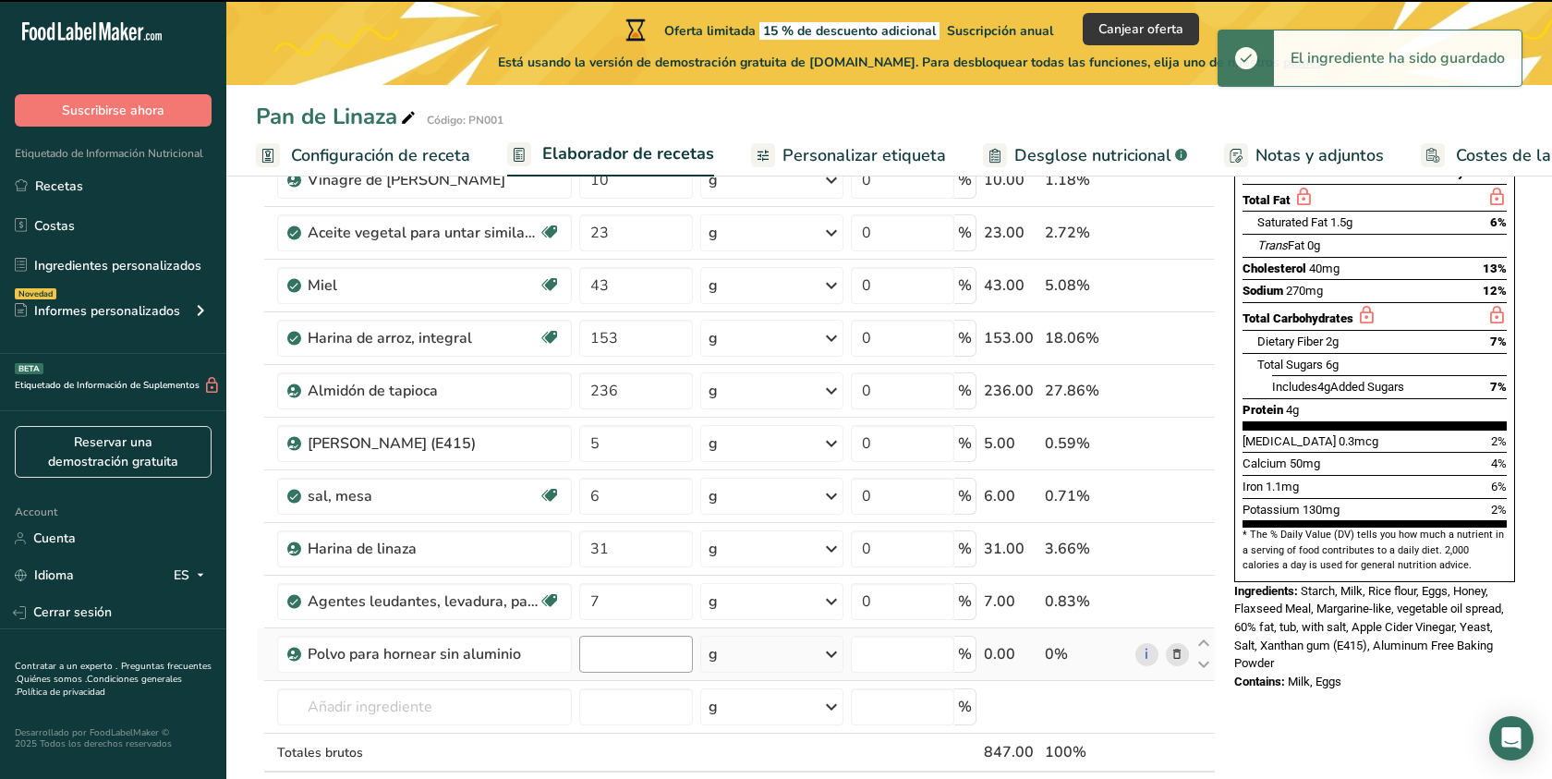
type input "0"
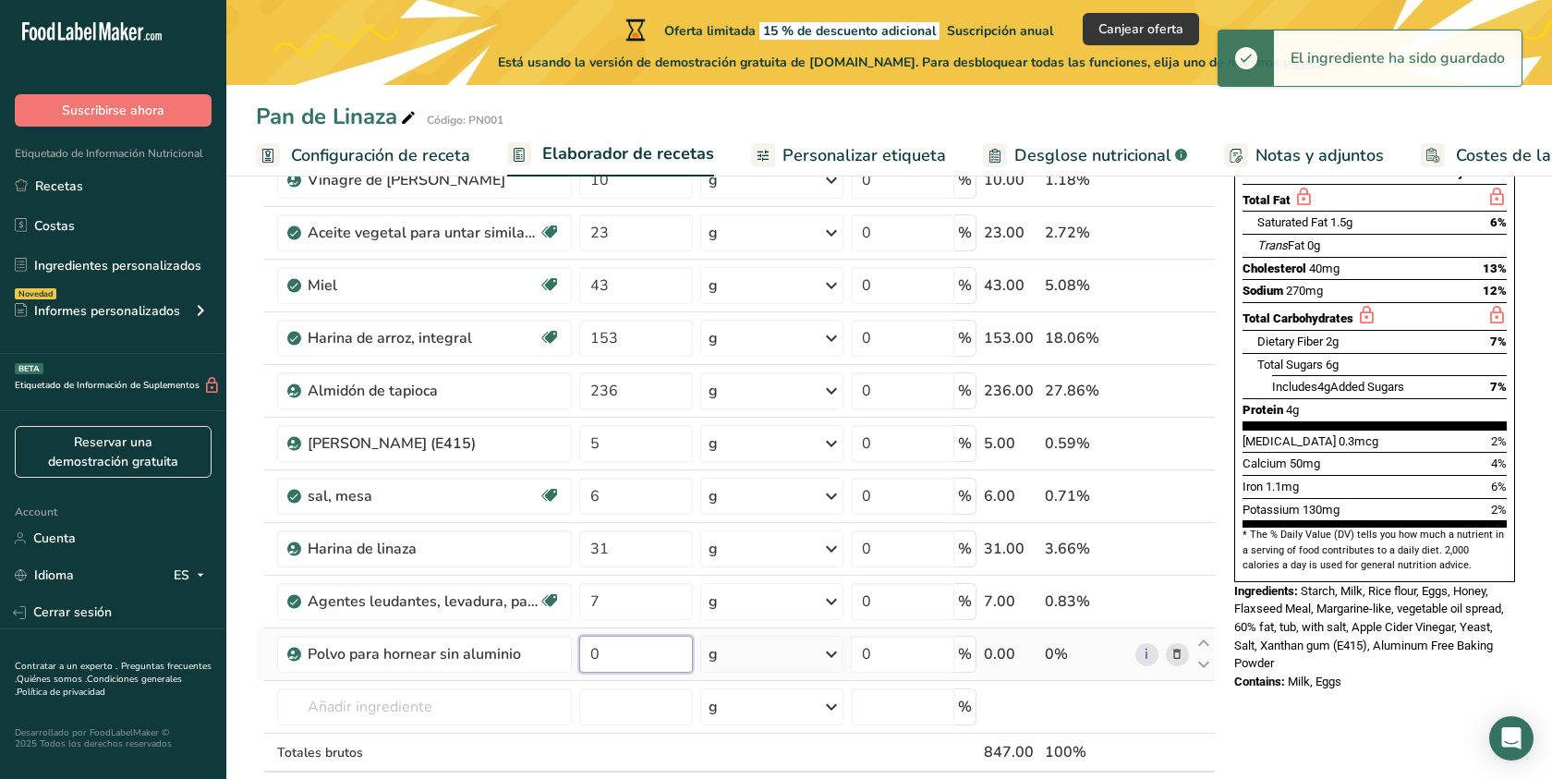
click at [614, 659] on input "0" at bounding box center [636, 654] width 115 height 37
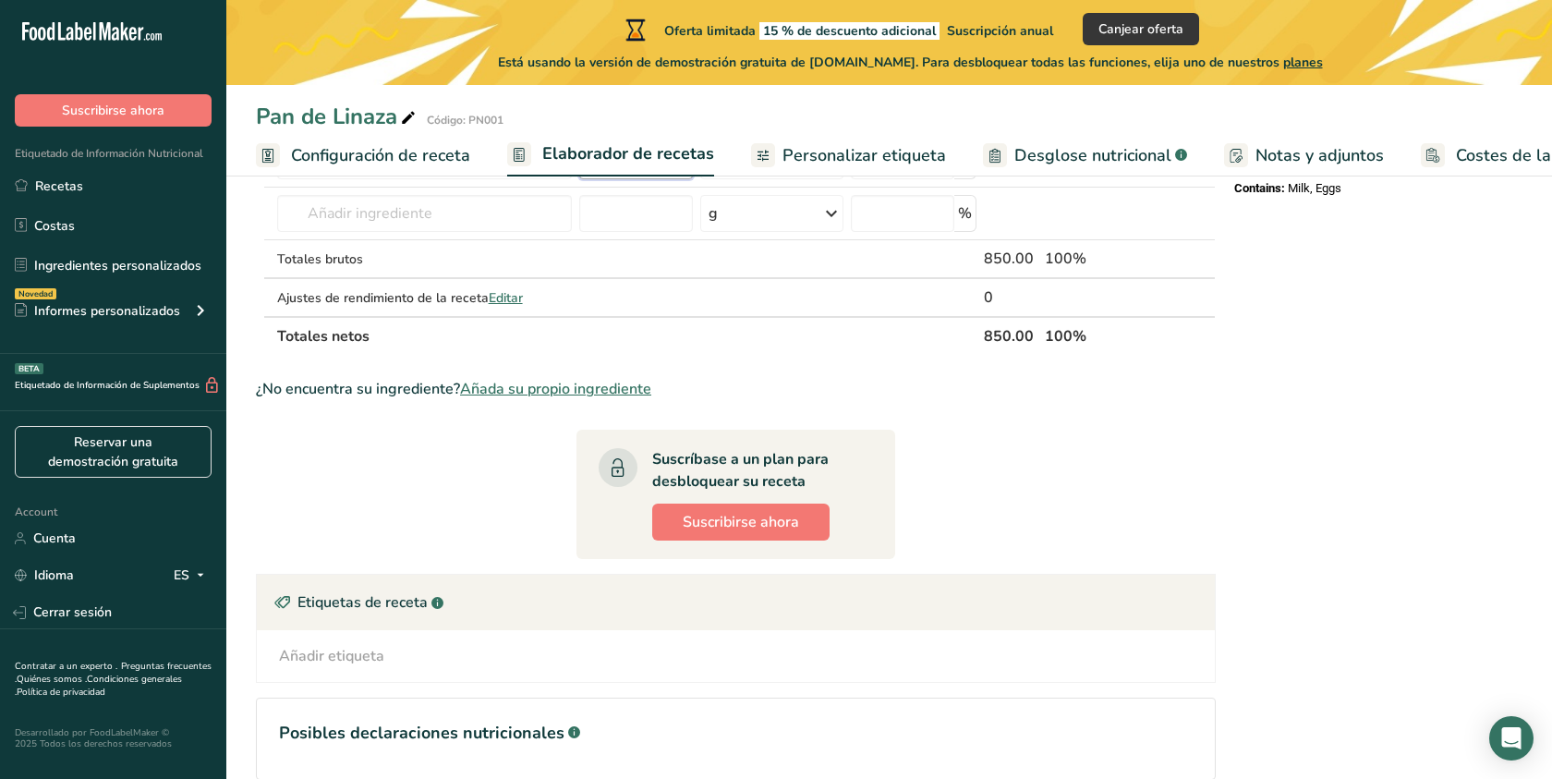
scroll to position [780, 0]
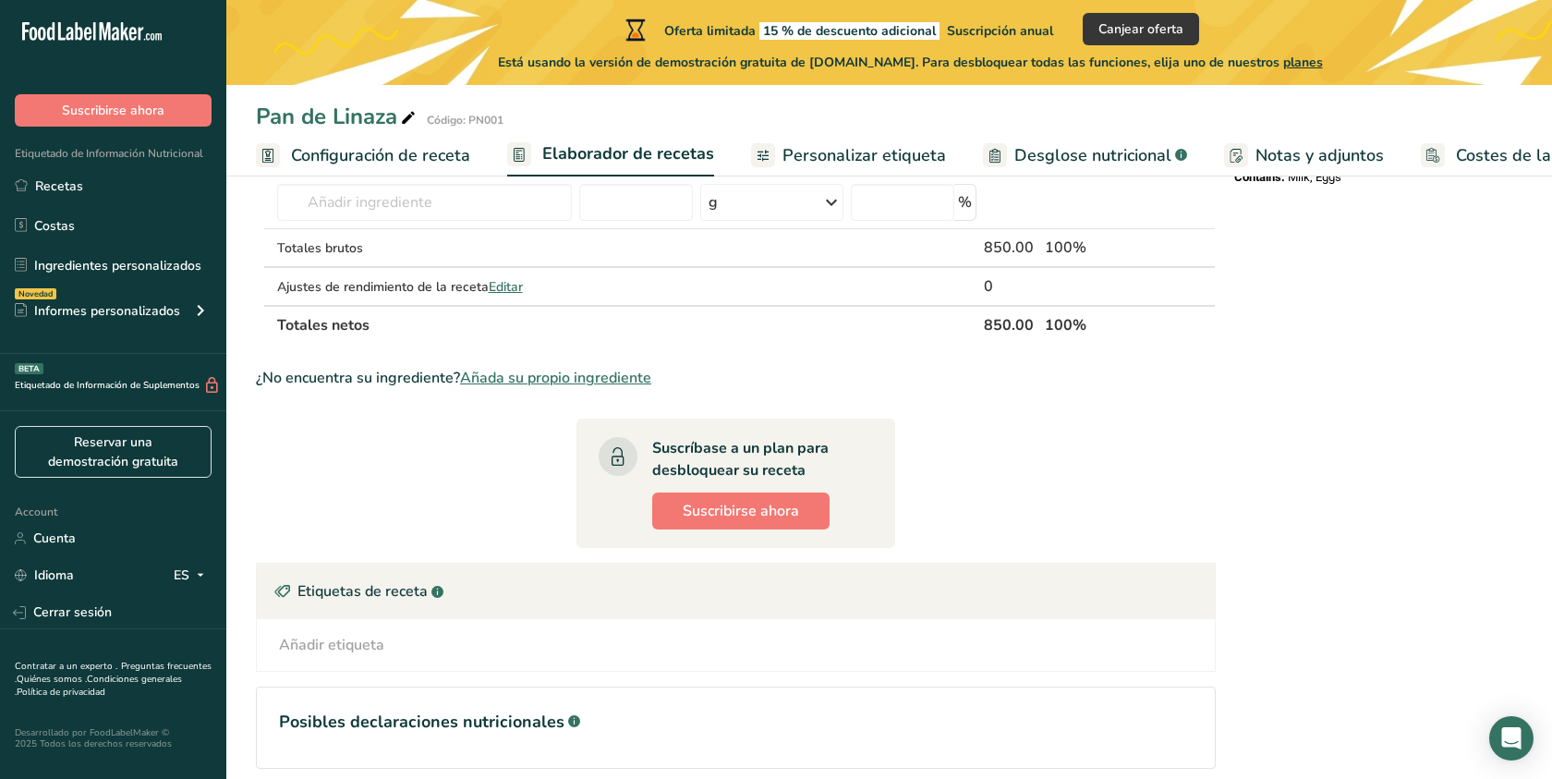
type input "3"
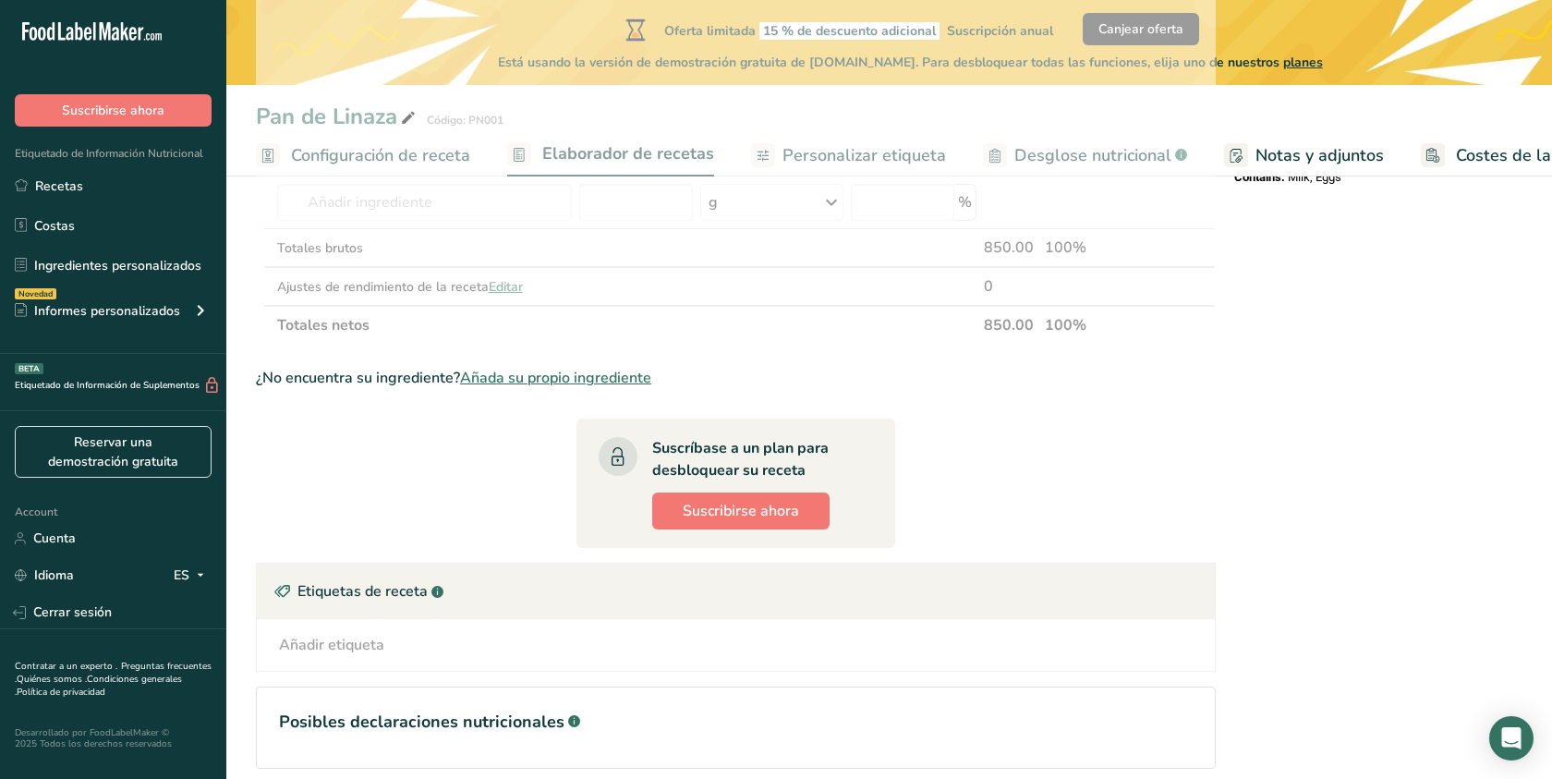
click at [1096, 466] on section "Ingrediente * Cantidad * Unidad * Desperdicio * .a-a{fill:#347362;}.b-a{fill:#f…" at bounding box center [736, 151] width 960 height 1293
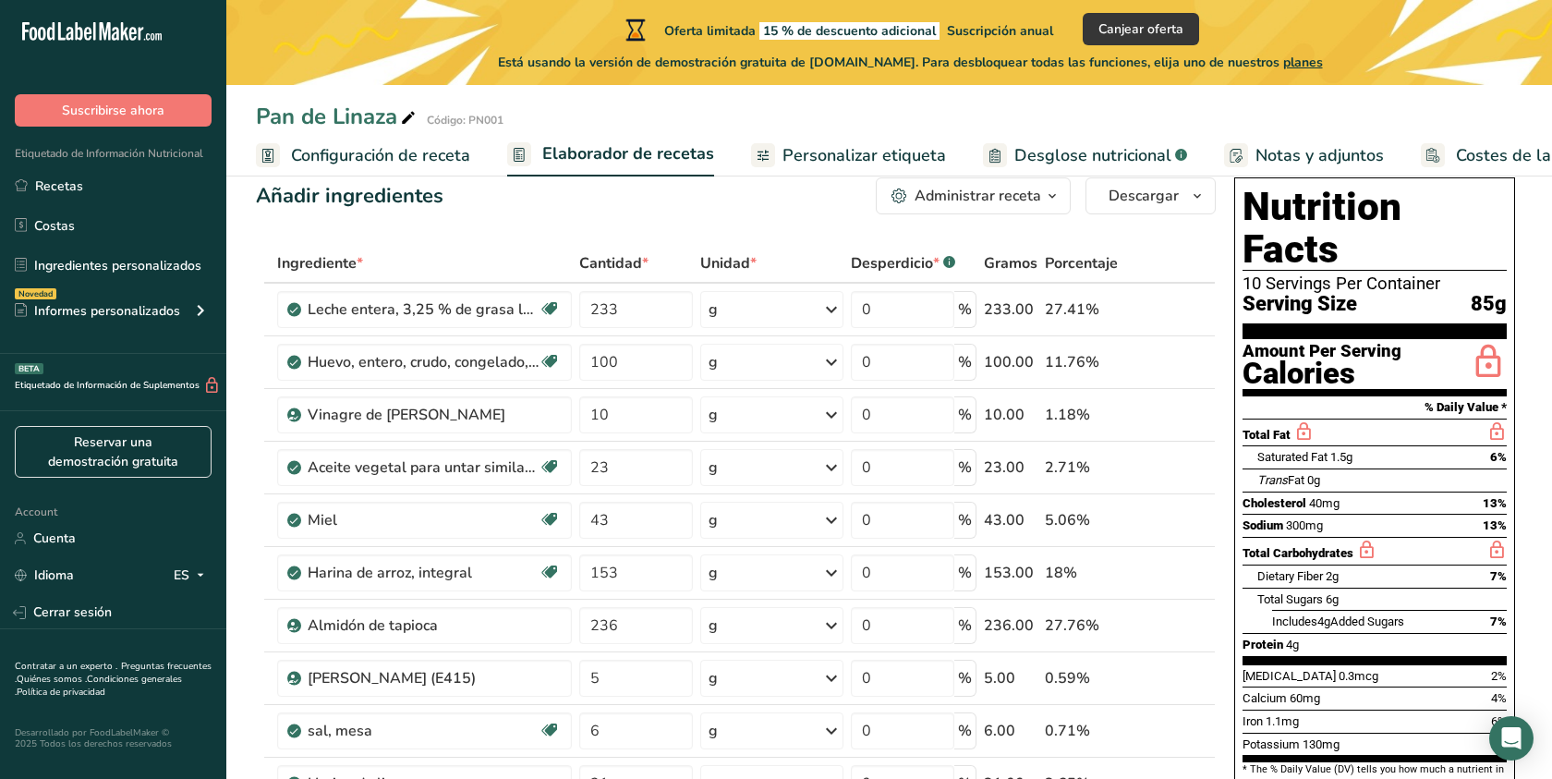
scroll to position [0, 0]
